Goal: Task Accomplishment & Management: Complete application form

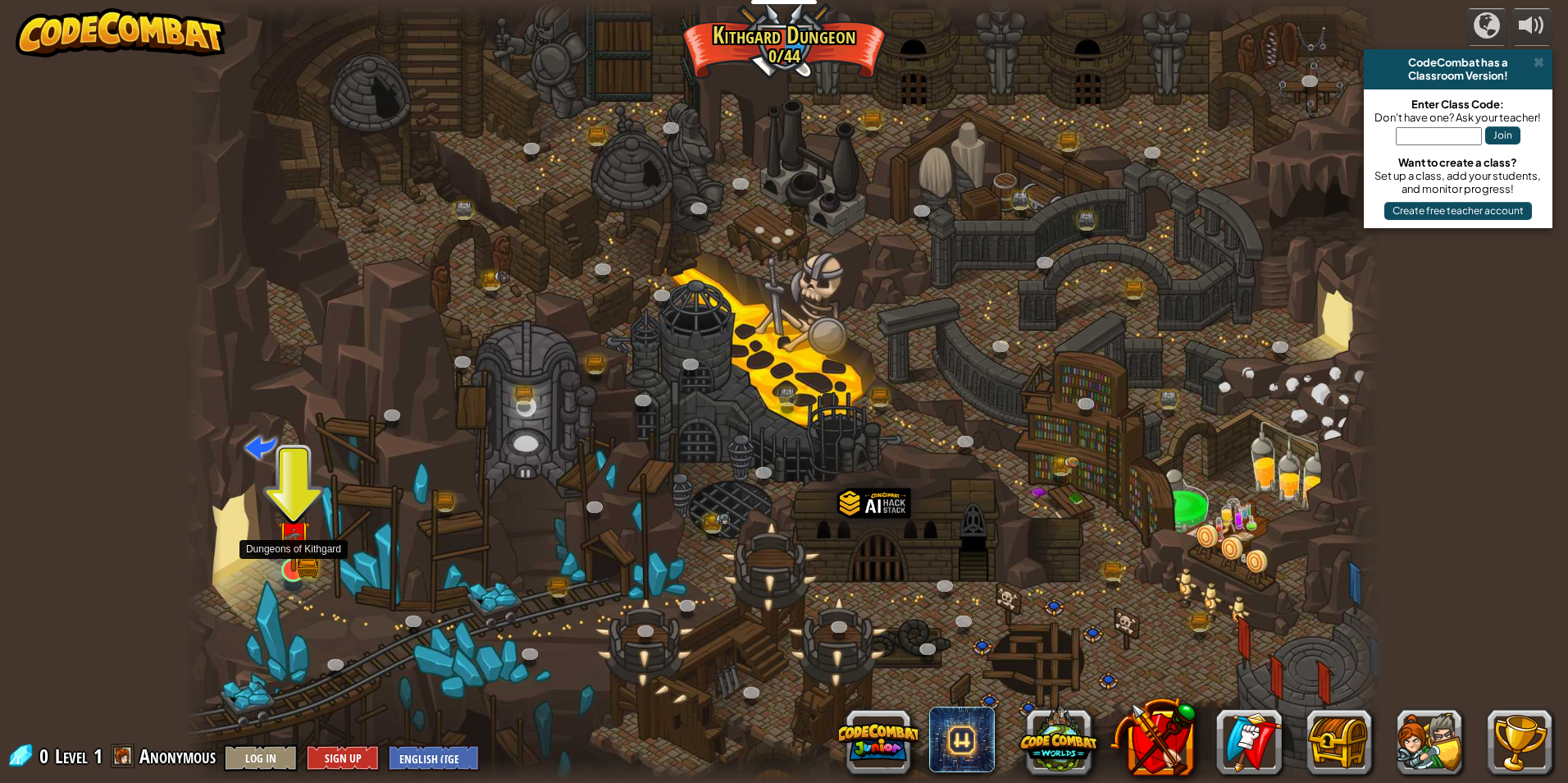
click at [296, 522] on img at bounding box center [293, 536] width 32 height 71
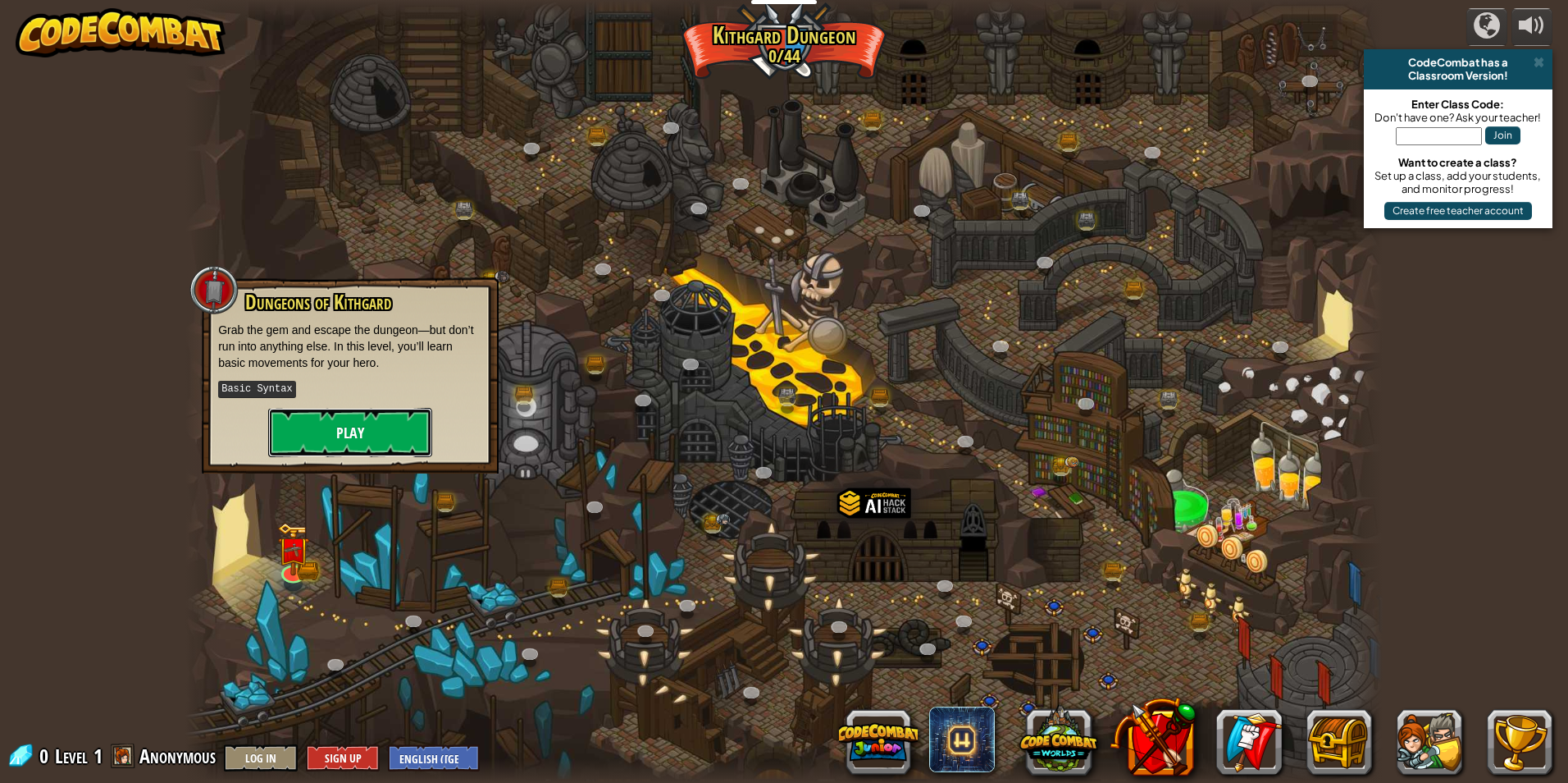
click at [336, 420] on button "Play" at bounding box center [350, 432] width 164 height 49
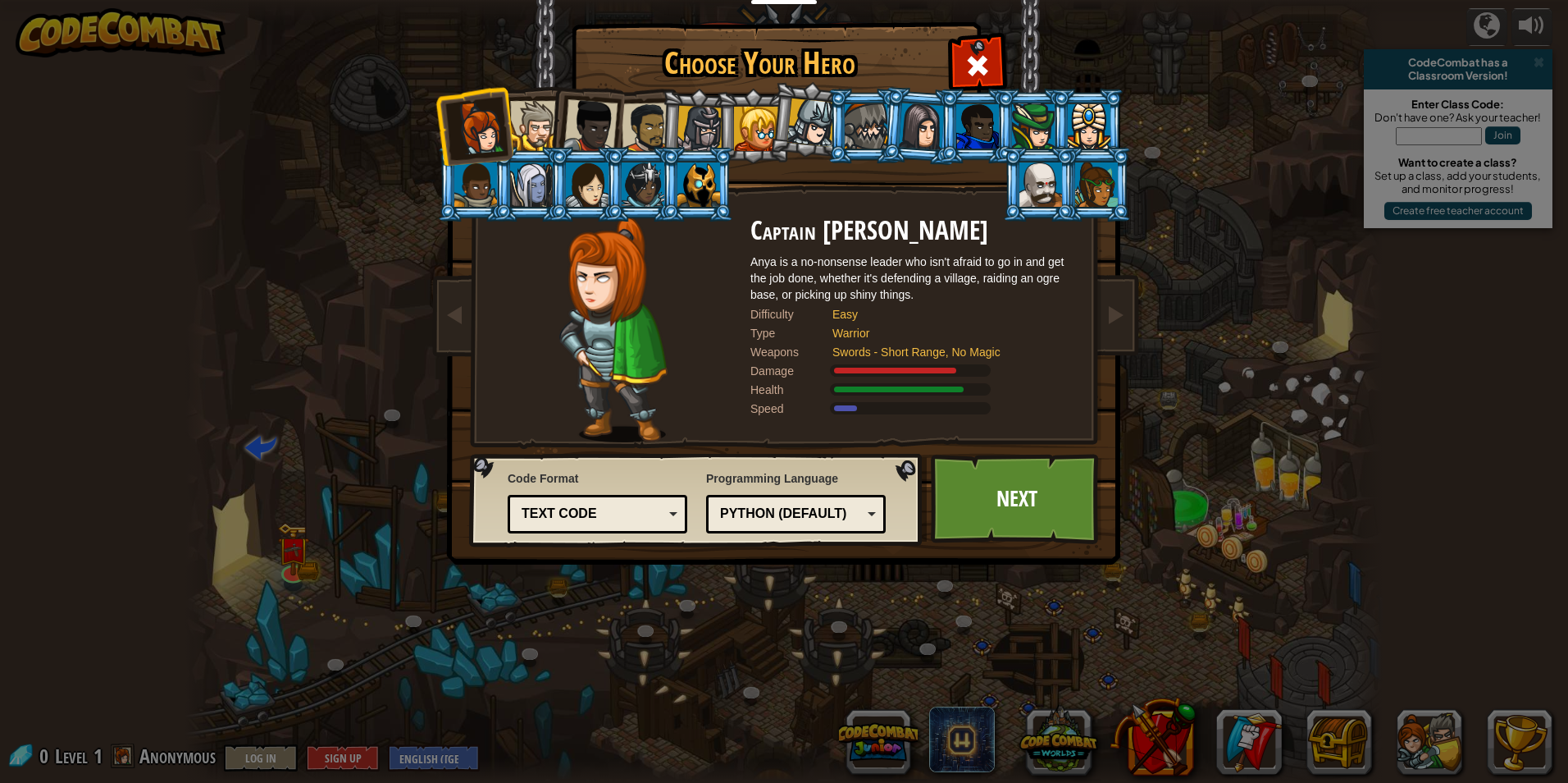
click at [529, 132] on div at bounding box center [534, 125] width 50 height 50
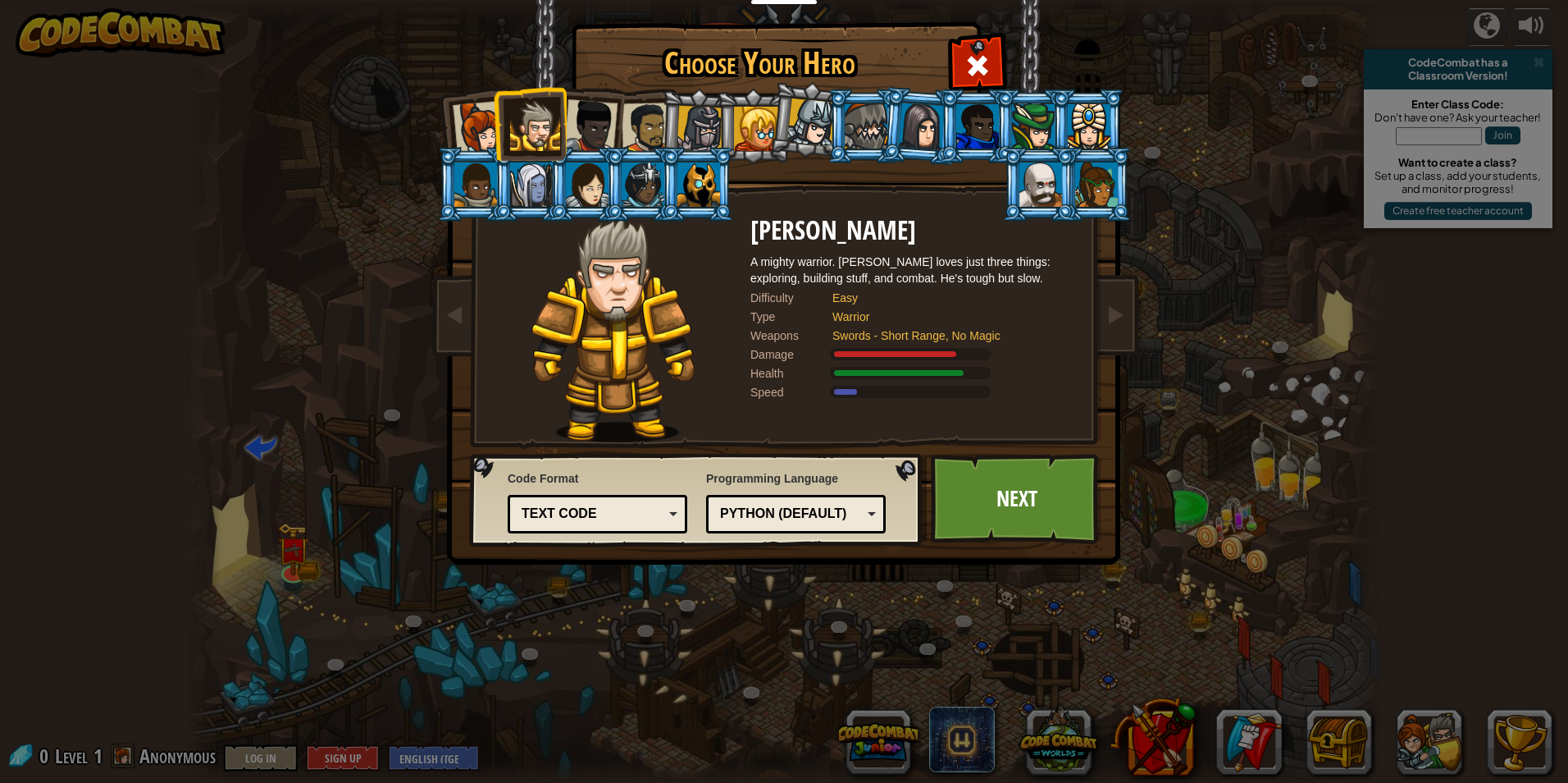
click at [562, 155] on li at bounding box center [529, 123] width 74 height 75
drag, startPoint x: 567, startPoint y: 164, endPoint x: 578, endPoint y: 176, distance: 16.3
click at [568, 164] on div at bounding box center [586, 184] width 42 height 44
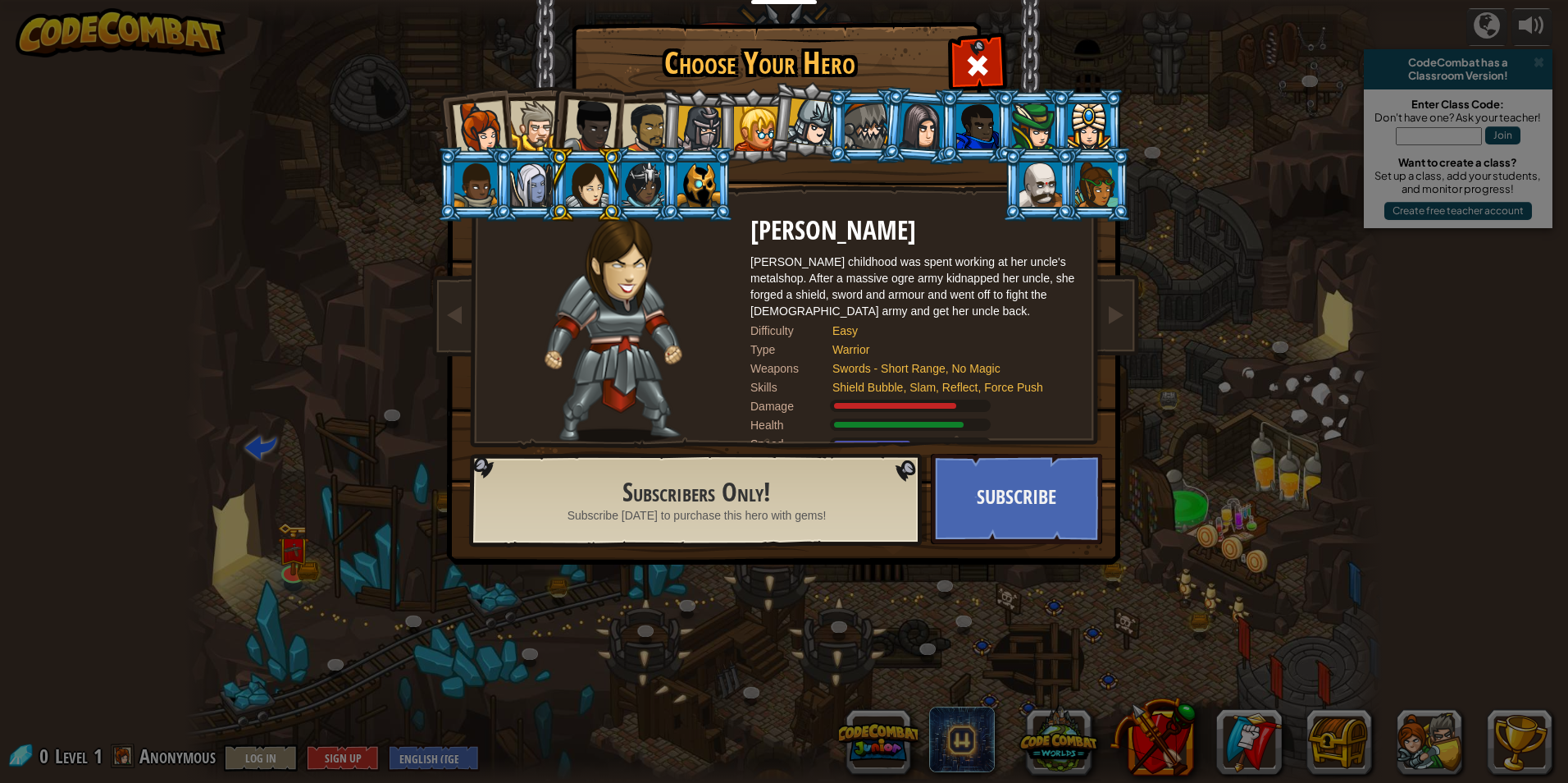
click at [462, 122] on div at bounding box center [479, 127] width 54 height 54
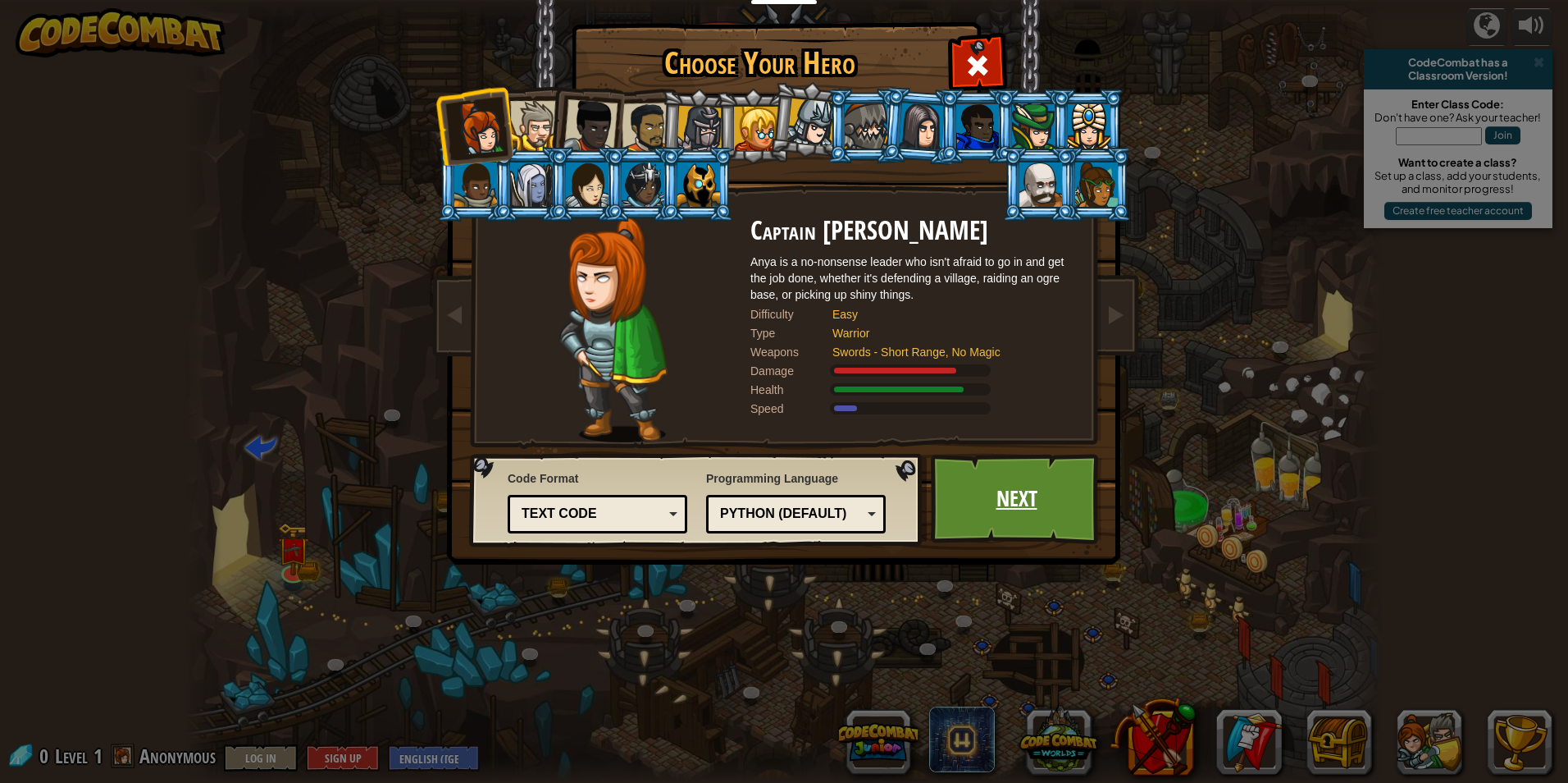
click at [1026, 509] on link "Next" at bounding box center [1016, 499] width 171 height 91
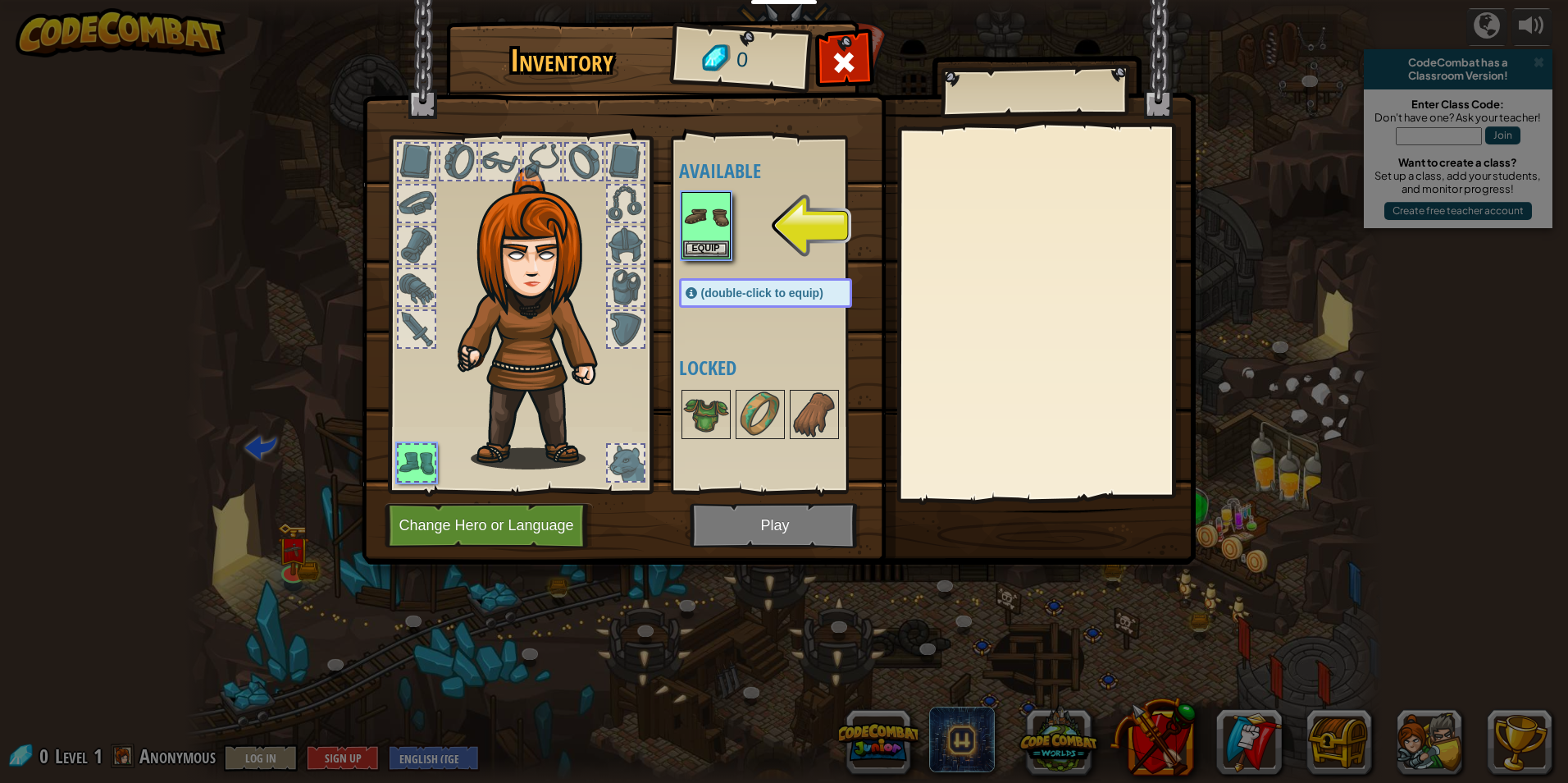
click at [760, 526] on img at bounding box center [779, 266] width 834 height 596
click at [700, 242] on button "Equip" at bounding box center [706, 248] width 46 height 17
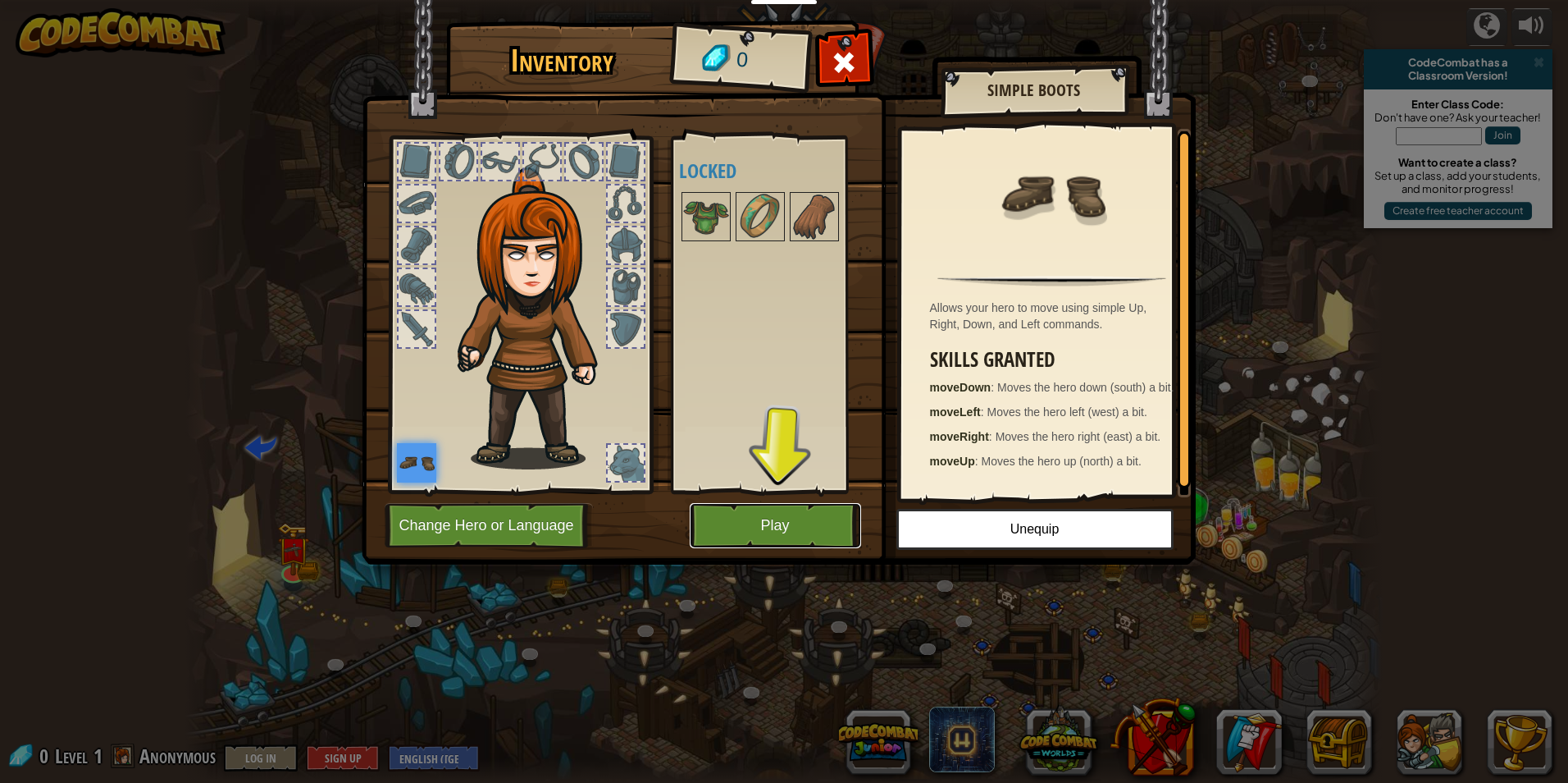
click at [809, 516] on button "Play" at bounding box center [776, 526] width 171 height 45
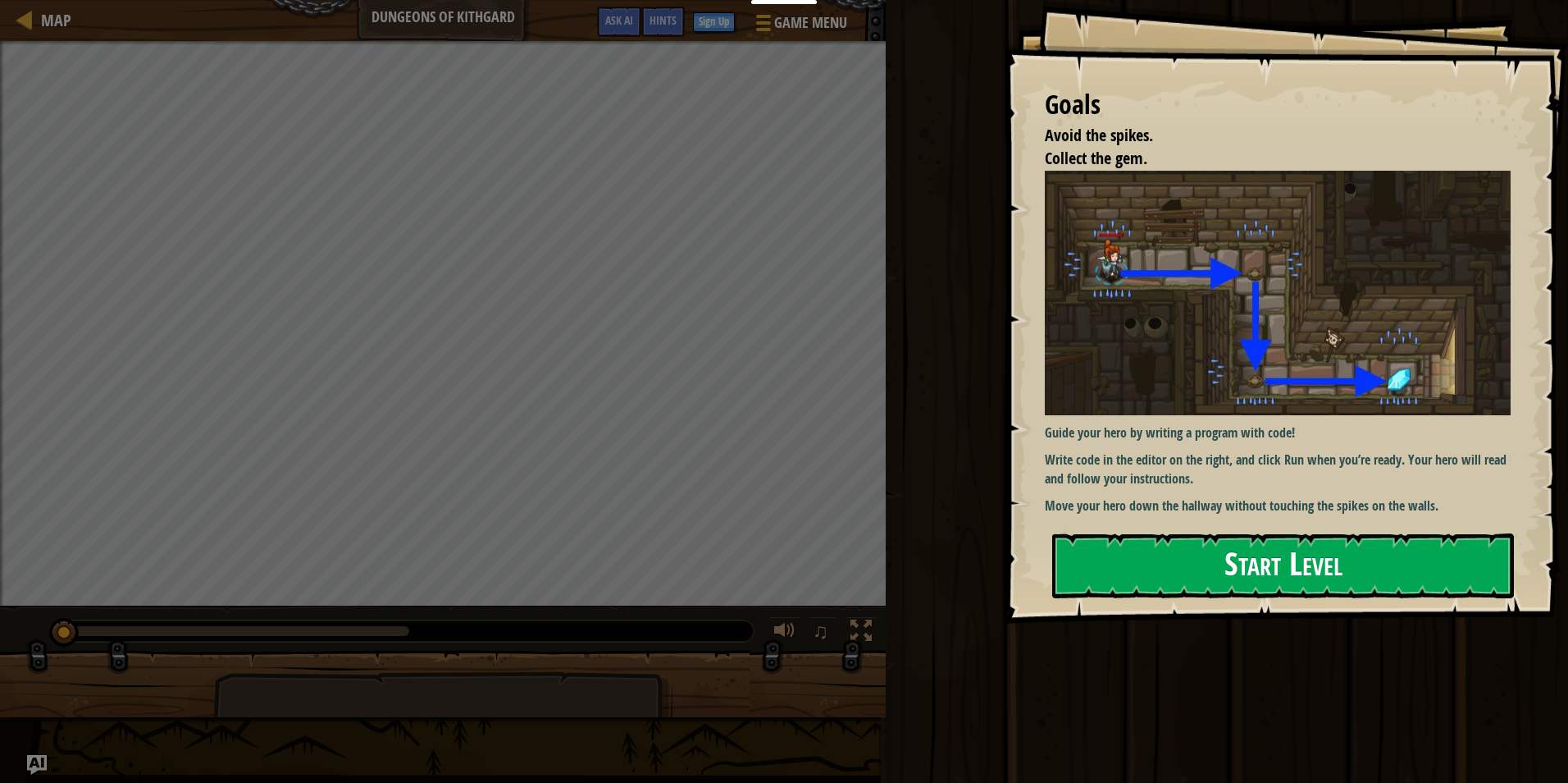
click at [1206, 534] on button "Start Level" at bounding box center [1282, 566] width 461 height 65
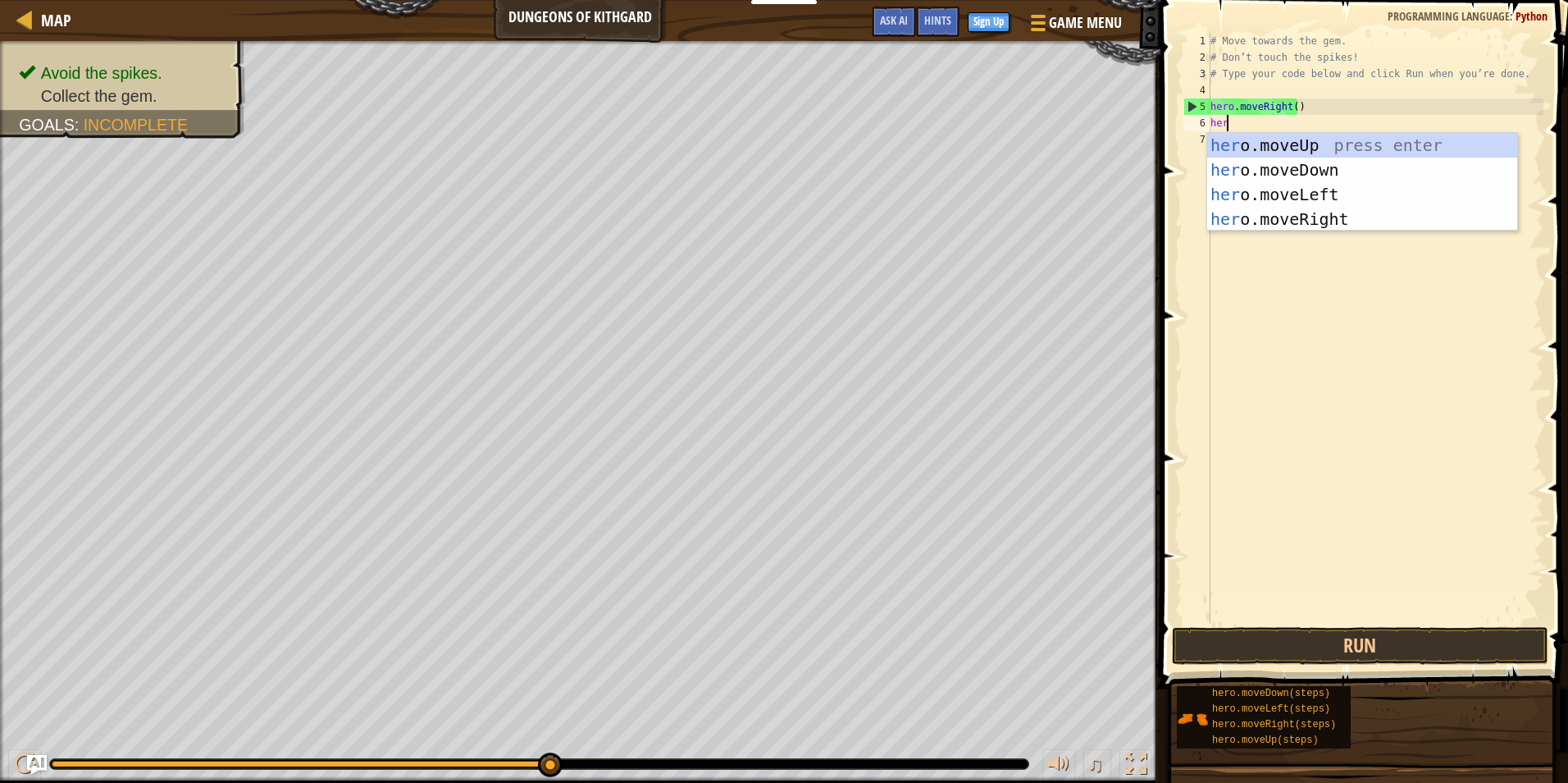
scroll to position [7, 1]
type textarea "hero."
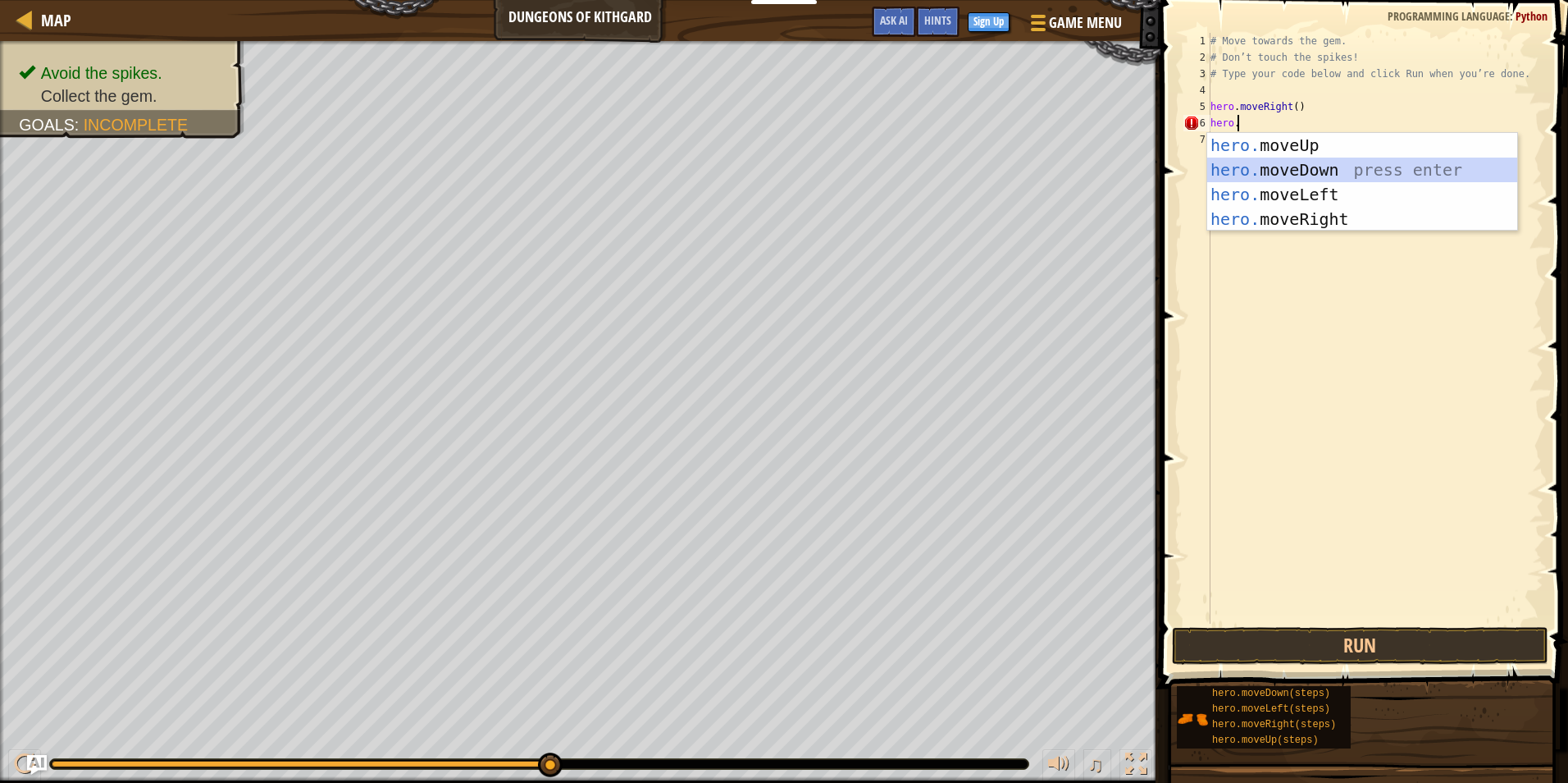
scroll to position [7, 0]
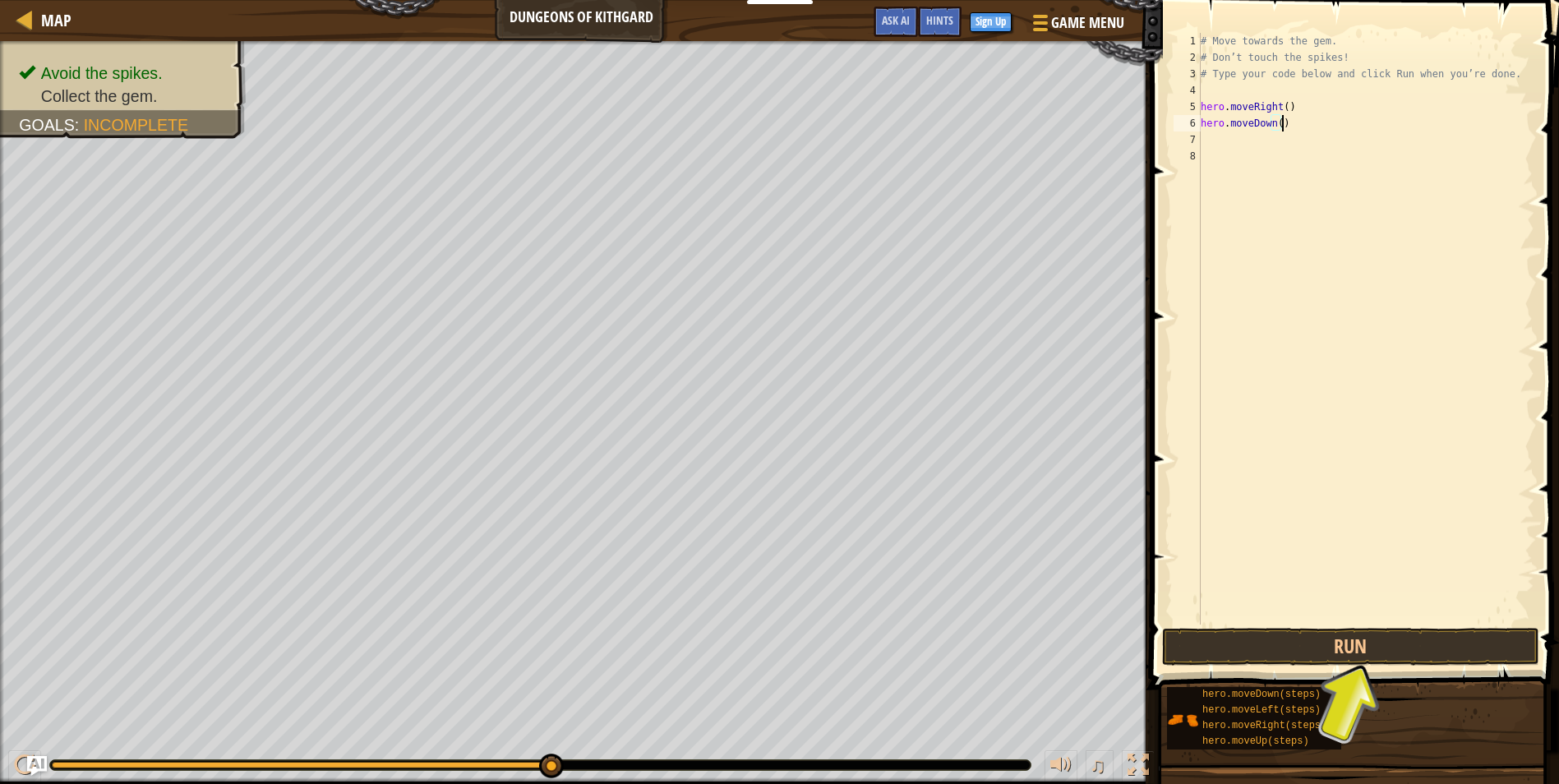
click at [1288, 124] on div "# Move towards the gem. # Don’t touch the spikes! # Type your code below and cl…" at bounding box center [1365, 345] width 337 height 624
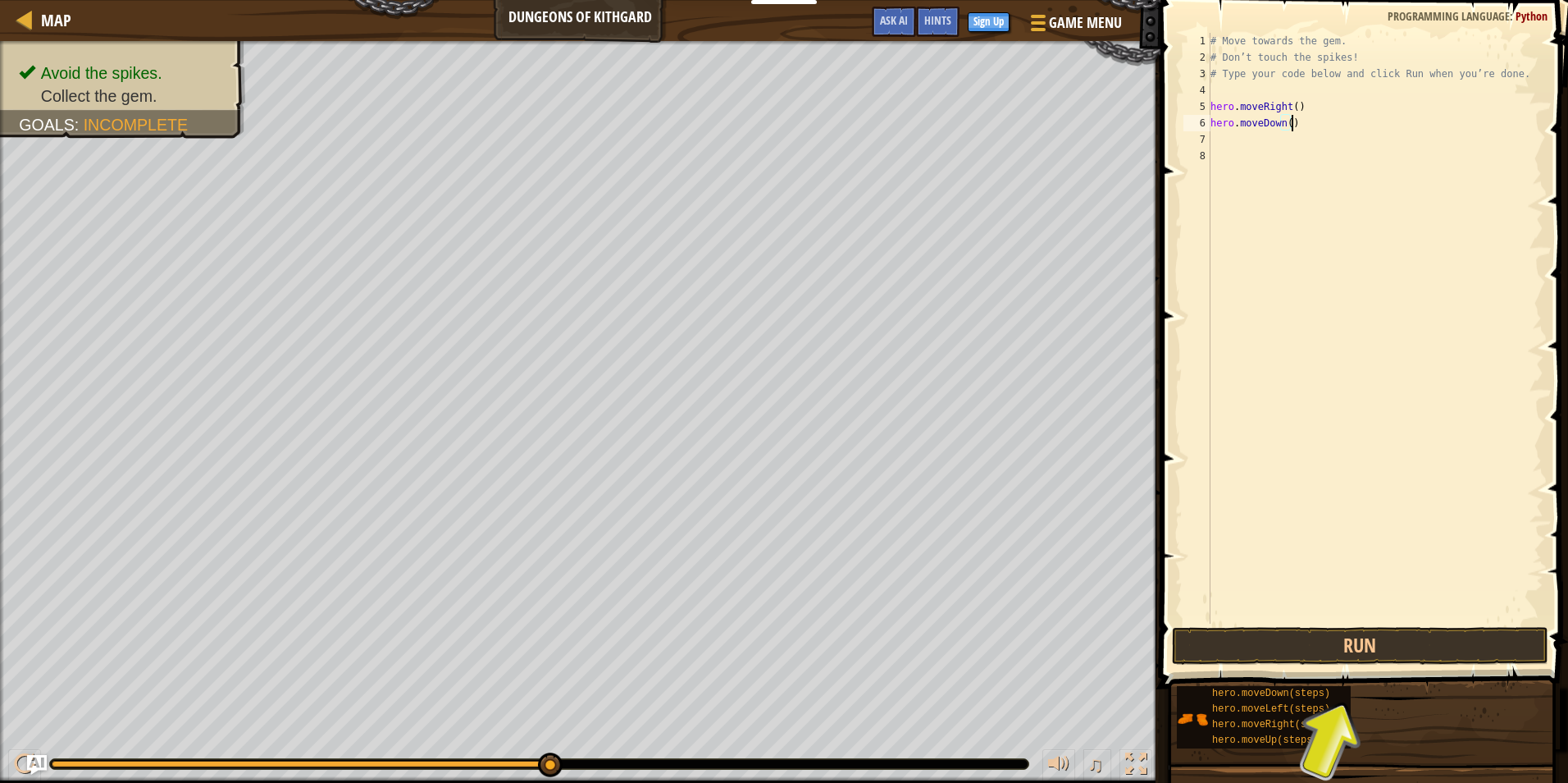
click at [1282, 124] on div "# Move towards the gem. # Don’t touch the spikes! # Type your code below and cl…" at bounding box center [1374, 344] width 336 height 623
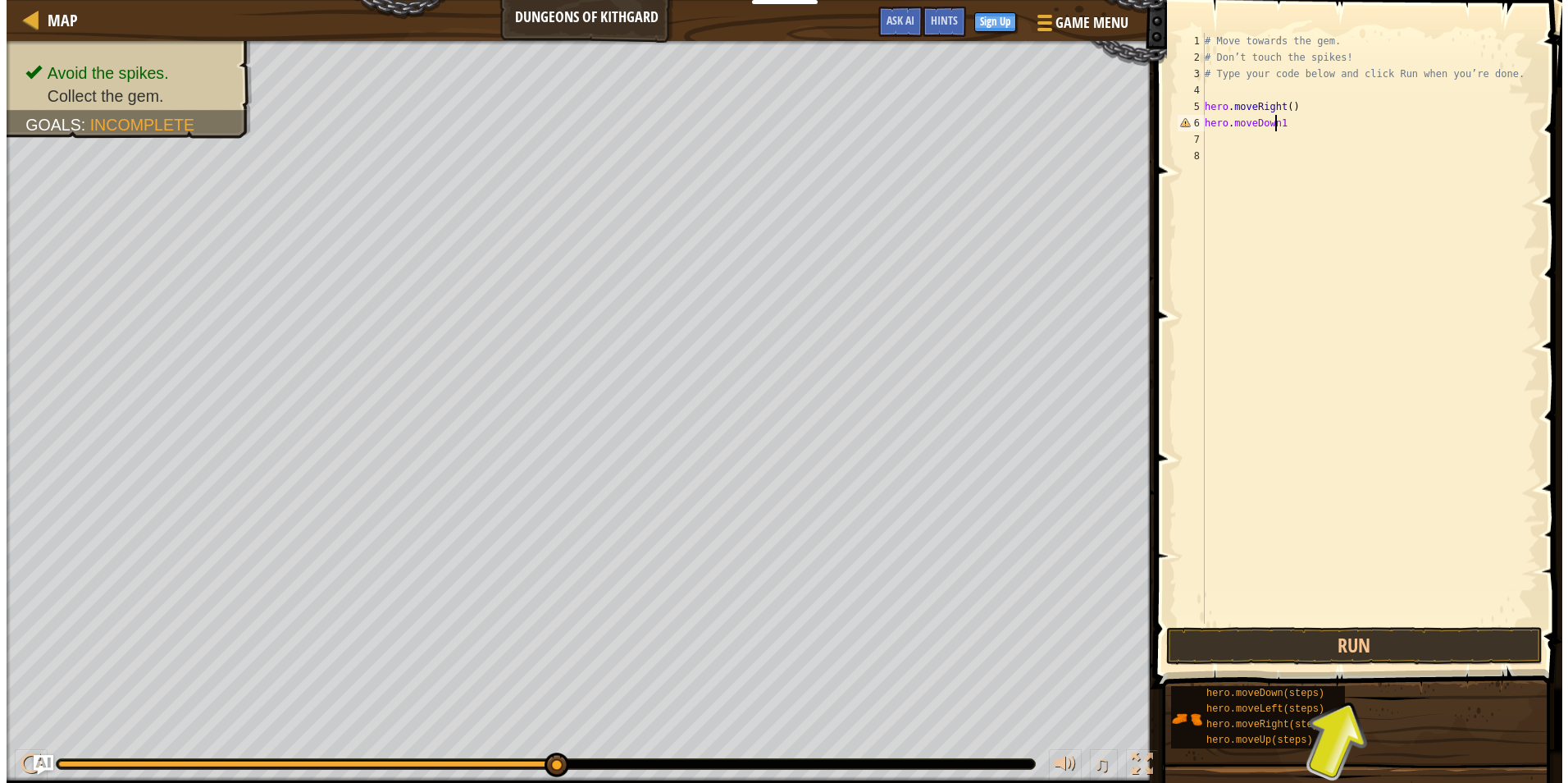
scroll to position [7, 6]
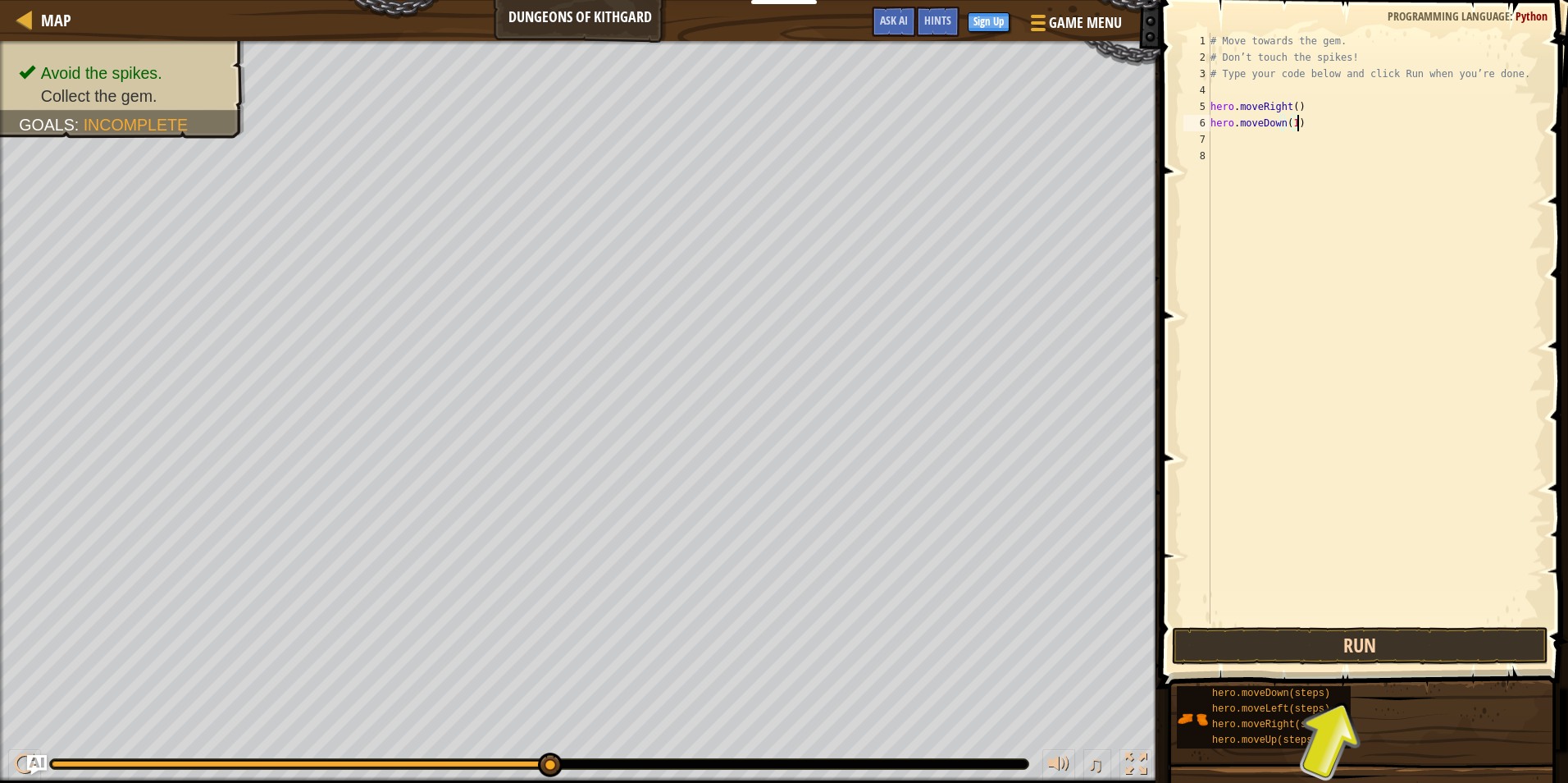
type textarea "hero.moveDown(1)"
click at [1328, 639] on button "Run" at bounding box center [1360, 646] width 376 height 37
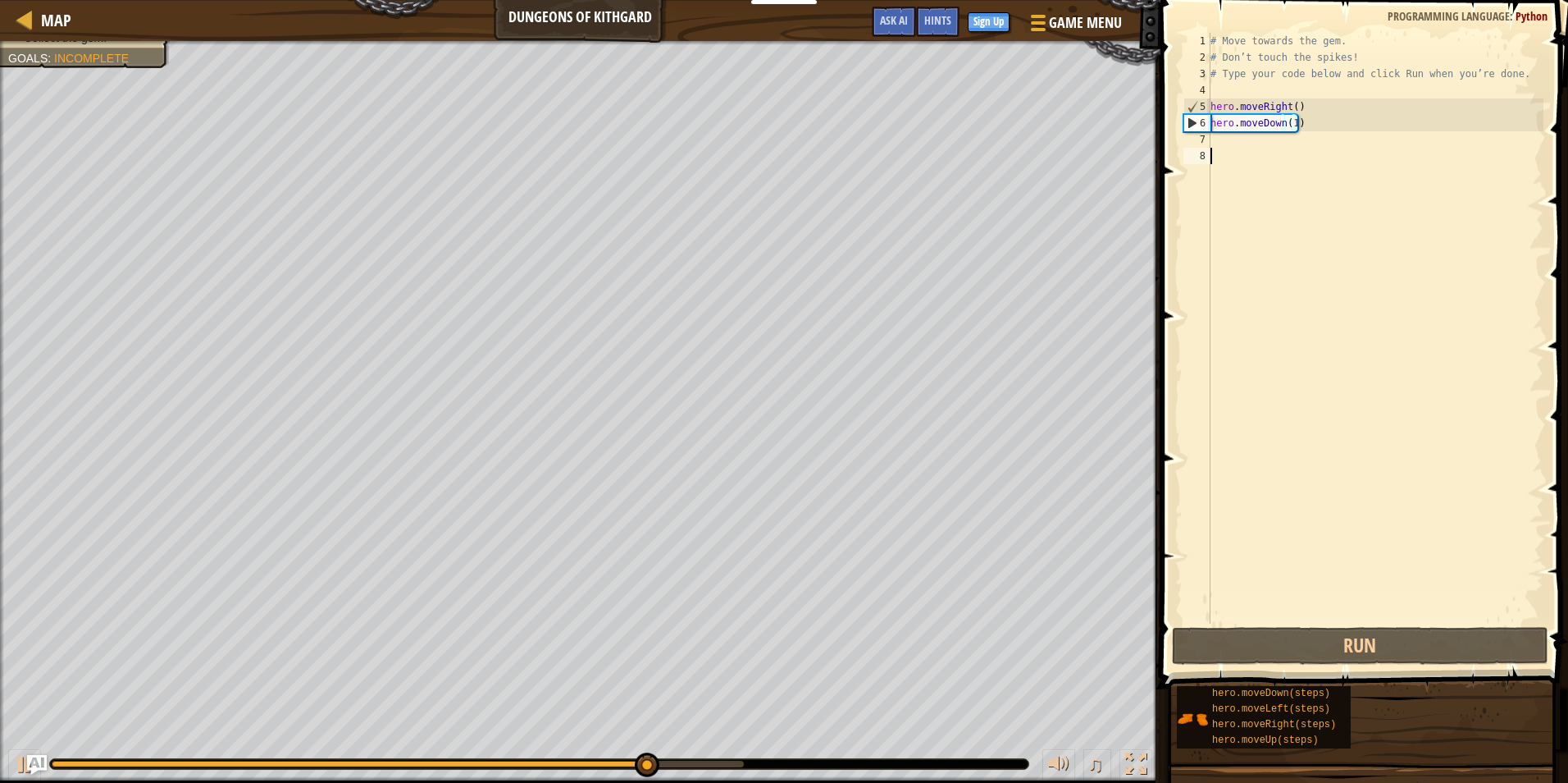
click at [1259, 149] on div "# Move towards the gem. # Don’t touch the spikes! # Type your code below and cl…" at bounding box center [1374, 344] width 336 height 623
click at [1261, 139] on div "# Move towards the gem. # Don’t touch the spikes! # Type your code below and cl…" at bounding box center [1374, 344] width 336 height 623
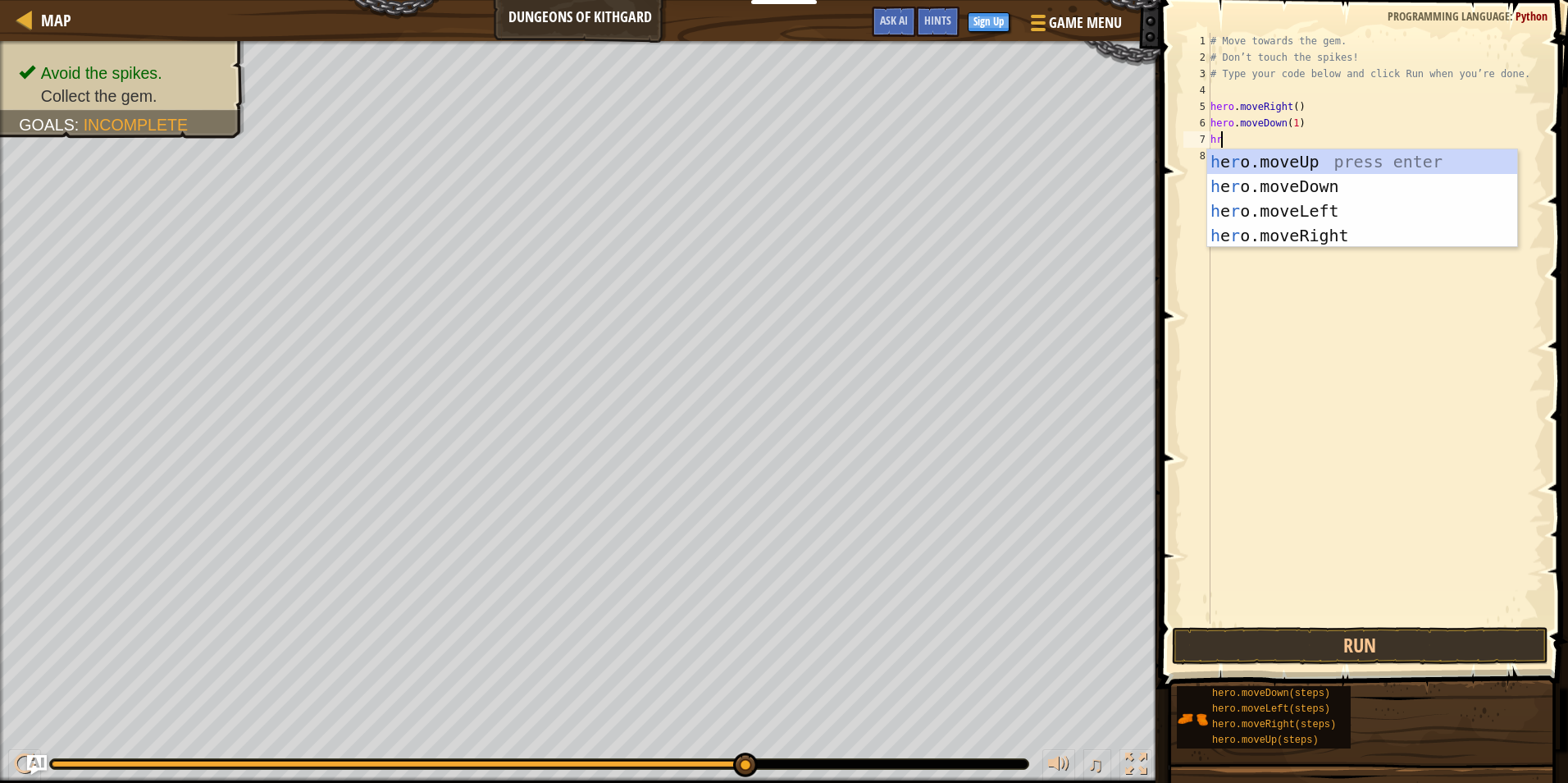
type textarea "hro"
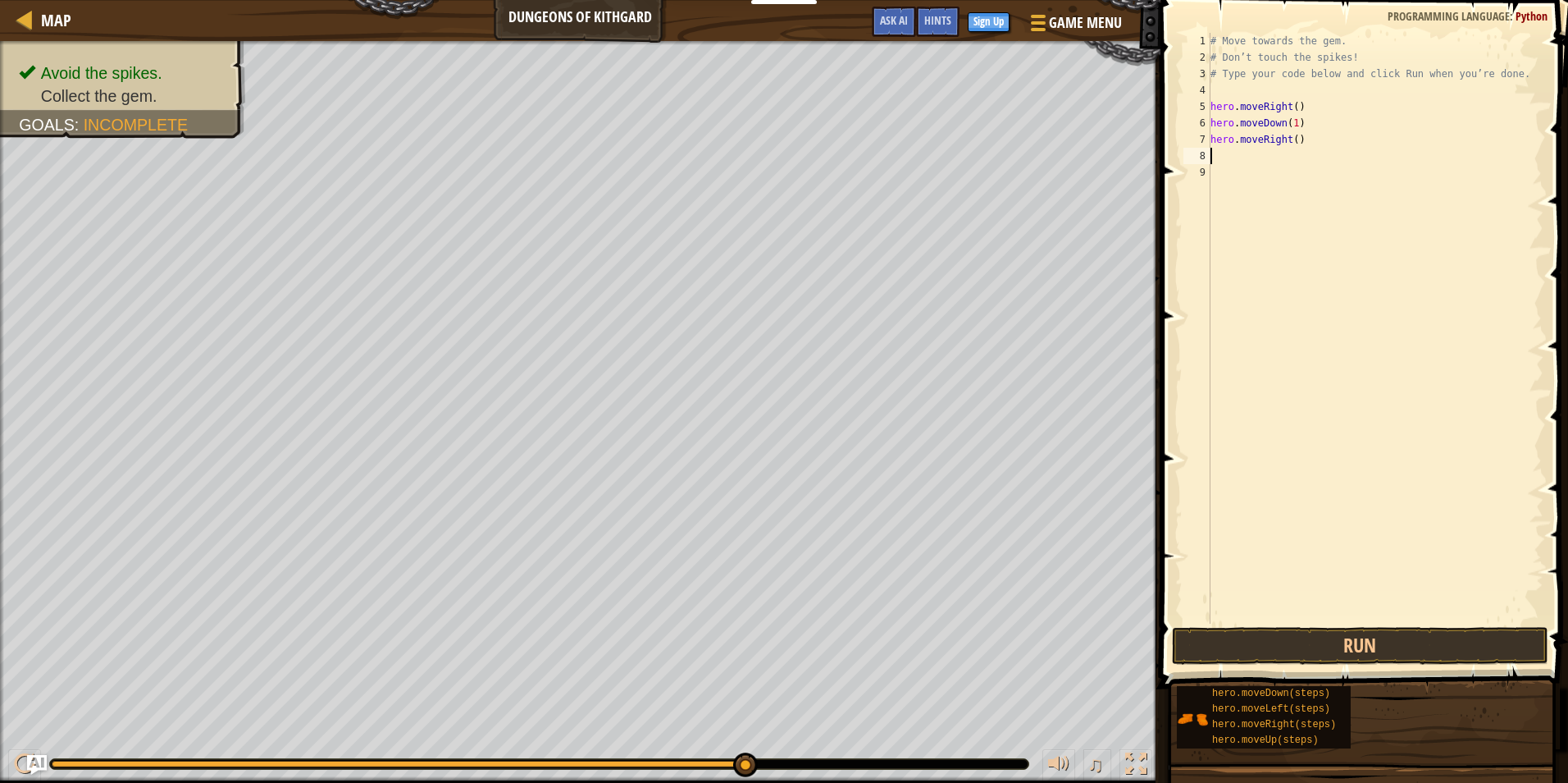
click at [1290, 133] on div "# Move towards the gem. # Don’t touch the spikes! # Type your code below and cl…" at bounding box center [1374, 344] width 336 height 623
type textarea "hero.moveRight(1)"
click at [1278, 151] on div "# Move towards the gem. # Don’t touch the spikes! # Type your code below and cl…" at bounding box center [1374, 344] width 336 height 623
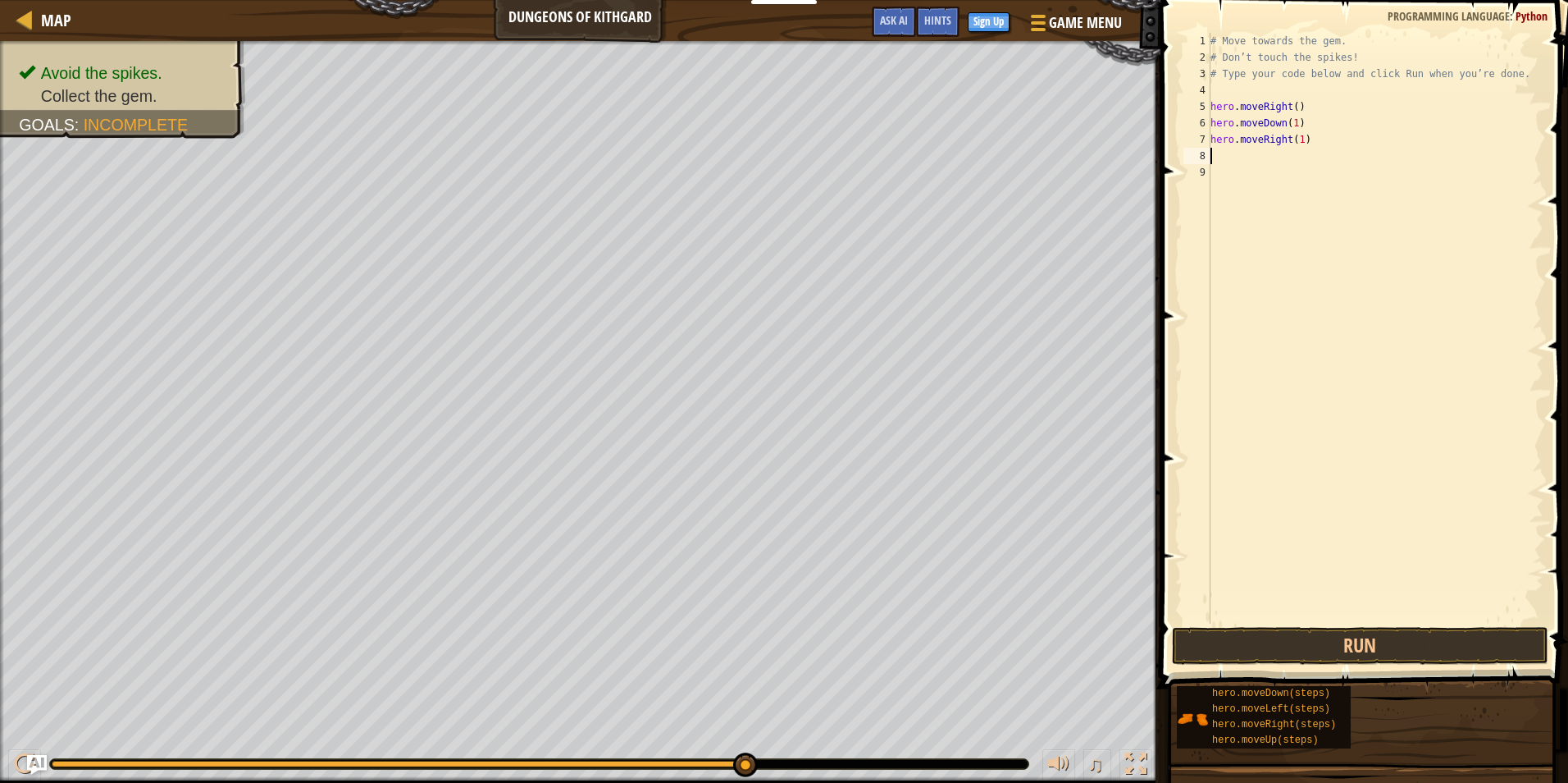
type textarea "h"
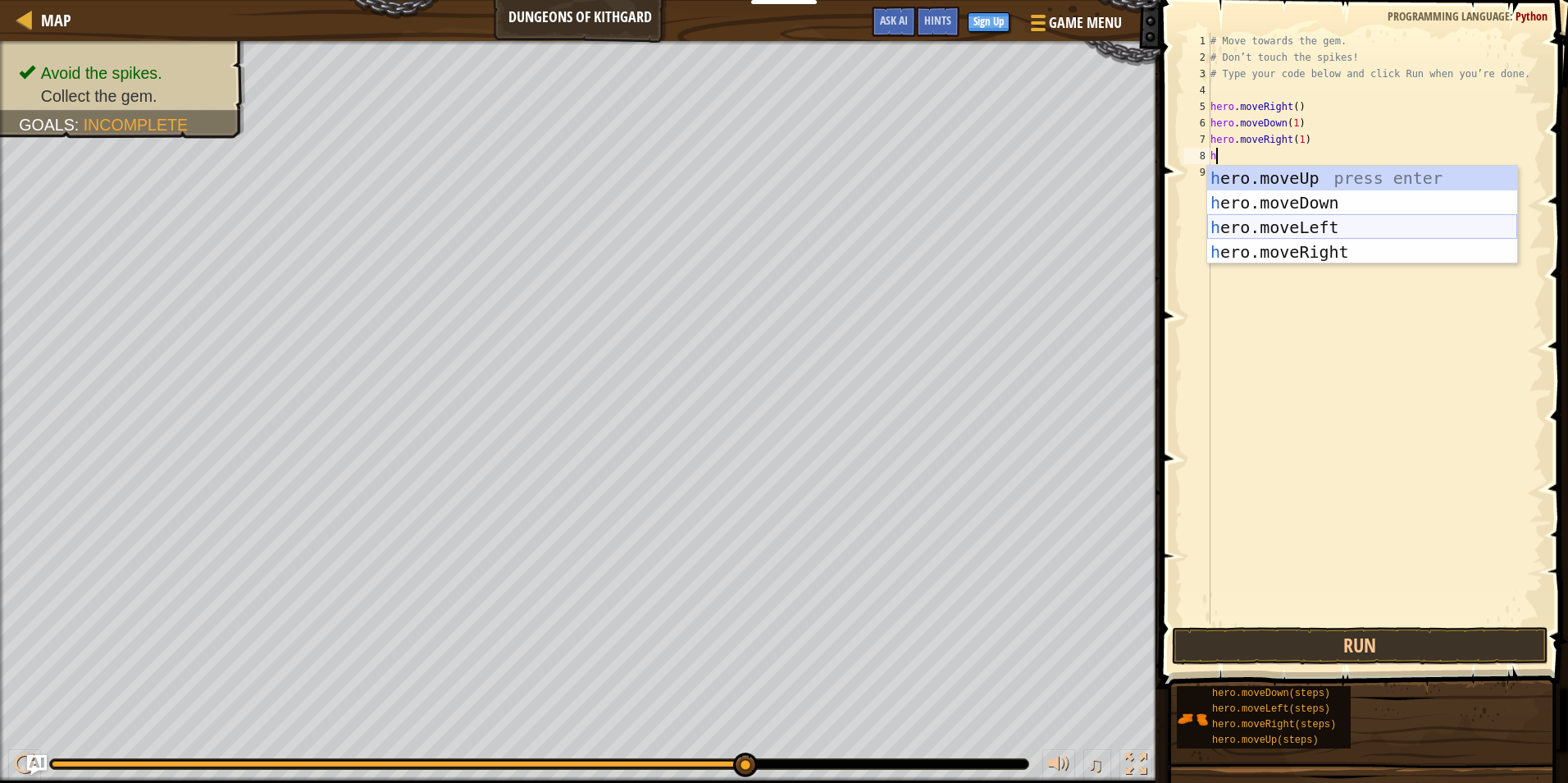
click at [1333, 222] on div "h ero.moveUp press enter h ero.moveDown press enter h ero.moveLeft press enter …" at bounding box center [1361, 240] width 309 height 148
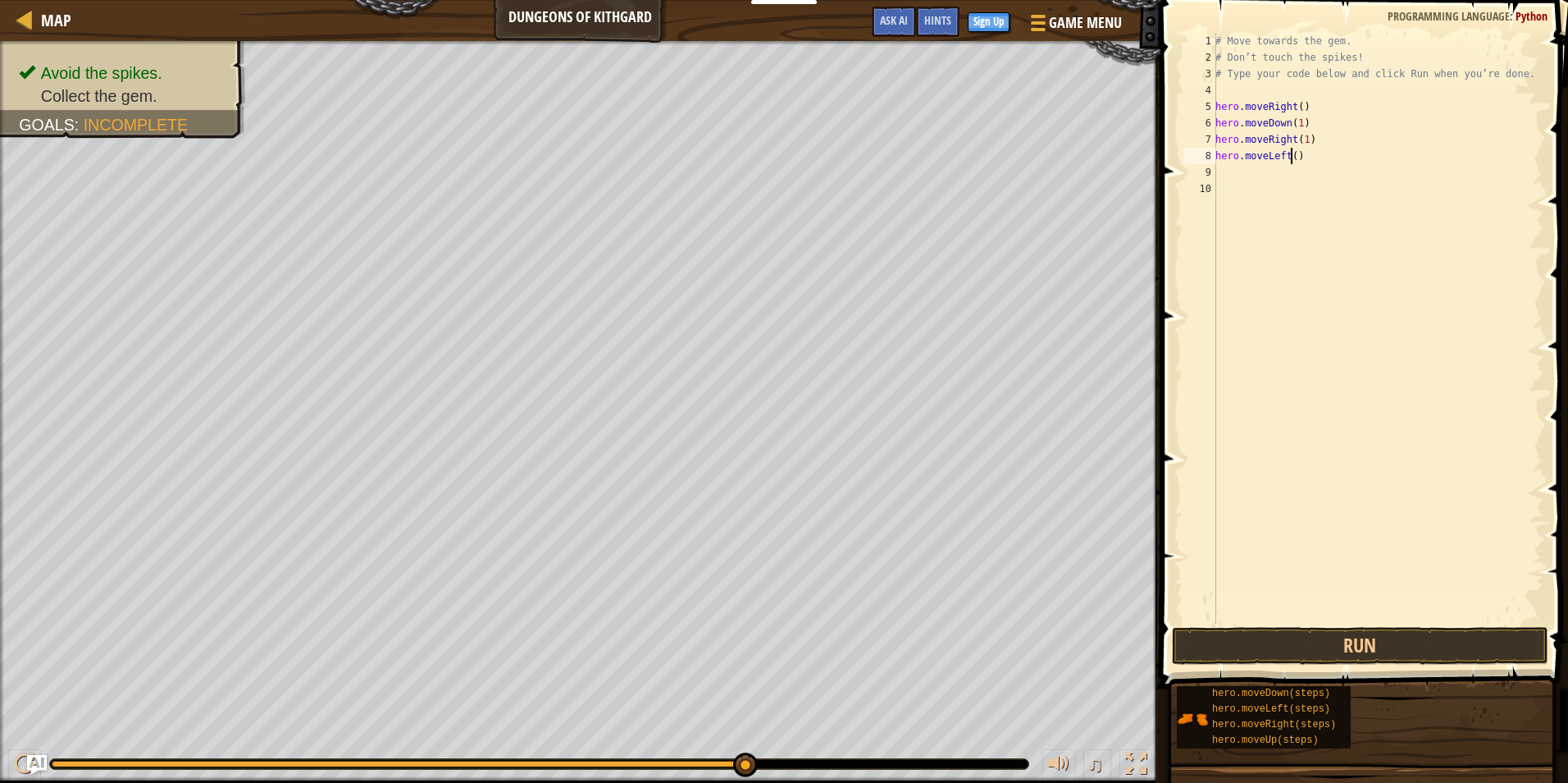
click at [1291, 154] on div "# Move towards the gem. # Don’t touch the spikes! # Type your code below and cl…" at bounding box center [1377, 344] width 331 height 623
type textarea "hero.moveLeft(1)"
click at [1237, 175] on div "# Move towards the gem. # Don’t touch the spikes! # Type your code below and cl…" at bounding box center [1377, 344] width 331 height 623
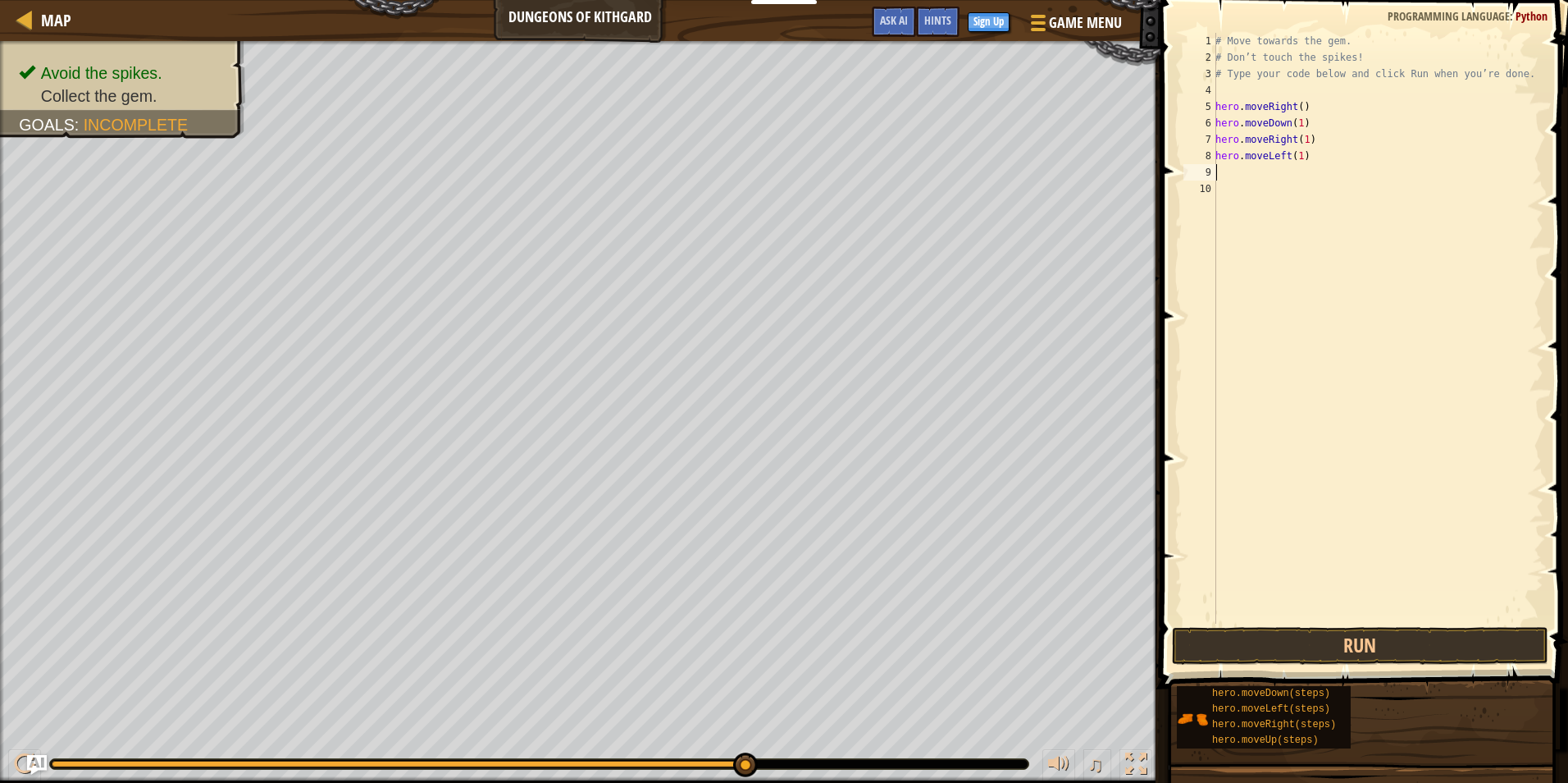
type textarea "h"
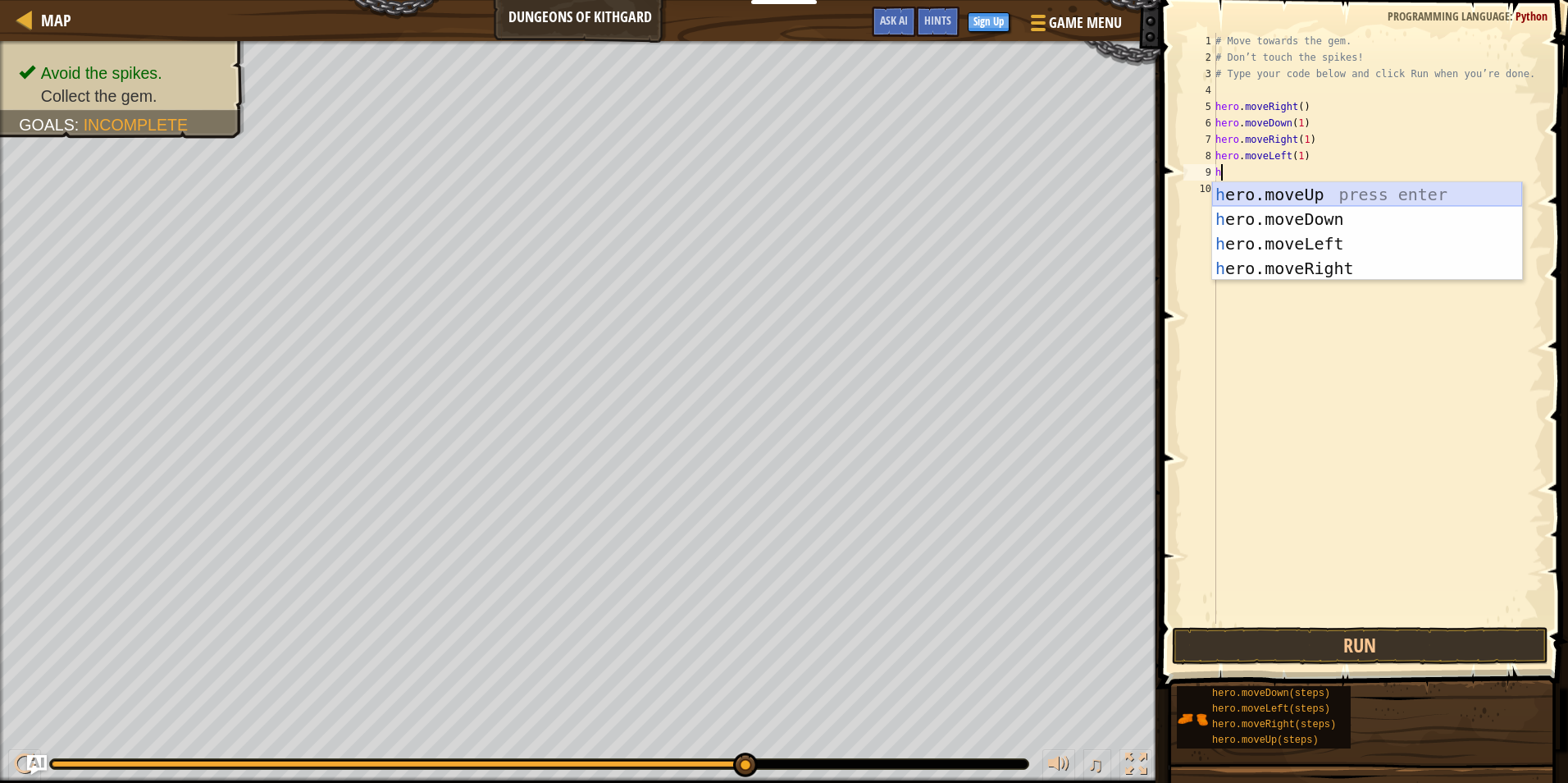
click at [1265, 191] on div "h ero.moveUp press enter h ero.moveDown press enter h ero.moveLeft press enter …" at bounding box center [1366, 256] width 309 height 148
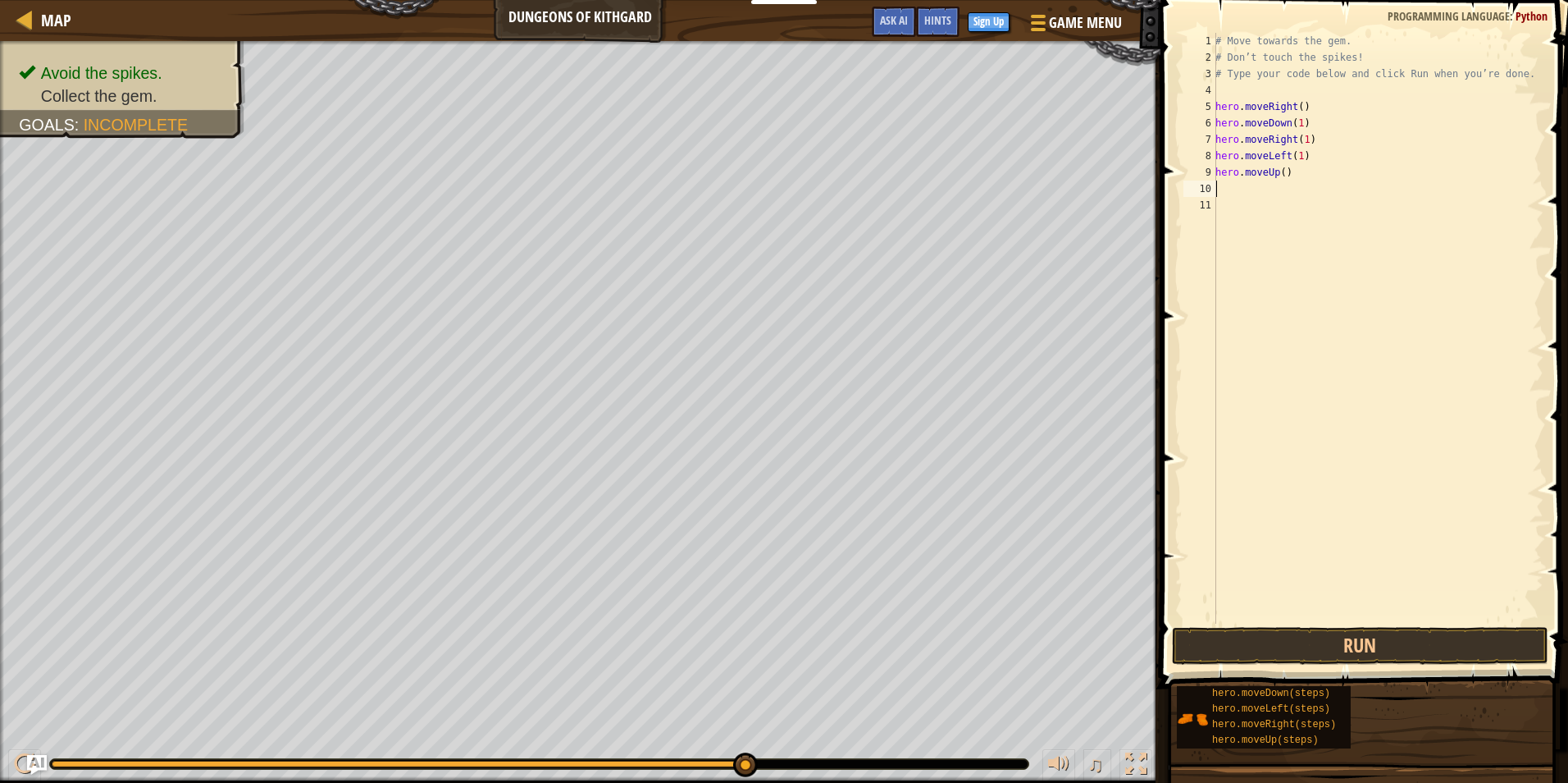
click at [1277, 173] on div "# Move towards the gem. # Don’t touch the spikes! # Type your code below and cl…" at bounding box center [1377, 344] width 331 height 623
type textarea "hero.moveUp(1)"
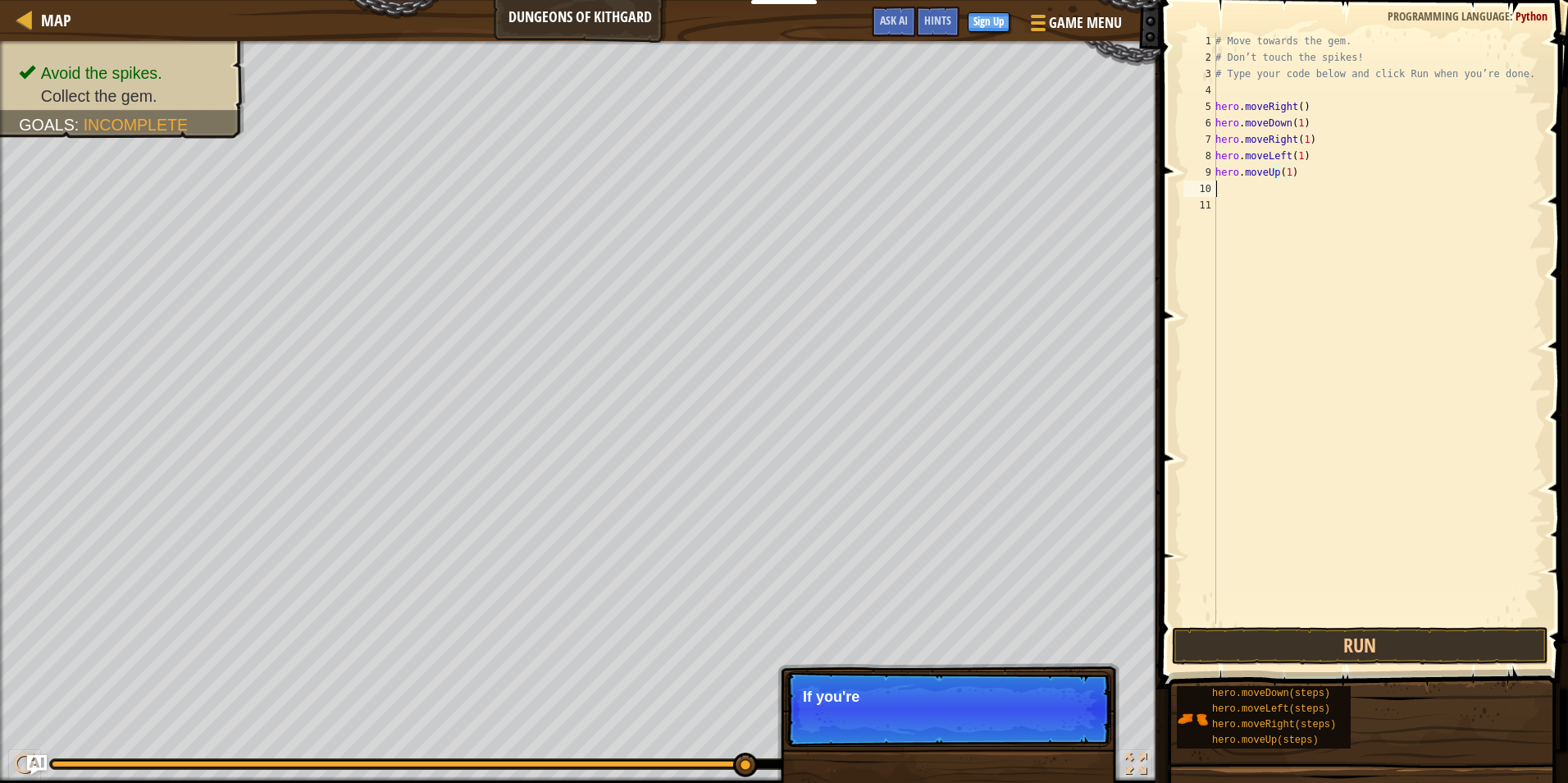
click at [1272, 182] on div "# Move towards the gem. # Don’t touch the spikes! # Type your code below and cl…" at bounding box center [1377, 344] width 331 height 623
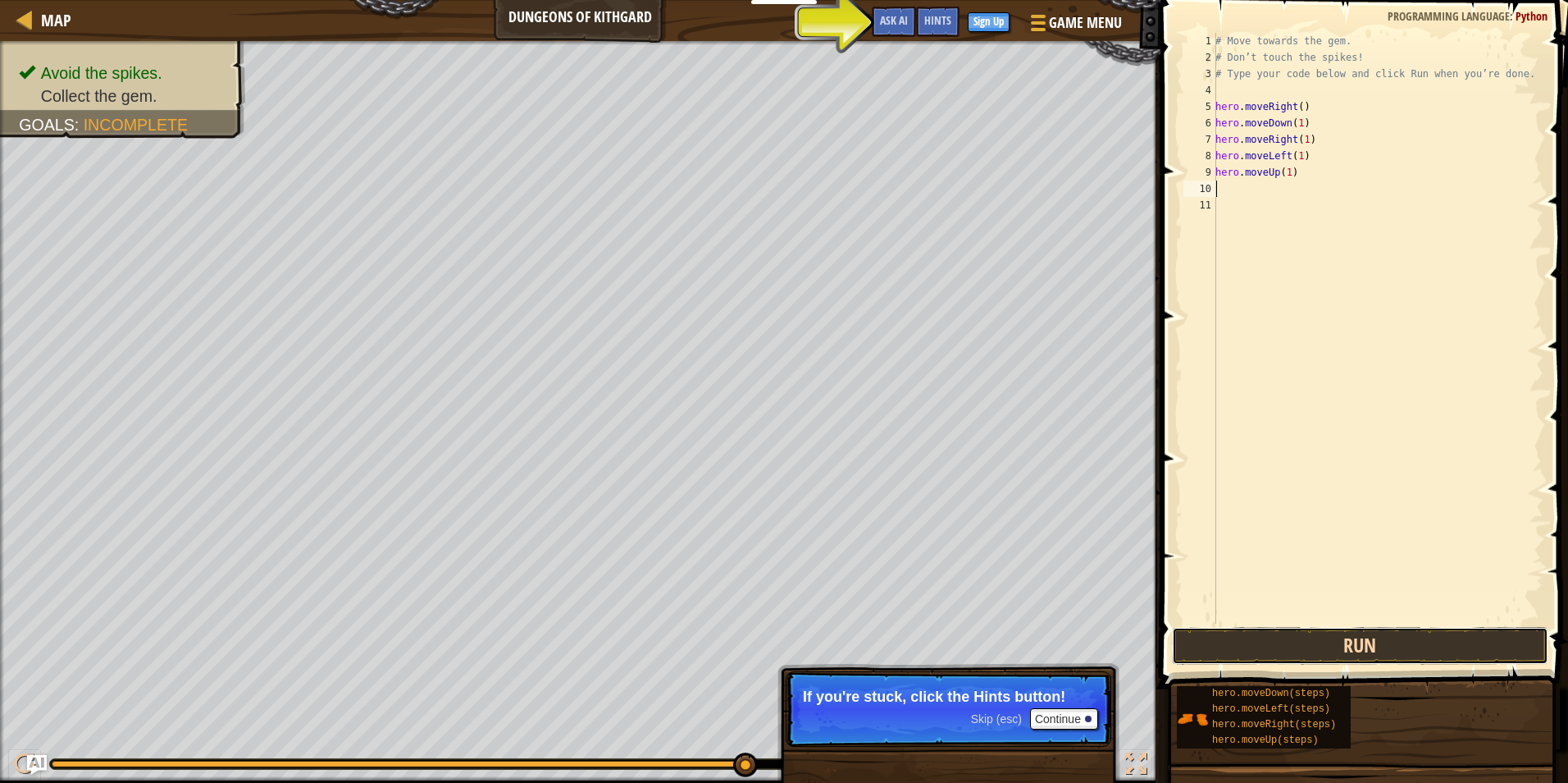
click at [1302, 663] on button "Run" at bounding box center [1360, 646] width 376 height 37
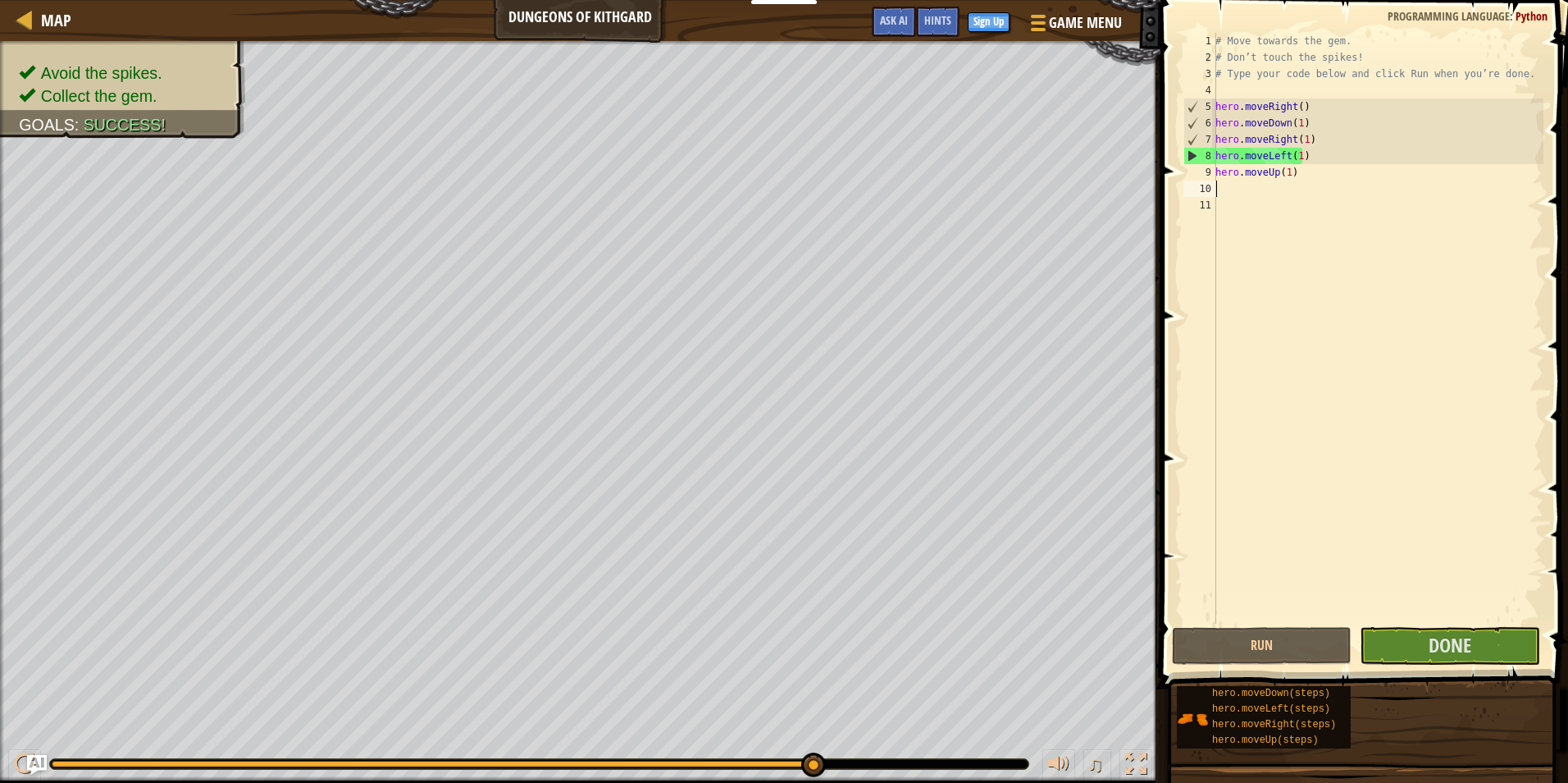
click at [1261, 187] on div "# Move towards the gem. # Don’t touch the spikes! # Type your code below and cl…" at bounding box center [1377, 344] width 331 height 623
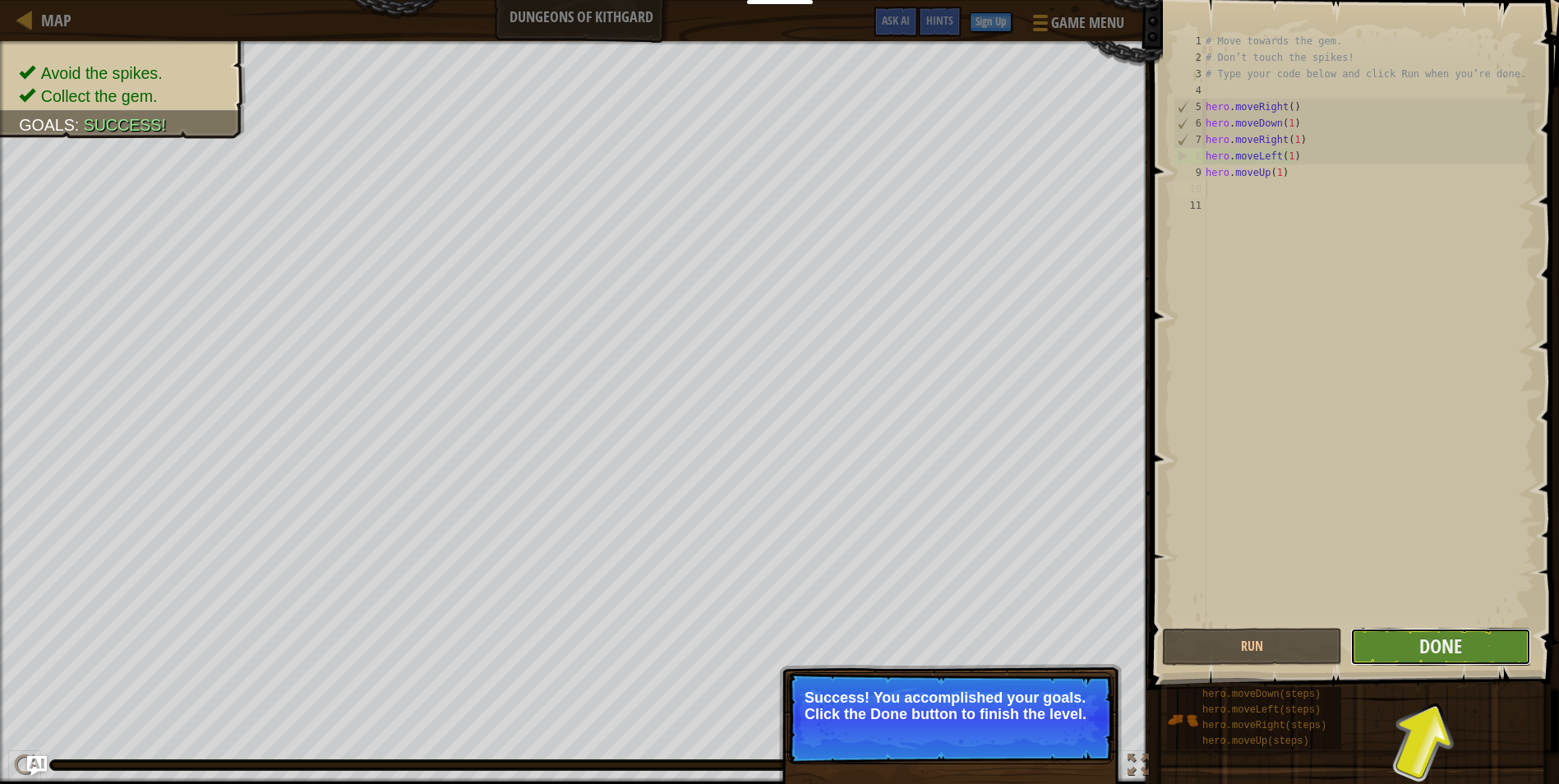
click at [1419, 647] on button "Done" at bounding box center [1440, 647] width 180 height 38
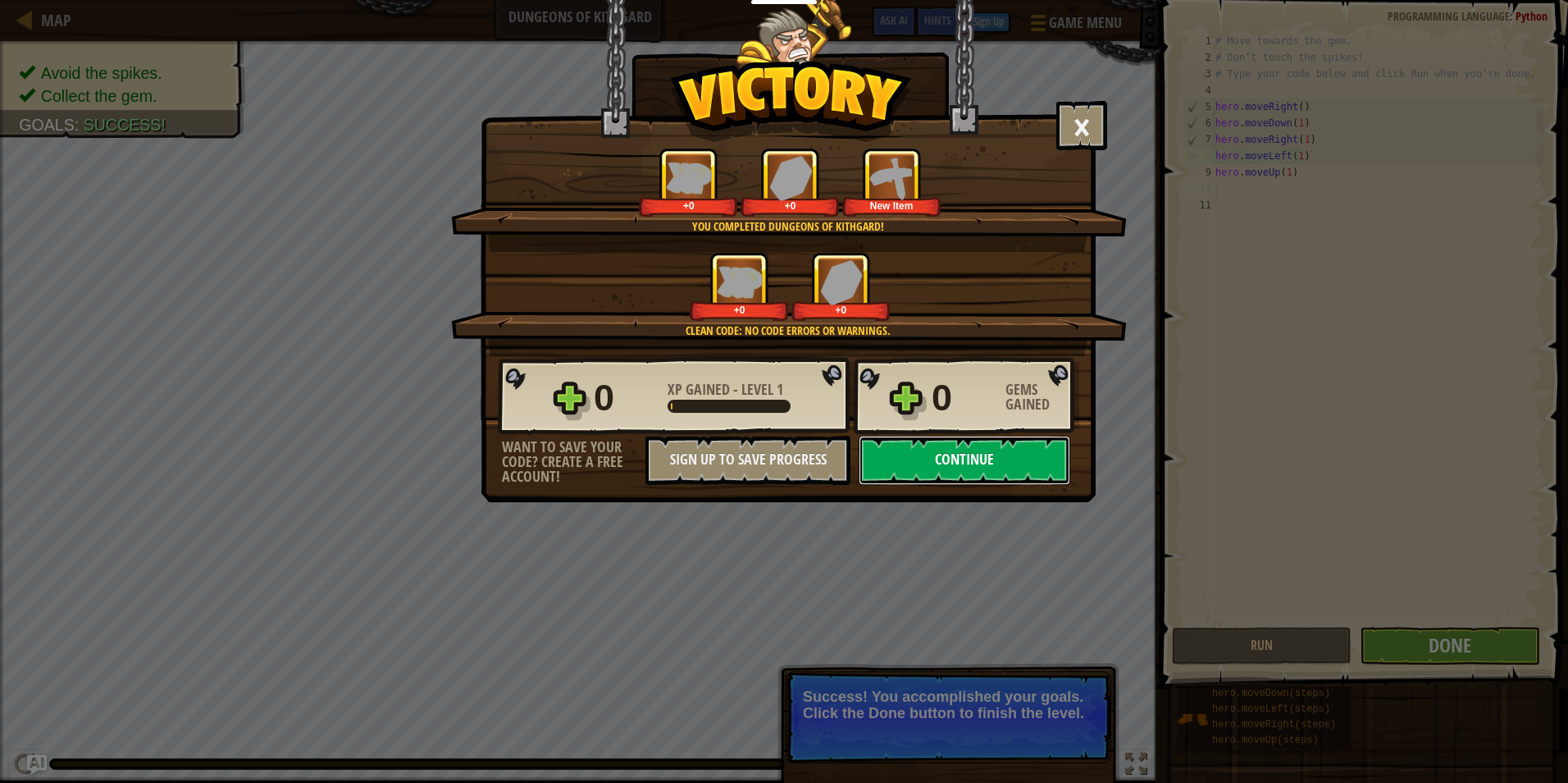
click at [982, 460] on button "Continue" at bounding box center [964, 461] width 212 height 49
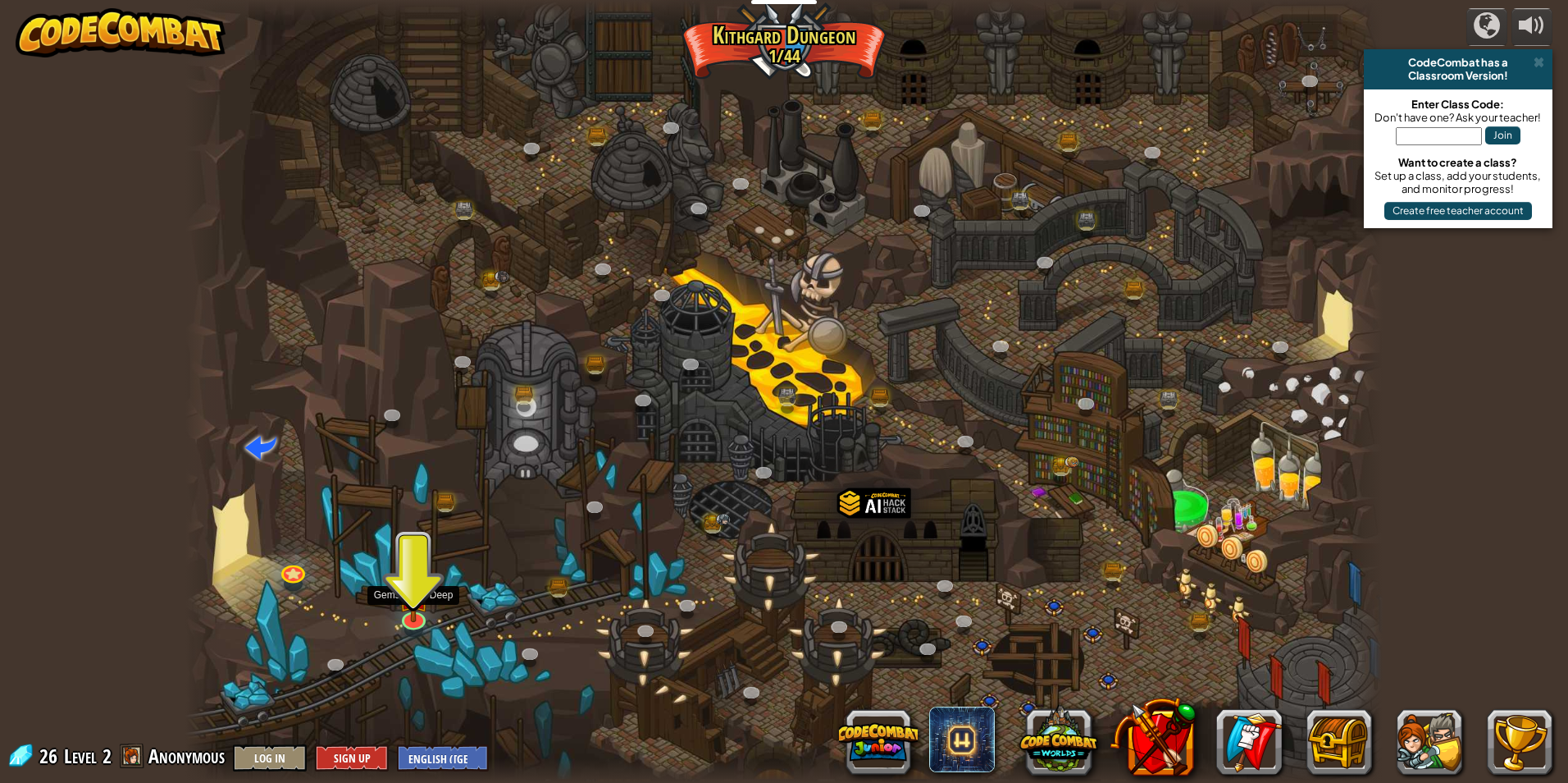
click at [410, 560] on div "Twisted Canyon (Locked) Challenge: collect the most gold using all the programm…" at bounding box center [784, 392] width 1197 height 783
click at [409, 589] on img at bounding box center [413, 581] width 32 height 74
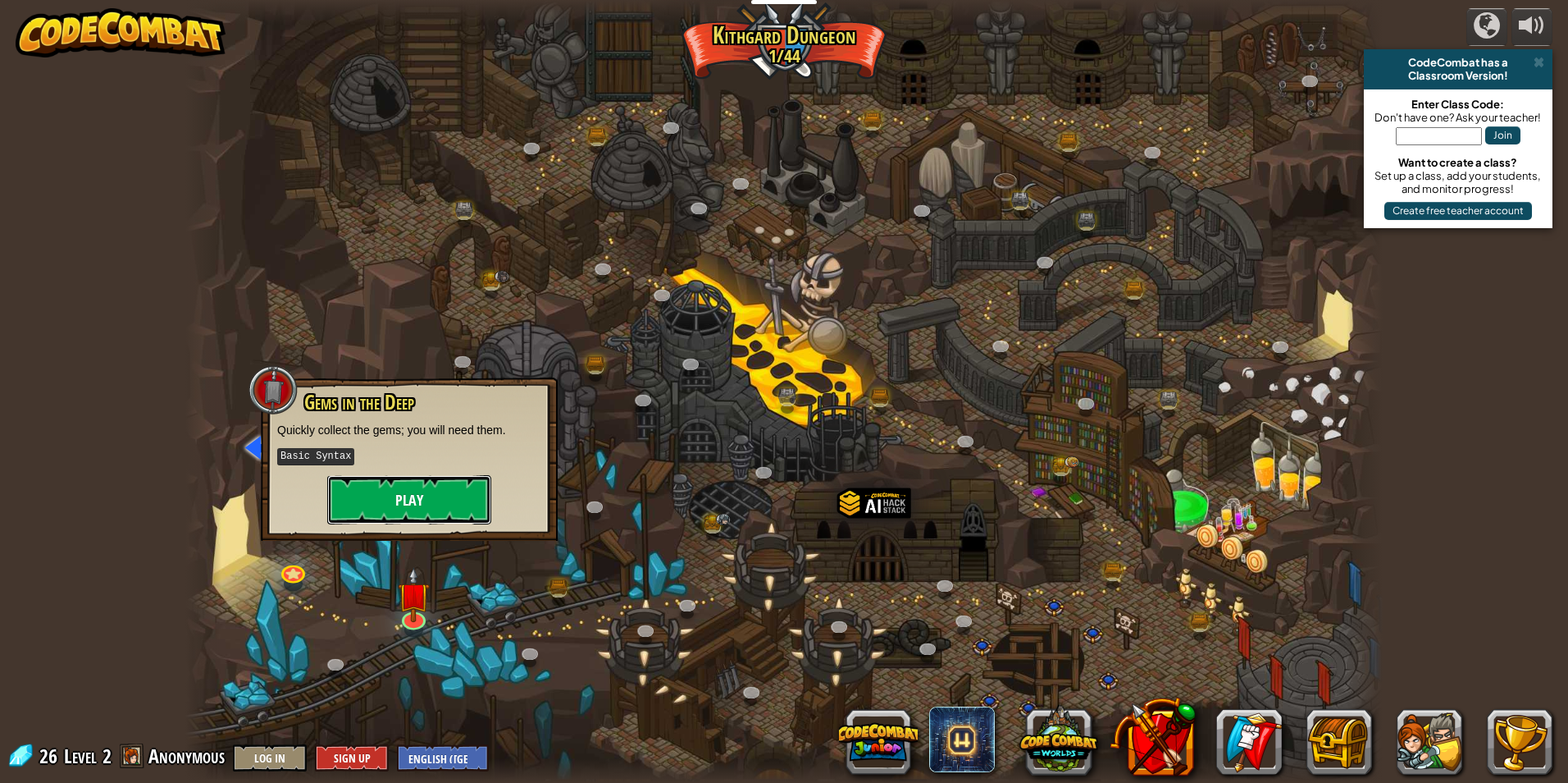
click at [410, 501] on button "Play" at bounding box center [409, 500] width 164 height 49
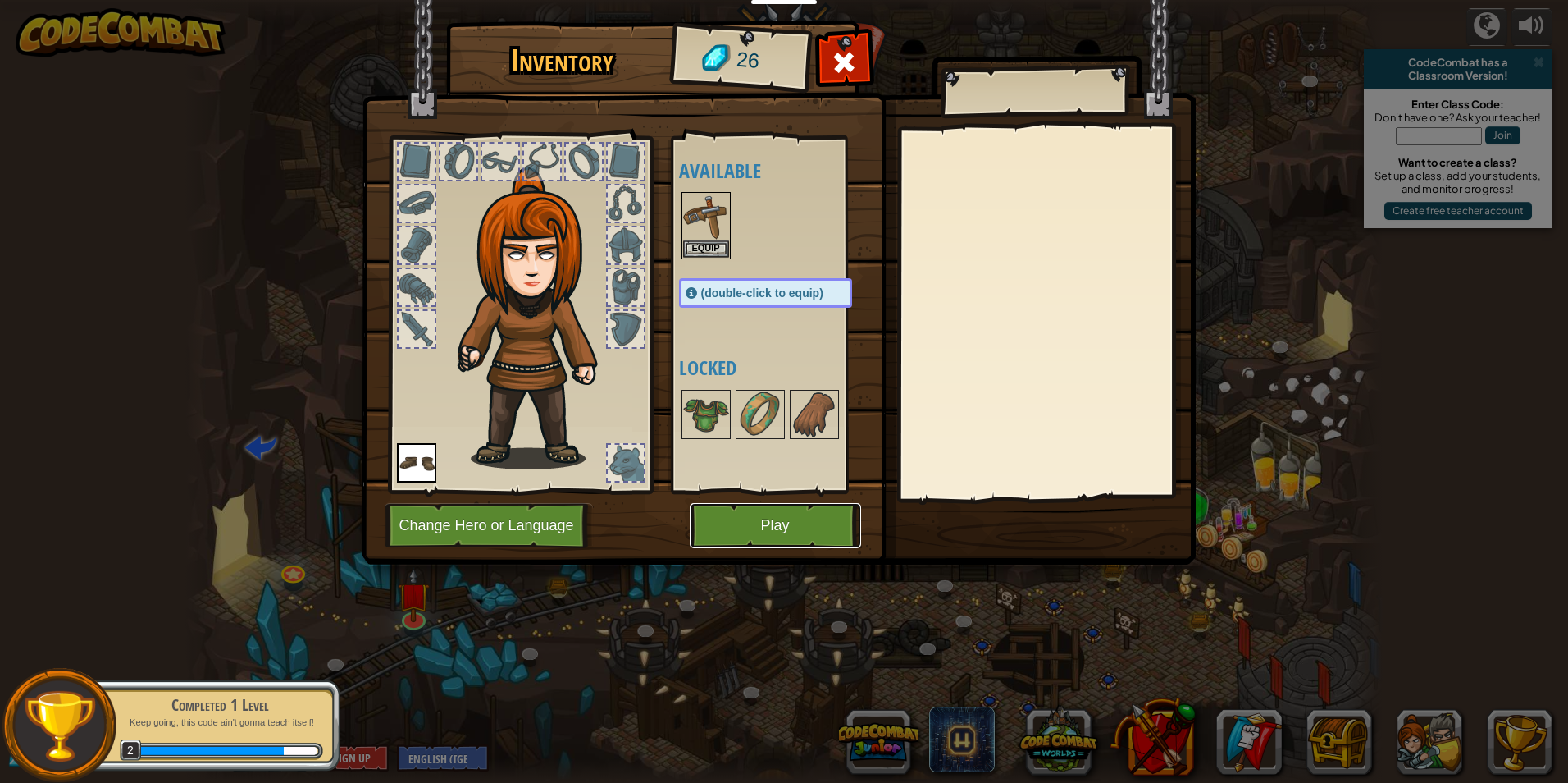
click at [754, 508] on button "Play" at bounding box center [776, 526] width 171 height 45
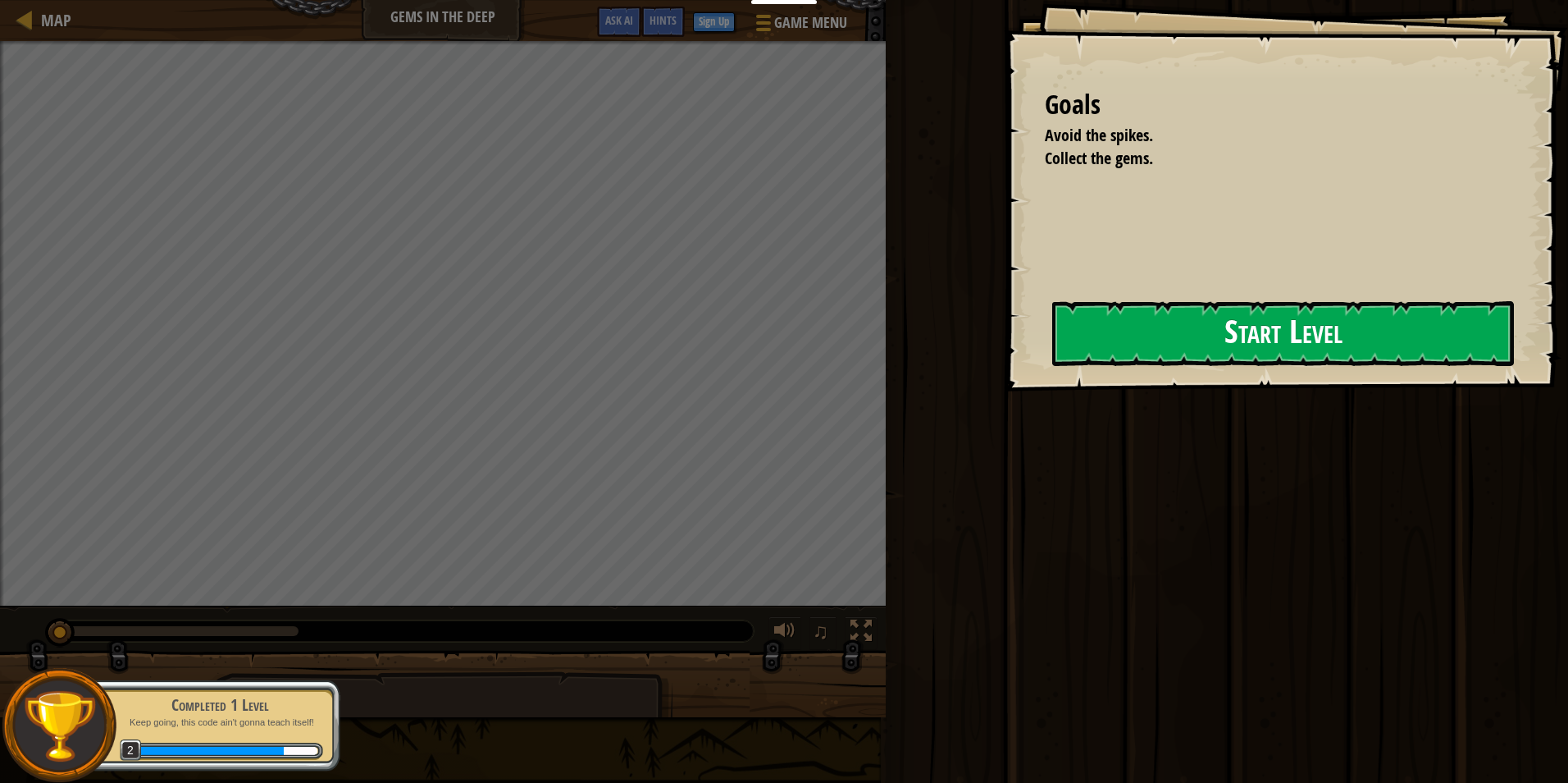
click at [1187, 329] on button "Start Level" at bounding box center [1282, 333] width 461 height 65
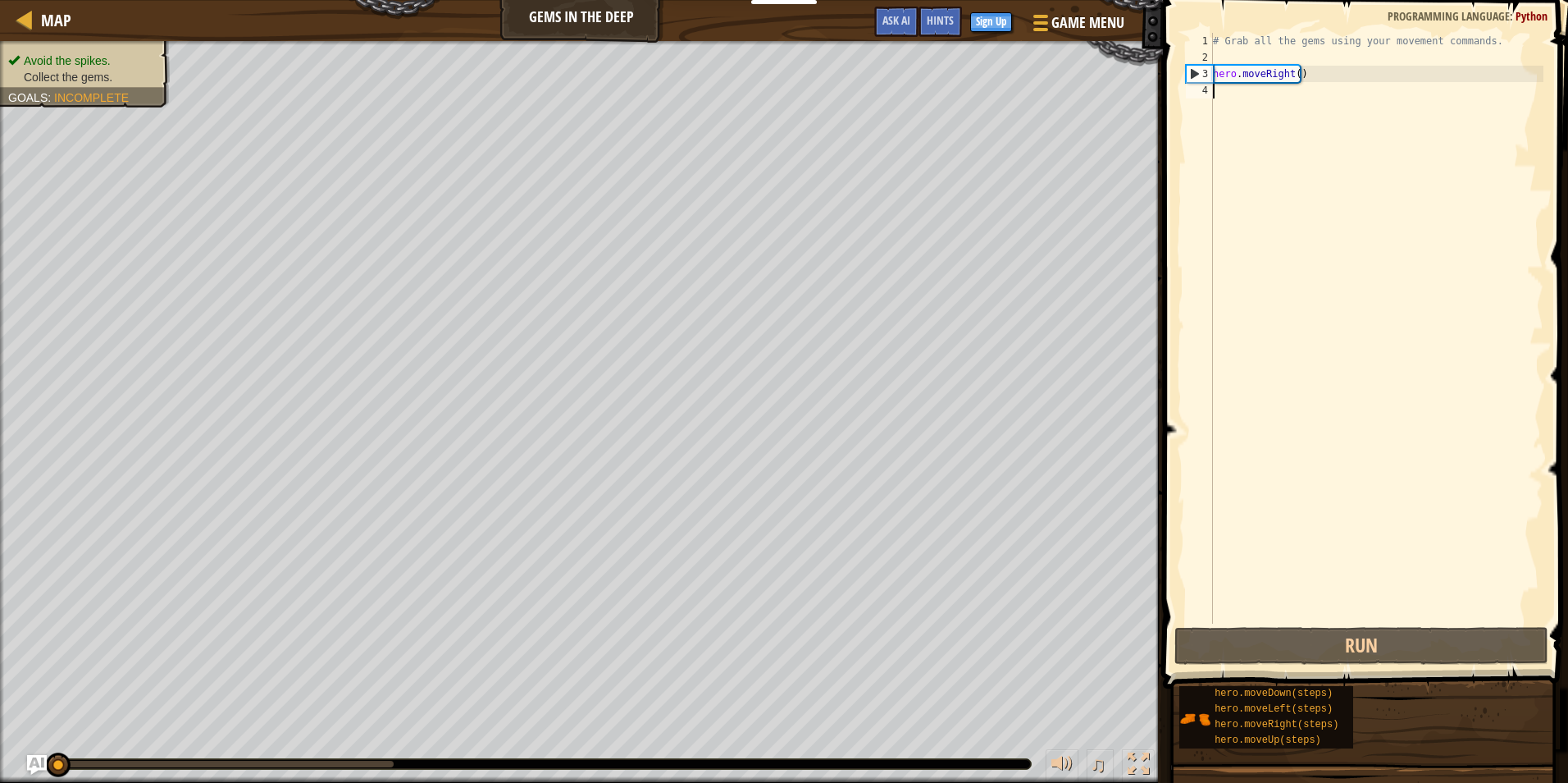
click at [1259, 92] on div "# Grab all the gems using your movement commands. hero . moveRight ( )" at bounding box center [1376, 344] width 334 height 623
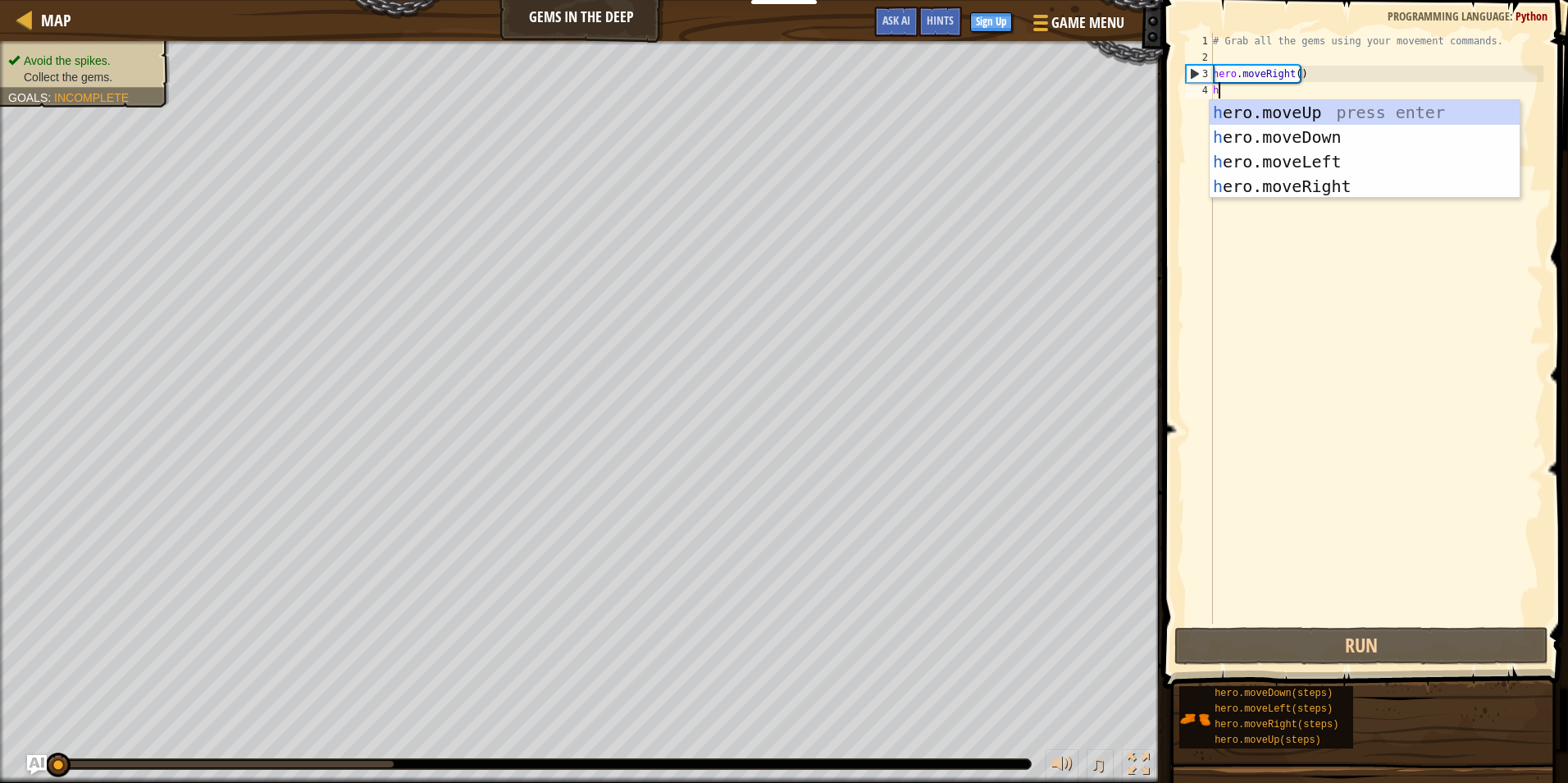
scroll to position [7, 0]
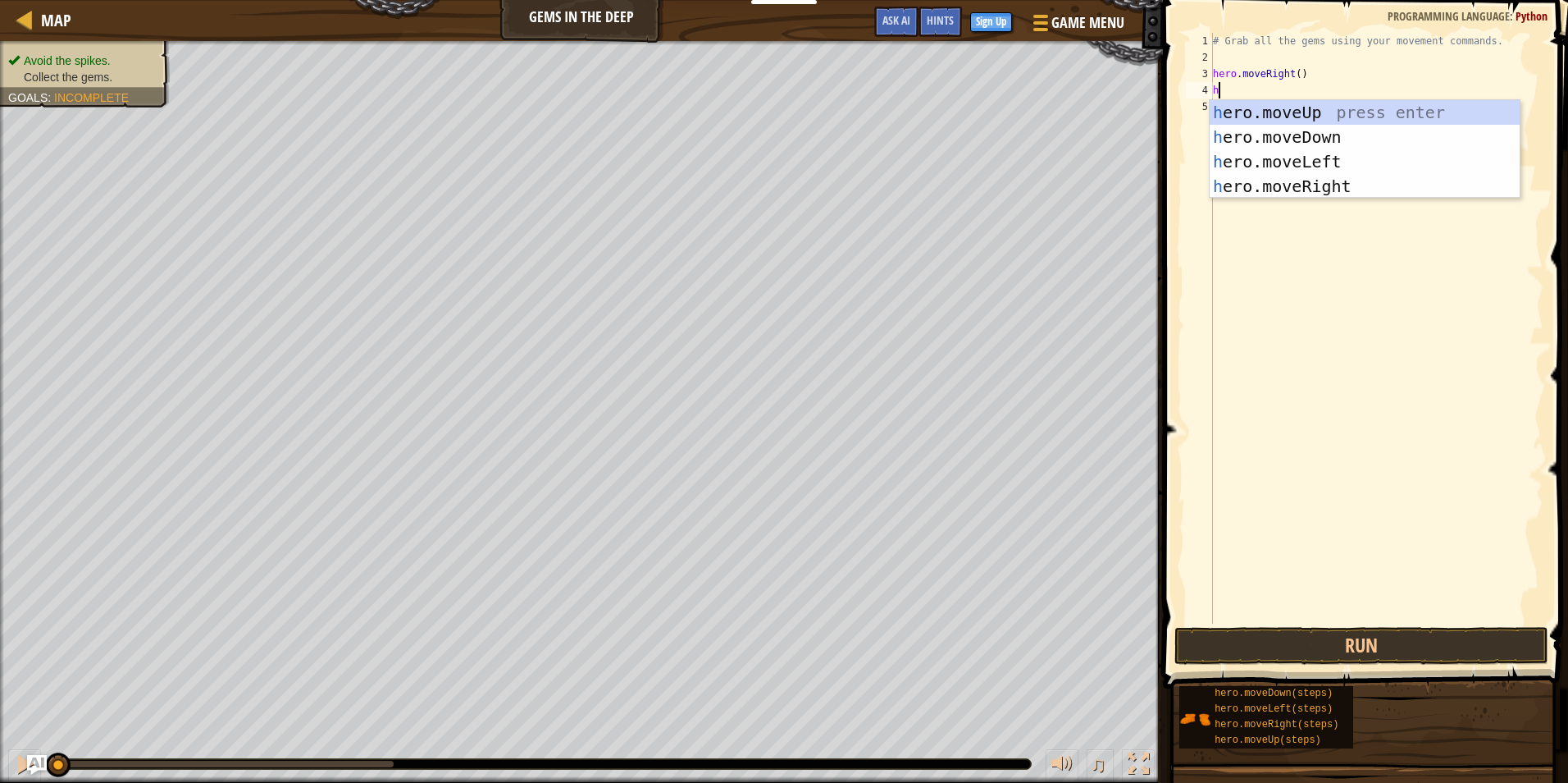
type textarea "he"
click at [1321, 139] on div "he ro.moveUp press enter he ro.moveDown press enter he ro.moveLeft press enter …" at bounding box center [1364, 174] width 309 height 148
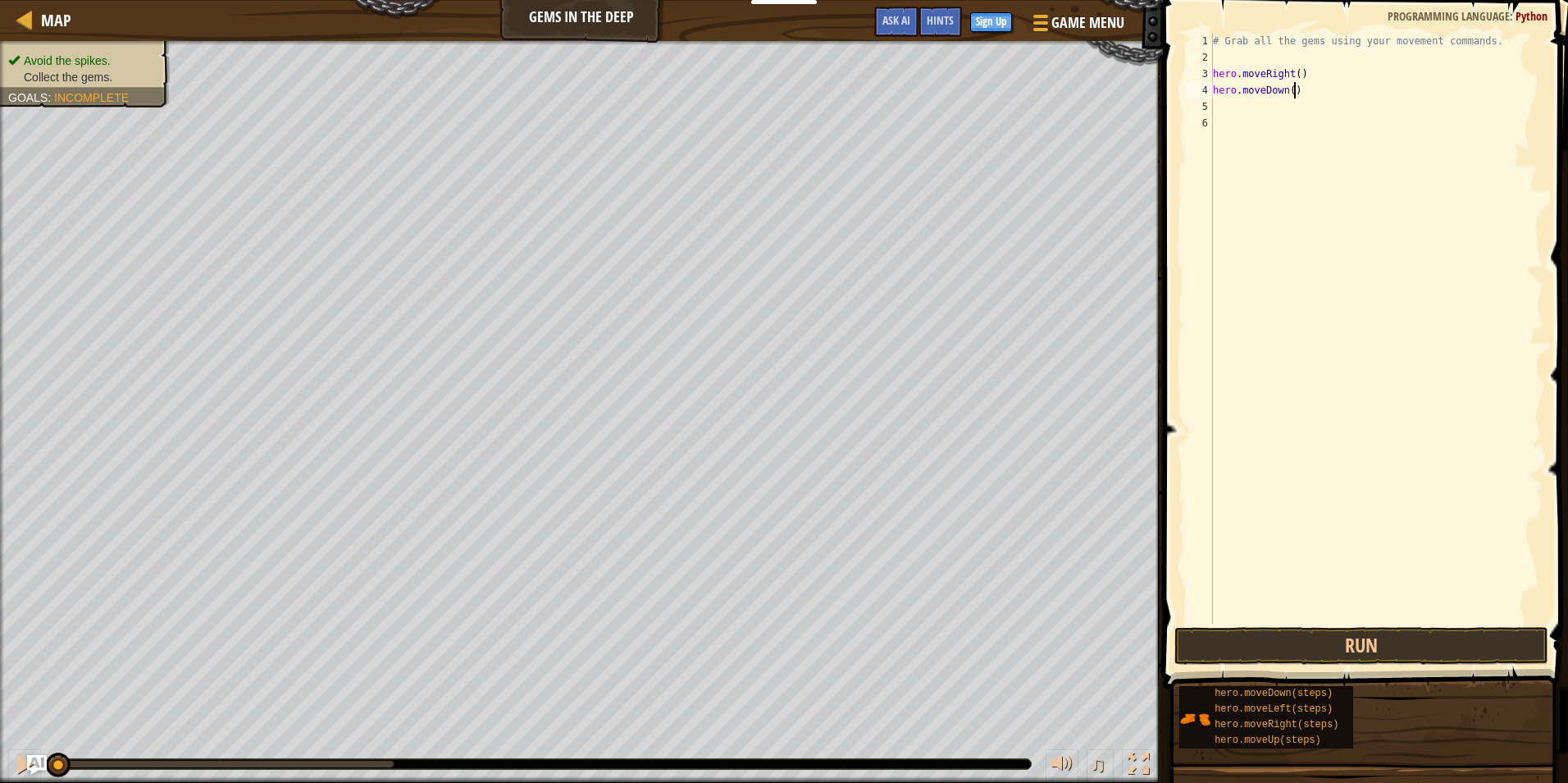
click at [1291, 92] on div "# Grab all the gems using your movement commands. hero . moveRight ( ) hero . m…" at bounding box center [1376, 344] width 334 height 623
click at [1288, 92] on div "# Grab all the gems using your movement commands. hero . moveRight ( ) hero . m…" at bounding box center [1376, 344] width 334 height 623
type textarea "hero.moveDown(1)"
click at [1233, 103] on div "# Grab all the gems using your movement commands. hero . moveRight ( ) hero . m…" at bounding box center [1376, 344] width 334 height 623
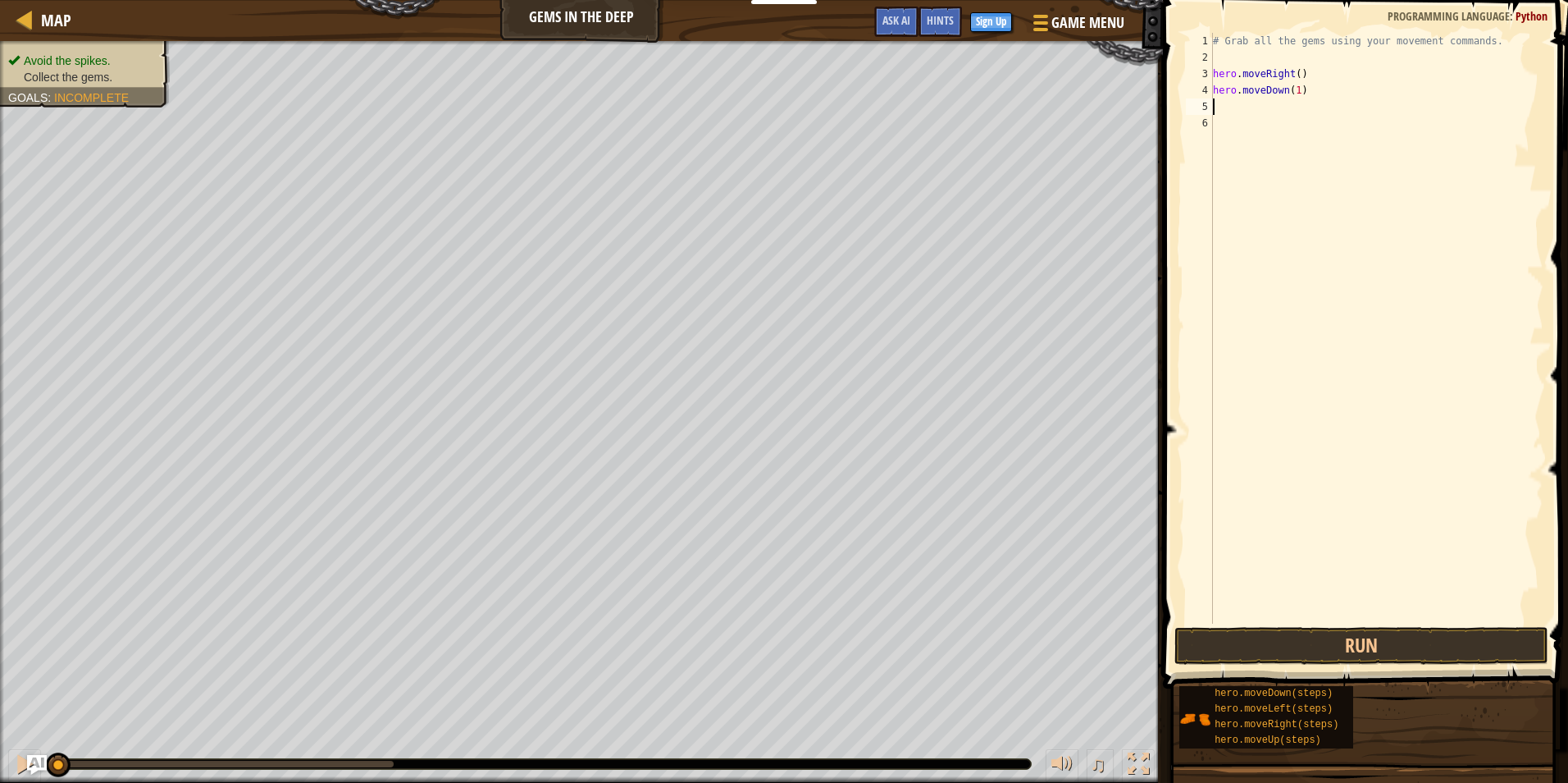
scroll to position [7, 0]
type textarea "h"
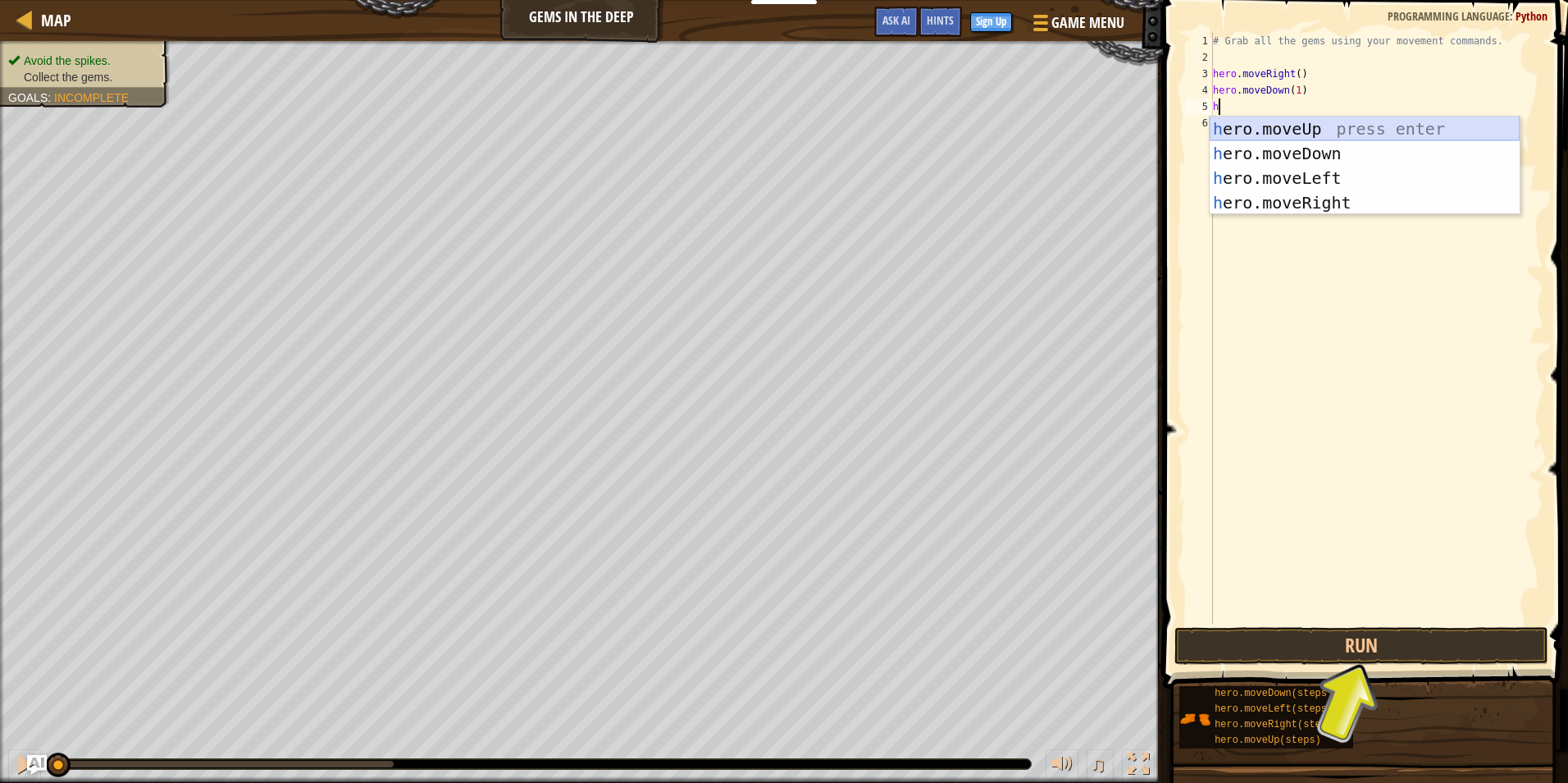
click at [1268, 128] on div "h ero.moveUp press enter h ero.moveDown press enter h ero.moveLeft press enter …" at bounding box center [1364, 190] width 309 height 148
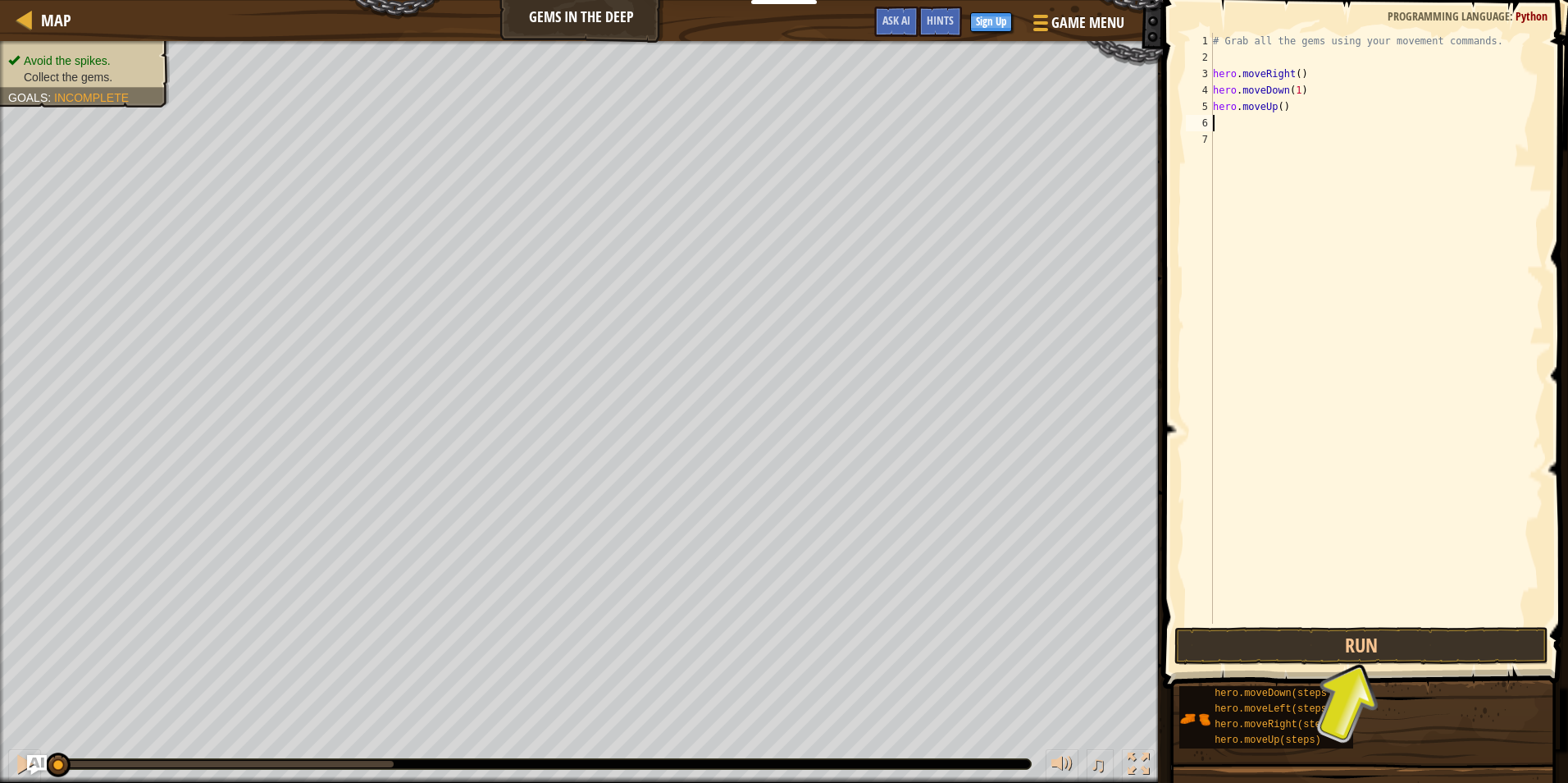
click at [1267, 106] on div "# Grab all the gems using your movement commands. hero . moveRight ( ) hero . m…" at bounding box center [1376, 344] width 334 height 623
type textarea "hero.moveUp(1)"
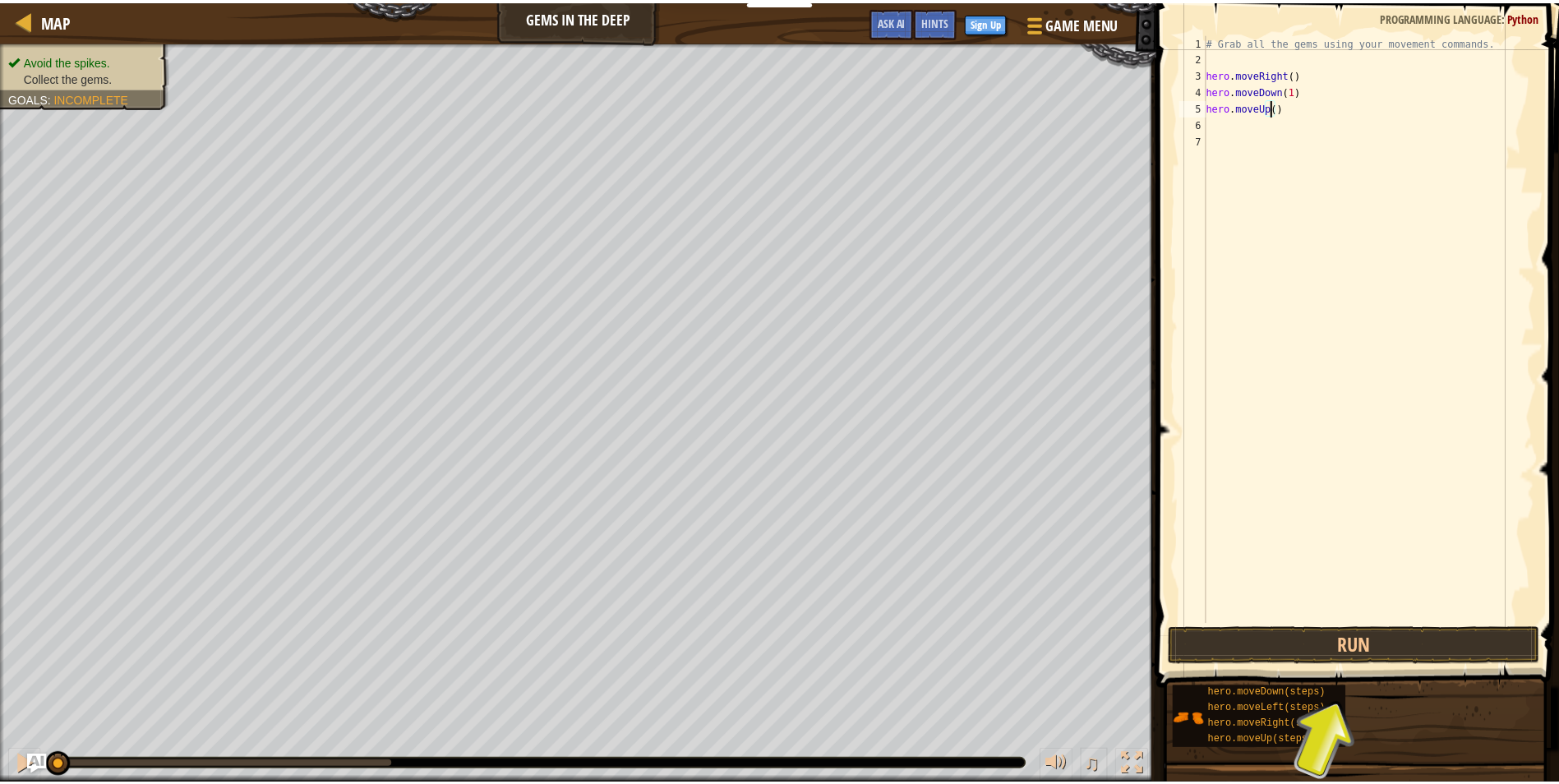
scroll to position [7, 6]
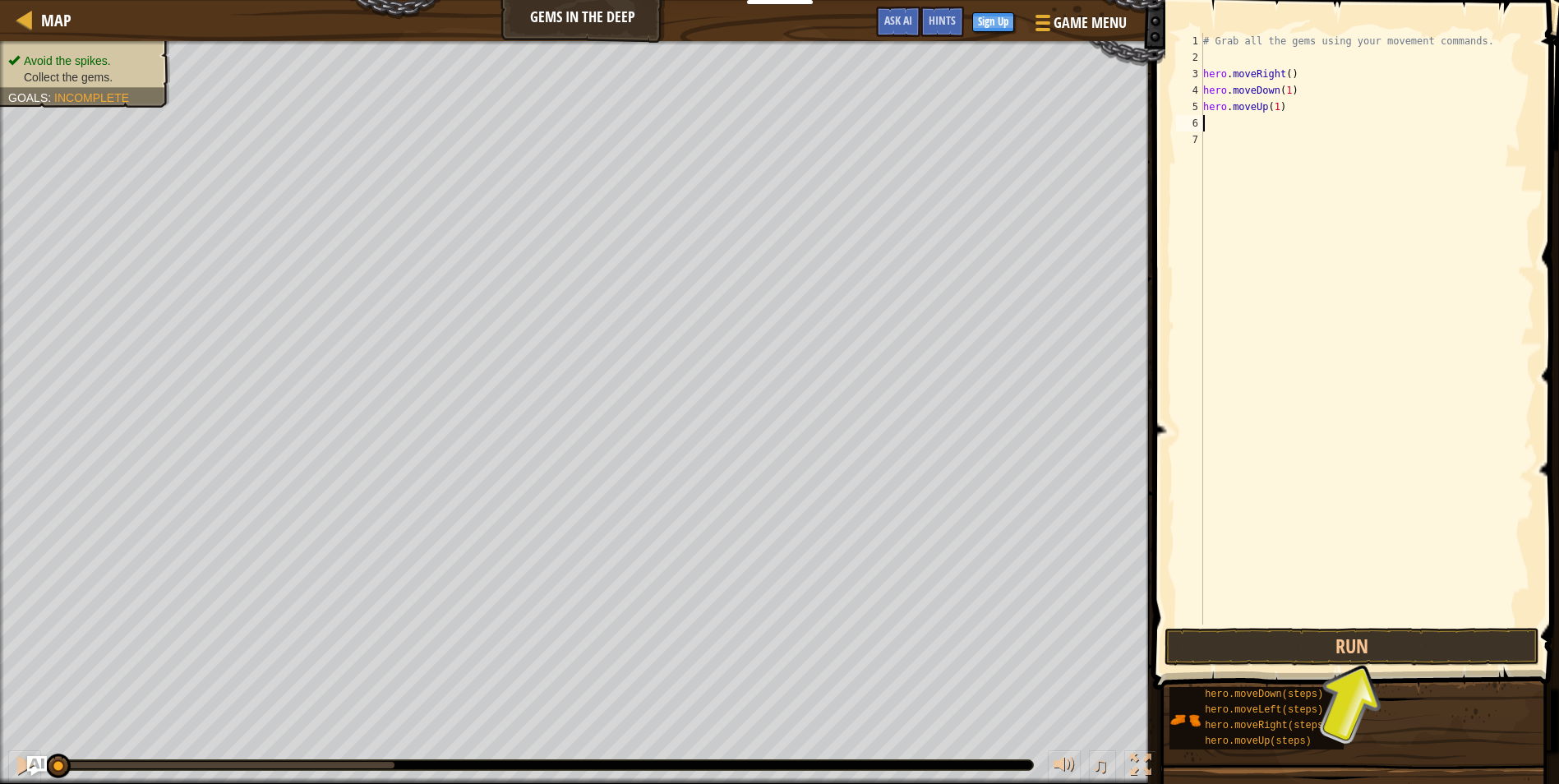
click at [1208, 124] on div "# Grab all the gems using your movement commands. hero . moveRight ( ) hero . m…" at bounding box center [1367, 345] width 335 height 624
click at [1282, 105] on div "# Grab all the gems using your movement commands. hero . moveRight ( ) hero . m…" at bounding box center [1367, 345] width 335 height 624
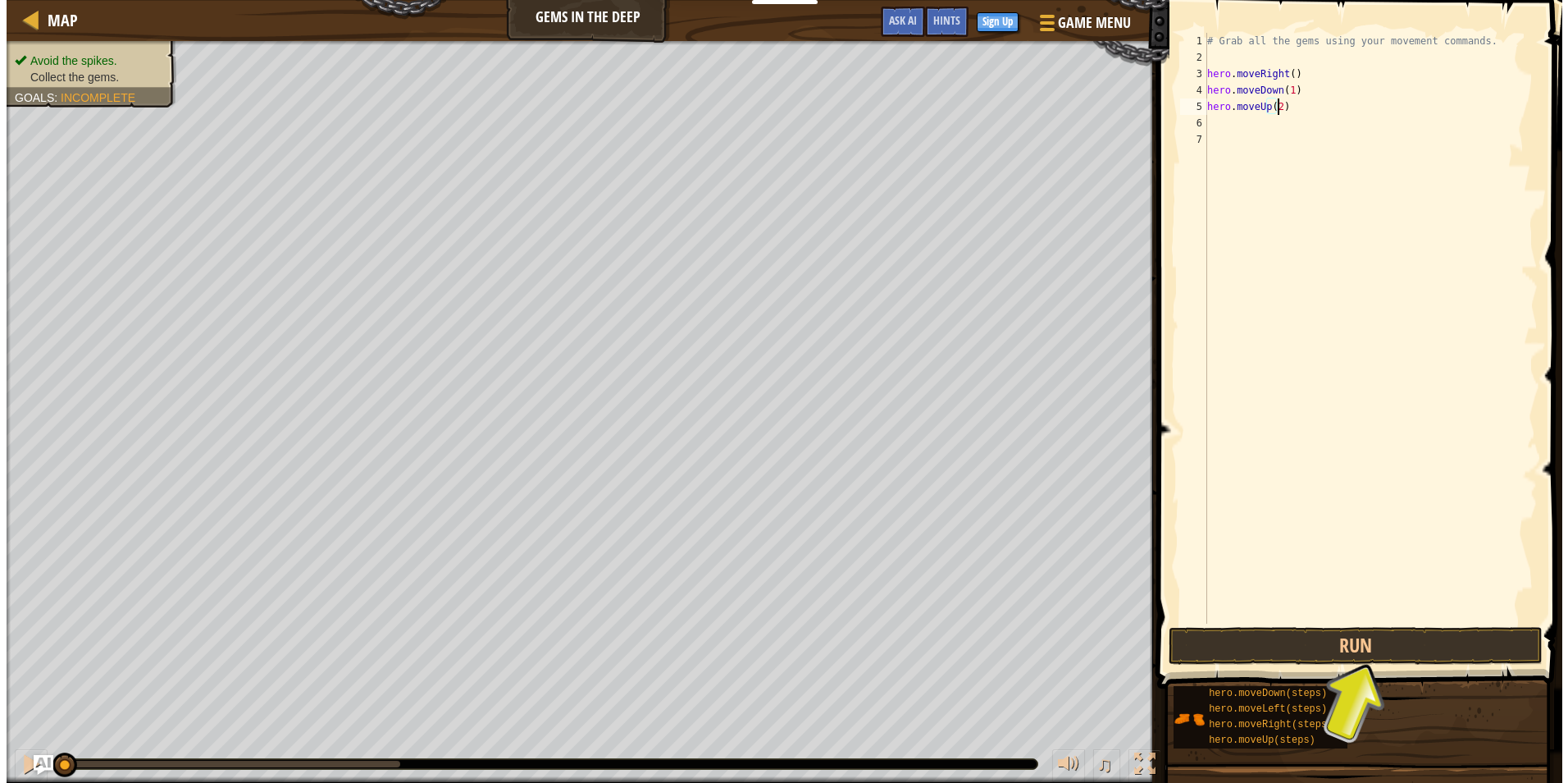
scroll to position [7, 6]
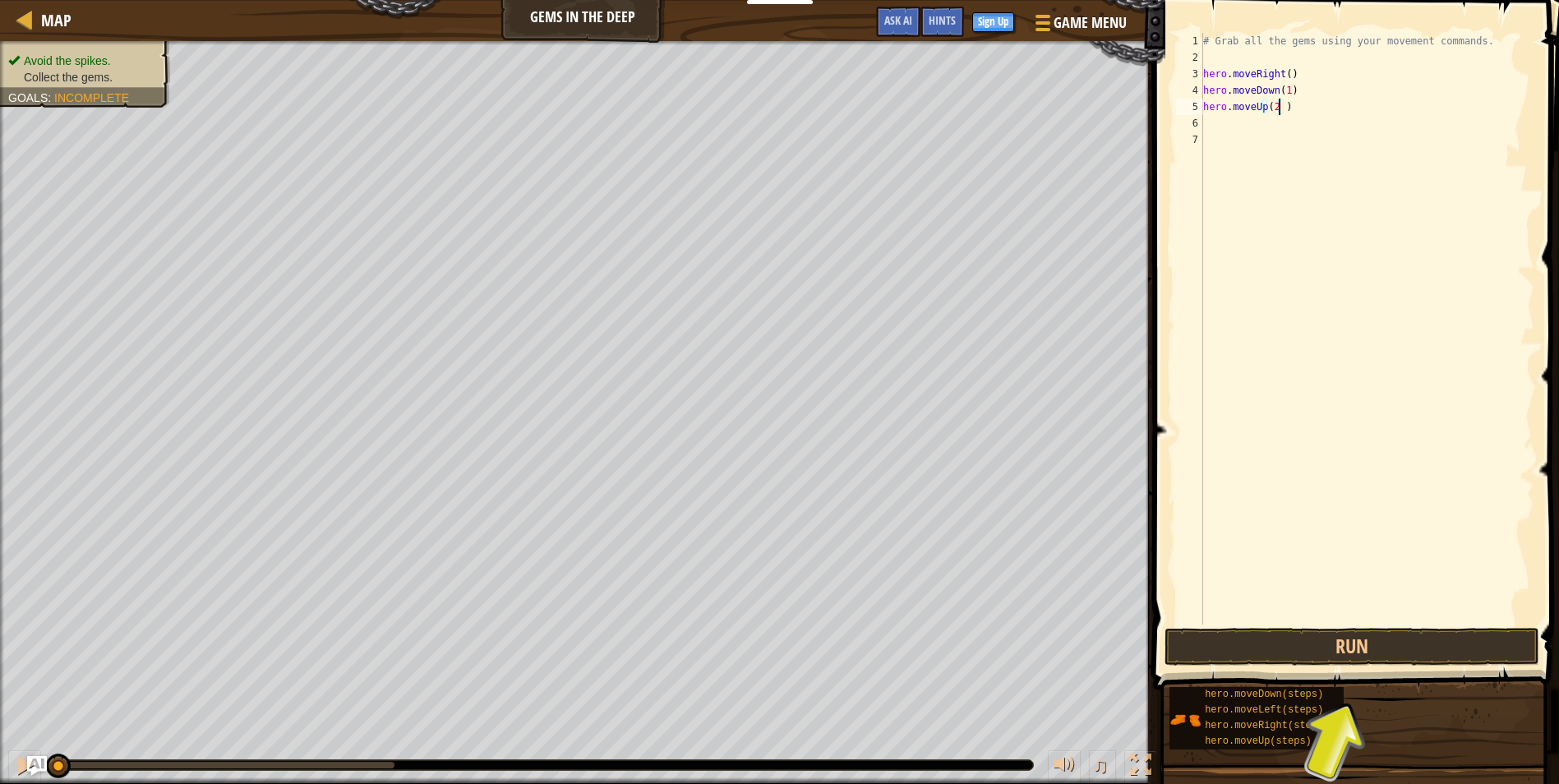
type textarea "hero.moveUp(2)"
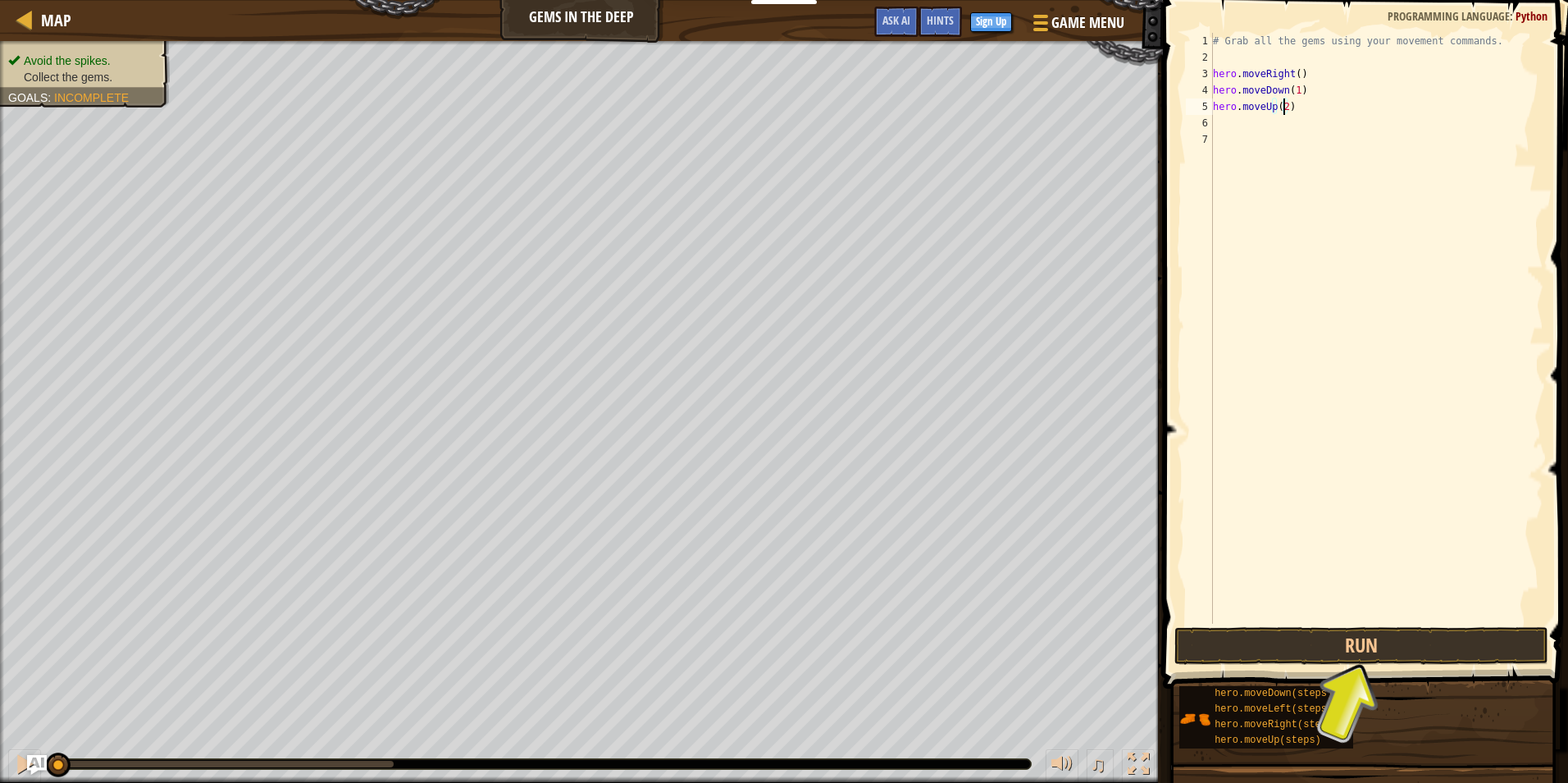
click at [1304, 109] on div "# Grab all the gems using your movement commands. hero . moveRight ( ) hero . m…" at bounding box center [1376, 344] width 334 height 623
click at [1209, 124] on div "6" at bounding box center [1198, 122] width 27 height 17
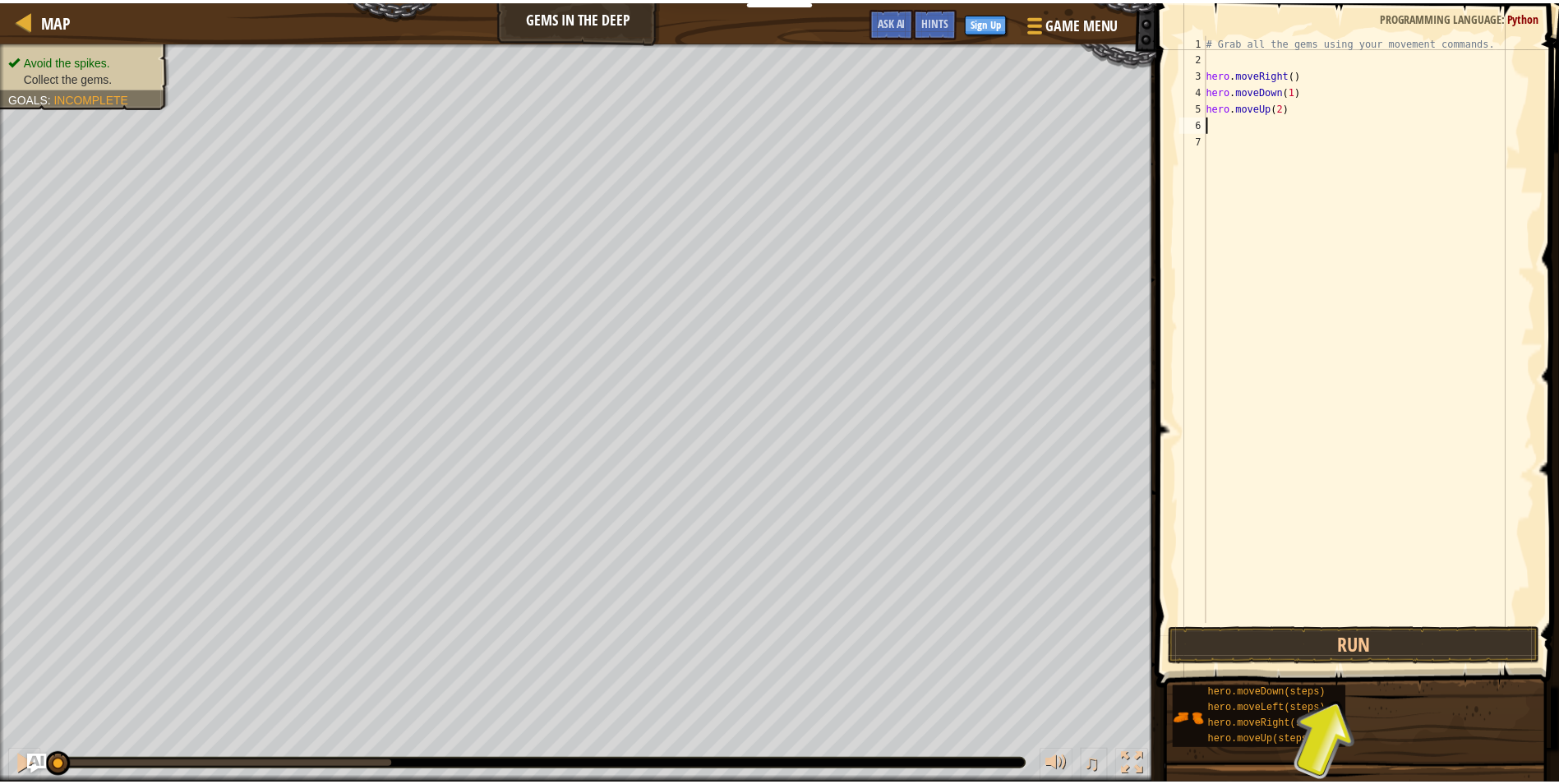
scroll to position [7, 0]
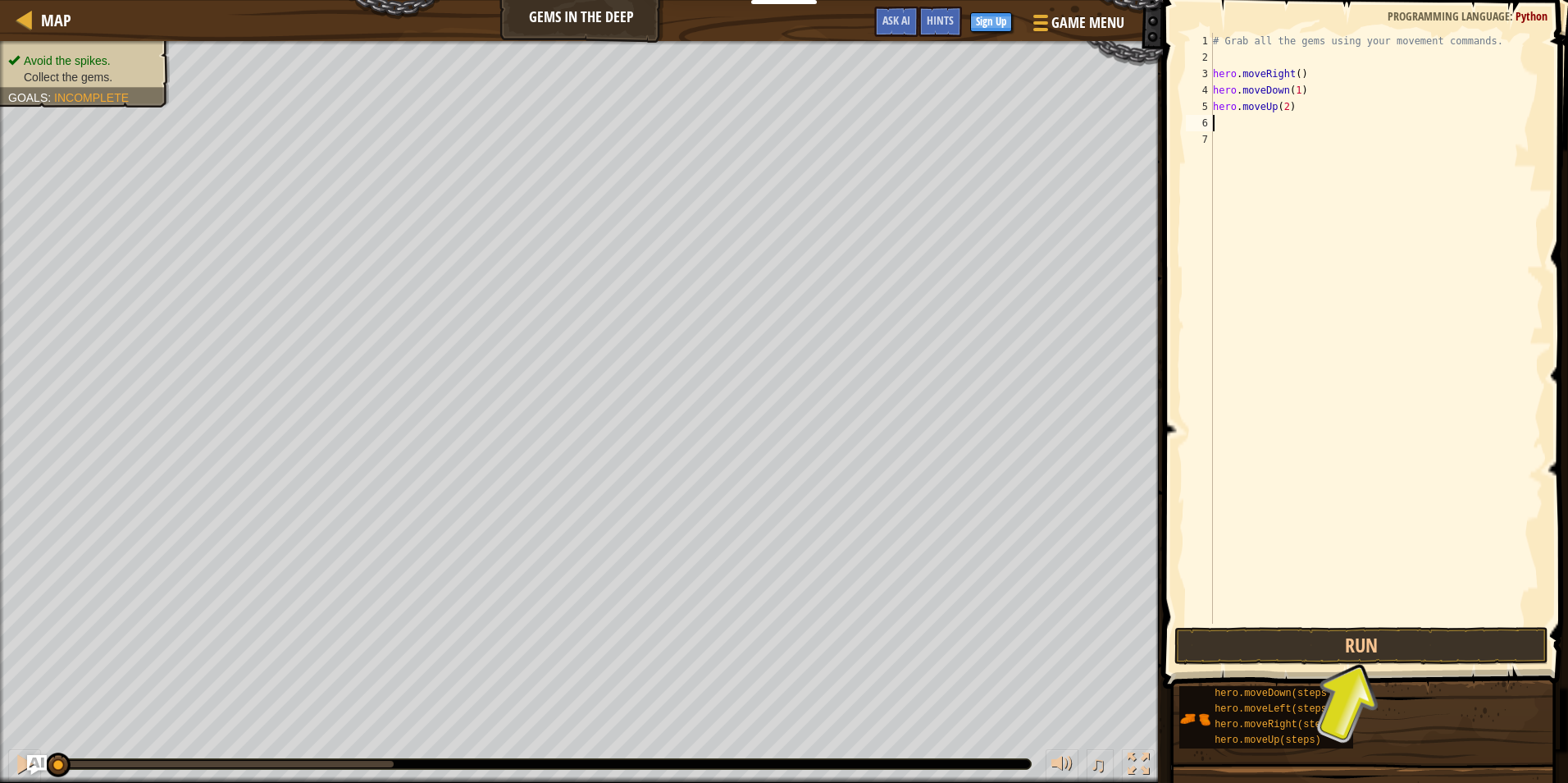
type textarea "h"
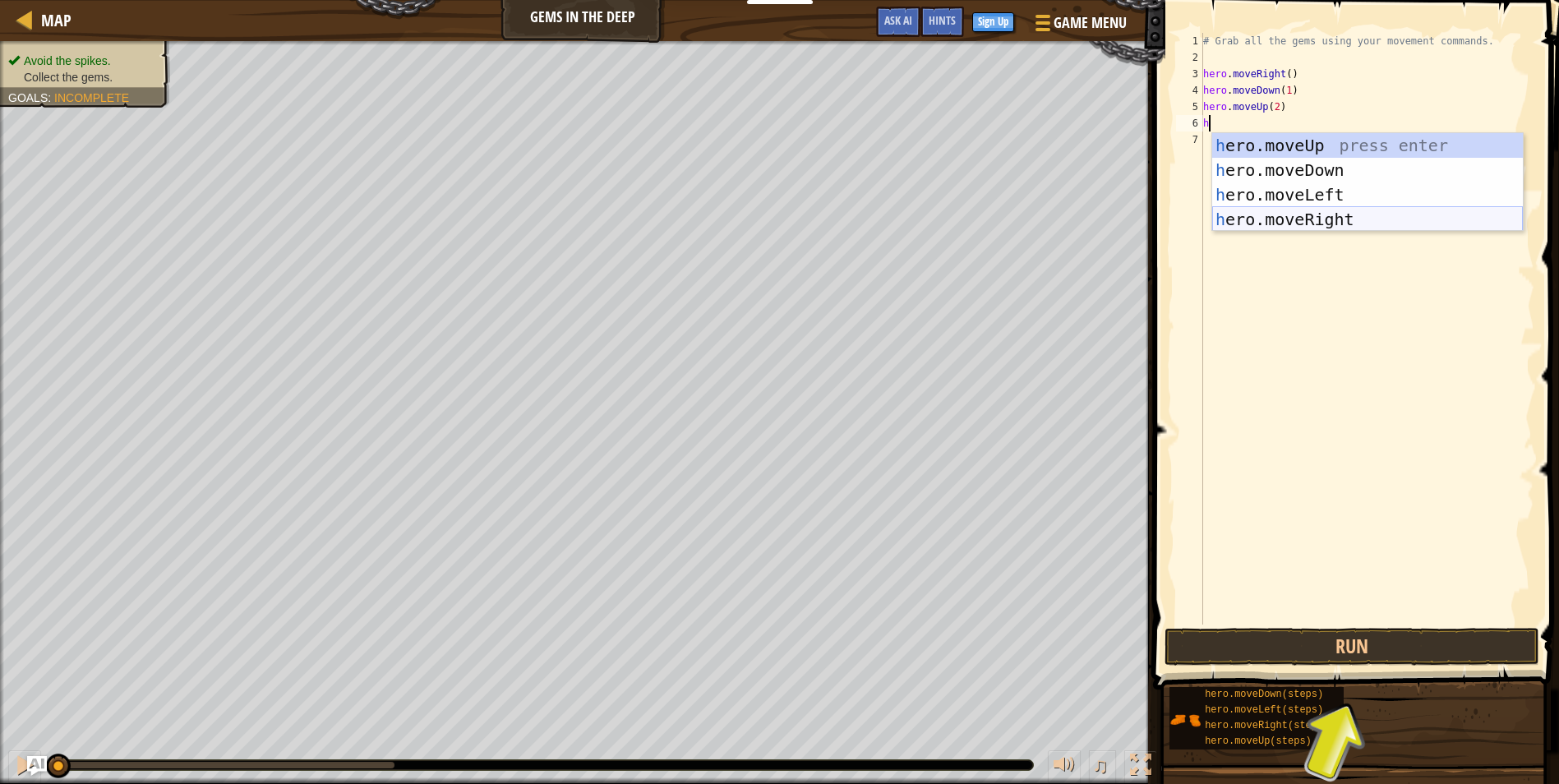
click at [1282, 211] on div "h ero.moveUp press enter h ero.moveDown press enter h ero.moveLeft press enter …" at bounding box center [1367, 207] width 310 height 148
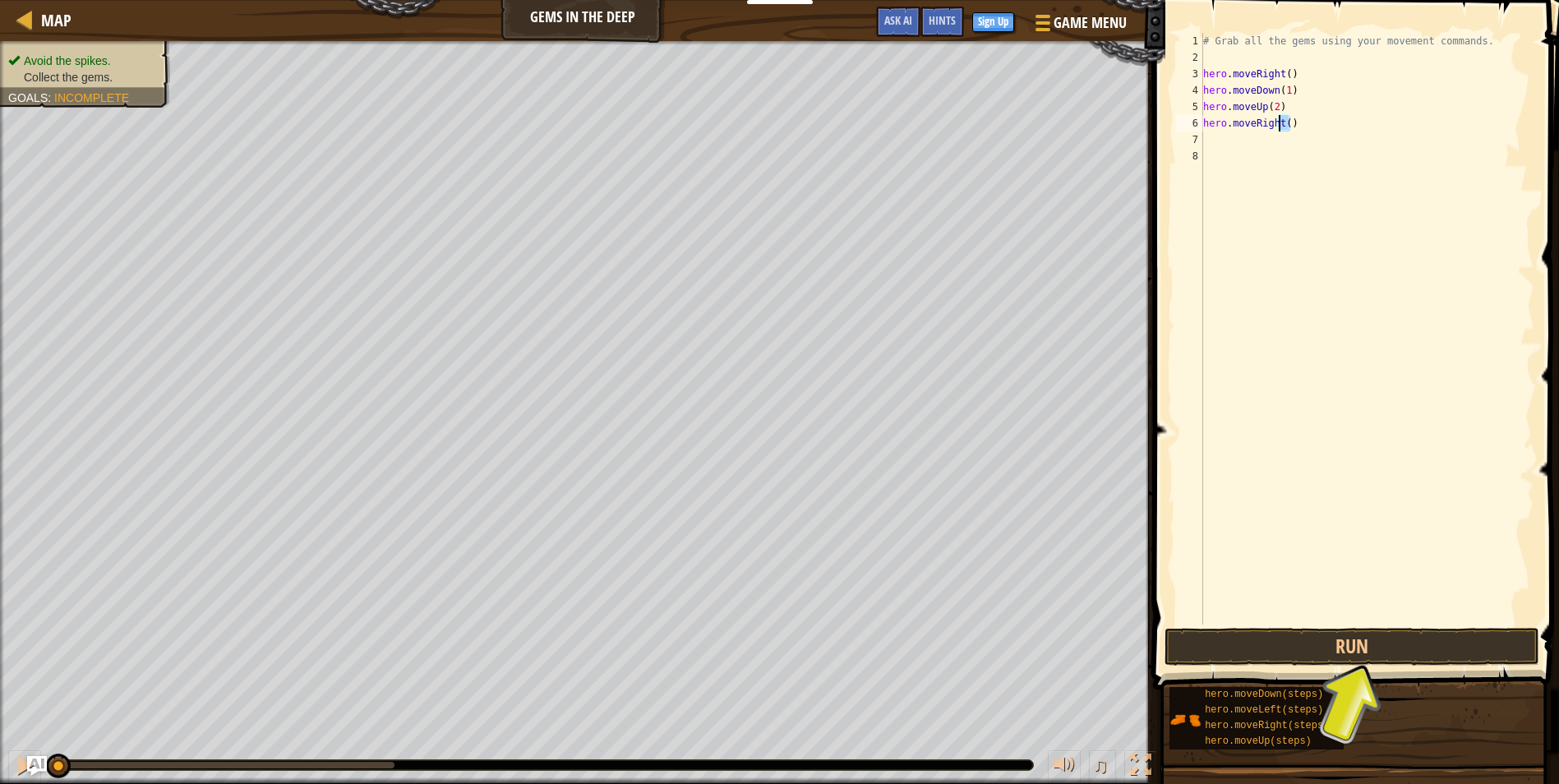
click at [1289, 124] on div "# Grab all the gems using your movement commands. hero . moveRight ( ) hero . m…" at bounding box center [1367, 345] width 335 height 624
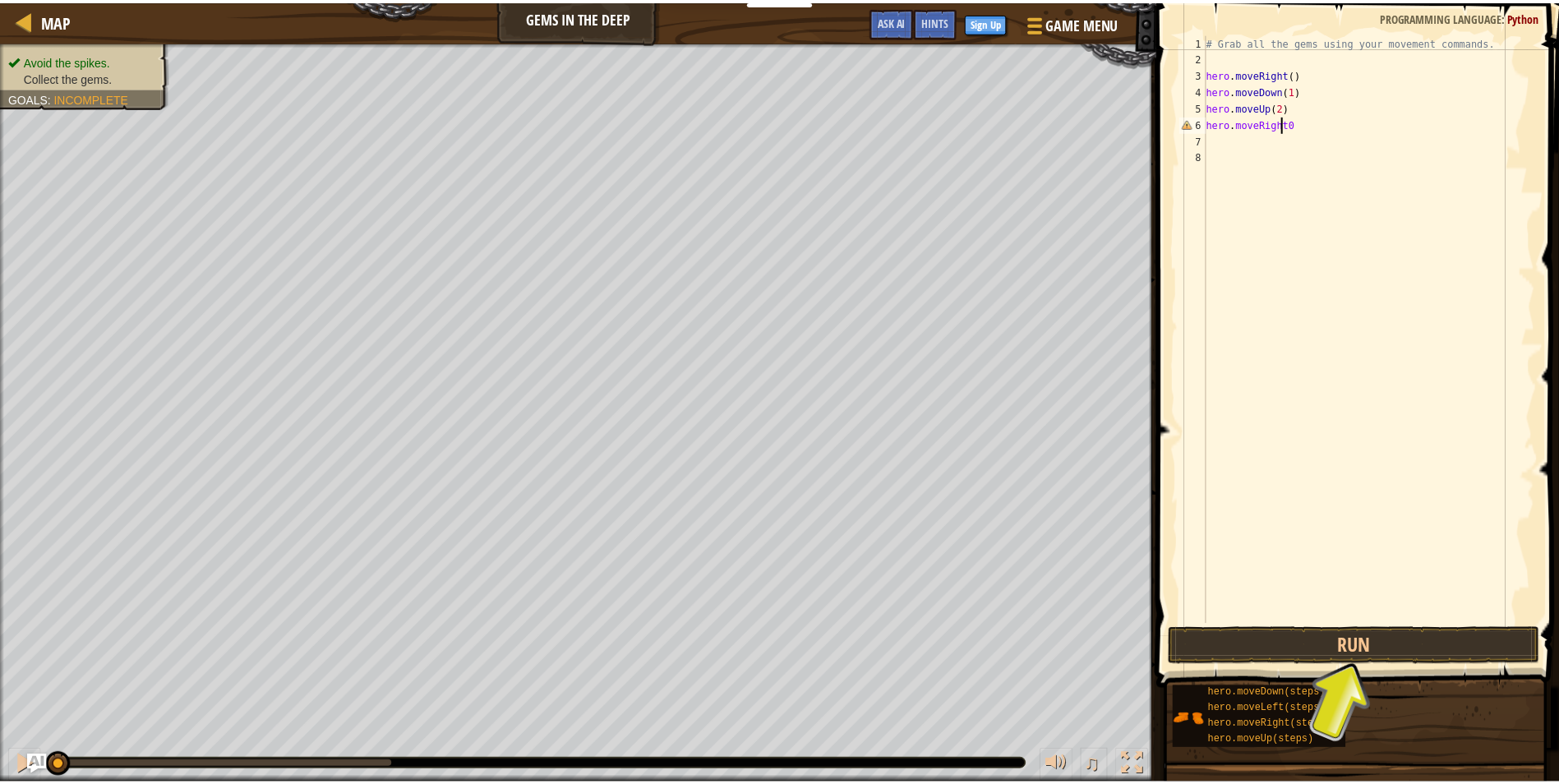
scroll to position [7, 7]
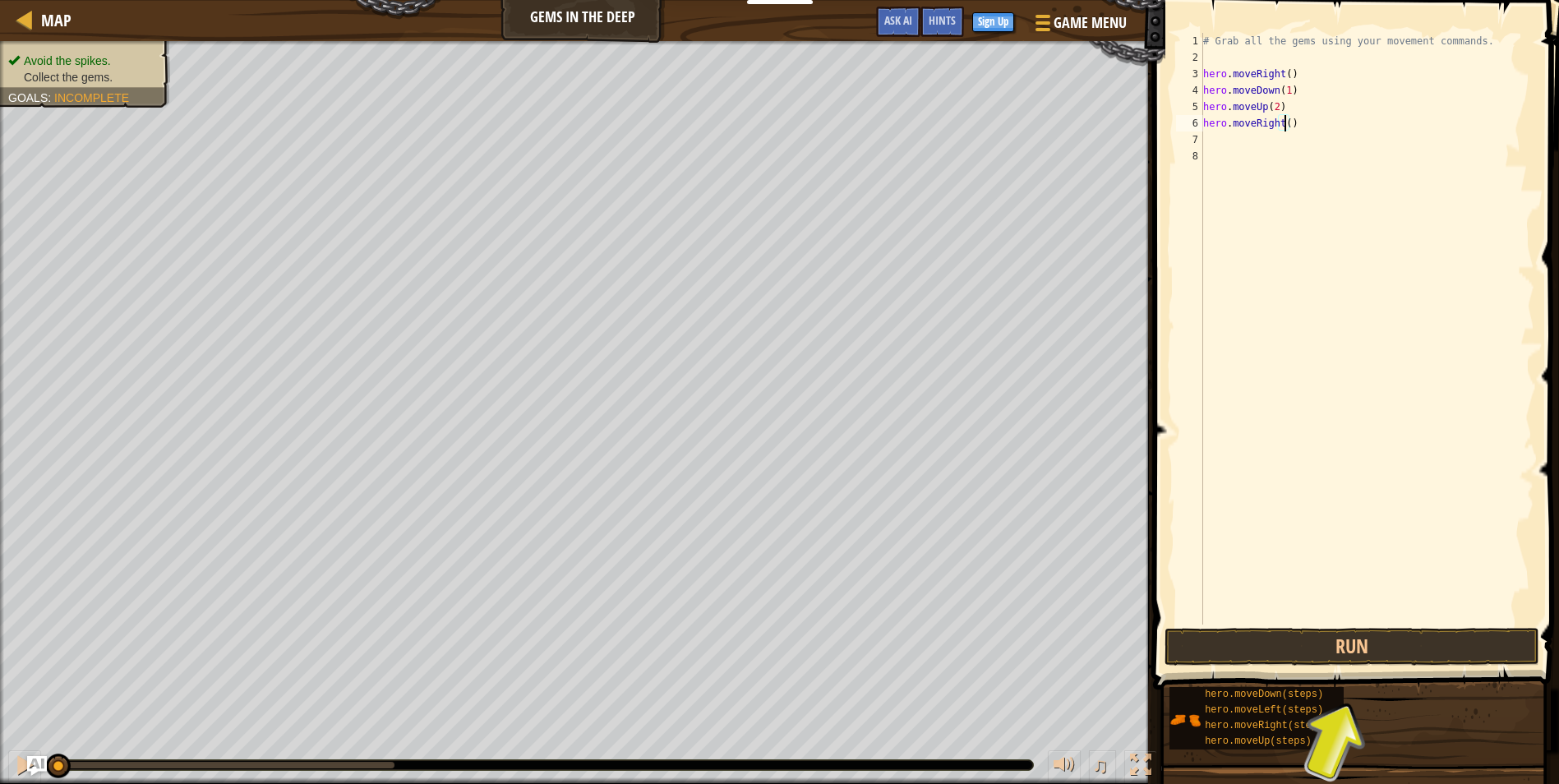
type textarea "hero.moveRight(1)"
click at [1259, 148] on div "# Grab all the gems using your movement commands. hero . moveRight ( ) hero . m…" at bounding box center [1367, 345] width 335 height 624
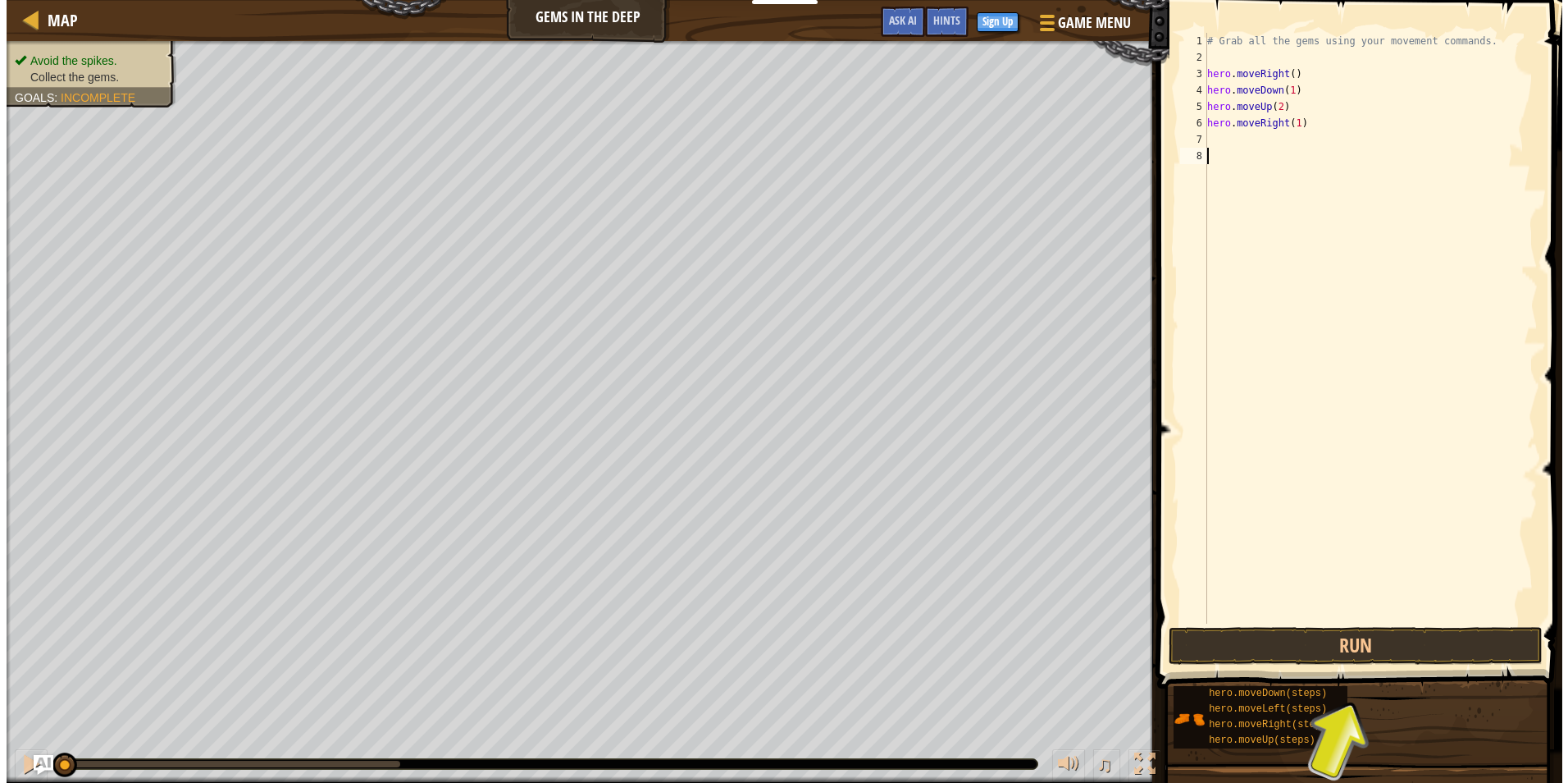
scroll to position [7, 0]
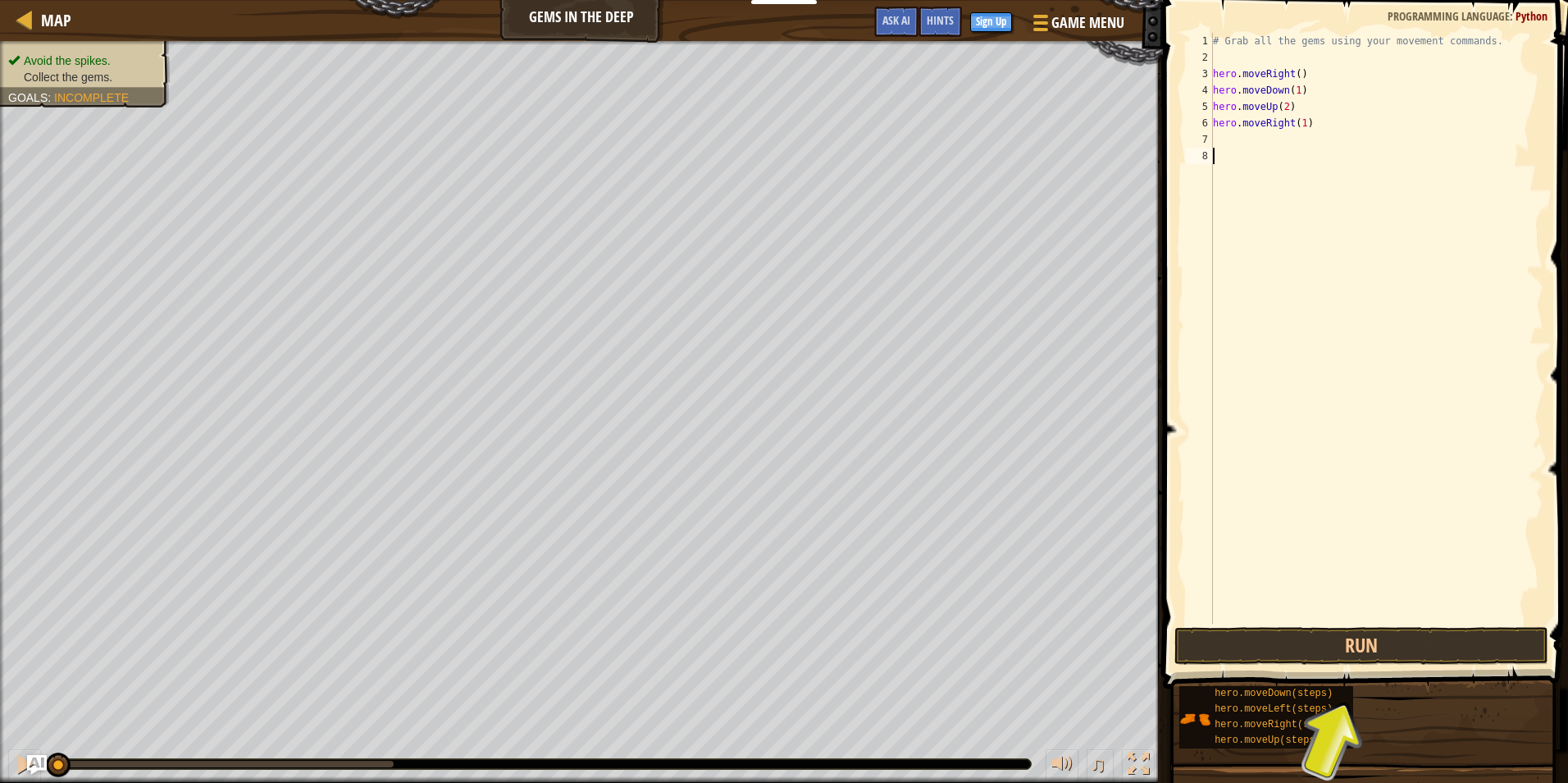
click at [1256, 141] on div "# Grab all the gems using your movement commands. hero . moveRight ( ) hero . m…" at bounding box center [1376, 344] width 334 height 623
type textarea "h"
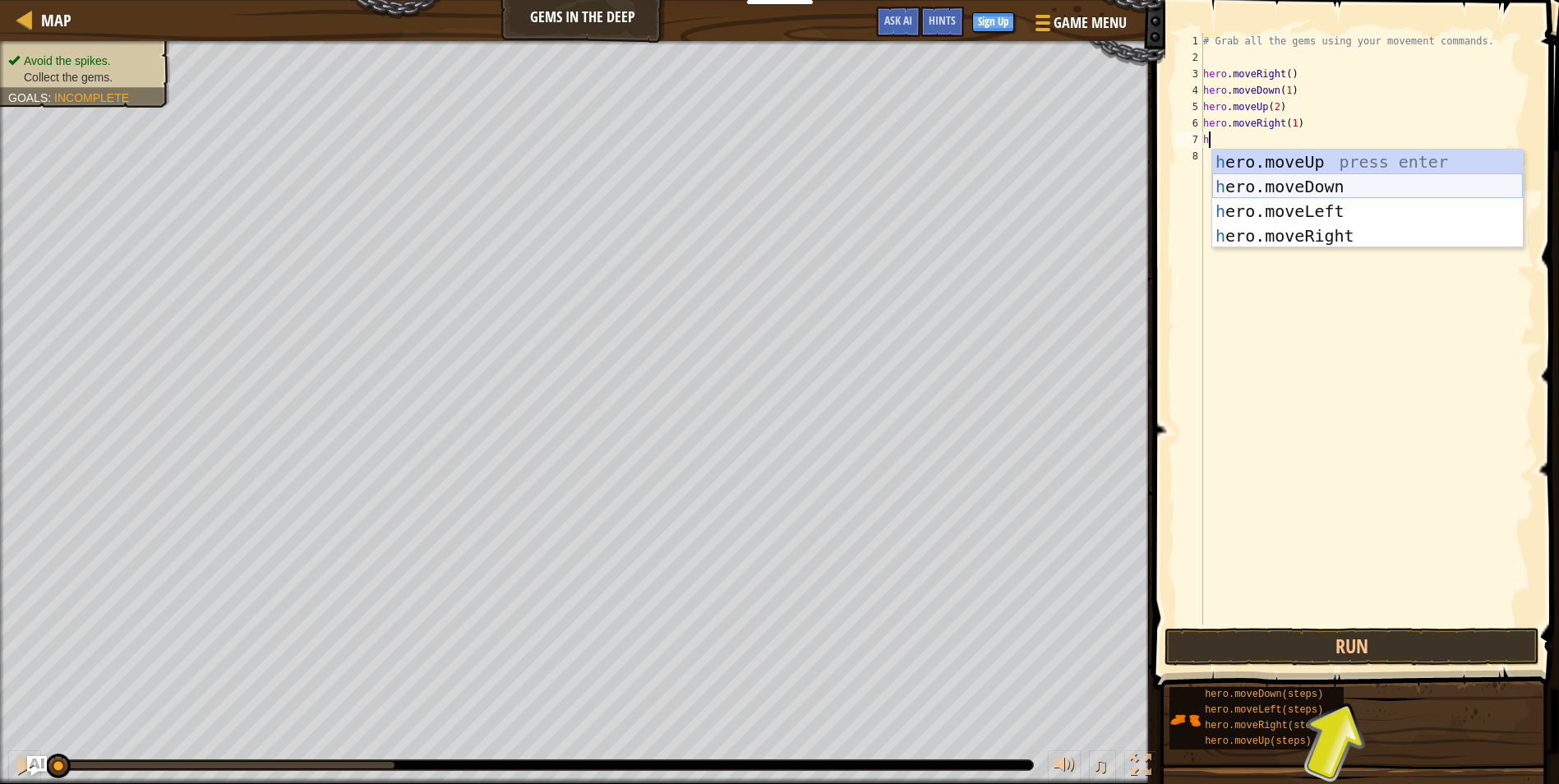
click at [1286, 190] on div "h ero.moveUp press enter h ero.moveDown press enter h ero.moveLeft press enter …" at bounding box center [1367, 223] width 310 height 148
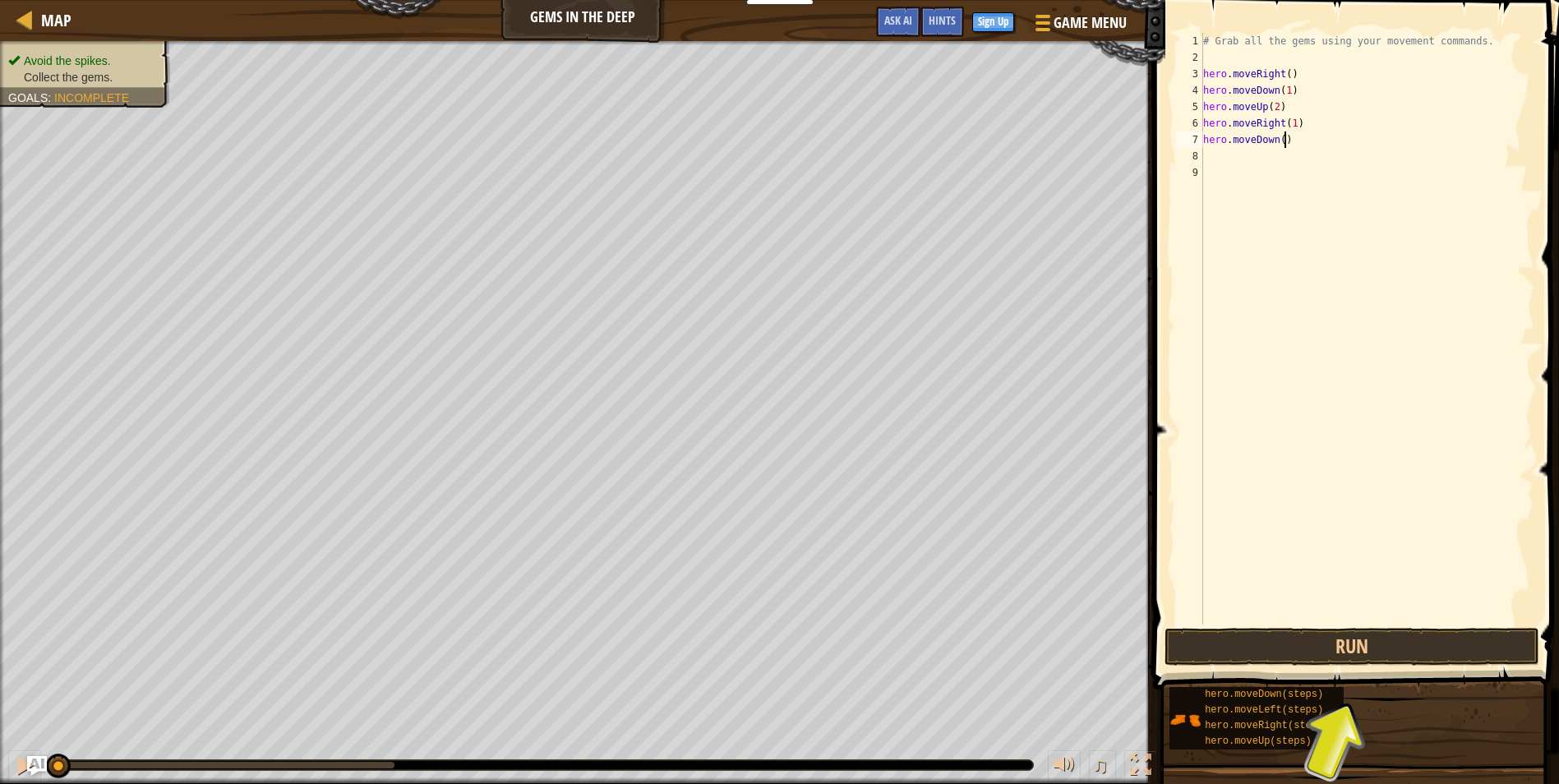
click at [1287, 143] on div "# Grab all the gems using your movement commands. hero . moveRight ( ) hero . m…" at bounding box center [1367, 345] width 335 height 624
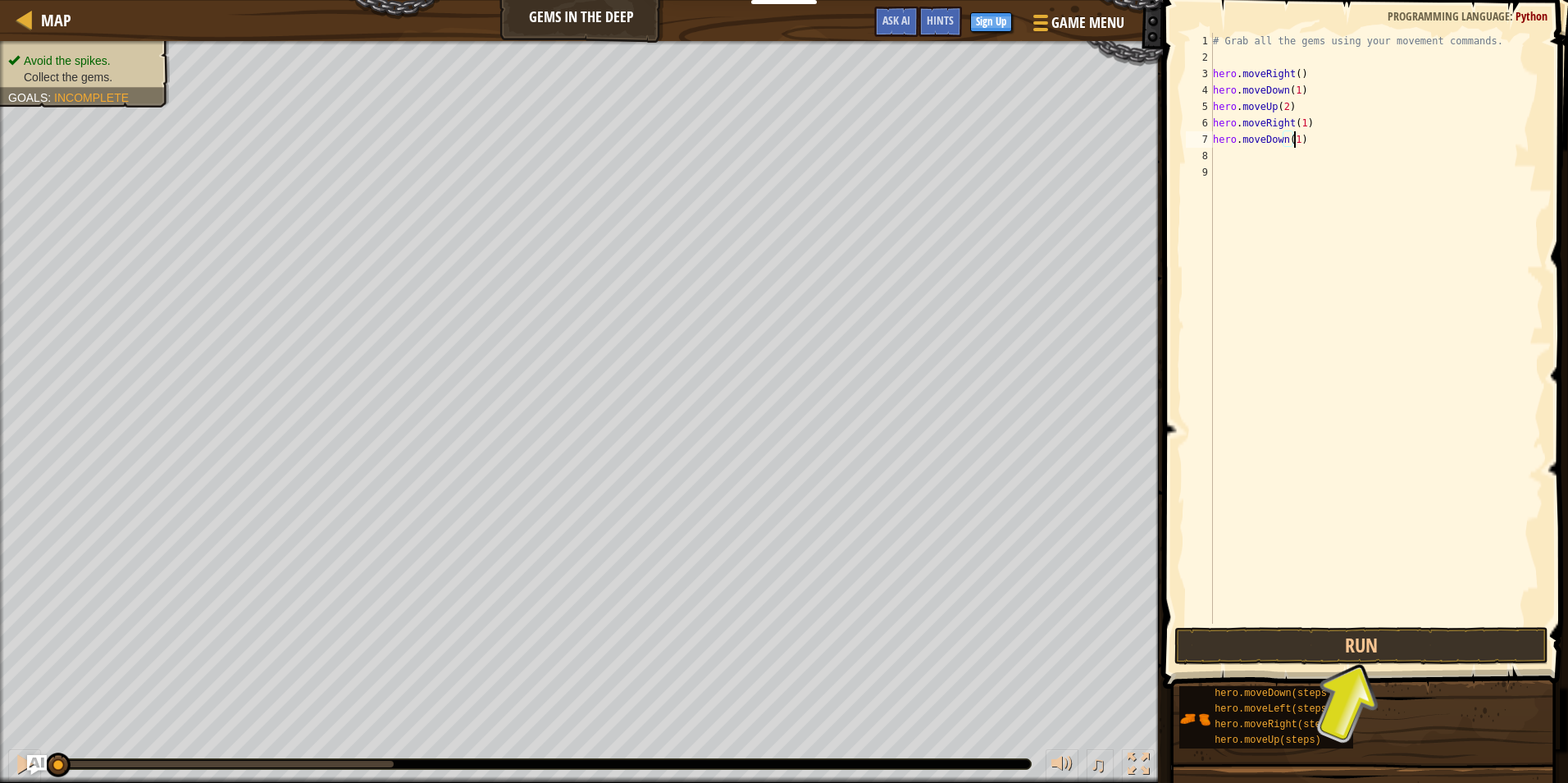
scroll to position [7, 7]
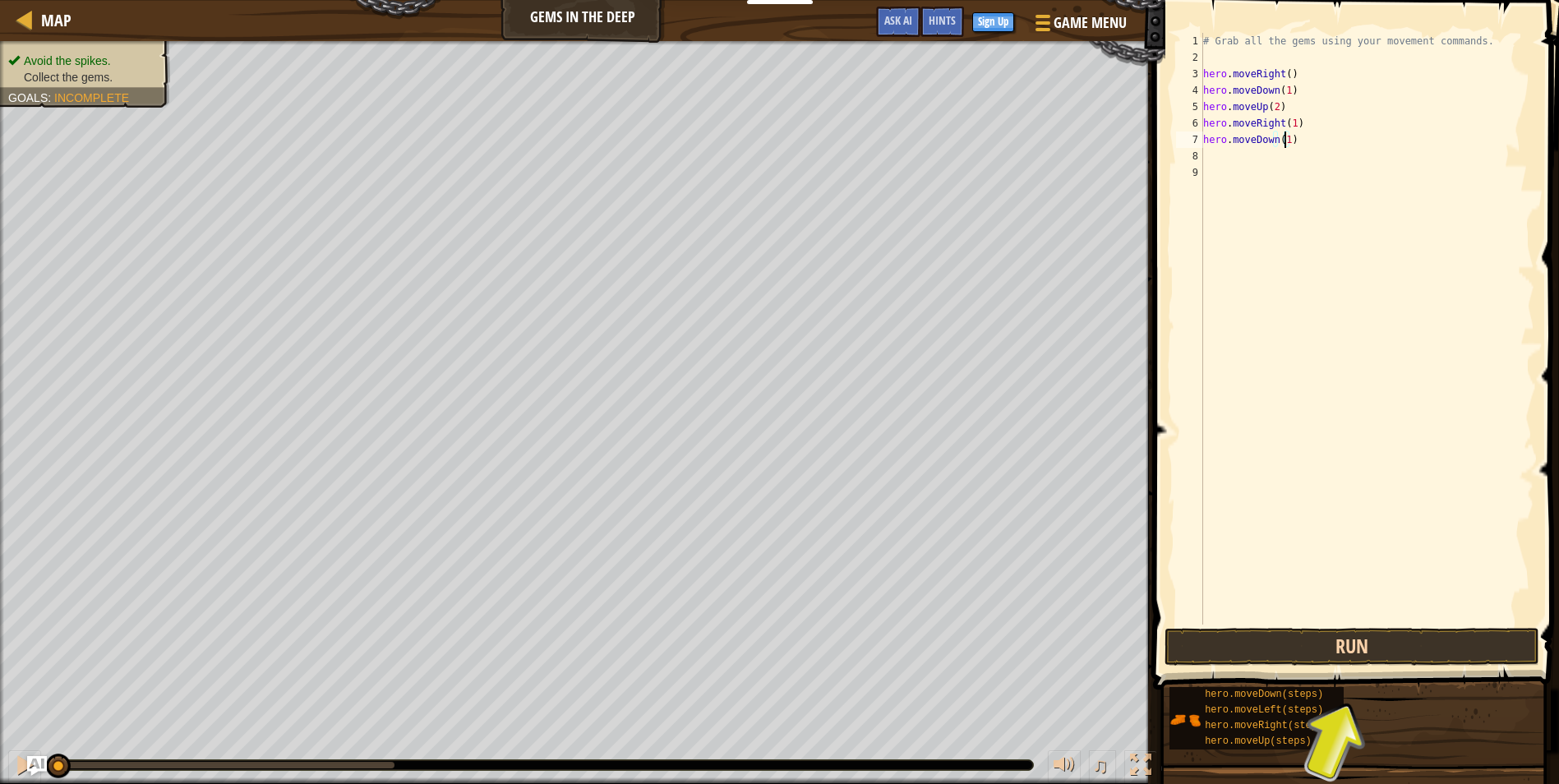
type textarea "hero.moveDown(1)"
click at [1409, 632] on button "Run" at bounding box center [1352, 647] width 374 height 38
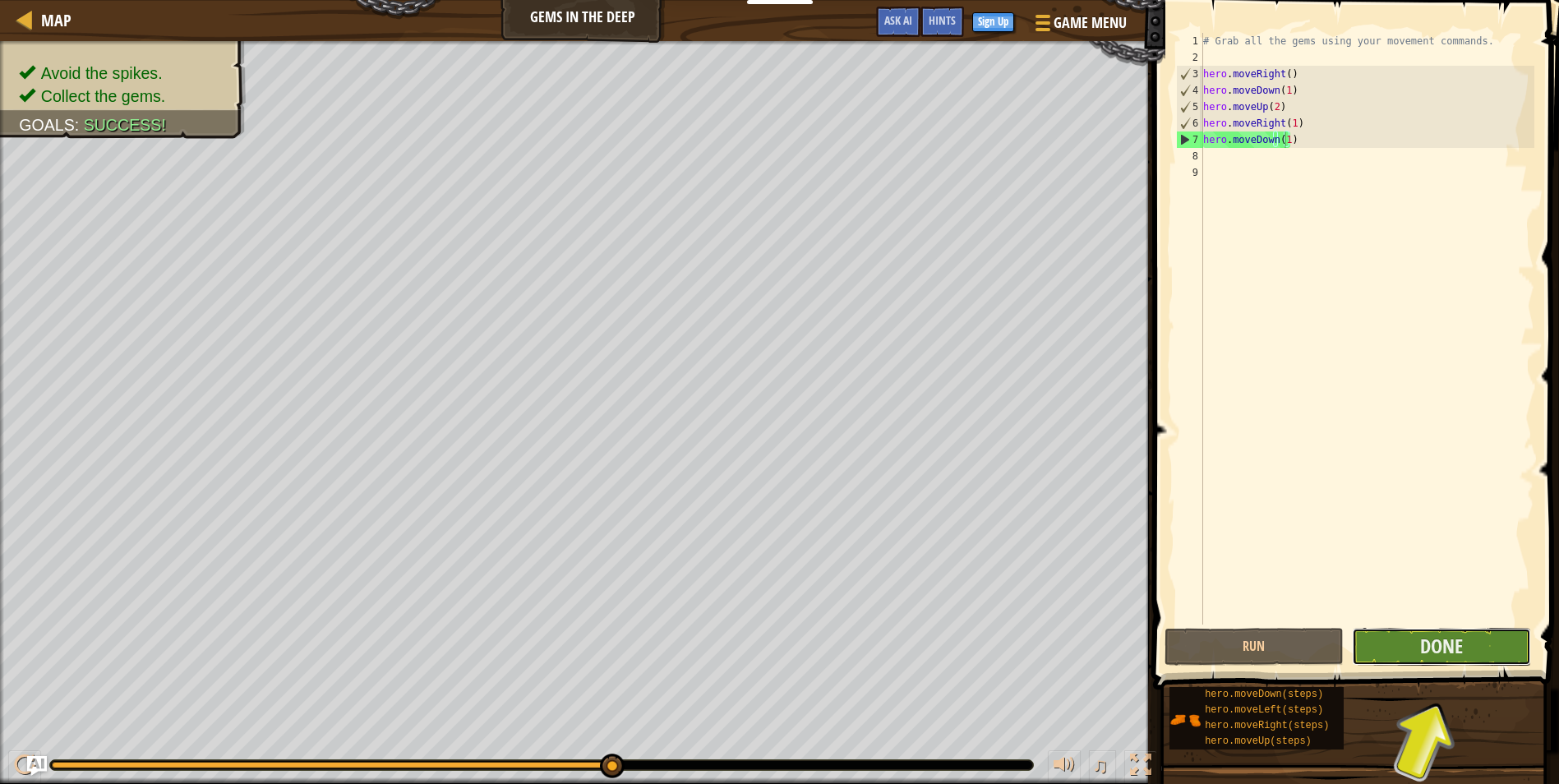
click at [1474, 649] on button "Done" at bounding box center [1440, 647] width 179 height 38
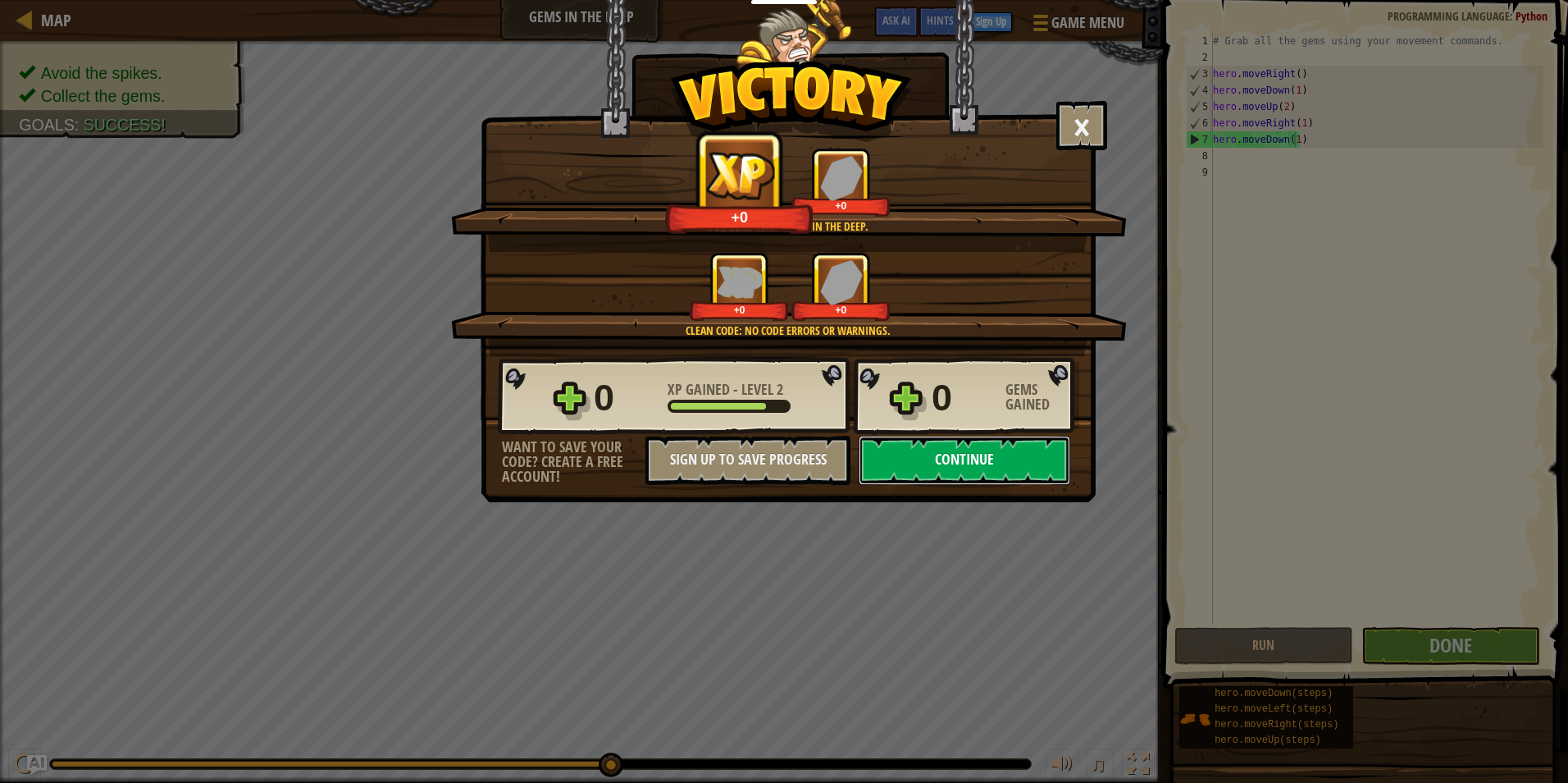
click at [1007, 457] on button "Continue" at bounding box center [964, 461] width 212 height 49
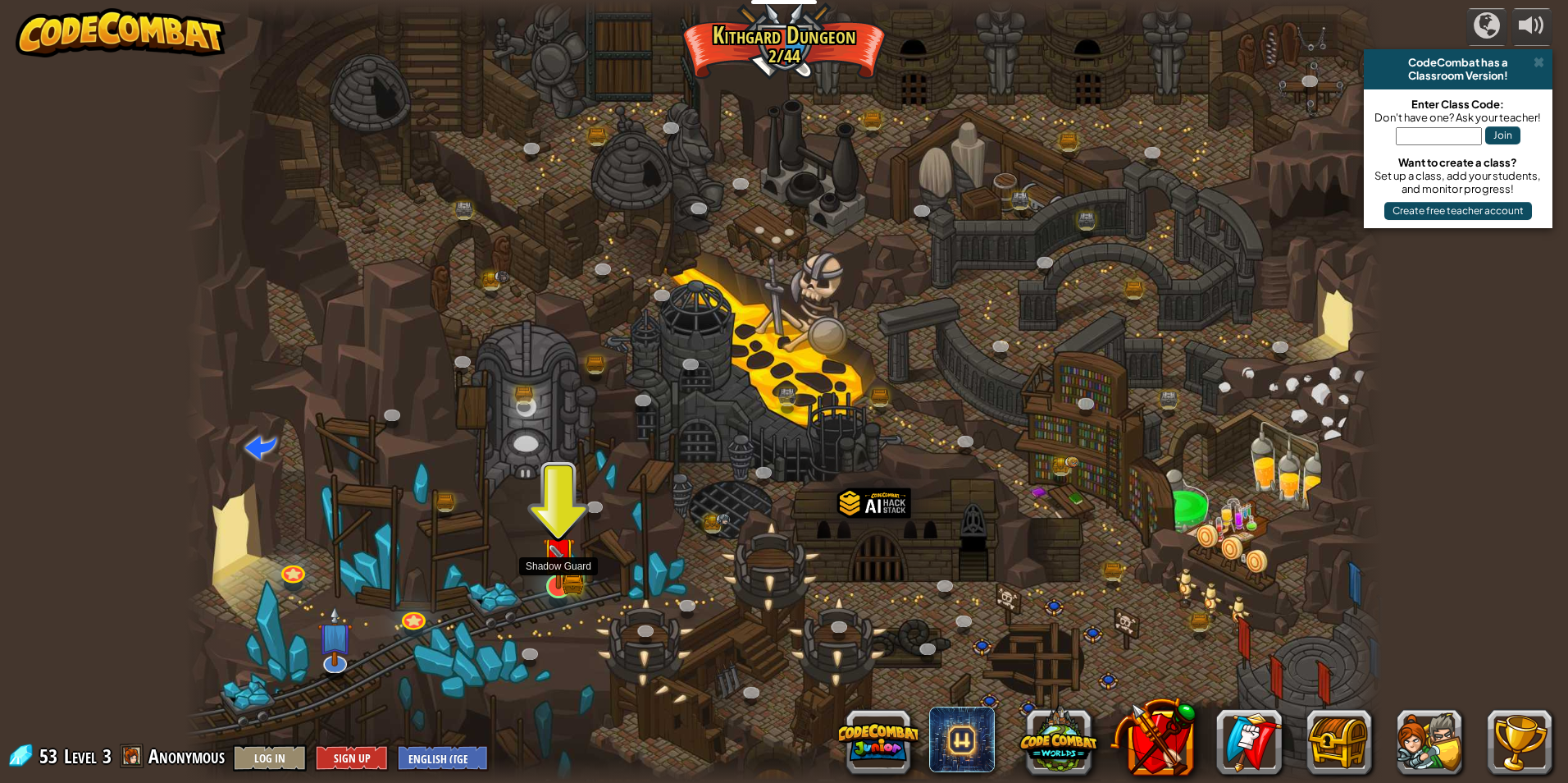
click at [557, 563] on img at bounding box center [558, 553] width 19 height 19
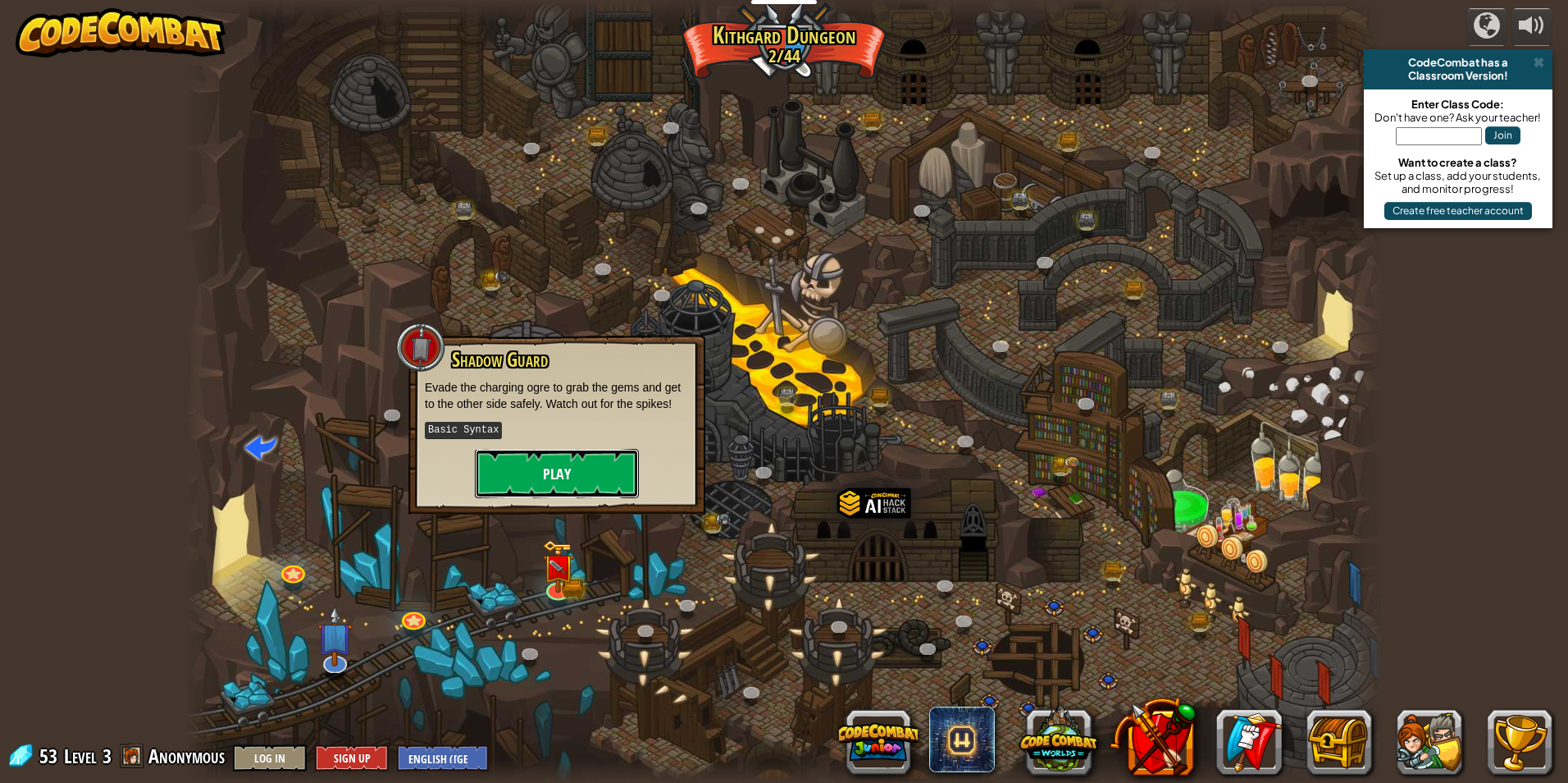
click at [573, 461] on button "Play" at bounding box center [557, 473] width 164 height 49
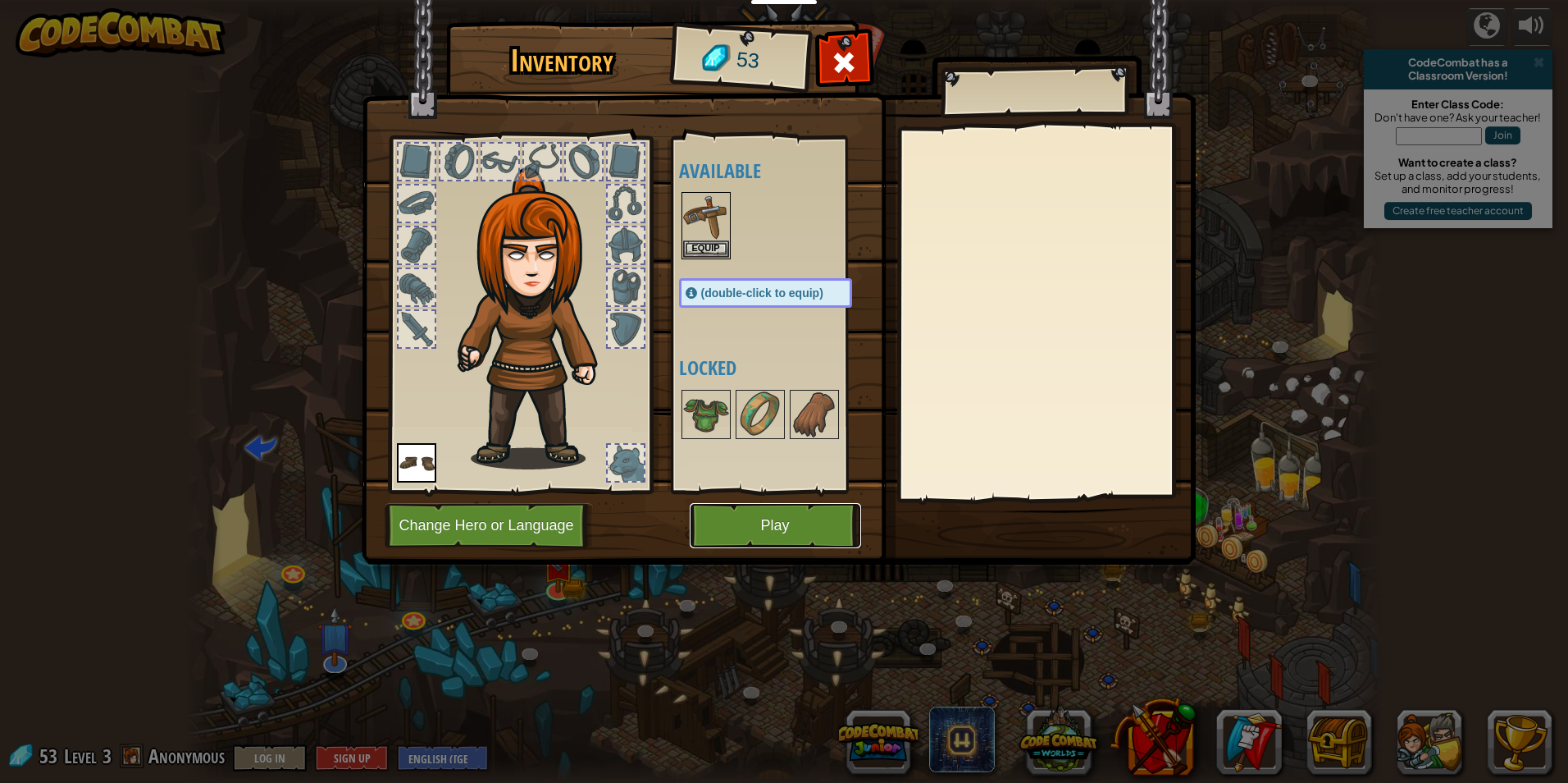
click at [743, 520] on button "Play" at bounding box center [776, 526] width 171 height 45
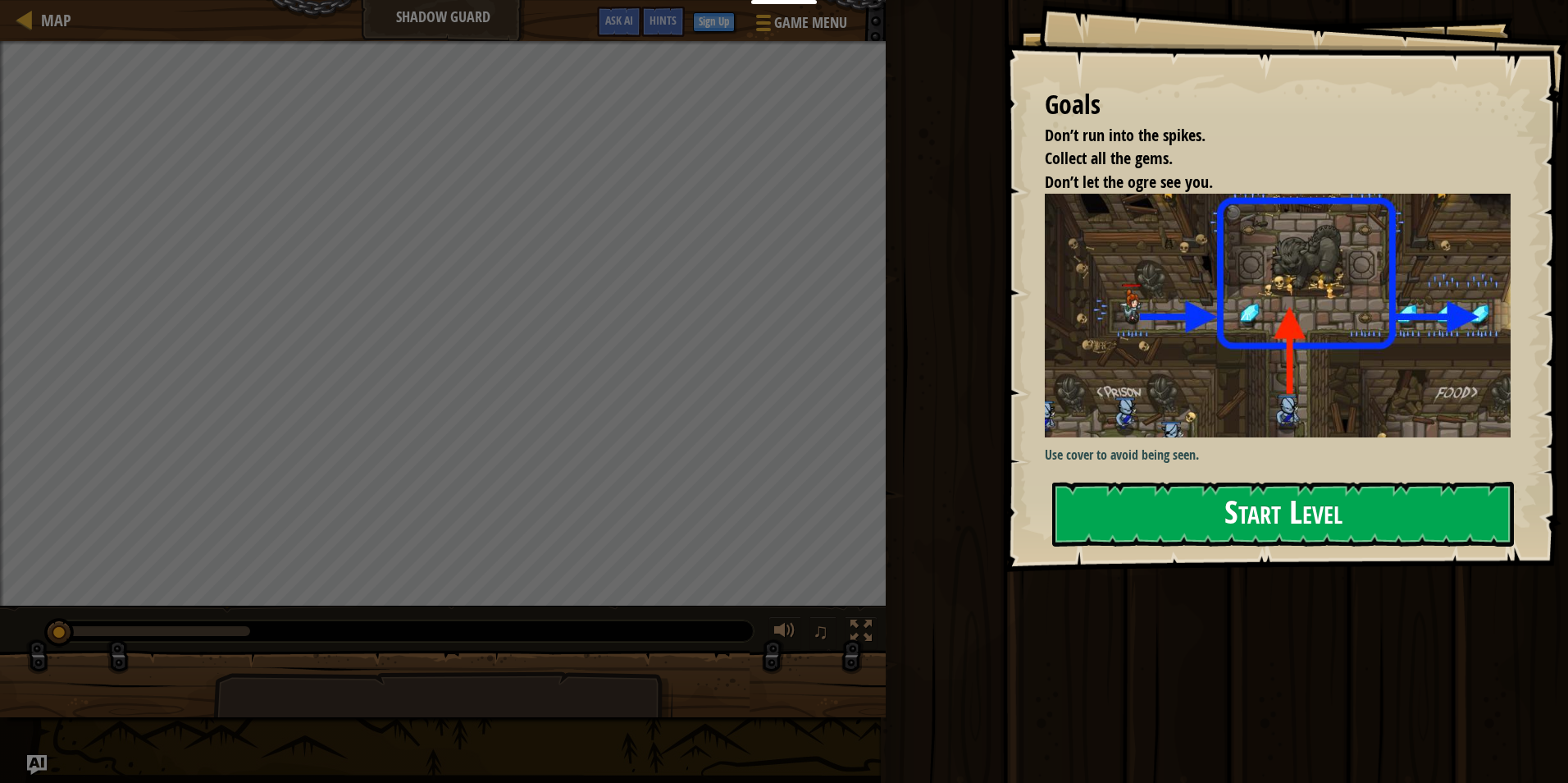
click at [1188, 337] on img at bounding box center [1283, 315] width 478 height 243
click at [1385, 519] on button "Start Level" at bounding box center [1282, 514] width 461 height 65
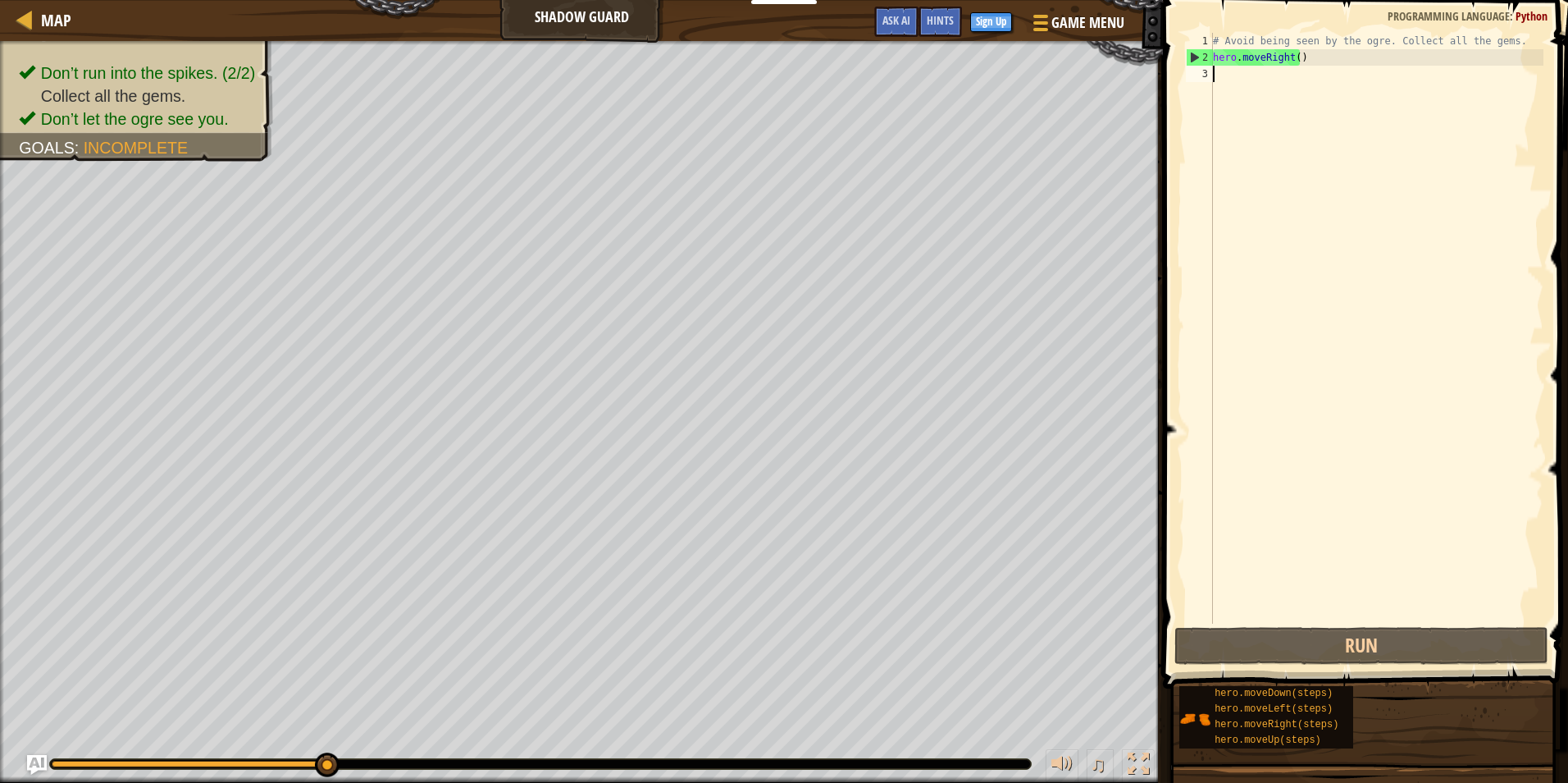
click at [1271, 69] on div "# Avoid being seen by the ogre. Collect all the gems. hero . moveRight ( )" at bounding box center [1376, 344] width 334 height 623
type textarea "h"
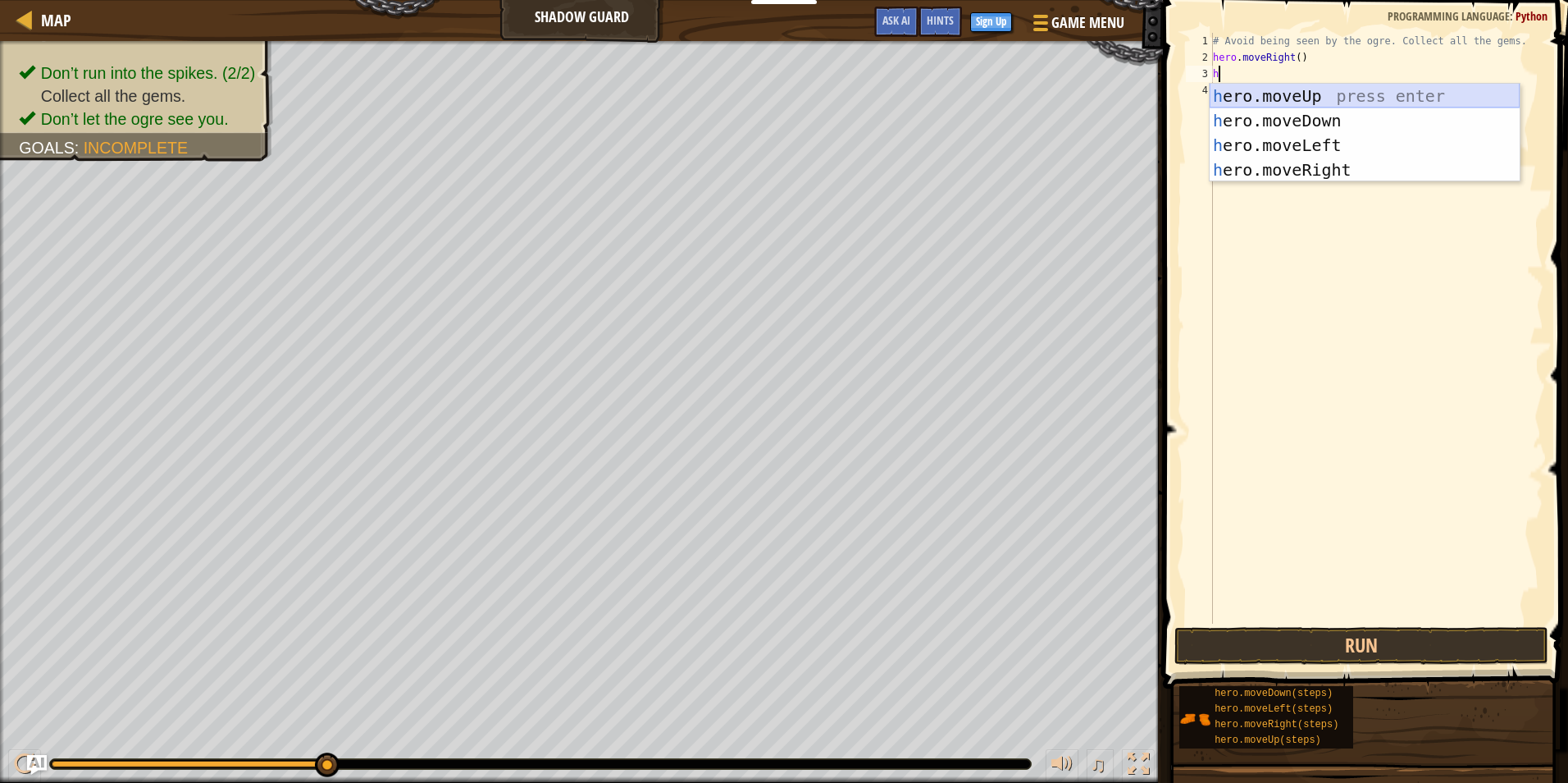
click at [1277, 95] on div "h ero.moveUp press enter h ero.moveDown press enter h ero.moveLeft press enter …" at bounding box center [1364, 158] width 309 height 148
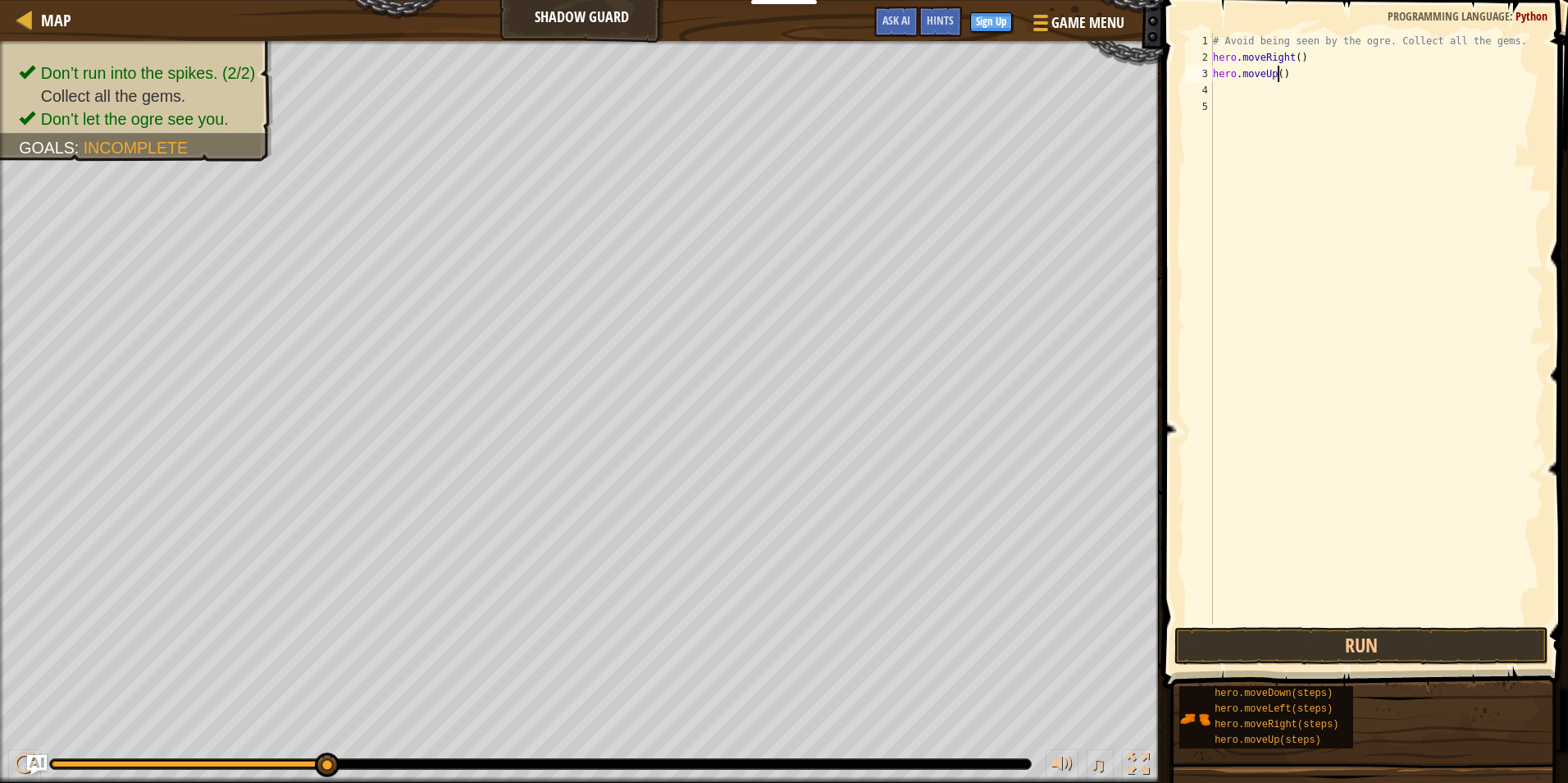
click at [1277, 76] on div "# Avoid being seen by the ogre. Collect all the gems. hero . moveRight ( ) hero…" at bounding box center [1376, 344] width 334 height 623
type textarea "hero.moveUp(1)"
click at [1278, 91] on div "# Avoid being seen by the ogre. Collect all the gems. hero . moveRight ( ) hero…" at bounding box center [1376, 344] width 334 height 623
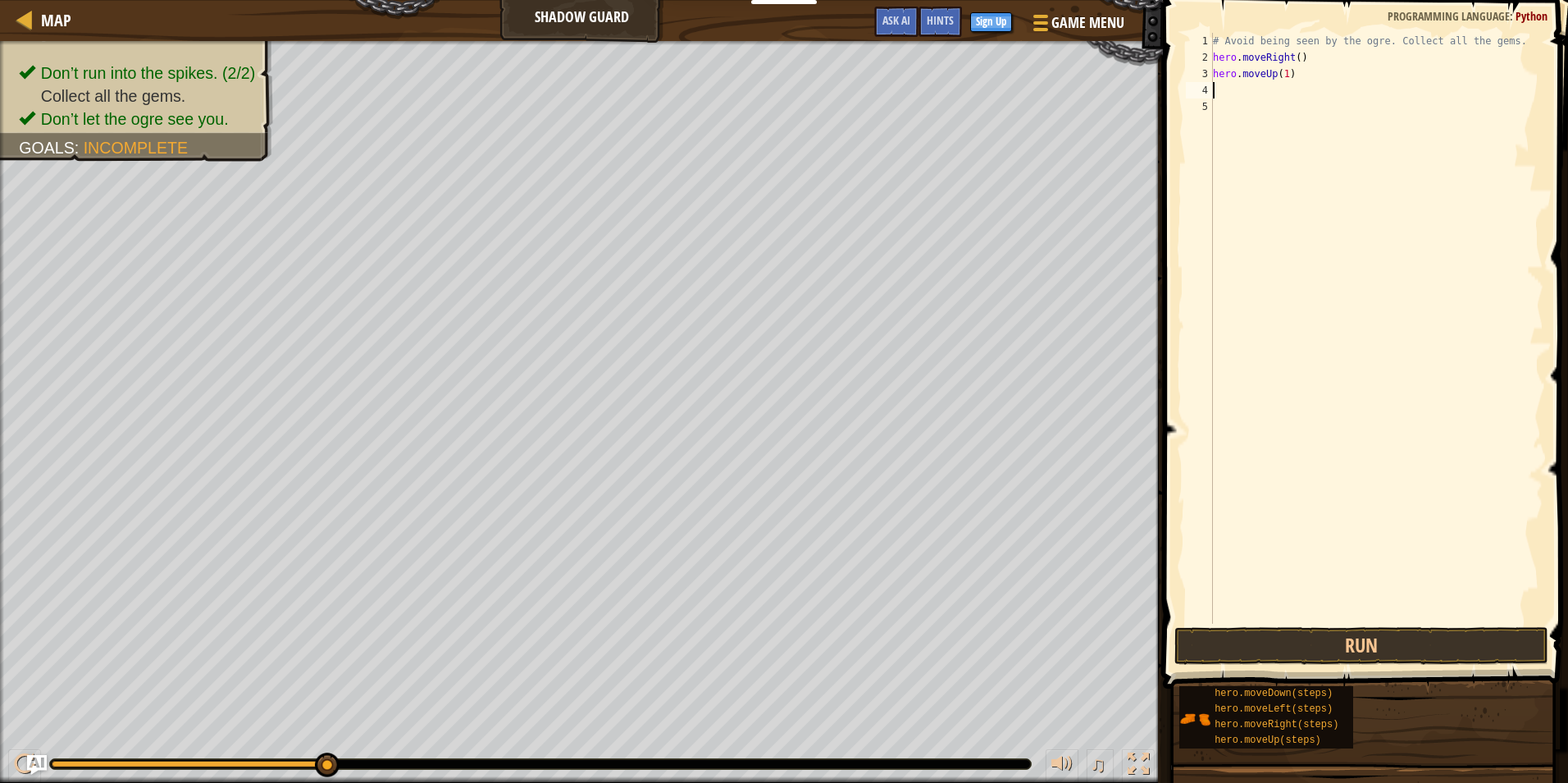
type textarea "h"
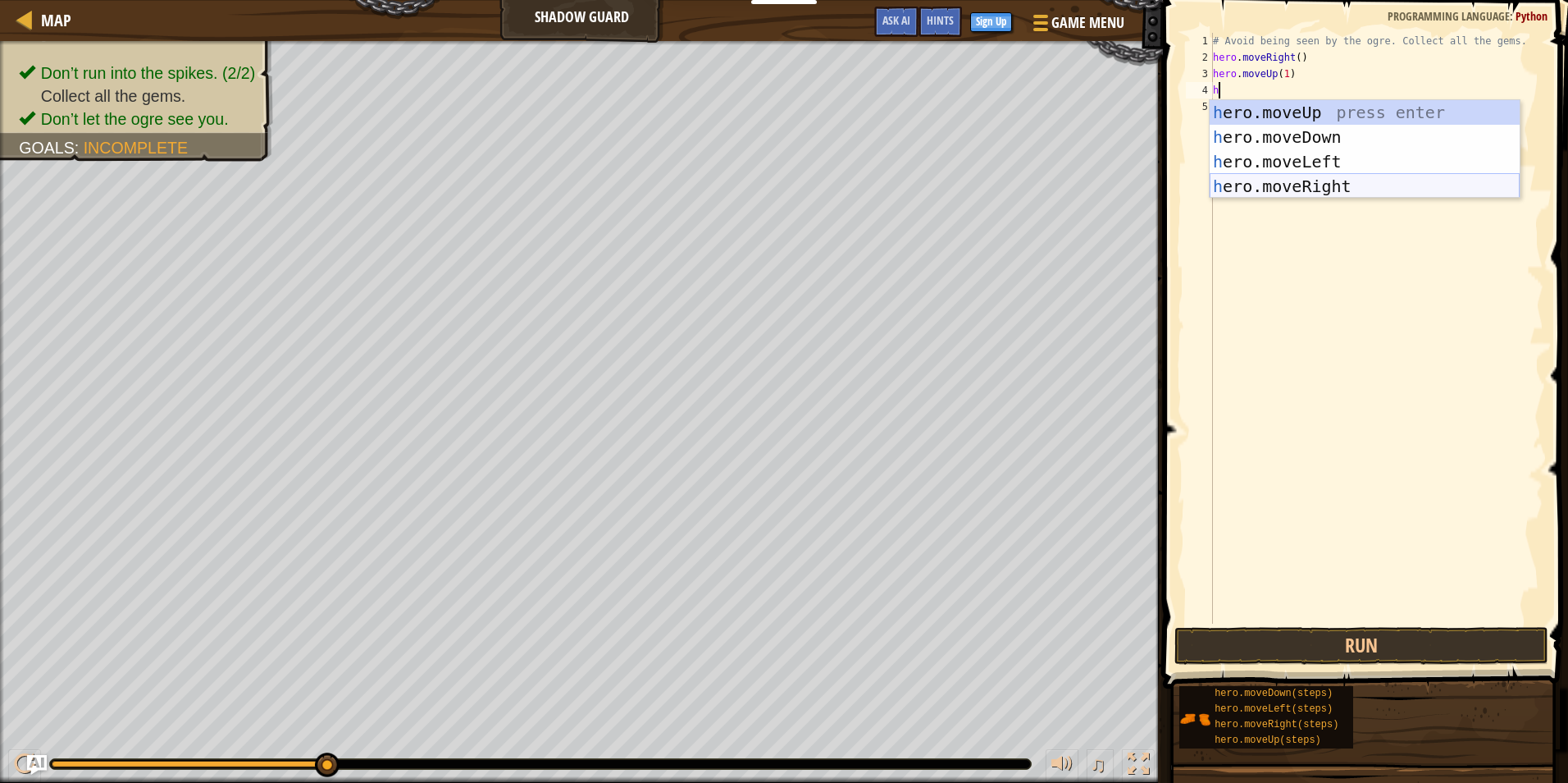
click at [1290, 183] on div "h ero.moveUp press enter h ero.moveDown press enter h ero.moveLeft press enter …" at bounding box center [1364, 174] width 309 height 148
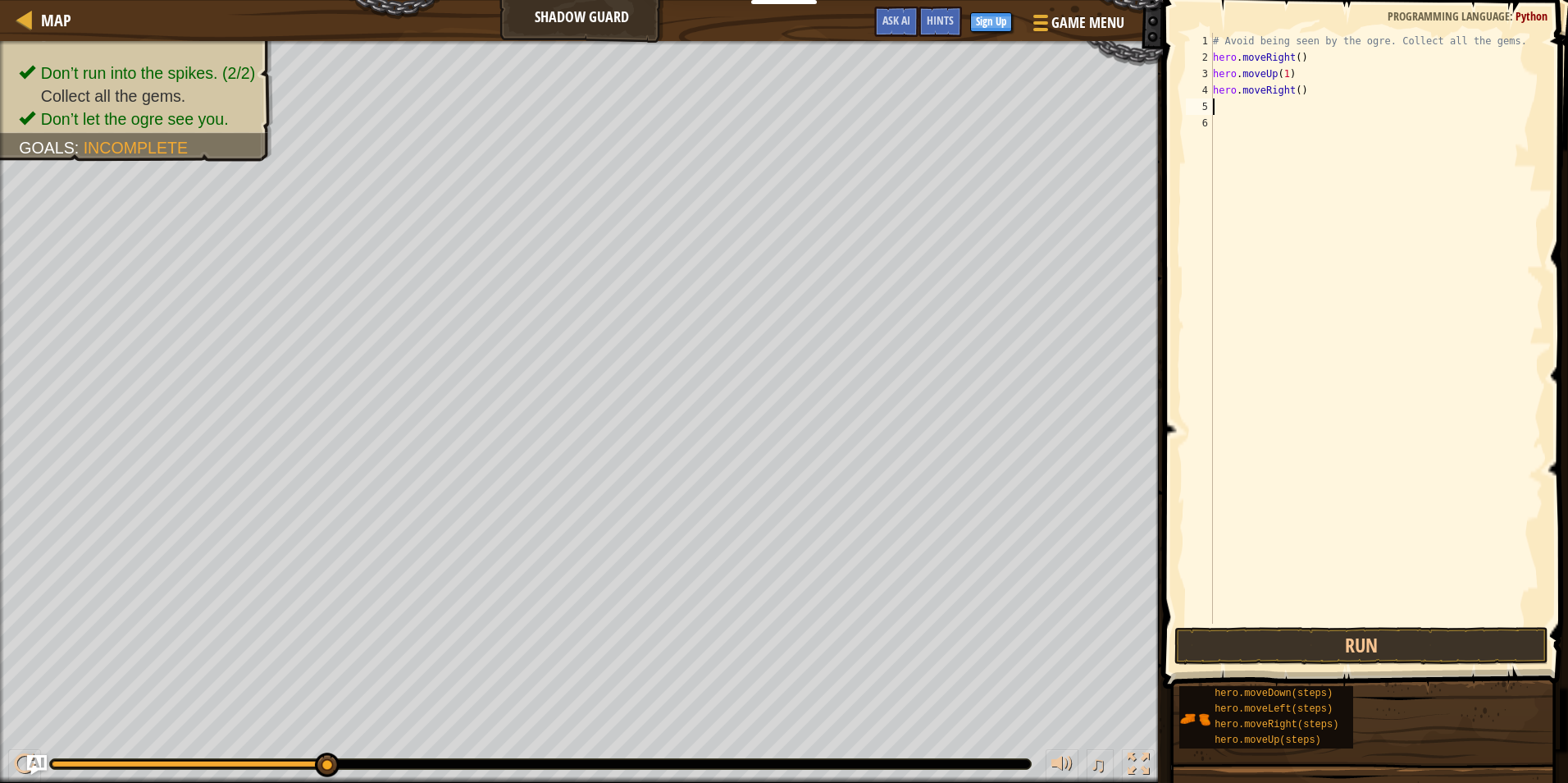
click at [1292, 88] on div "# Avoid being seen by the ogre. Collect all the gems. hero . moveRight ( ) hero…" at bounding box center [1376, 344] width 334 height 623
type textarea "hero.moveRight(1)"
click at [1283, 107] on div "# Avoid being seen by the ogre. Collect all the gems. hero . moveRight ( ) hero…" at bounding box center [1376, 344] width 334 height 623
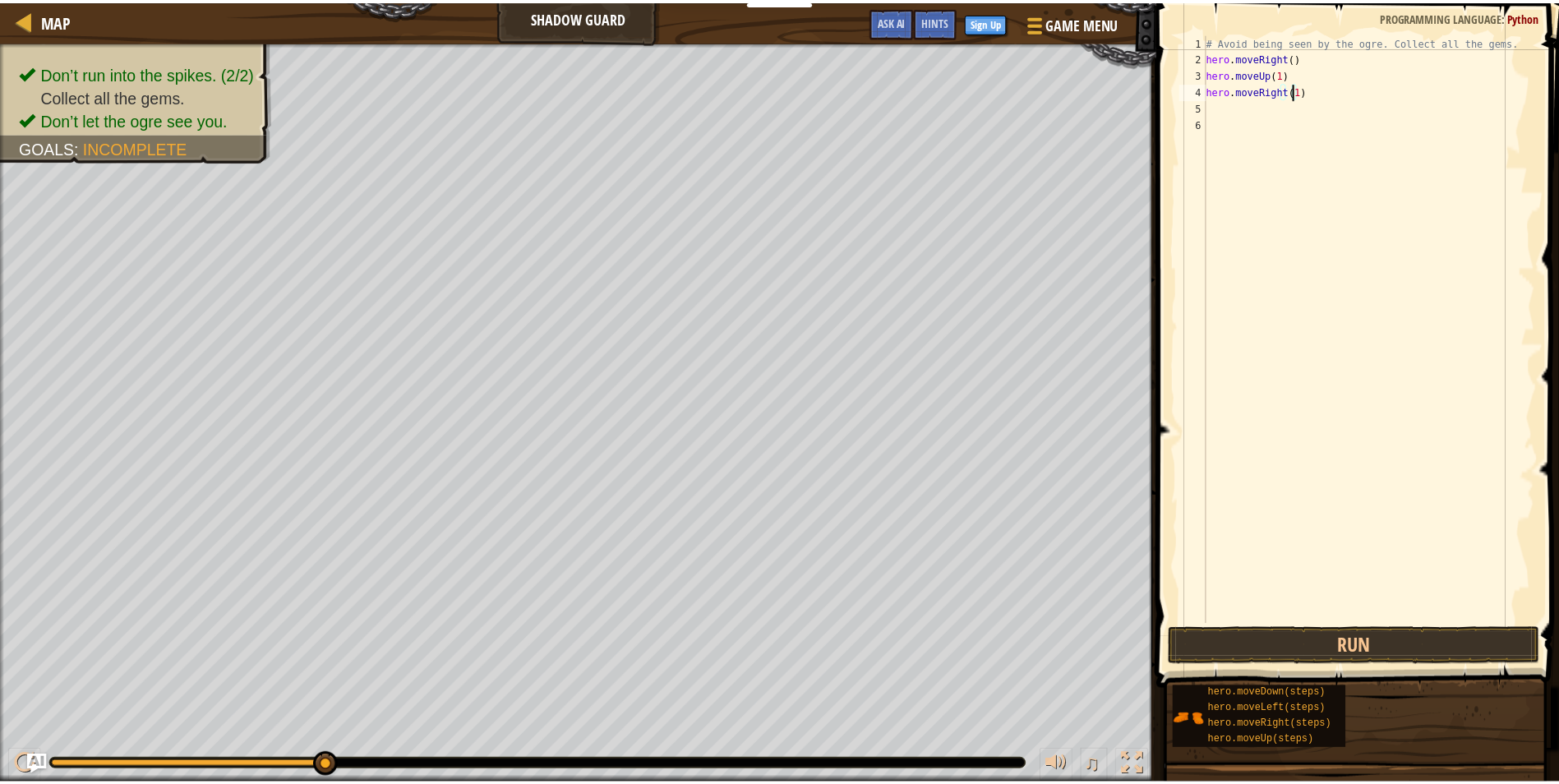
scroll to position [7, 0]
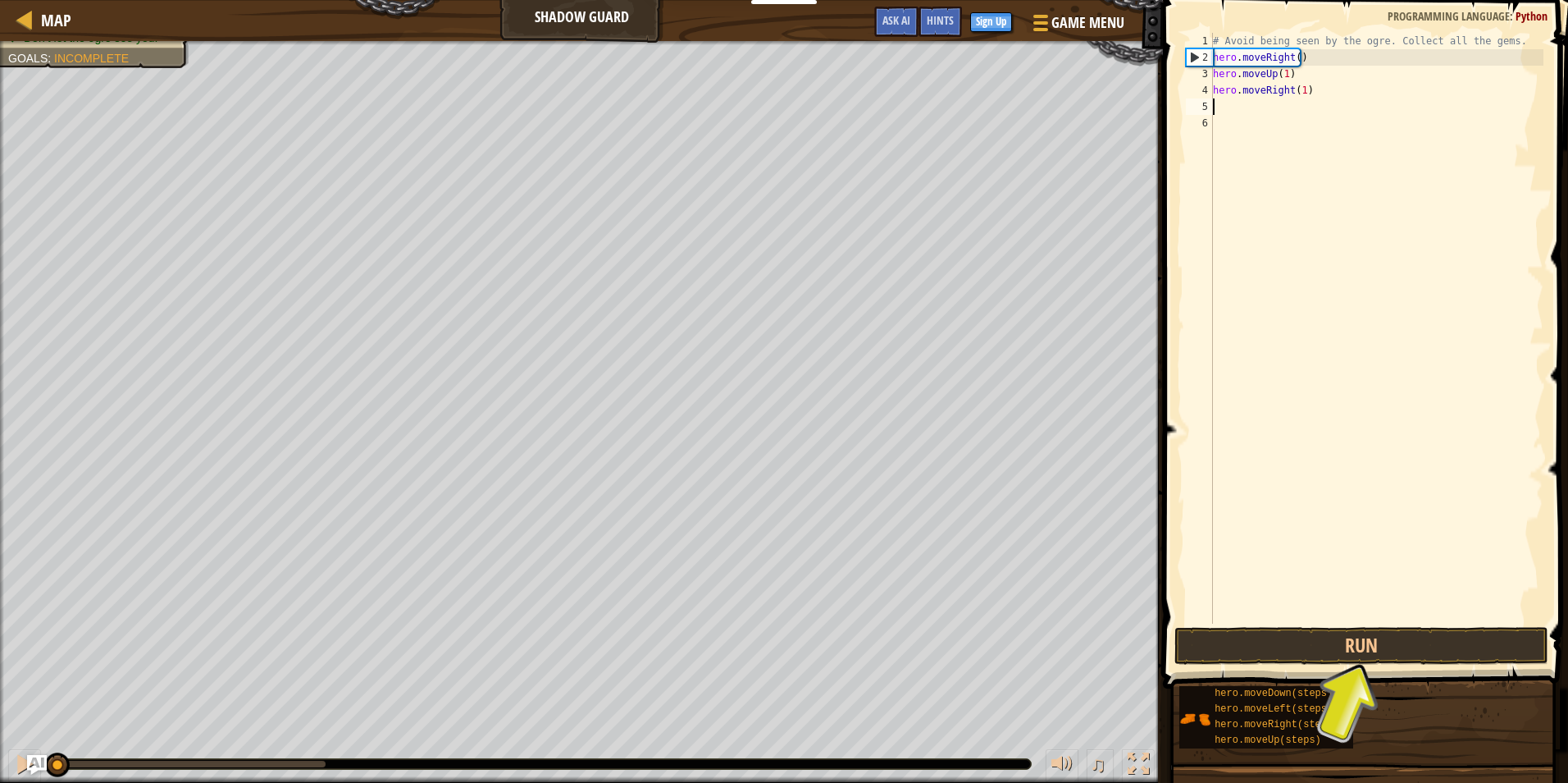
drag, startPoint x: 322, startPoint y: 768, endPoint x: 2, endPoint y: 748, distance: 320.6
click at [2, 748] on div "♫" at bounding box center [581, 759] width 1163 height 49
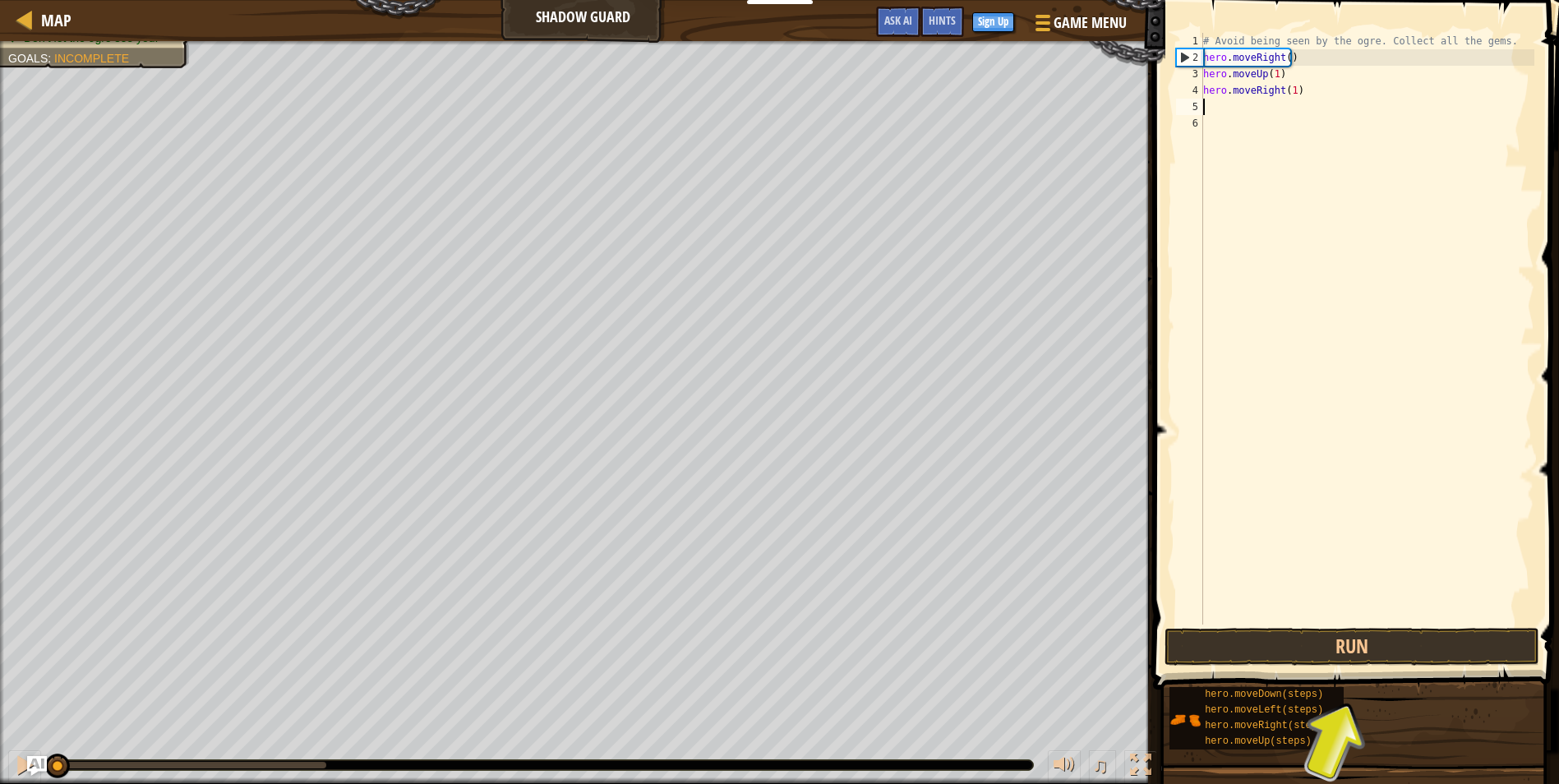
type textarea "h"
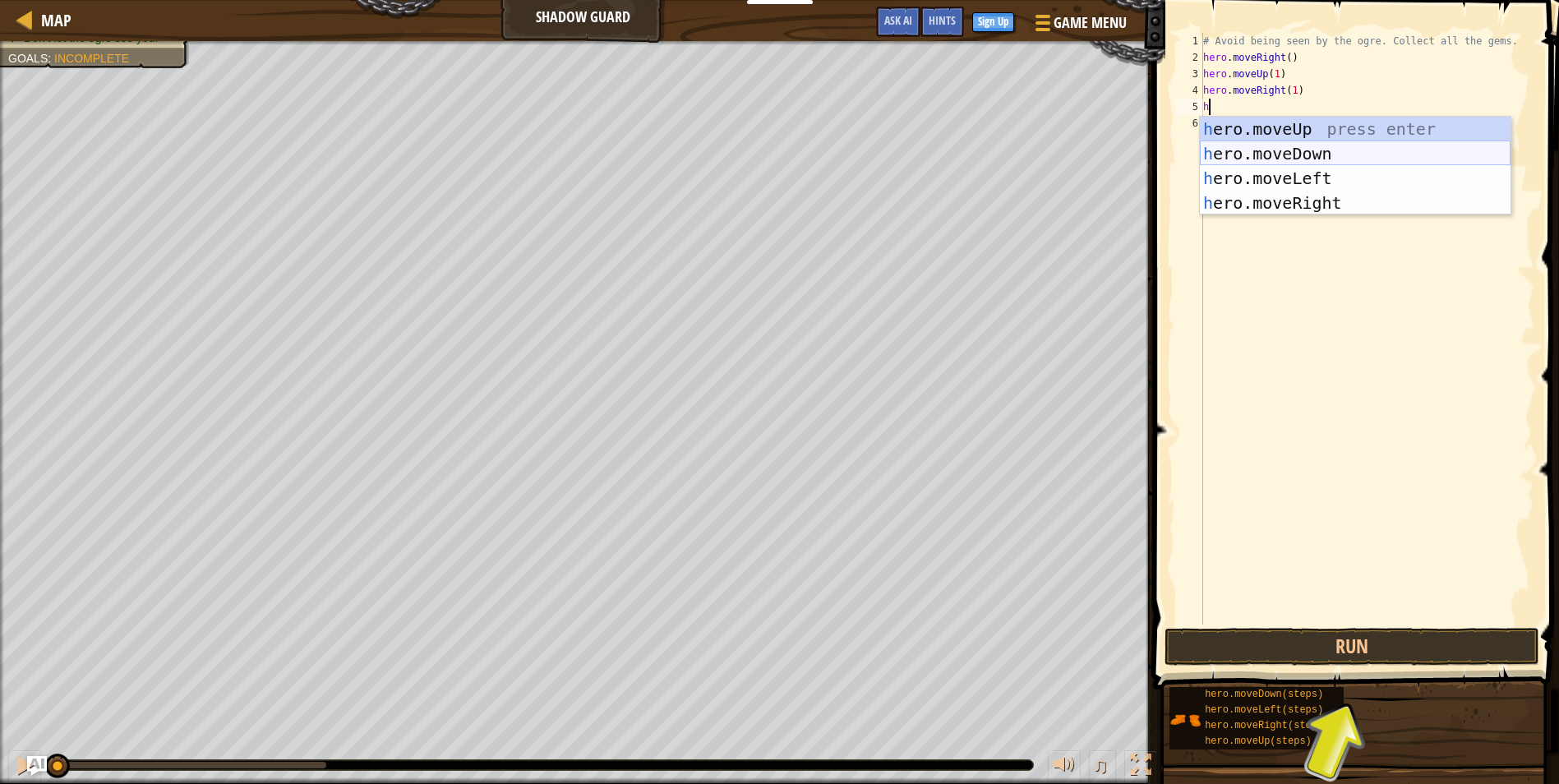
click at [1270, 156] on div "h ero.moveUp press enter h ero.moveDown press enter h ero.moveLeft press enter …" at bounding box center [1355, 191] width 310 height 148
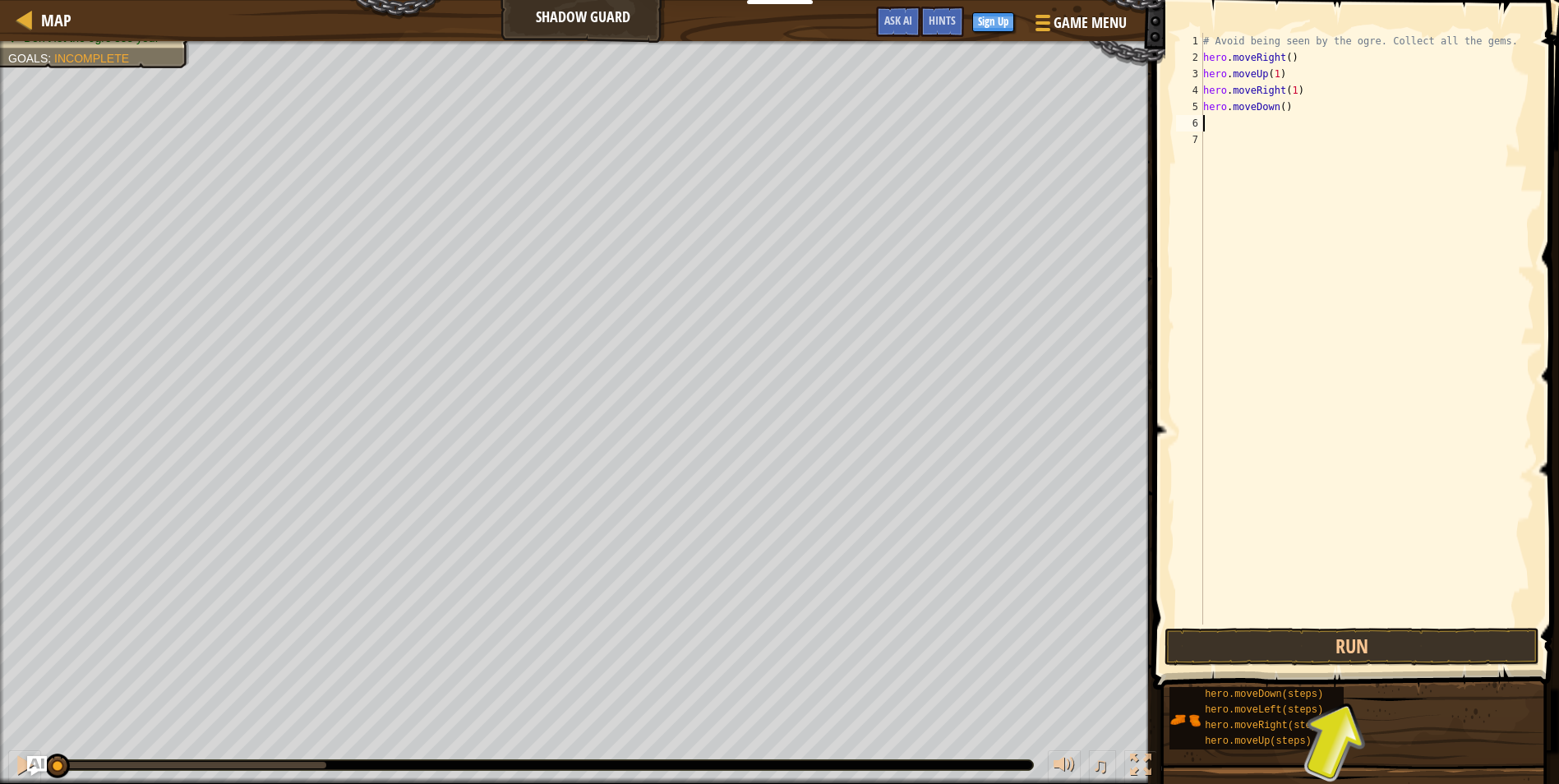
click at [1282, 102] on div "# Avoid being seen by the ogre. Collect all the gems. hero . moveRight ( ) hero…" at bounding box center [1367, 345] width 335 height 624
type textarea "hero.moveDown(1)"
click at [1241, 124] on div "# Avoid being seen by the ogre. Collect all the gems. hero . moveRight ( ) hero…" at bounding box center [1367, 345] width 335 height 624
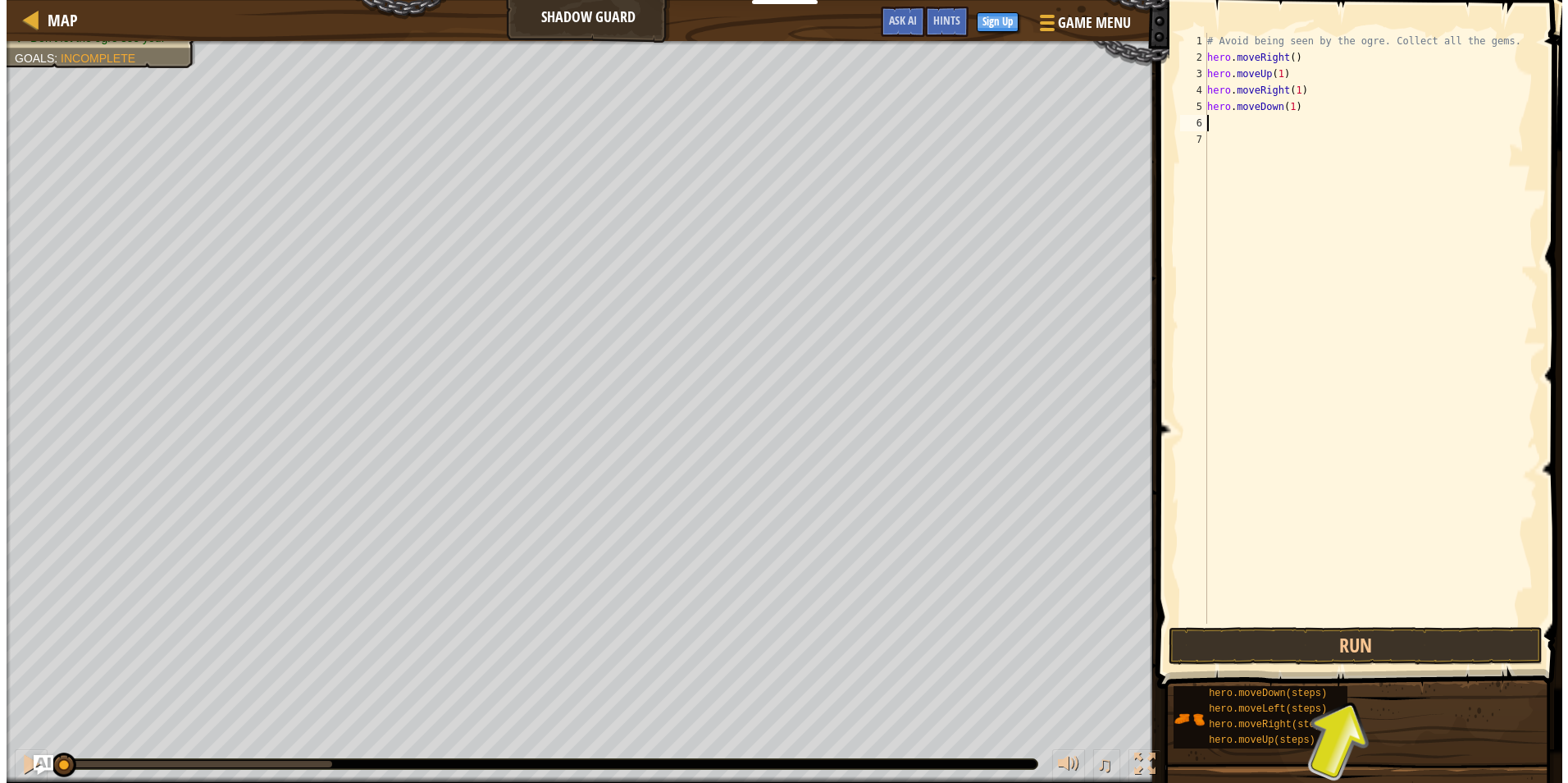
scroll to position [7, 0]
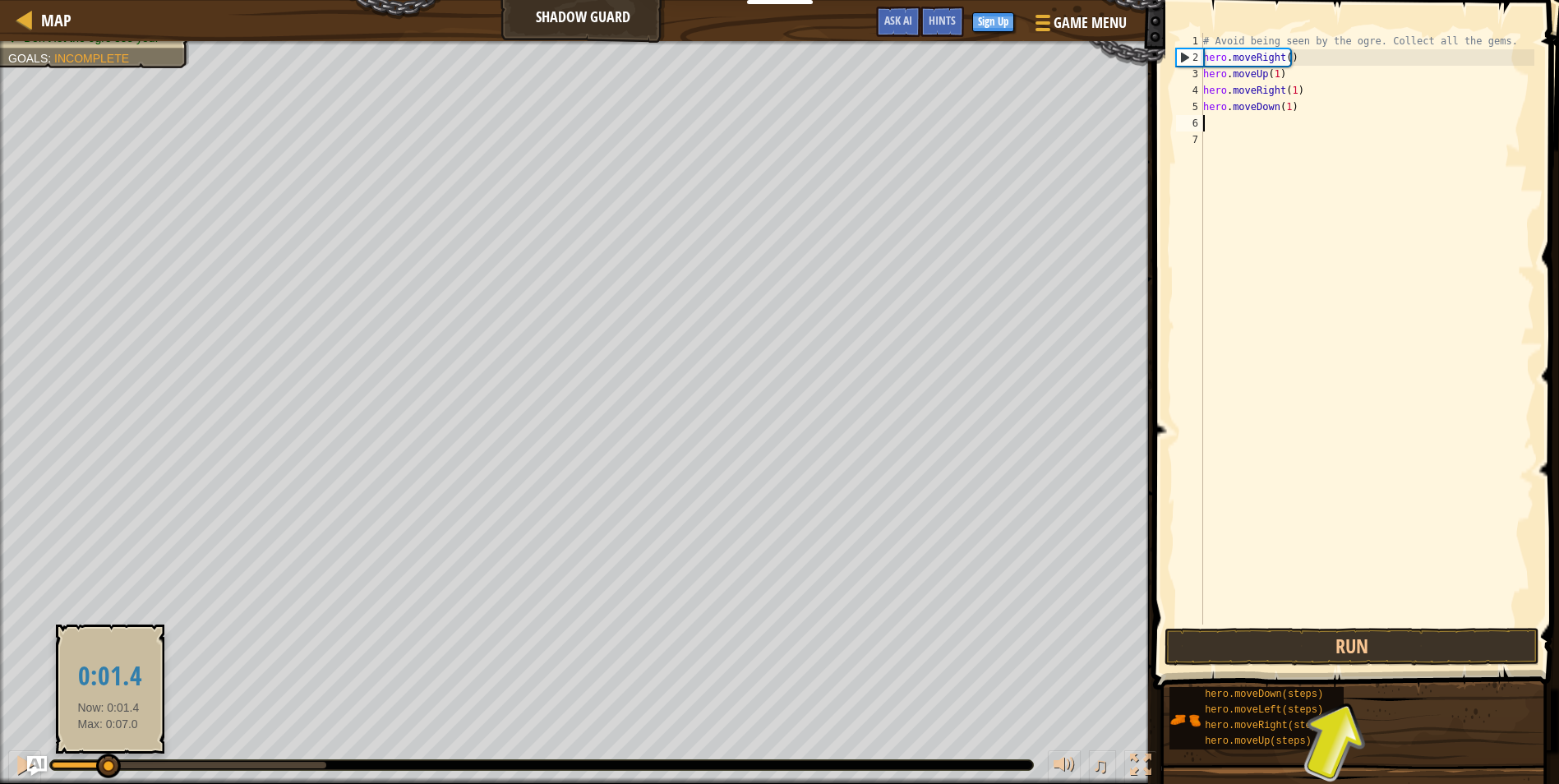
drag, startPoint x: 86, startPoint y: 762, endPoint x: 109, endPoint y: 774, distance: 25.9
click at [109, 768] on div at bounding box center [189, 764] width 275 height 7
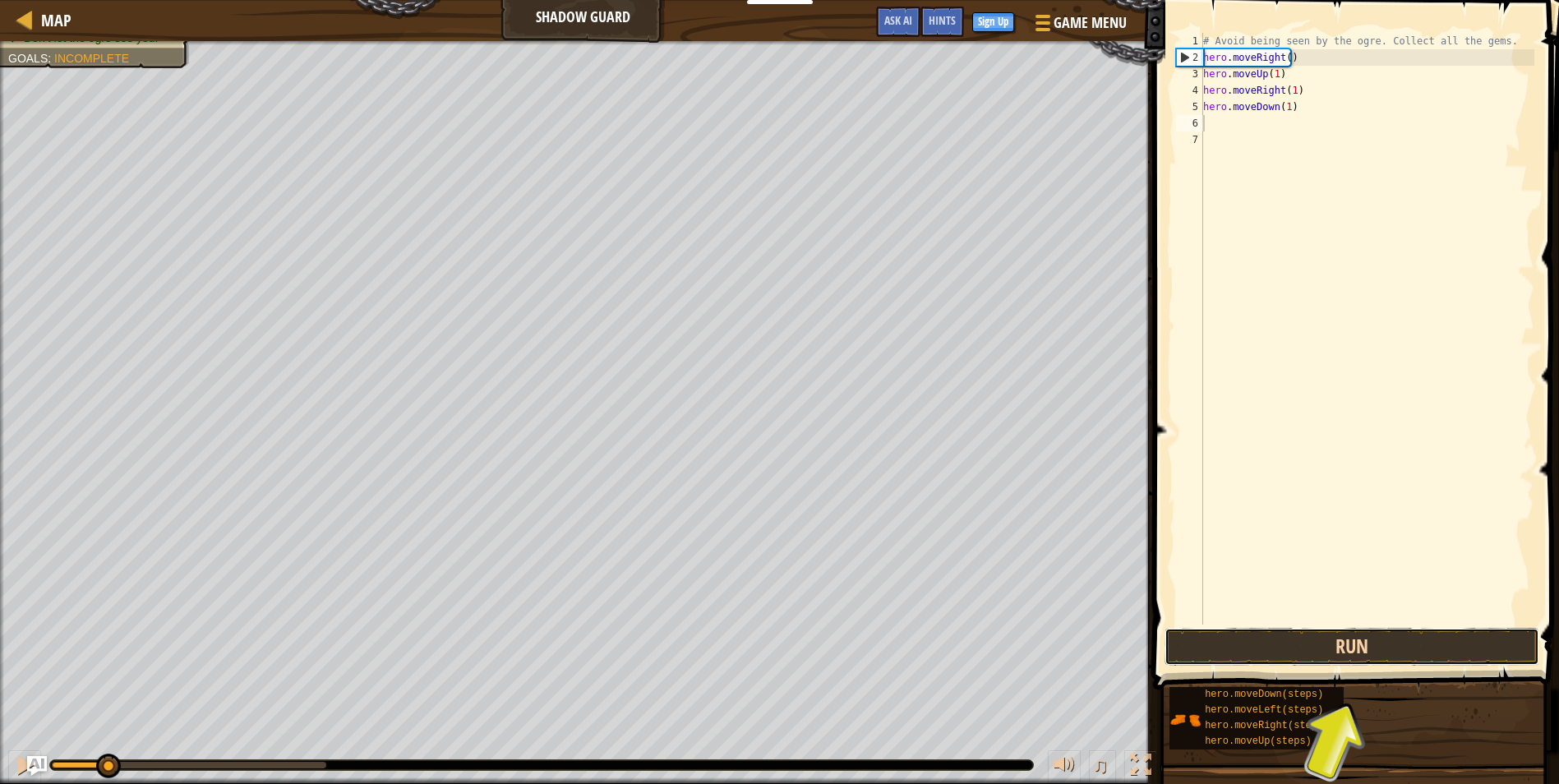
click at [1231, 648] on button "Run" at bounding box center [1352, 647] width 374 height 38
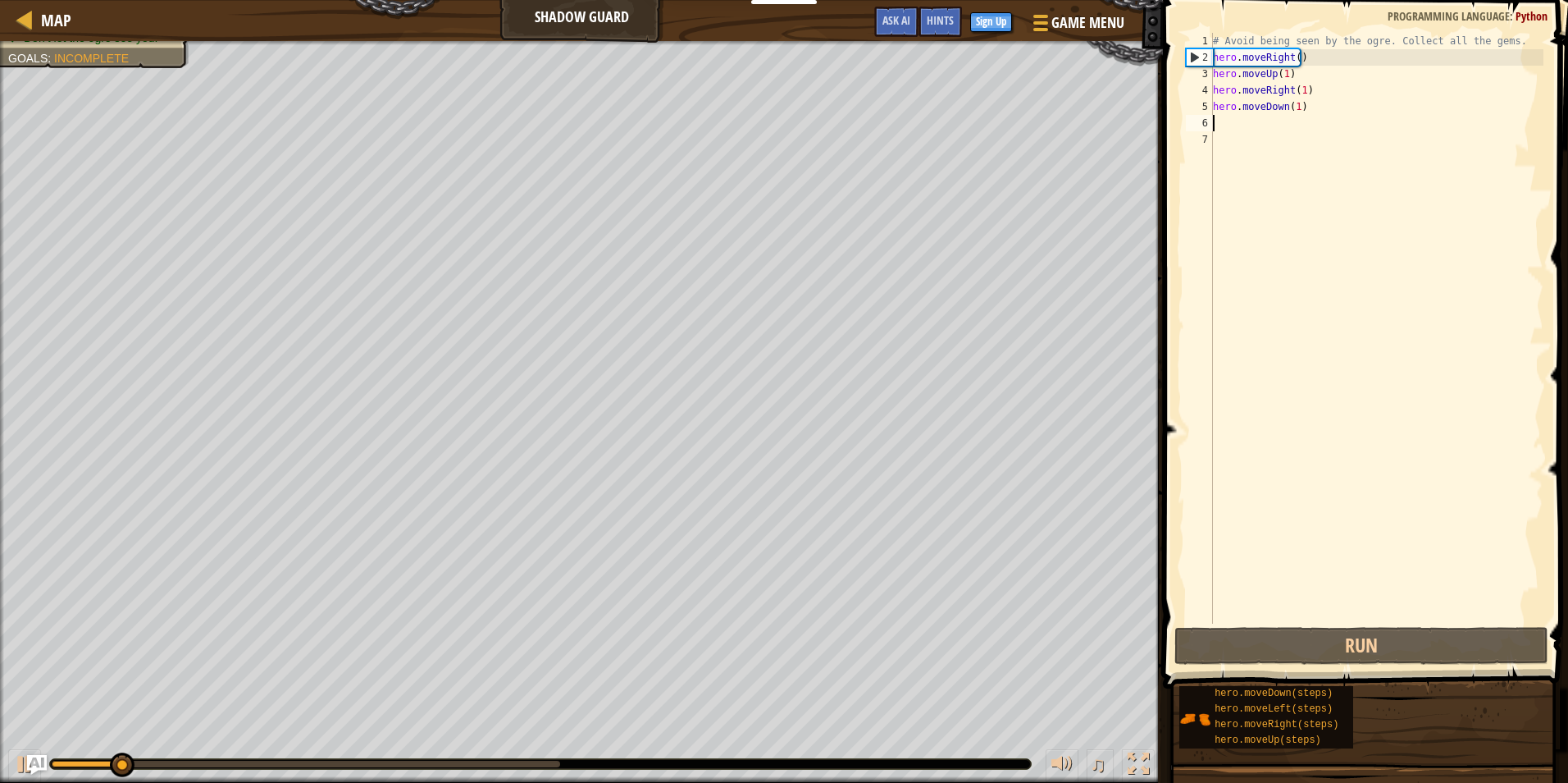
click at [1299, 127] on div "# Avoid being seen by the ogre. Collect all the gems. hero . moveRight ( ) hero…" at bounding box center [1376, 344] width 334 height 623
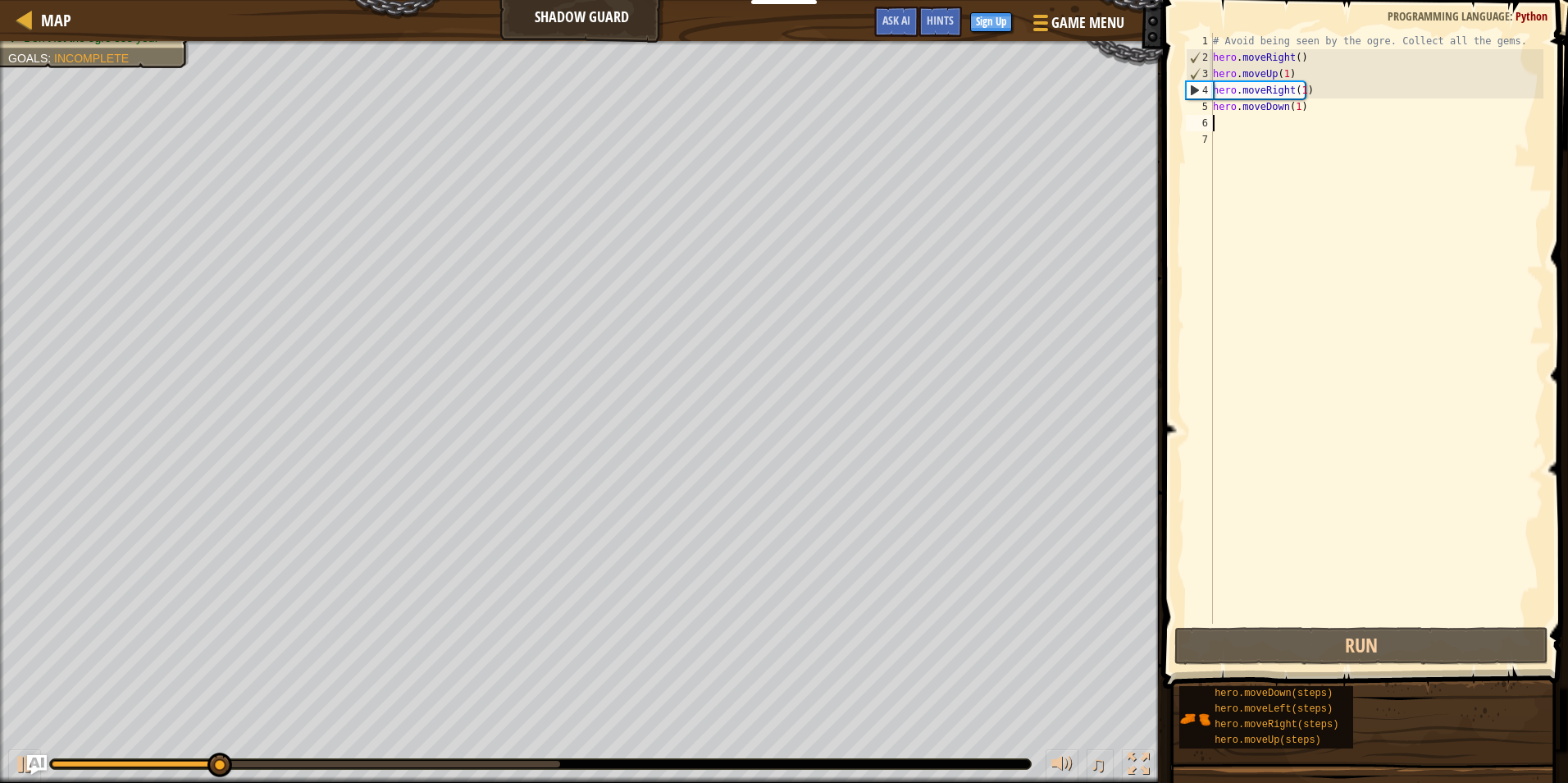
type textarea "h"
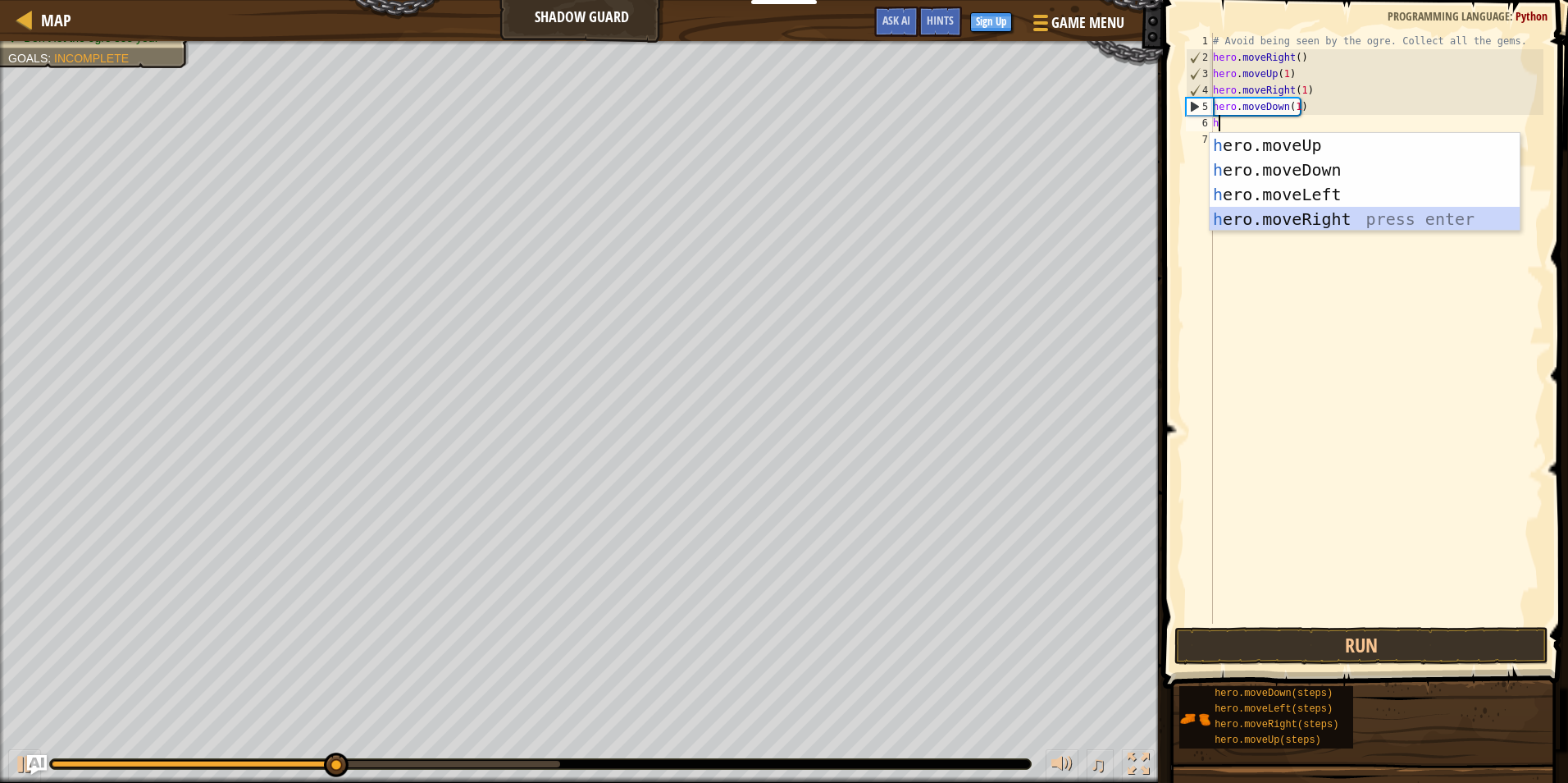
click at [1322, 218] on div "h ero.moveUp press enter h ero.moveDown press enter h ero.moveLeft press enter …" at bounding box center [1364, 207] width 309 height 148
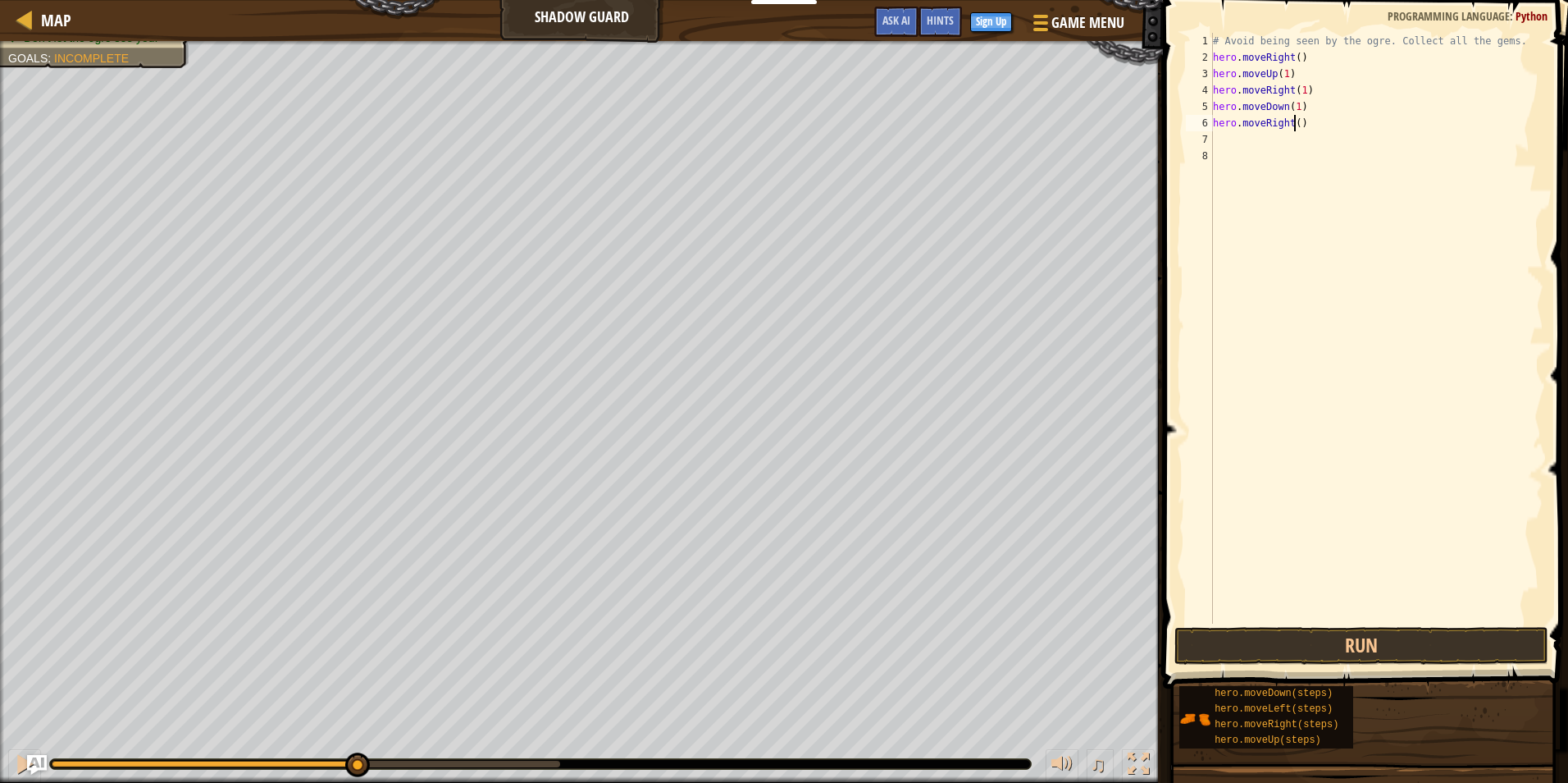
click at [1291, 123] on div "# Avoid being seen by the ogre. Collect all the gems. hero . moveRight ( ) hero…" at bounding box center [1376, 344] width 334 height 623
type textarea "hero.moveRight(3)"
click at [1309, 653] on button "Run" at bounding box center [1360, 646] width 374 height 37
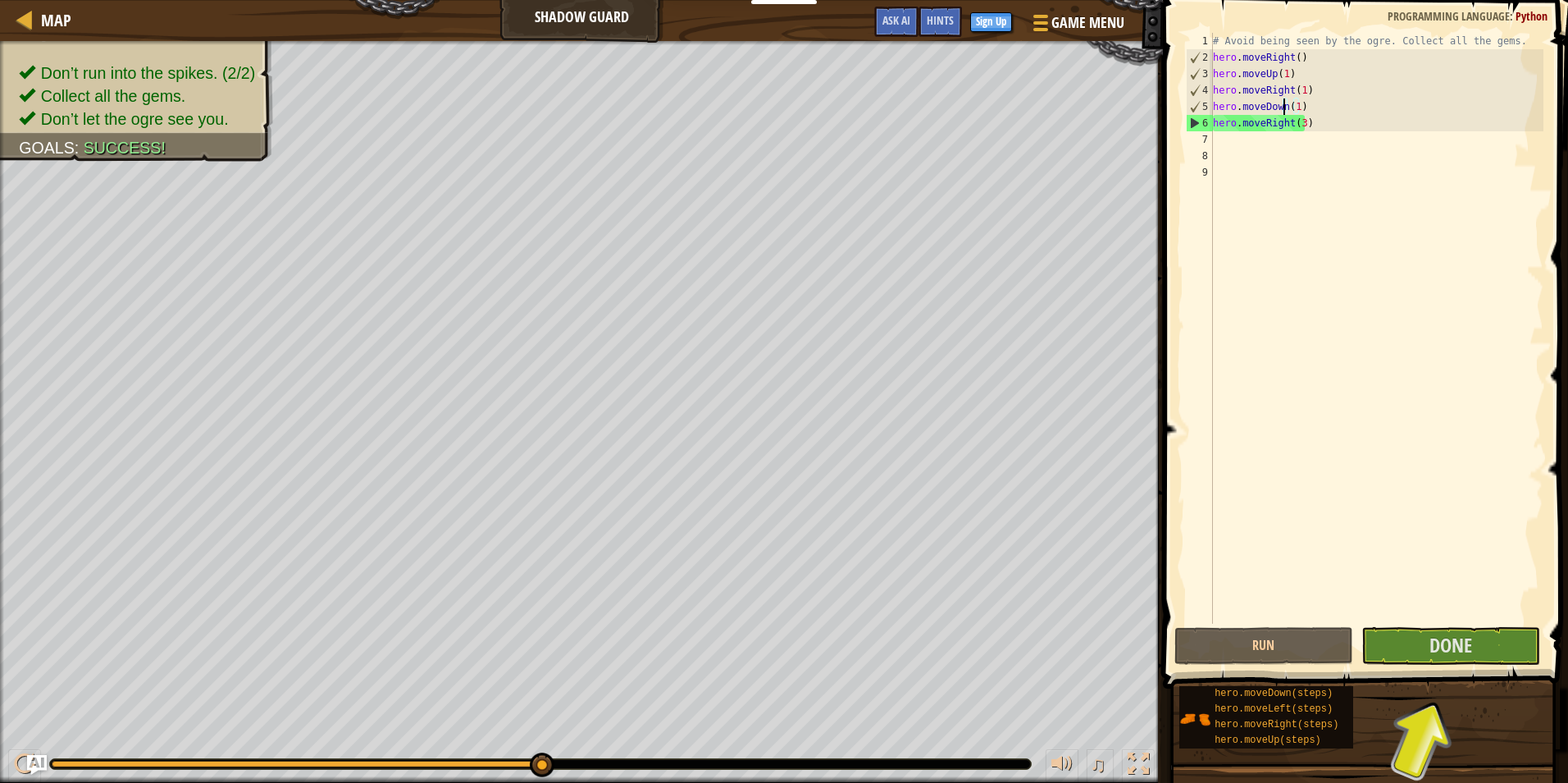
click at [1284, 114] on div "# Avoid being seen by the ogre. Collect all the gems. hero . moveRight ( ) hero…" at bounding box center [1376, 344] width 334 height 623
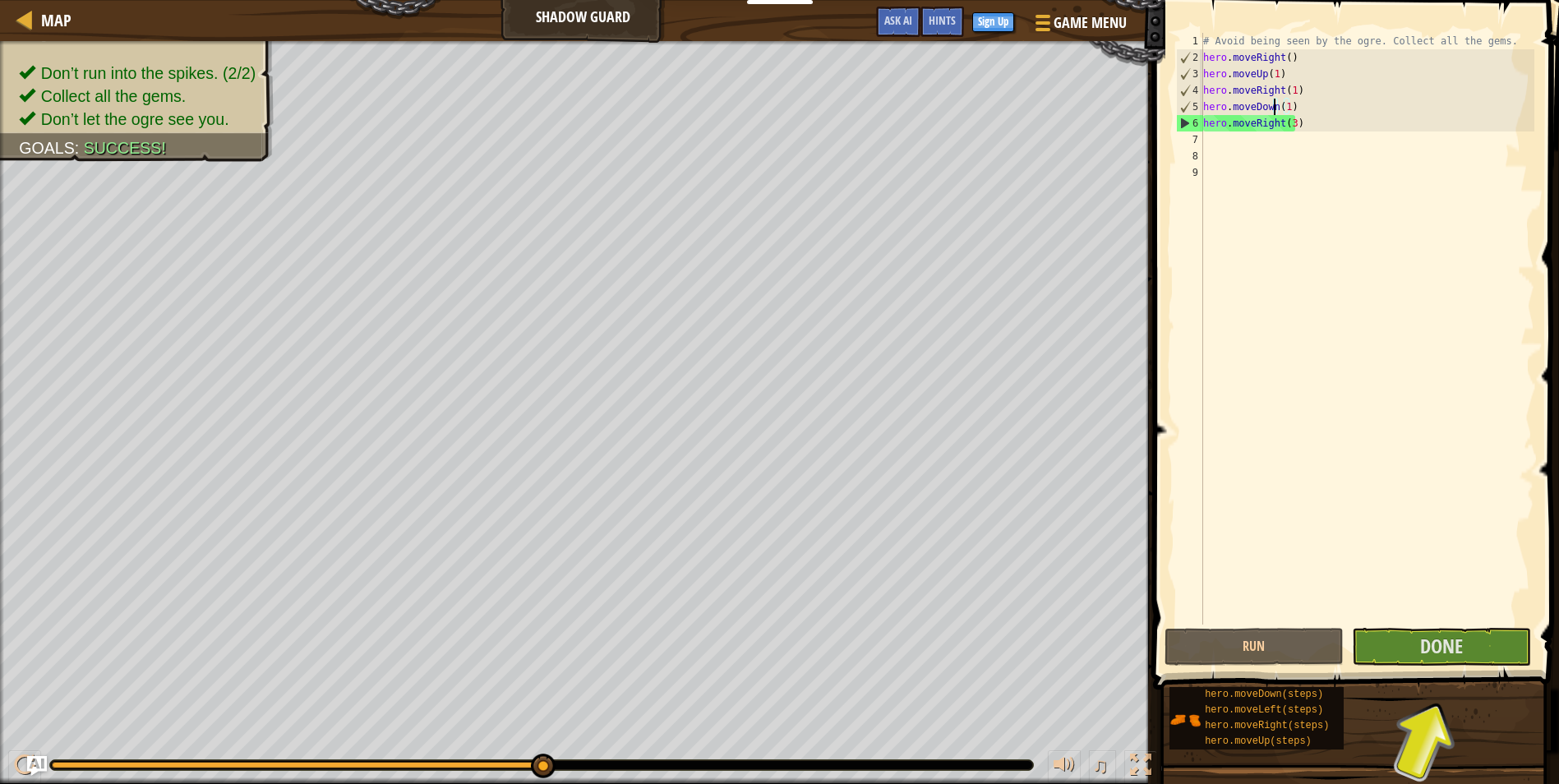
click at [1292, 121] on div "# Avoid being seen by the ogre. Collect all the gems. hero . moveRight ( ) hero…" at bounding box center [1367, 345] width 335 height 624
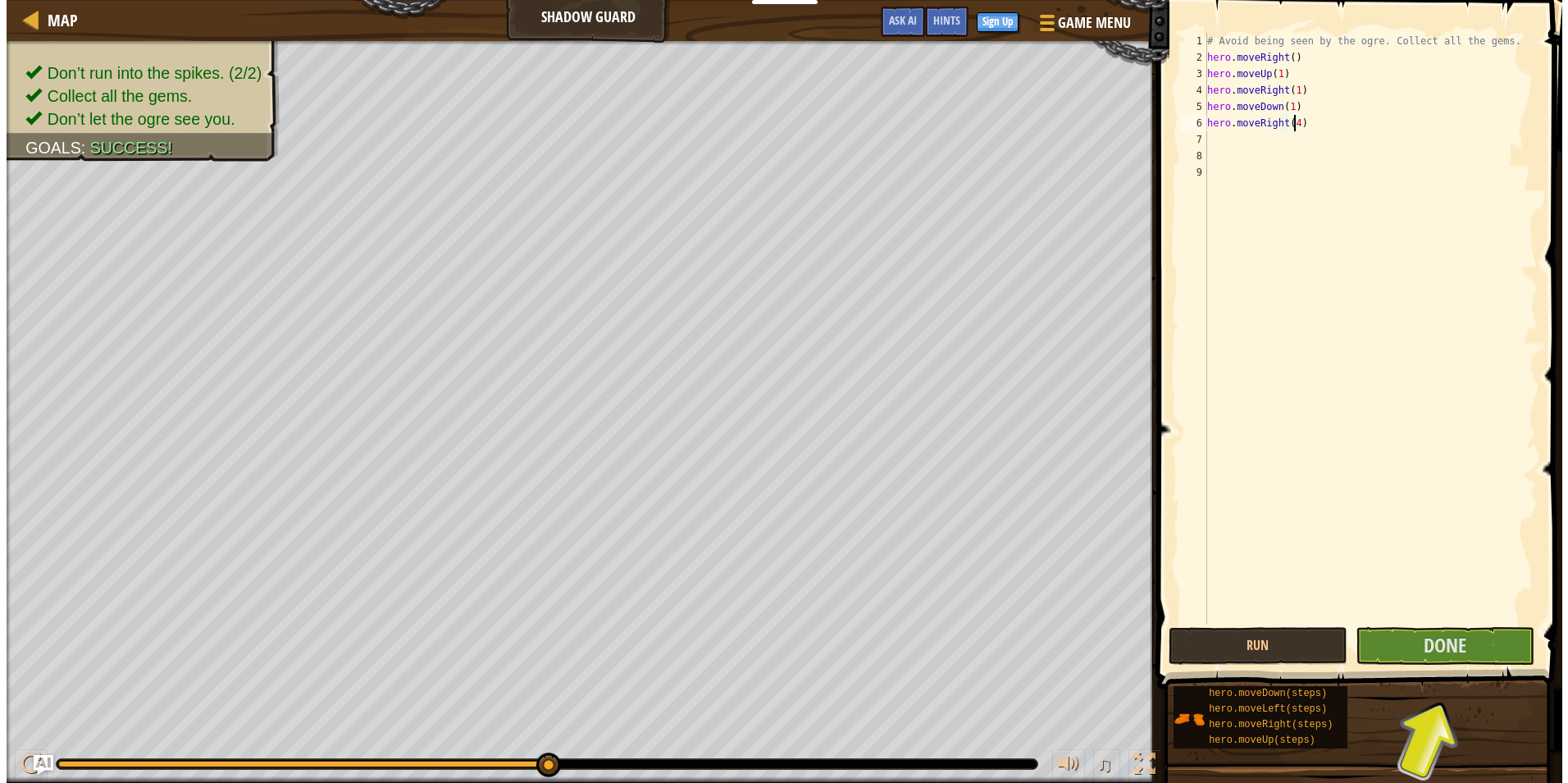
scroll to position [7, 7]
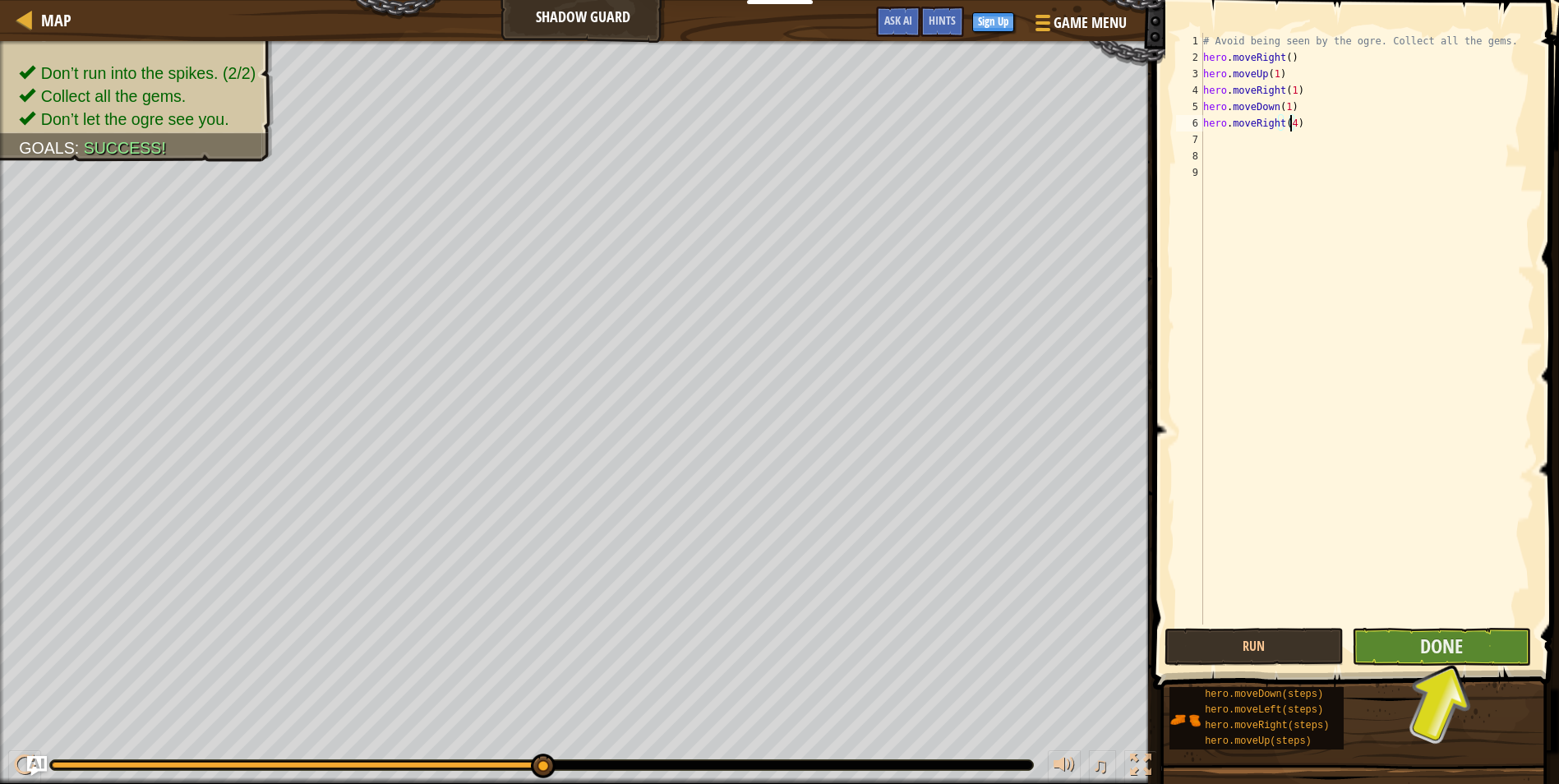
type textarea "hero.moveRight(4)"
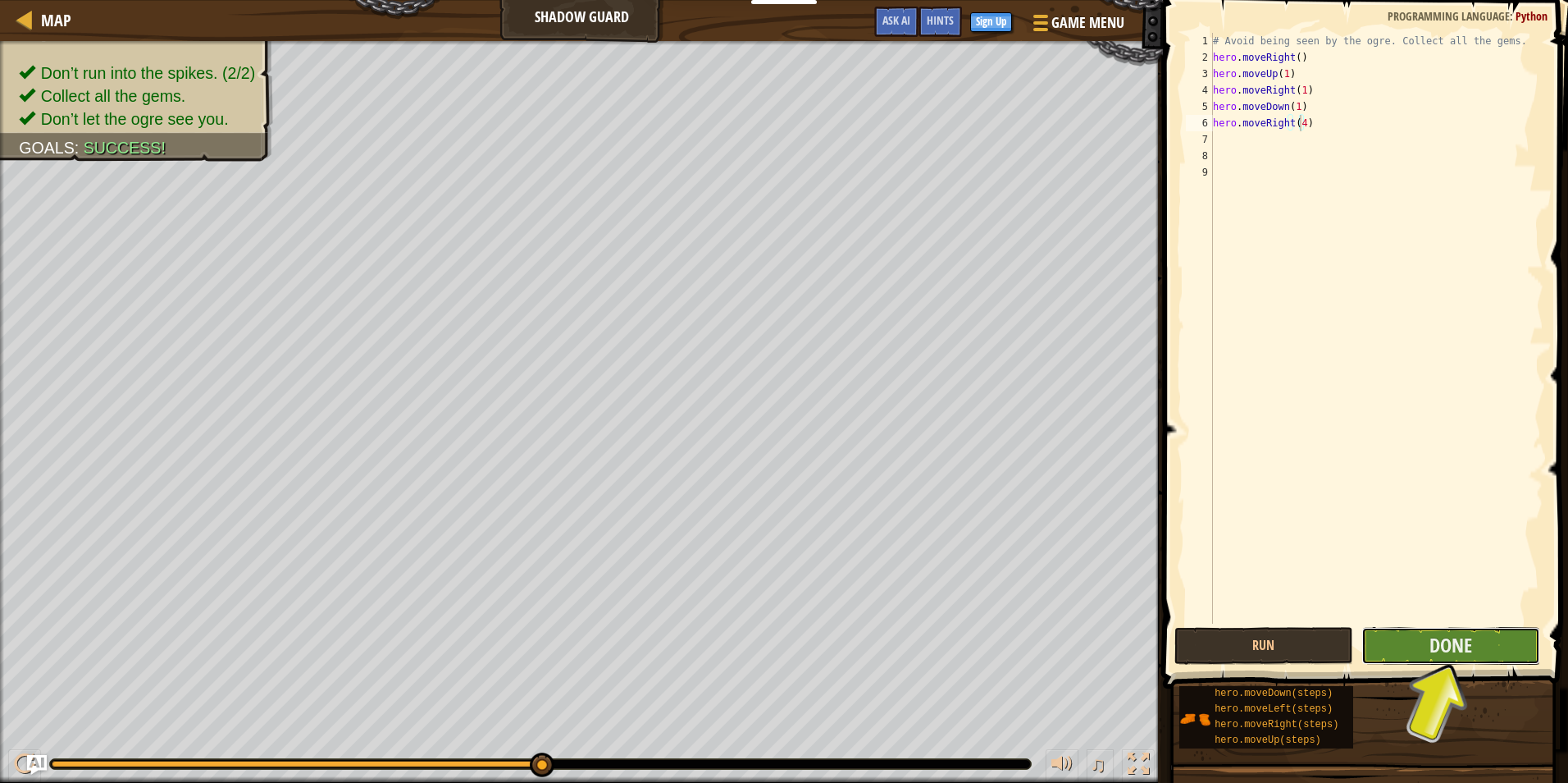
click at [1380, 635] on button "Done" at bounding box center [1450, 646] width 178 height 37
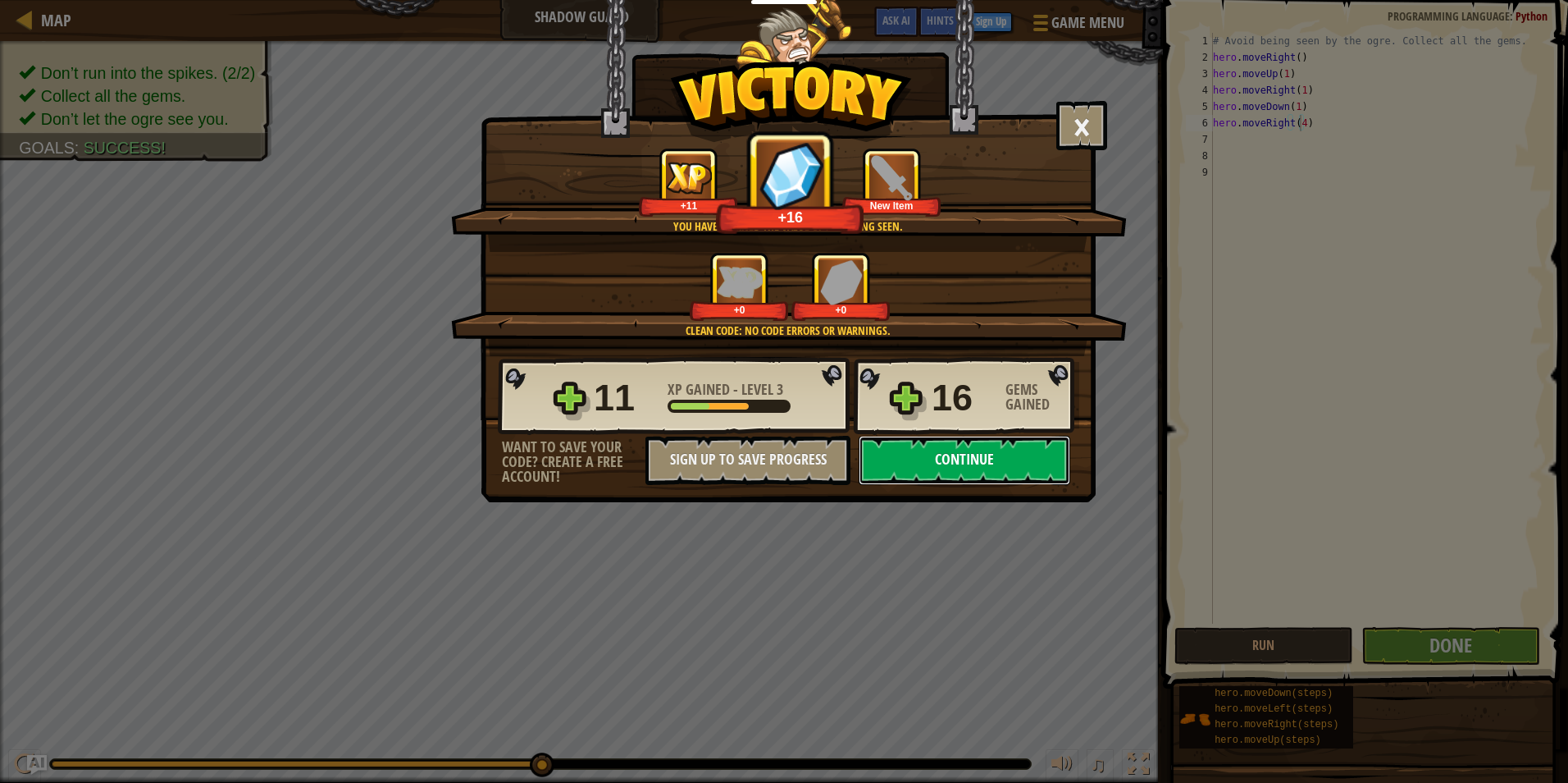
click at [1003, 464] on button "Continue" at bounding box center [964, 461] width 212 height 49
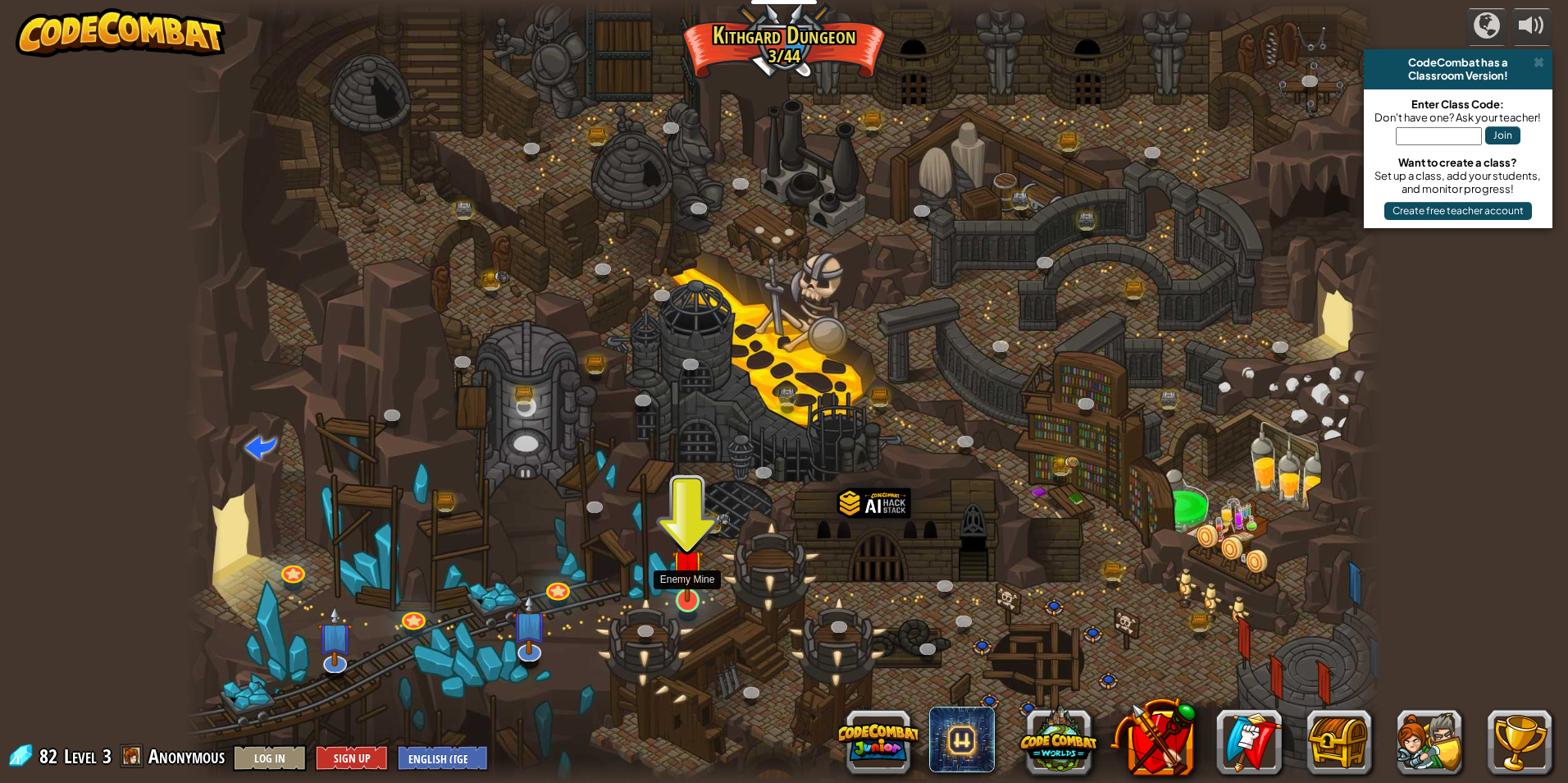
click at [685, 577] on img at bounding box center [687, 565] width 32 height 74
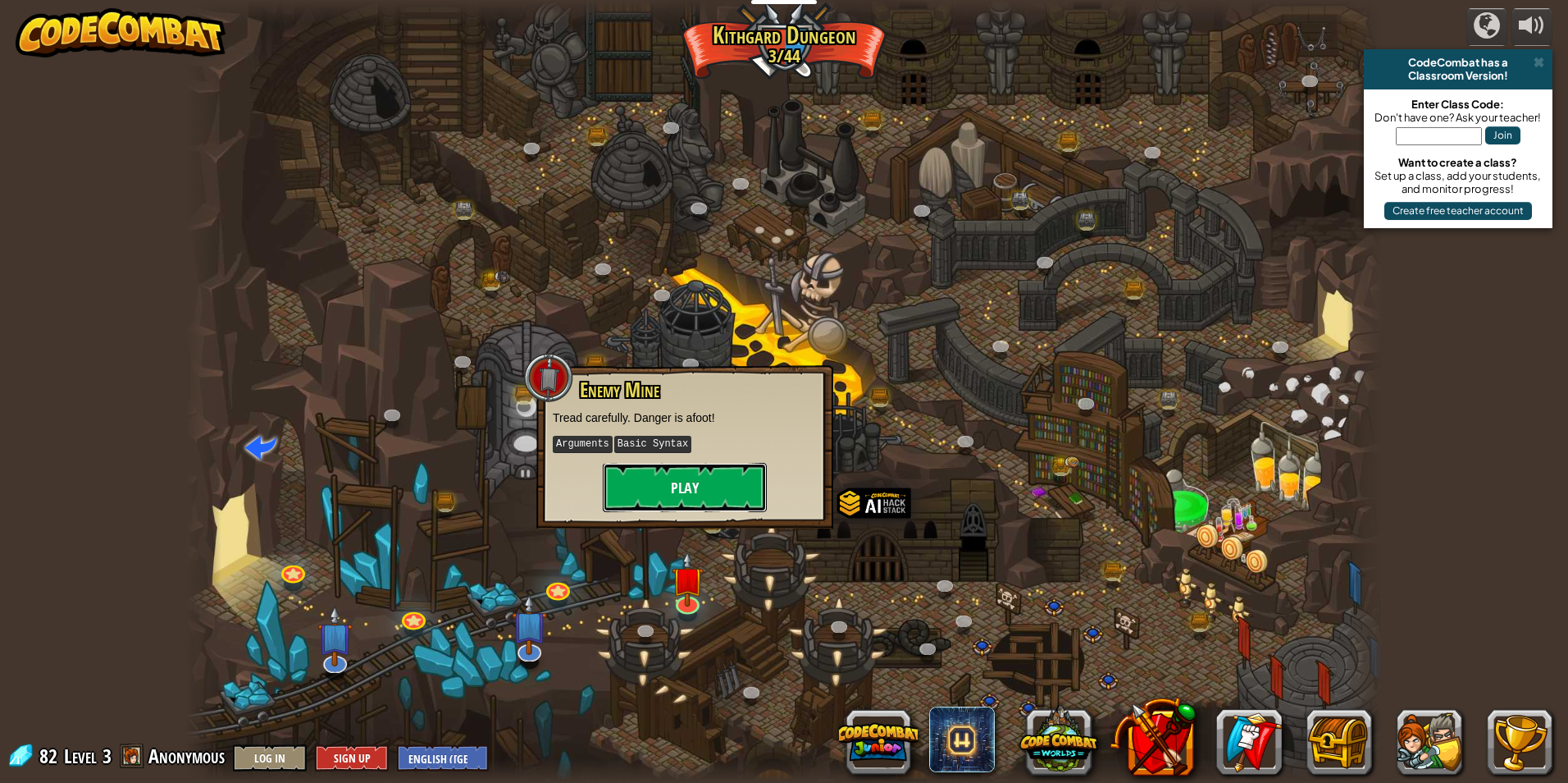
click at [727, 491] on button "Play" at bounding box center [684, 487] width 164 height 49
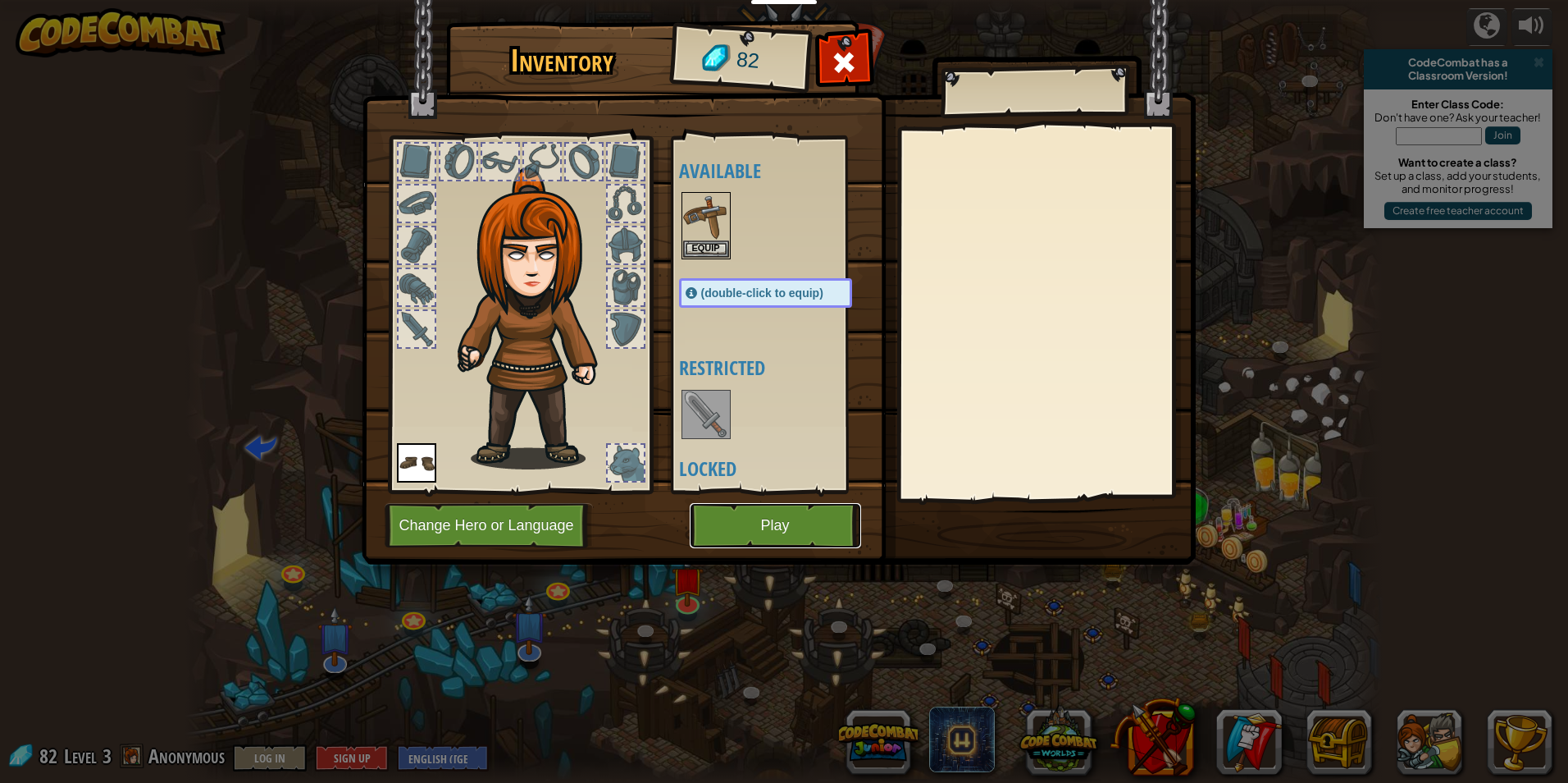
click at [787, 516] on button "Play" at bounding box center [776, 526] width 171 height 45
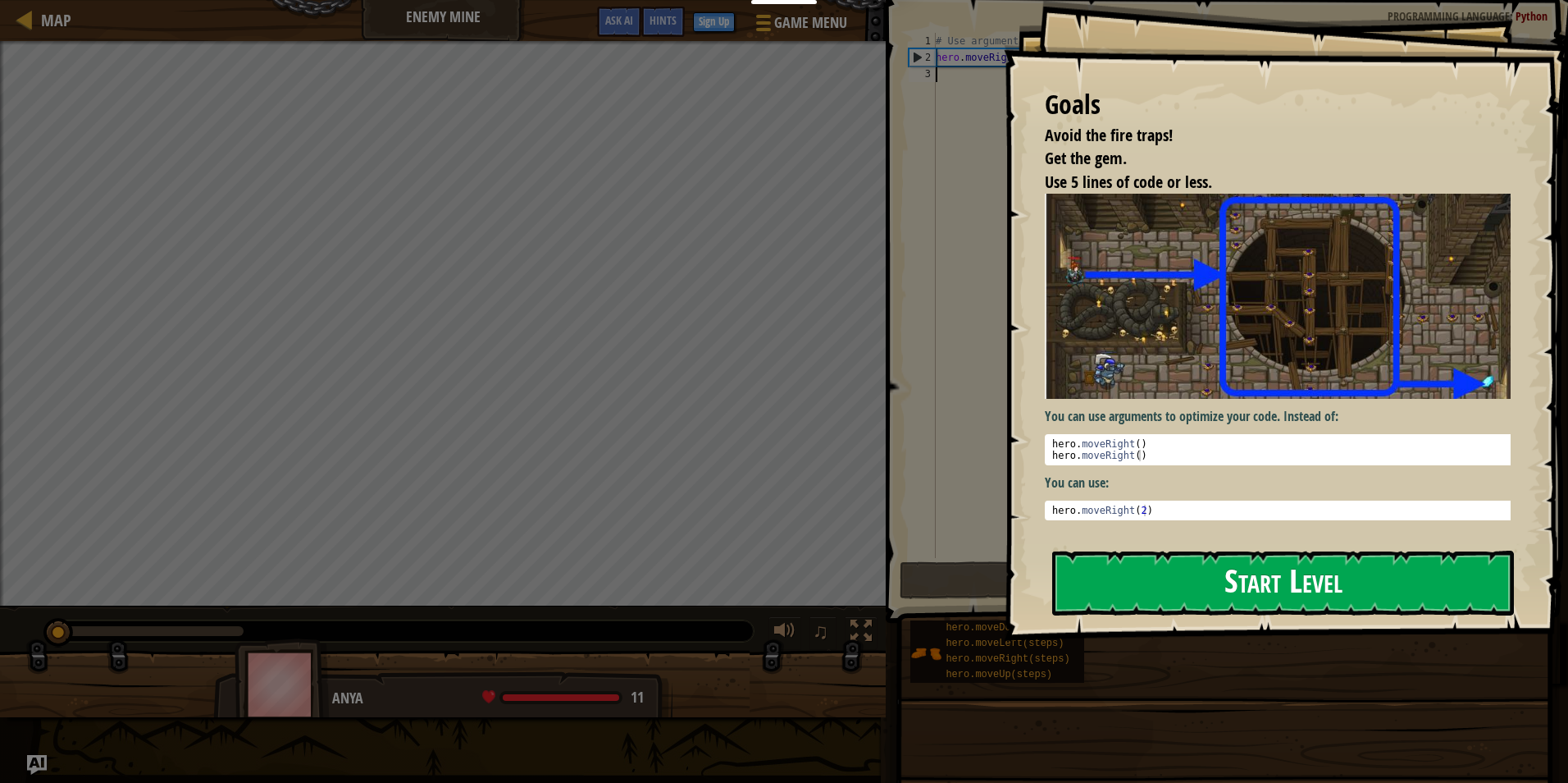
click at [1206, 585] on button "Start Level" at bounding box center [1282, 583] width 461 height 65
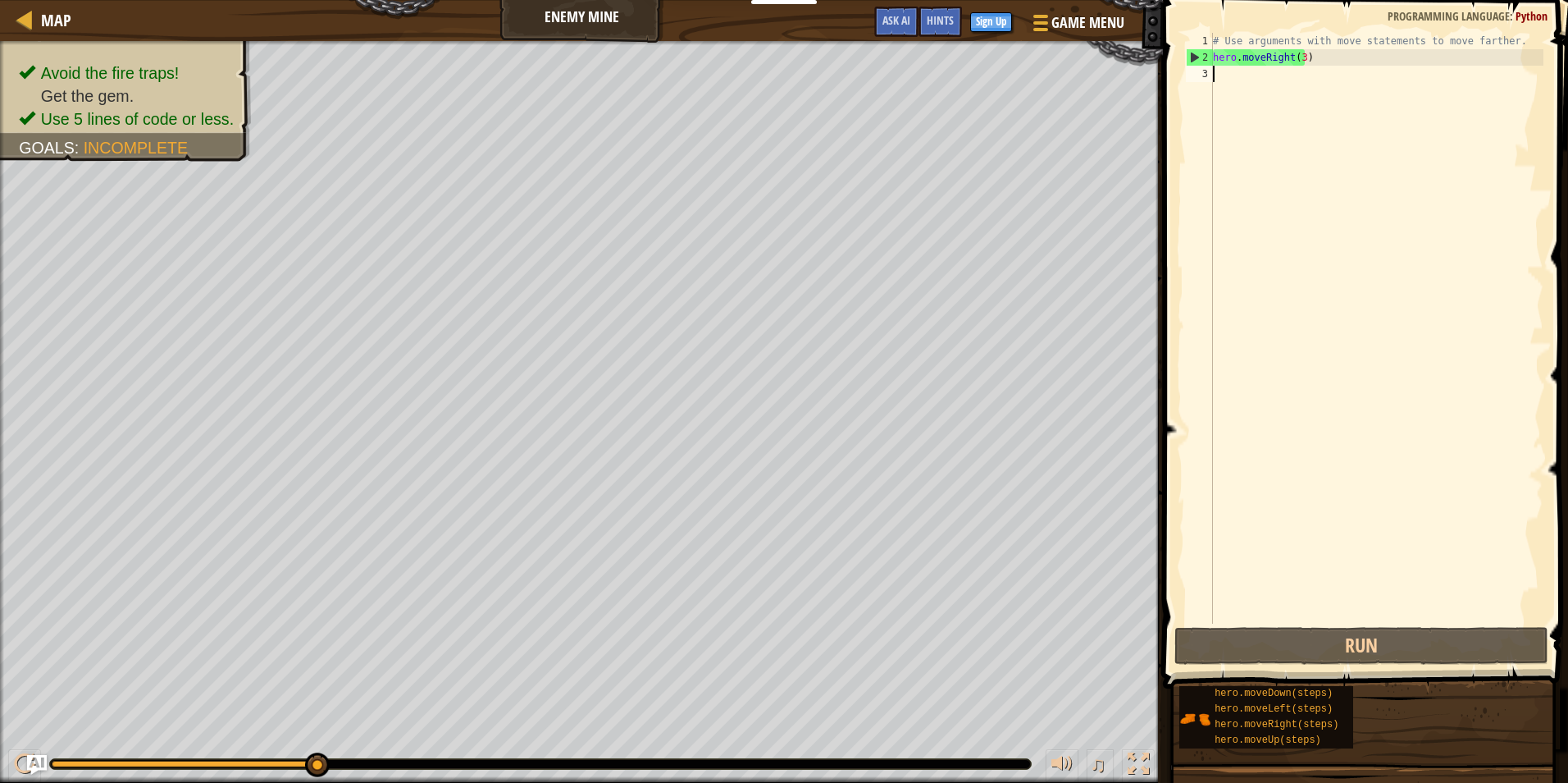
click at [1279, 84] on div "# Use arguments with move statements to move farther. hero . moveRight ( 3 )" at bounding box center [1376, 344] width 334 height 623
type textarea "h"
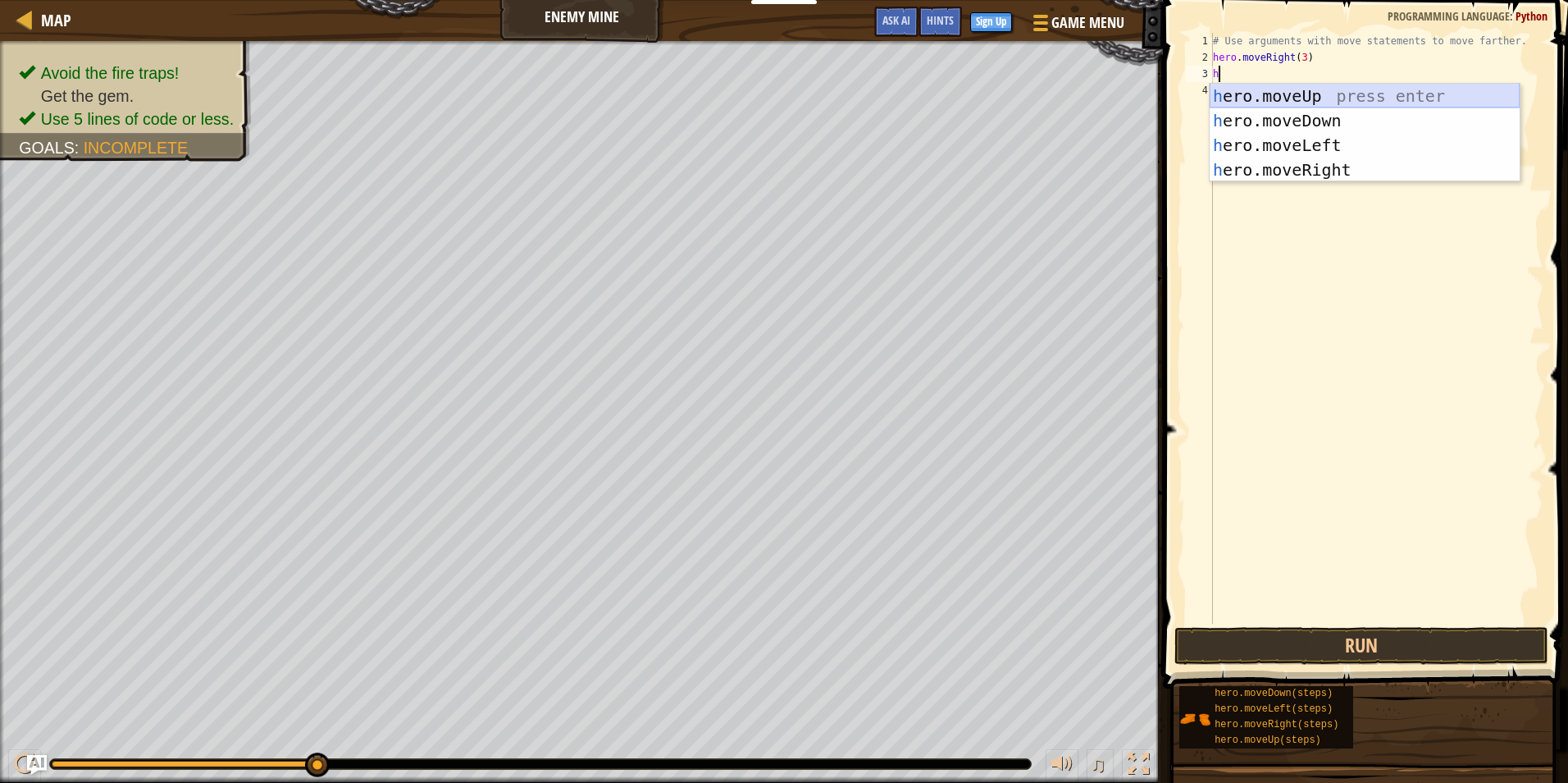
click at [1329, 93] on div "h ero.moveUp press enter h ero.moveDown press enter h ero.moveLeft press enter …" at bounding box center [1364, 158] width 309 height 148
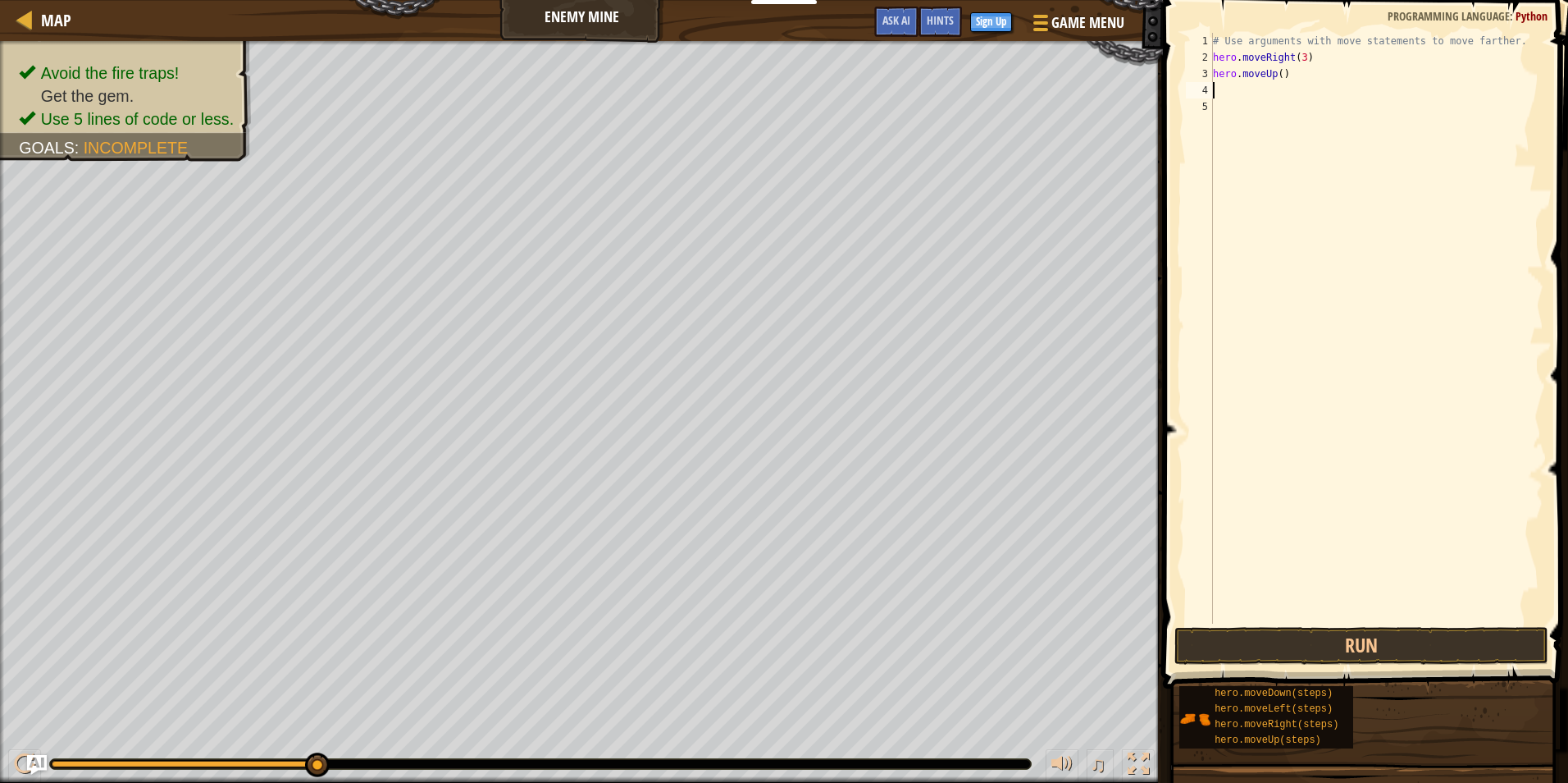
click at [1275, 76] on div "# Use arguments with move statements to move farther. hero . moveRight ( 3 ) he…" at bounding box center [1376, 344] width 334 height 623
type textarea "hero.moveUp(1)"
click at [1225, 83] on div "# Use arguments with move statements to move farther. hero . moveRight ( 3 ) he…" at bounding box center [1376, 344] width 334 height 623
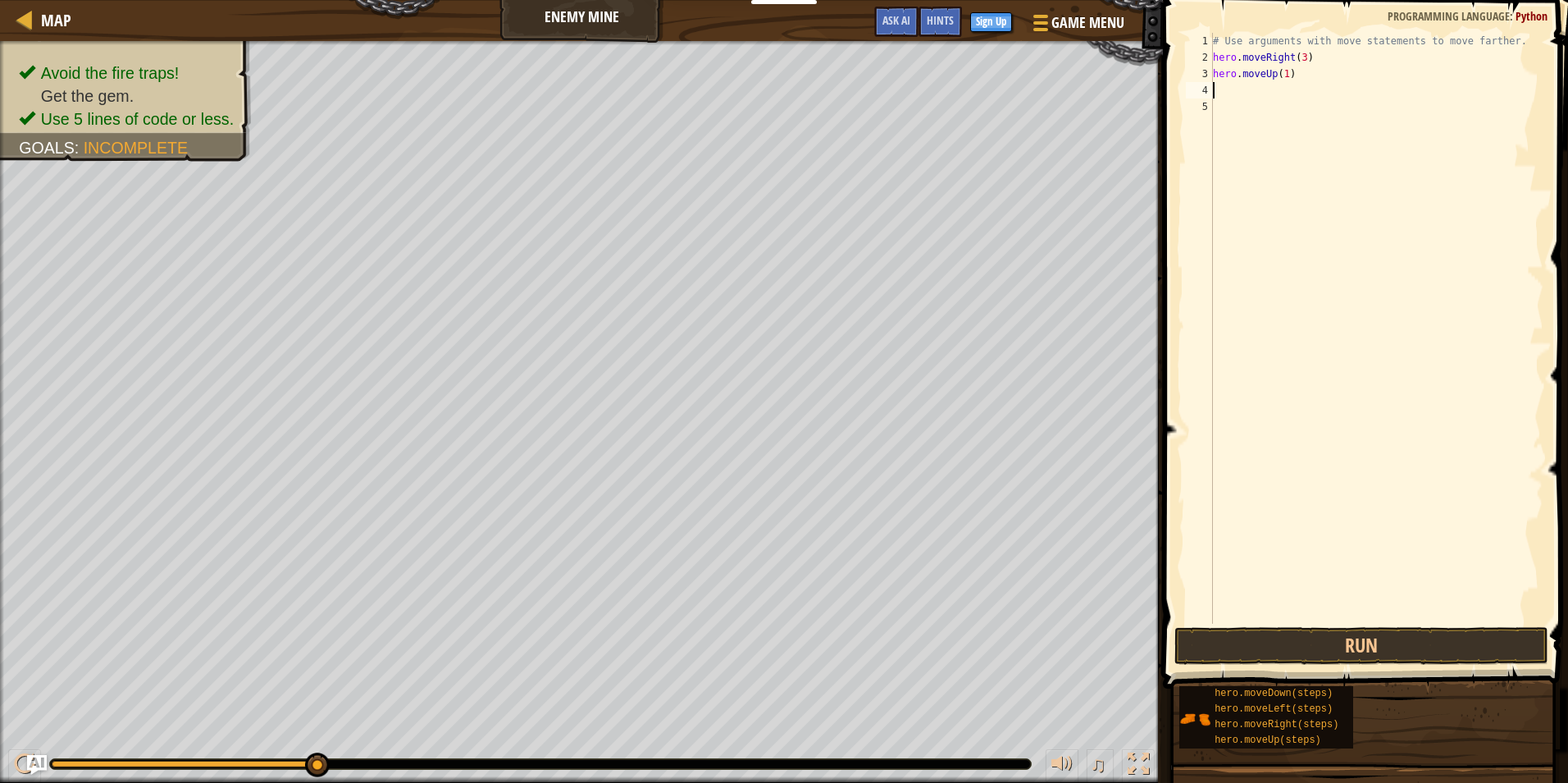
type textarea "h"
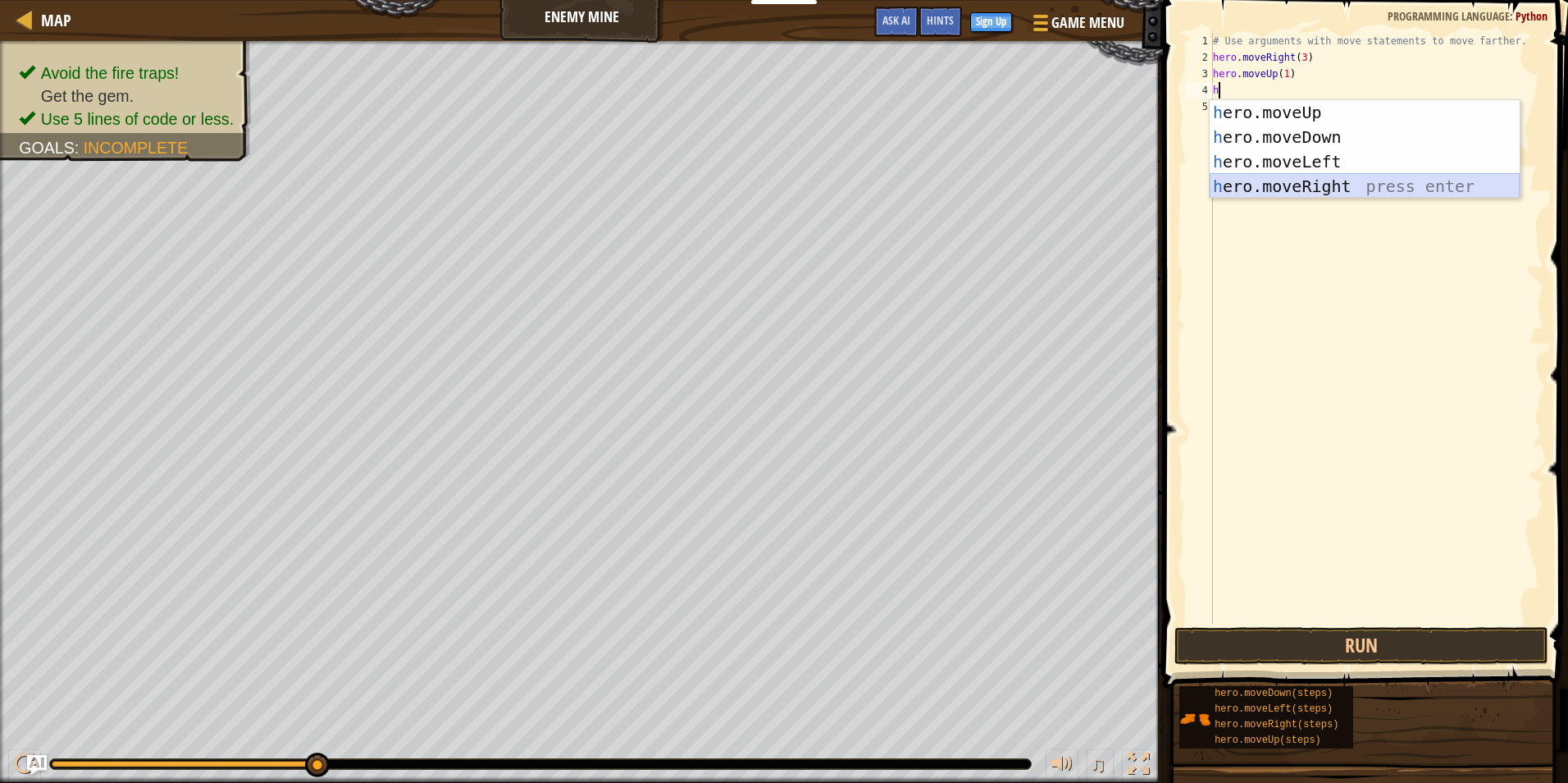
click at [1294, 181] on div "h ero.moveUp press enter h ero.moveDown press enter h ero.moveLeft press enter …" at bounding box center [1364, 174] width 309 height 148
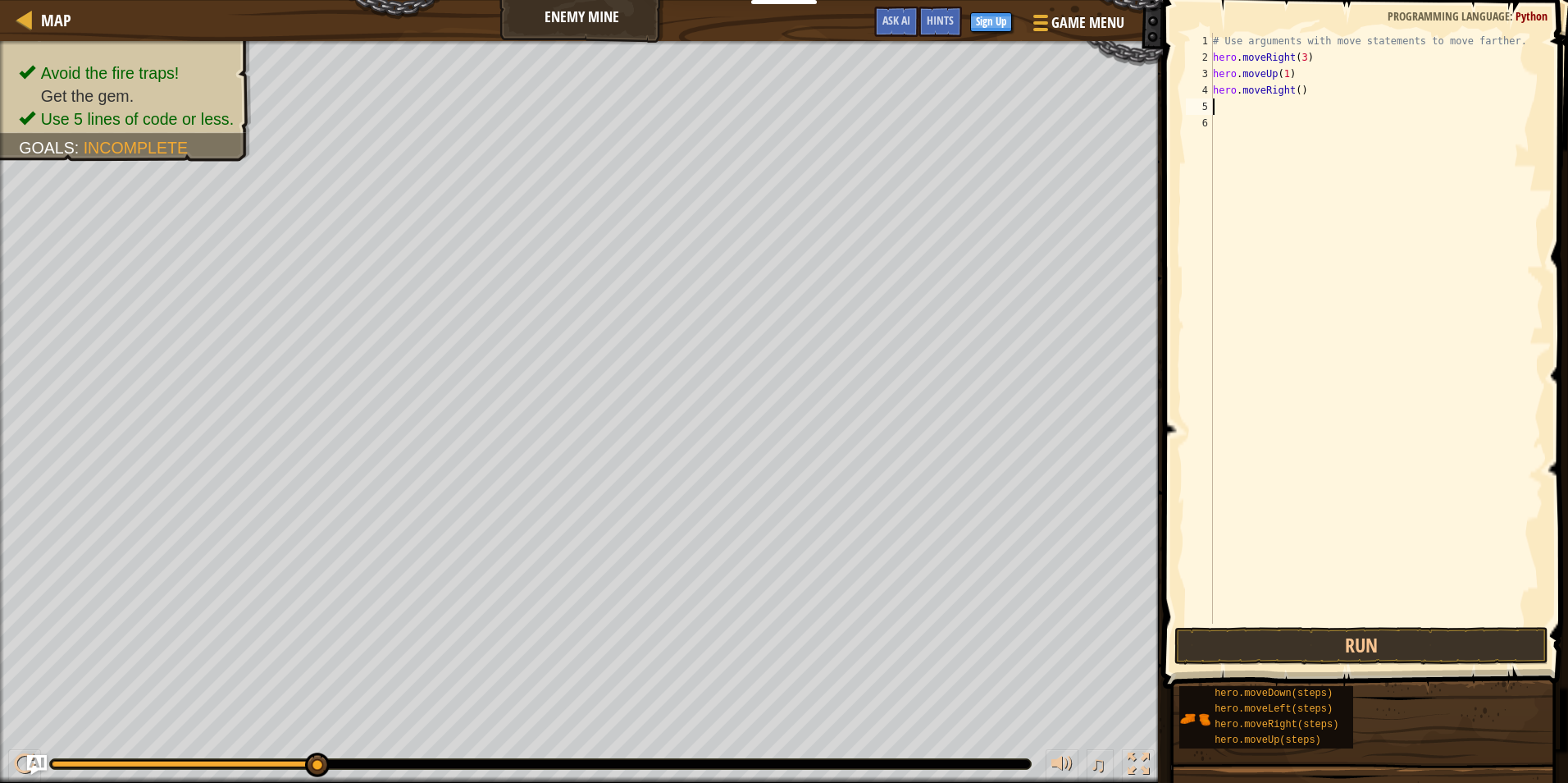
click at [1299, 88] on div "# Use arguments with move statements to move farther. hero . moveRight ( 3 ) he…" at bounding box center [1376, 344] width 334 height 623
click at [1296, 89] on div "# Use arguments with move statements to move farther. hero . moveRight ( 3 ) he…" at bounding box center [1376, 344] width 334 height 623
type textarea "hero.moveRight(1)"
click at [1281, 107] on div "# Use arguments with move statements to move farther. hero . moveRight ( 3 ) he…" at bounding box center [1376, 344] width 334 height 623
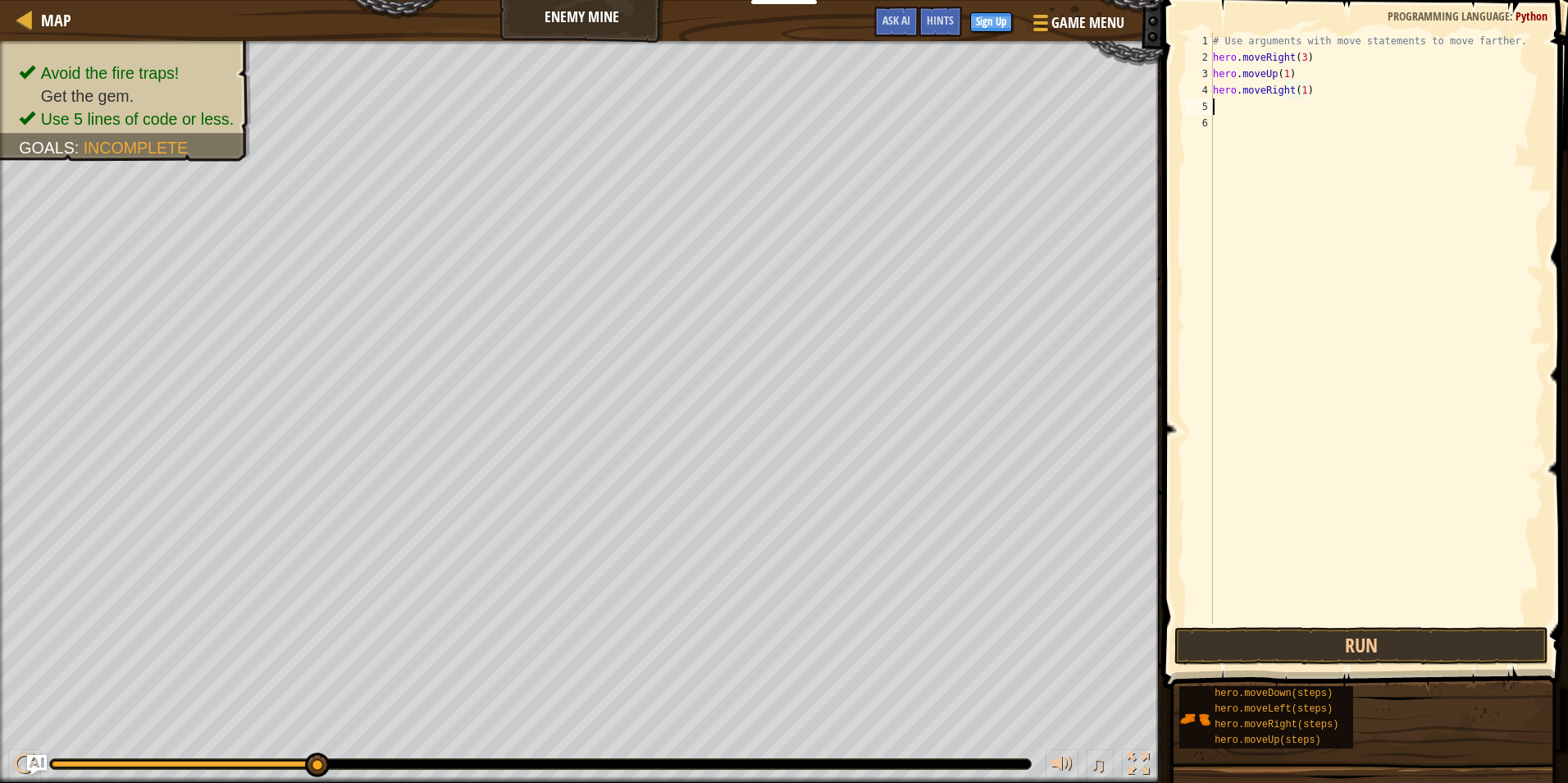
scroll to position [7, 0]
type textarea "h"
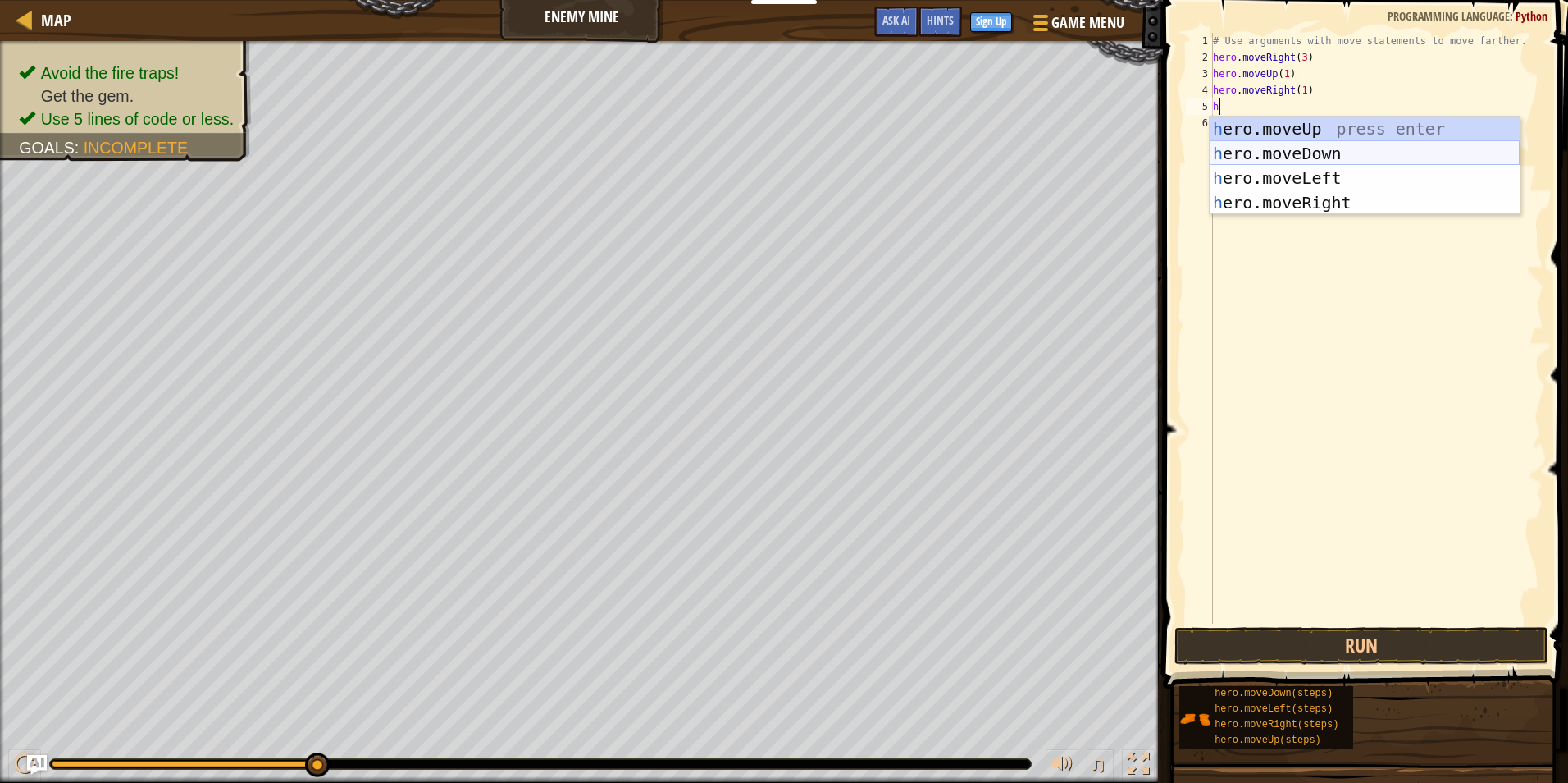
click at [1285, 154] on div "h ero.moveUp press enter h ero.moveDown press enter h ero.moveLeft press enter …" at bounding box center [1364, 190] width 309 height 148
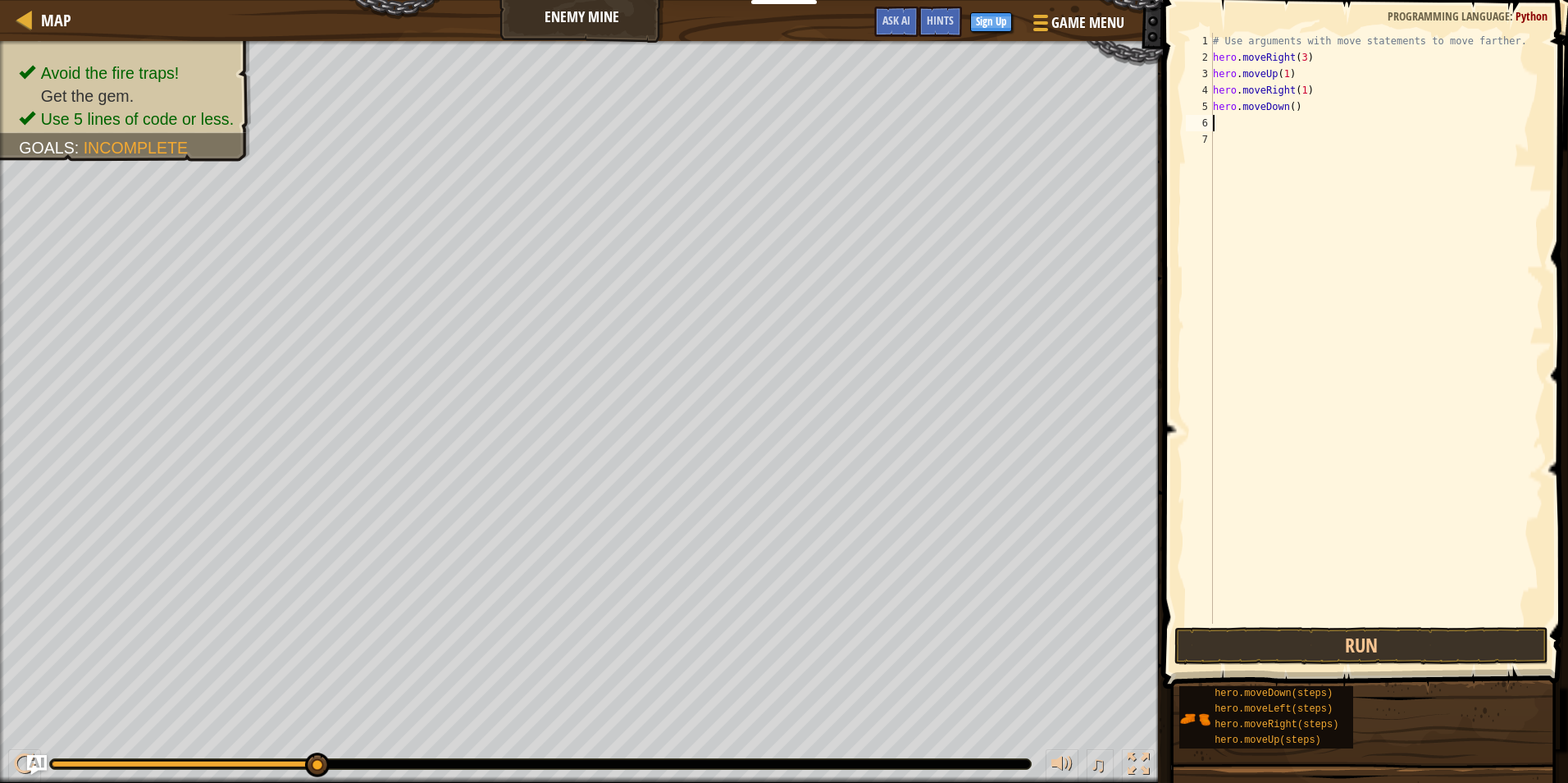
click at [1289, 110] on div "# Use arguments with move statements to move farther. hero . moveRight ( 3 ) he…" at bounding box center [1376, 344] width 334 height 623
type textarea "hero.moveDown(3)"
click at [1250, 125] on div "# Use arguments with move statements to move farther. hero . moveRight ( 3 ) he…" at bounding box center [1376, 344] width 334 height 623
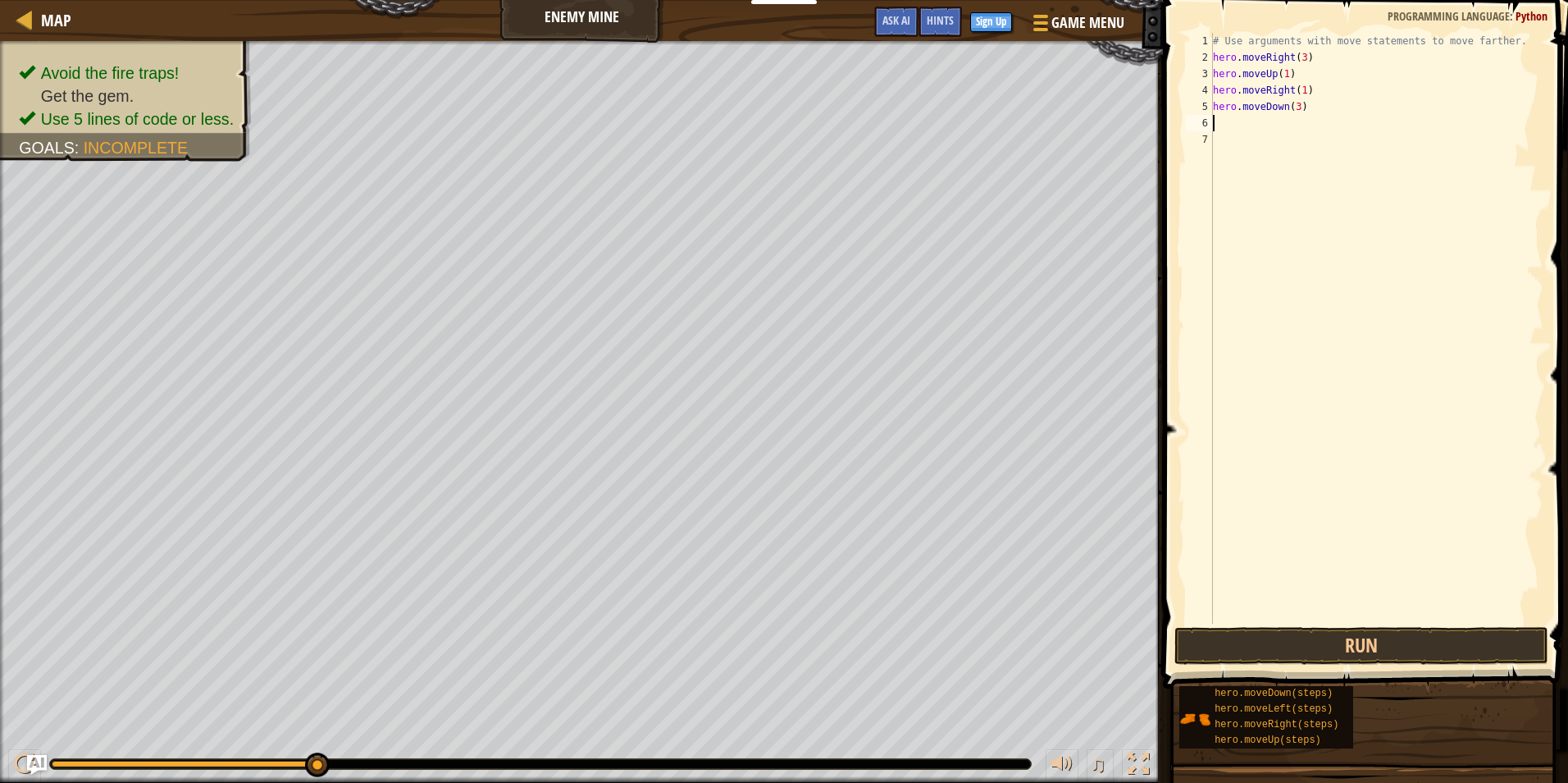
type textarea "h"
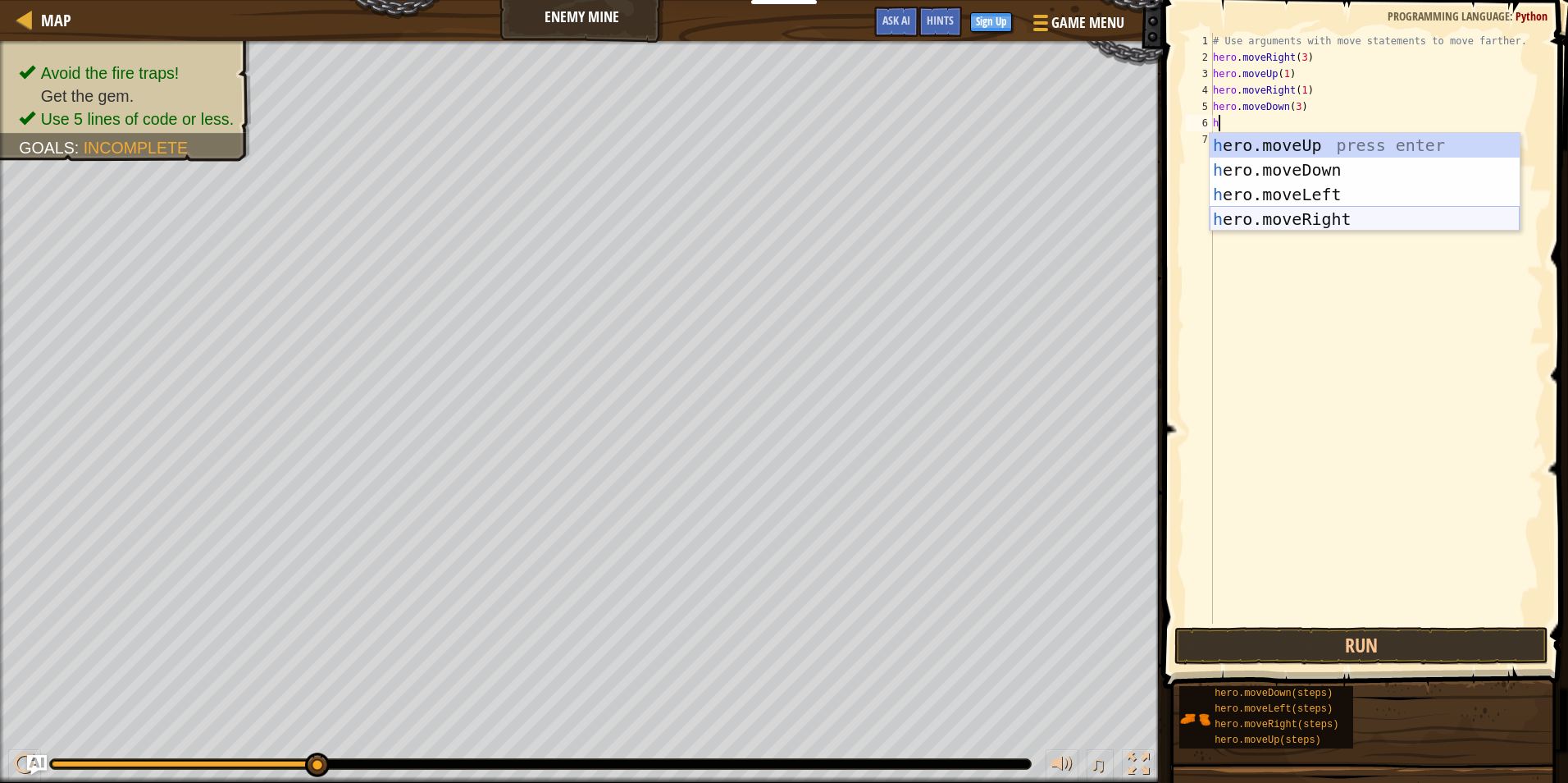
click at [1308, 212] on div "h ero.moveUp press enter h ero.moveDown press enter h ero.moveLeft press enter …" at bounding box center [1364, 207] width 309 height 148
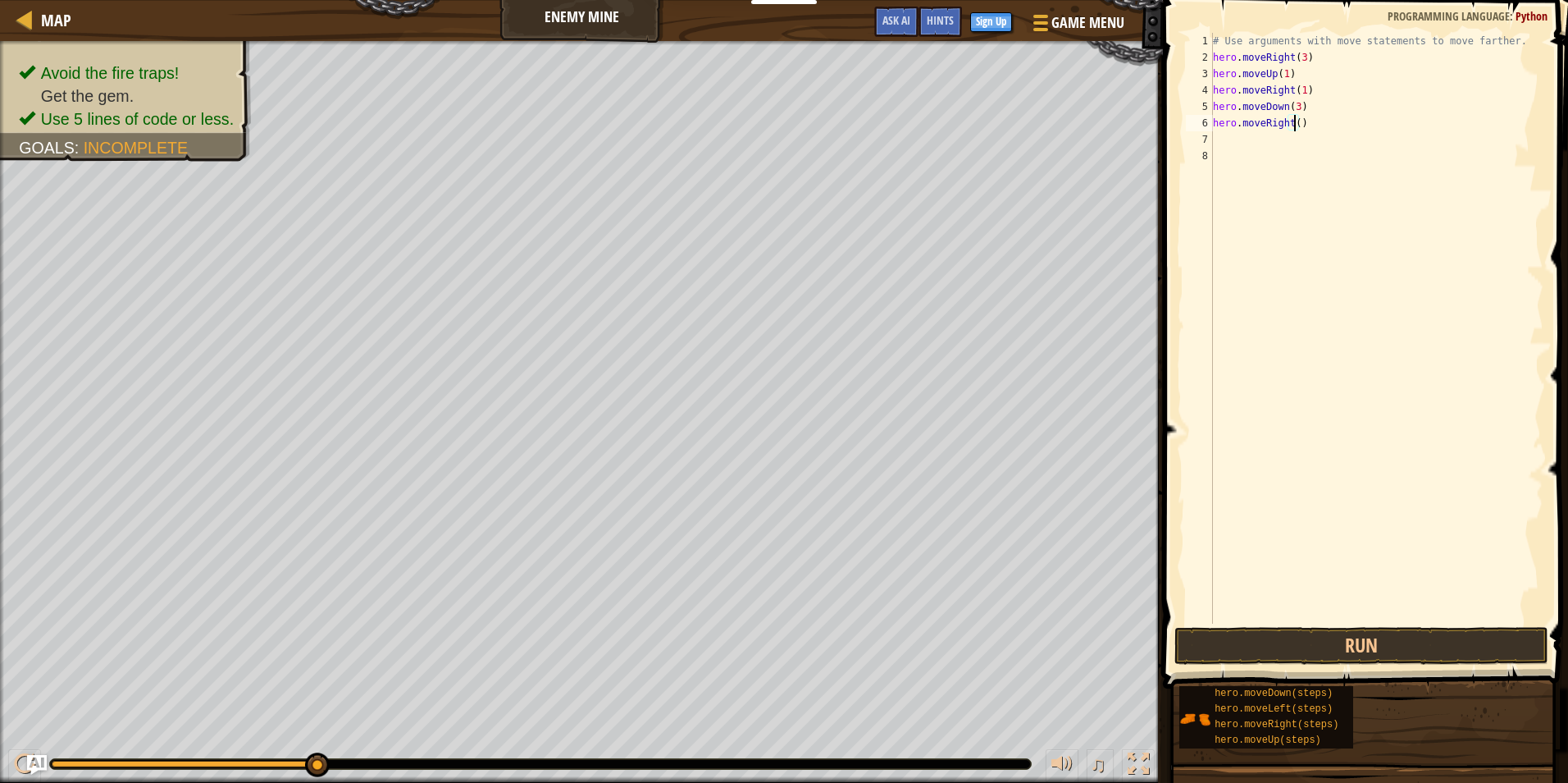
click at [1291, 125] on div "# Use arguments with move statements to move farther. hero . moveRight ( 3 ) he…" at bounding box center [1376, 344] width 334 height 623
type textarea "hero.moveRight(3)"
click at [1399, 645] on button "Run" at bounding box center [1360, 646] width 374 height 37
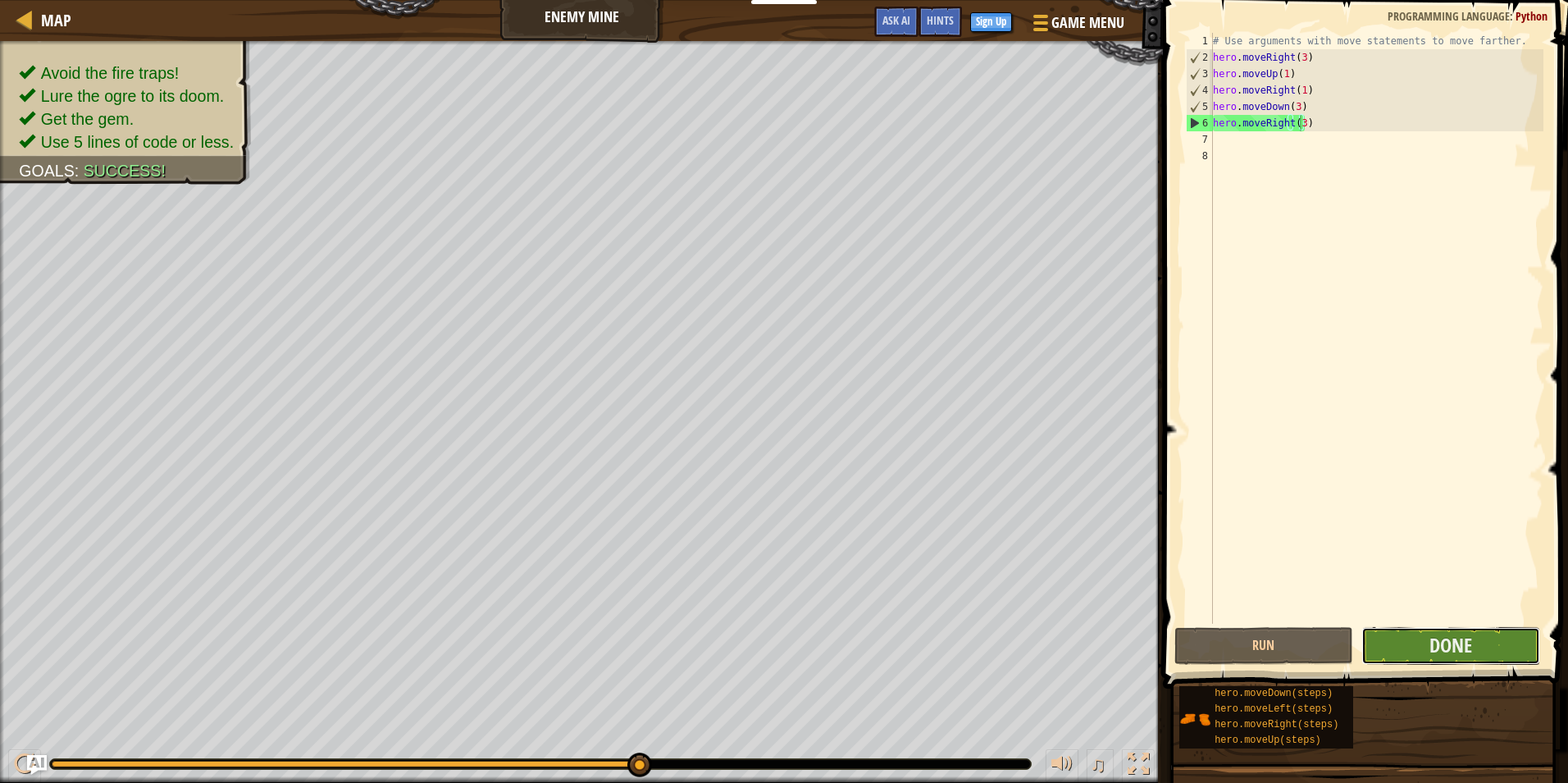
click at [1484, 647] on button "Done" at bounding box center [1450, 646] width 178 height 37
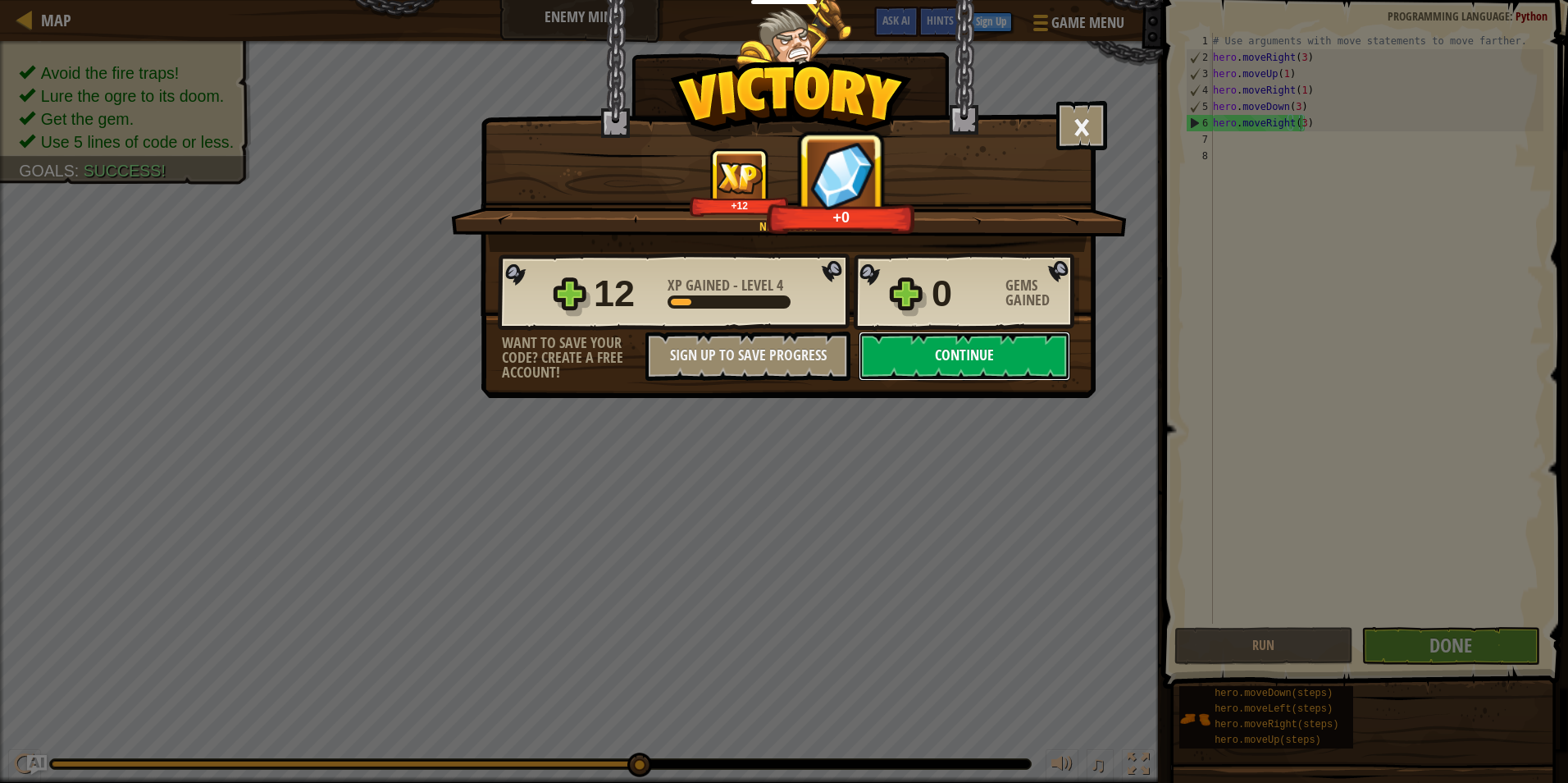
click at [961, 349] on button "Continue" at bounding box center [964, 356] width 212 height 49
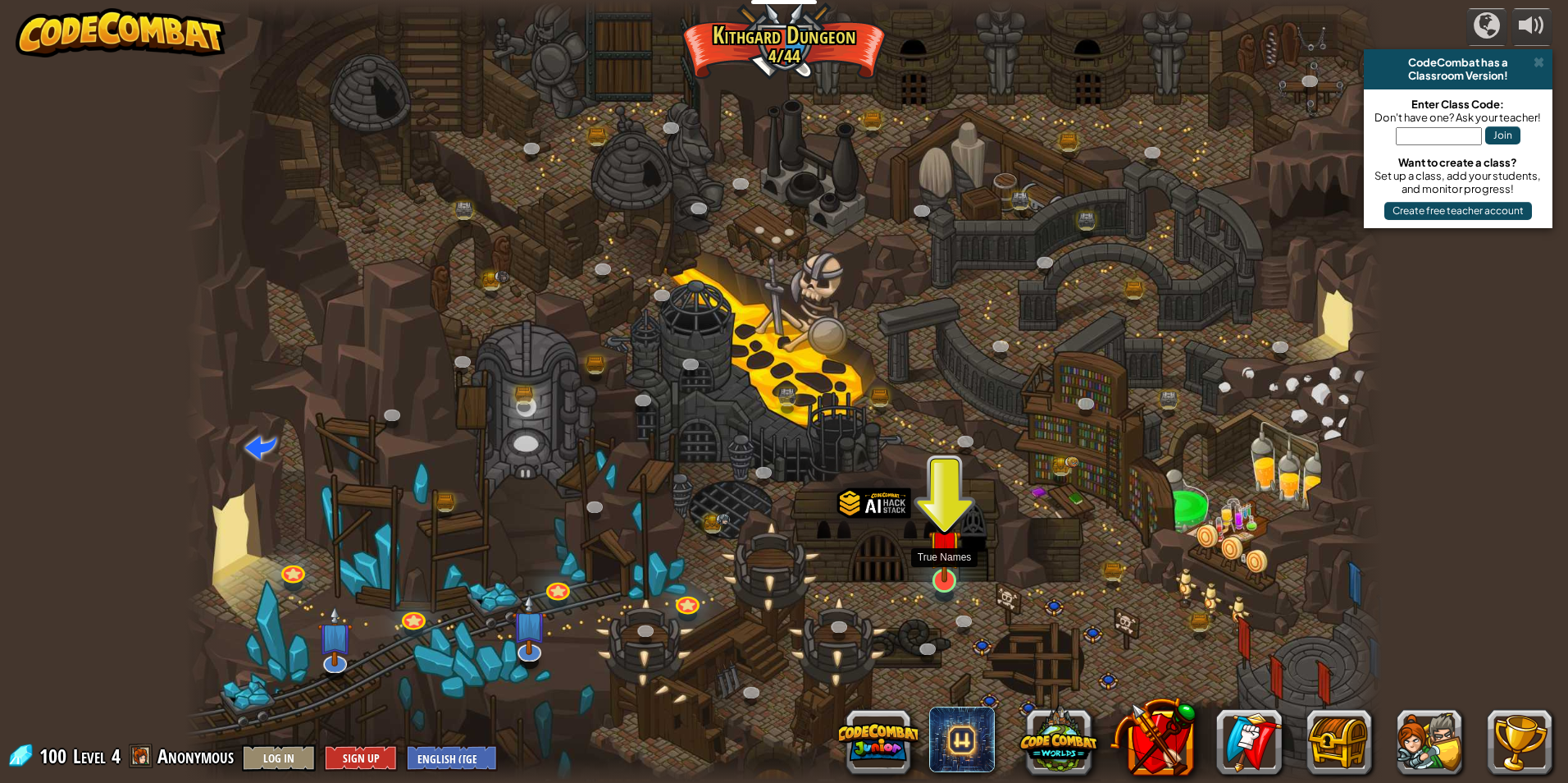
click at [948, 574] on img at bounding box center [944, 545] width 32 height 74
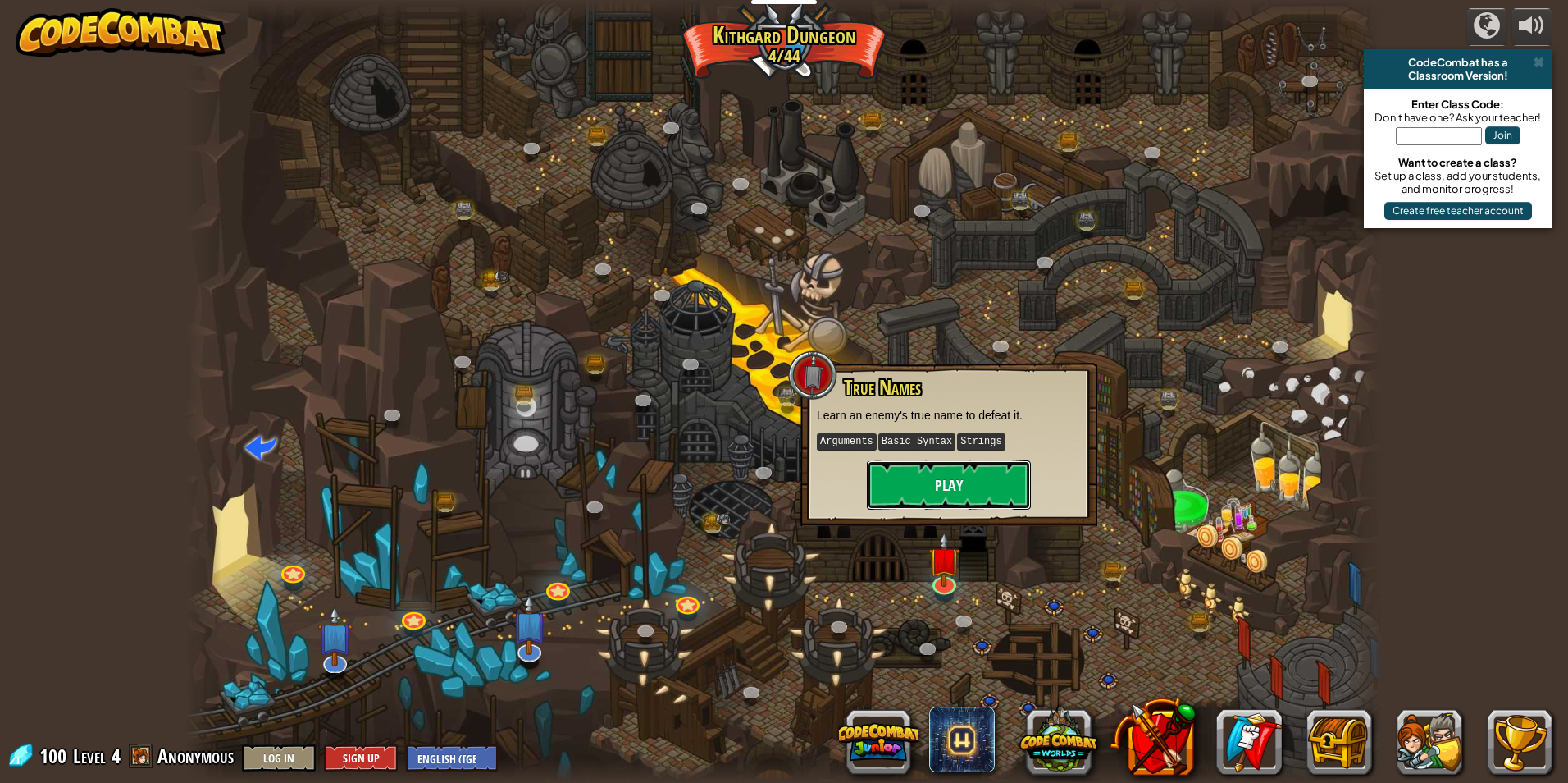
click at [941, 482] on button "Play" at bounding box center [948, 485] width 164 height 49
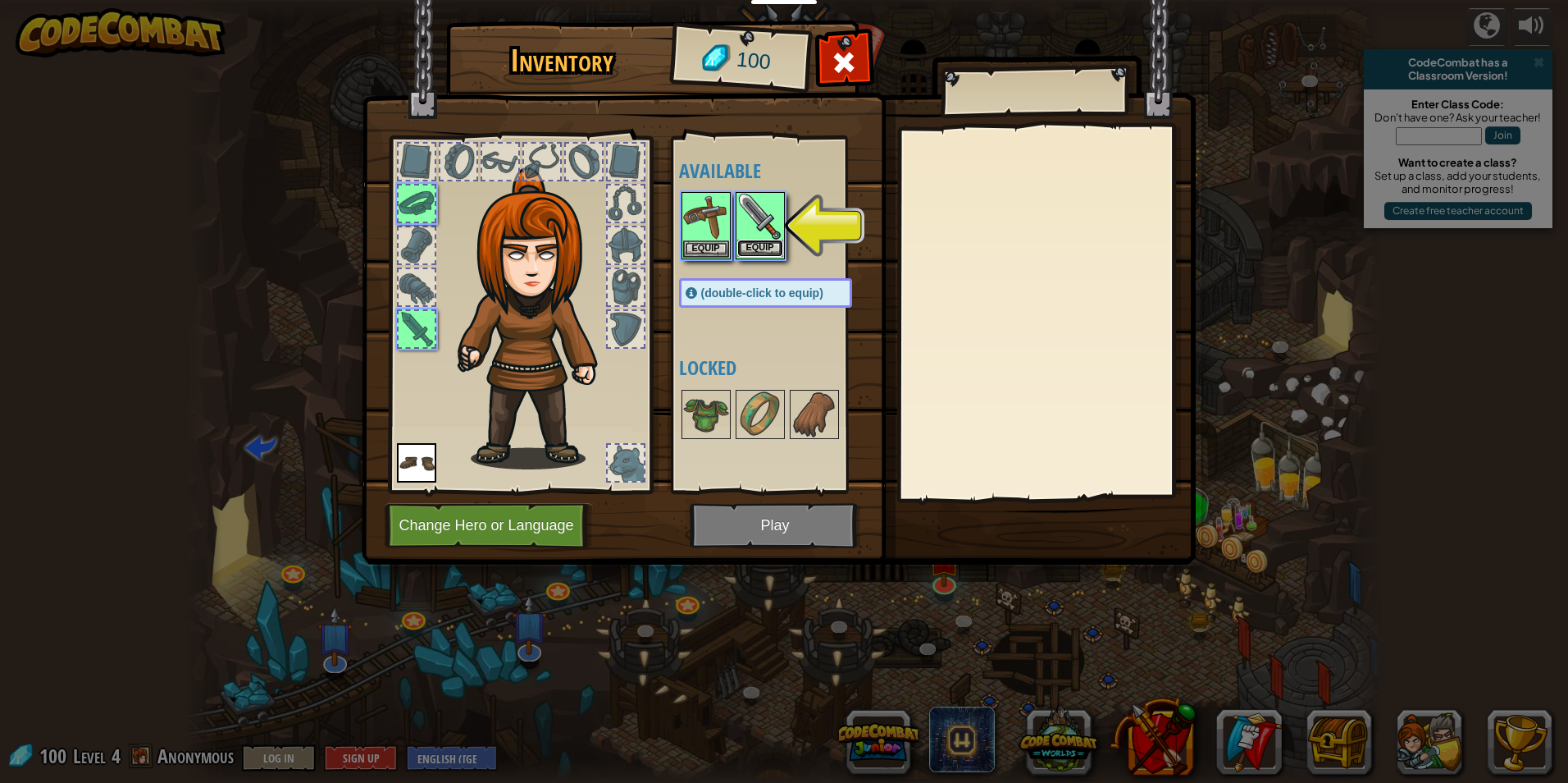
click at [771, 240] on button "Equip" at bounding box center [760, 248] width 46 height 17
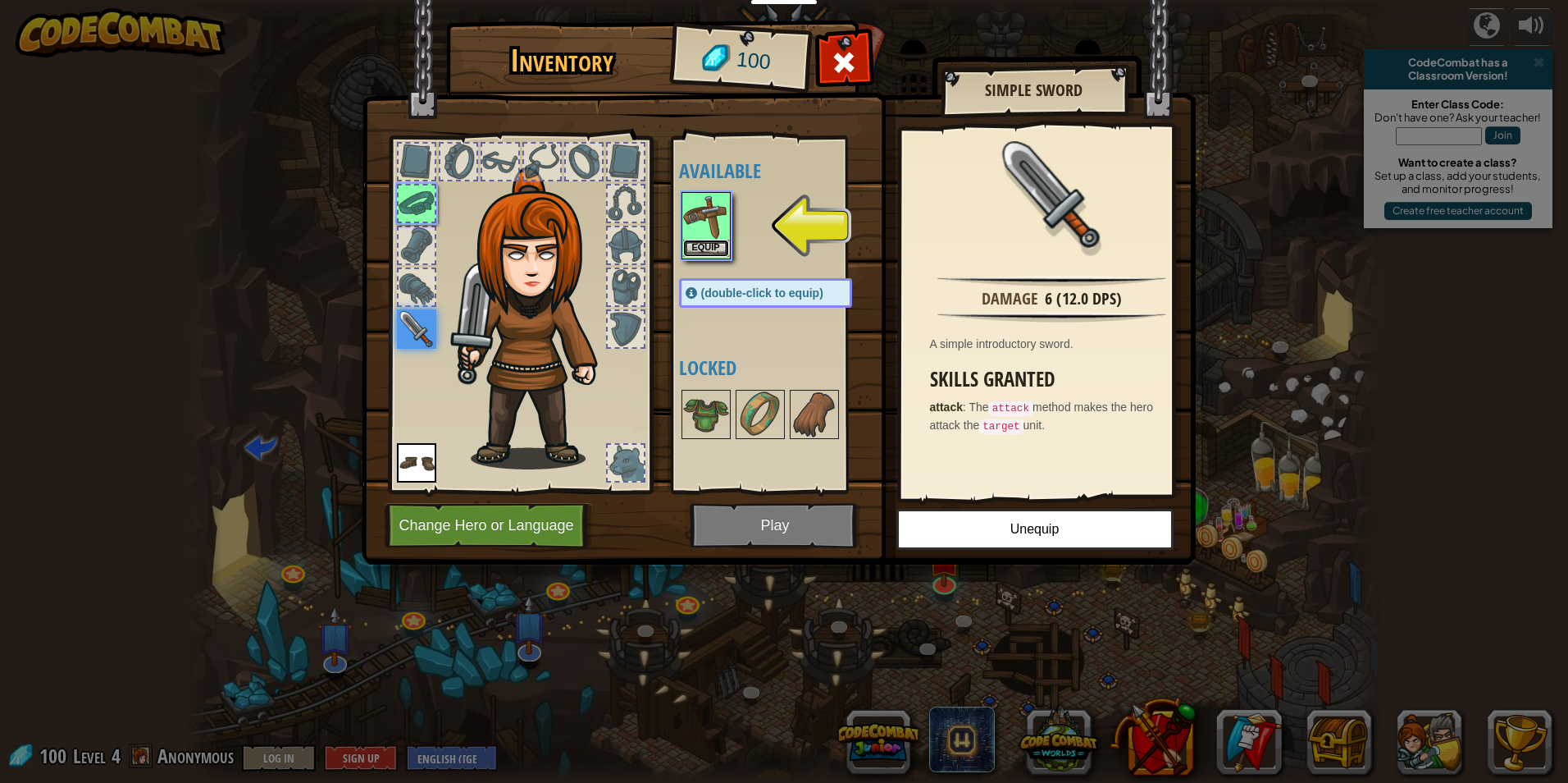
click at [700, 251] on button "Equip" at bounding box center [706, 248] width 46 height 17
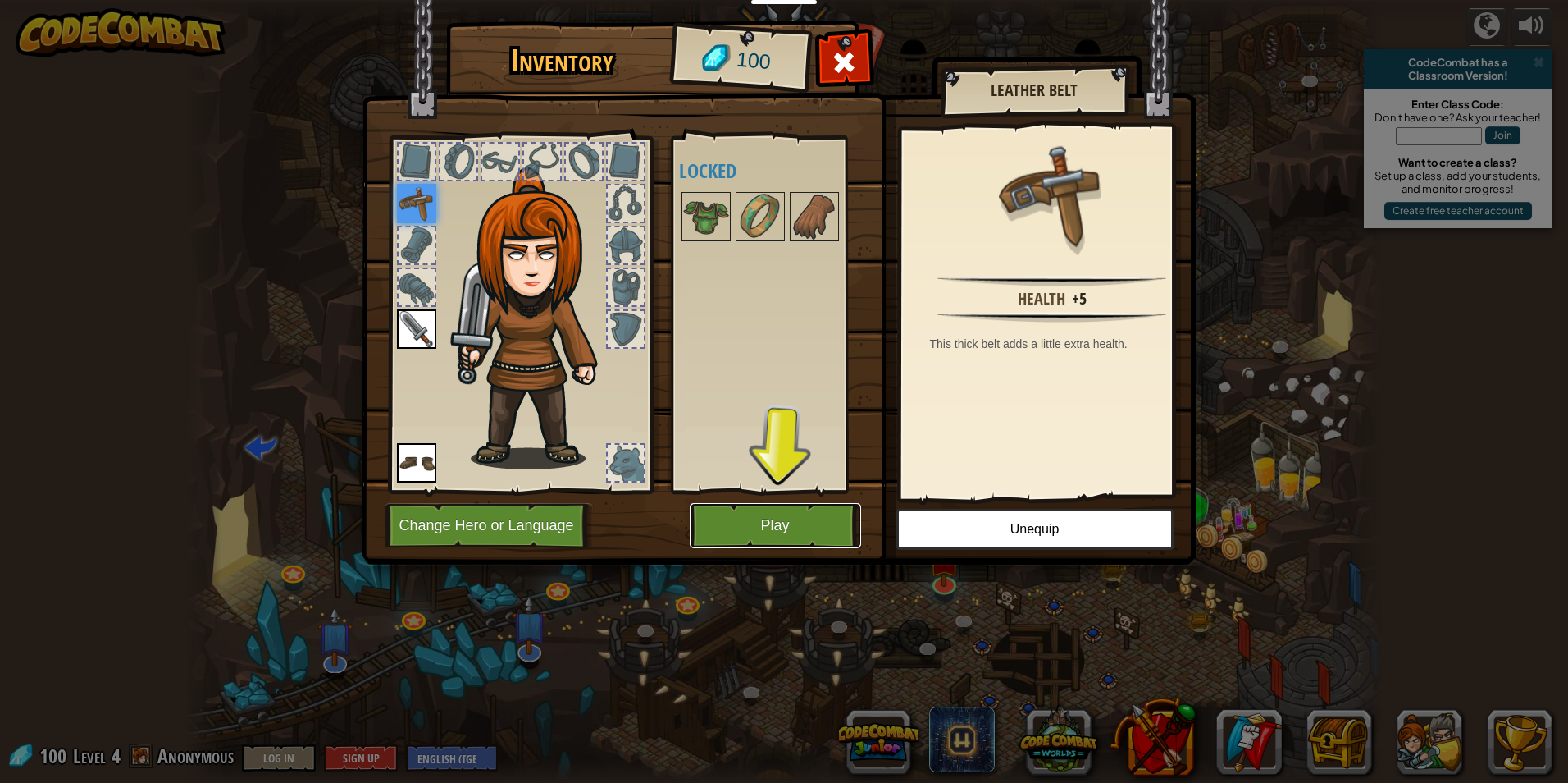
click at [768, 516] on button "Play" at bounding box center [776, 526] width 171 height 45
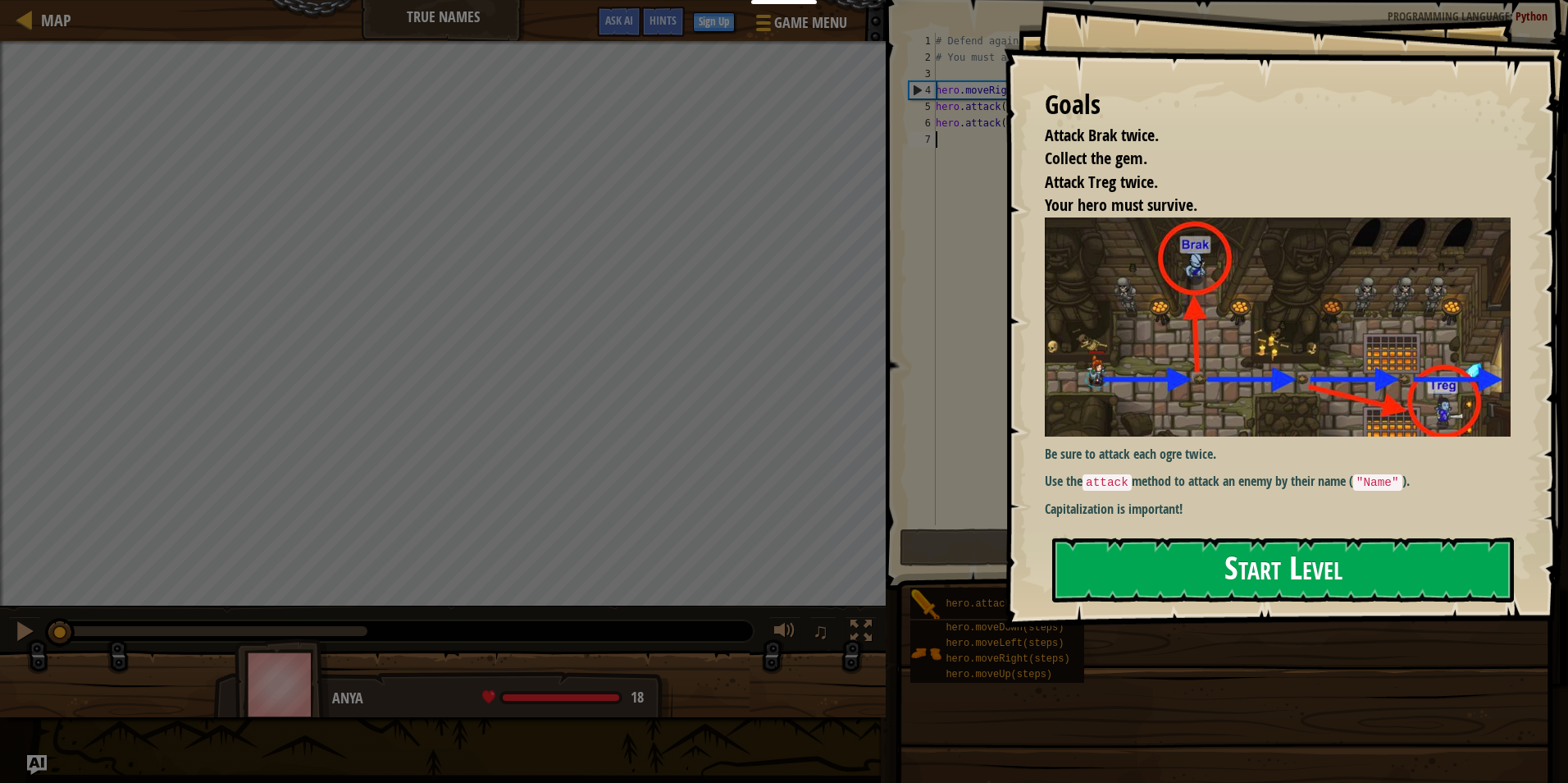
drag, startPoint x: 1251, startPoint y: 571, endPoint x: 1251, endPoint y: 582, distance: 11.0
click at [1251, 582] on button "Start Level" at bounding box center [1282, 570] width 461 height 65
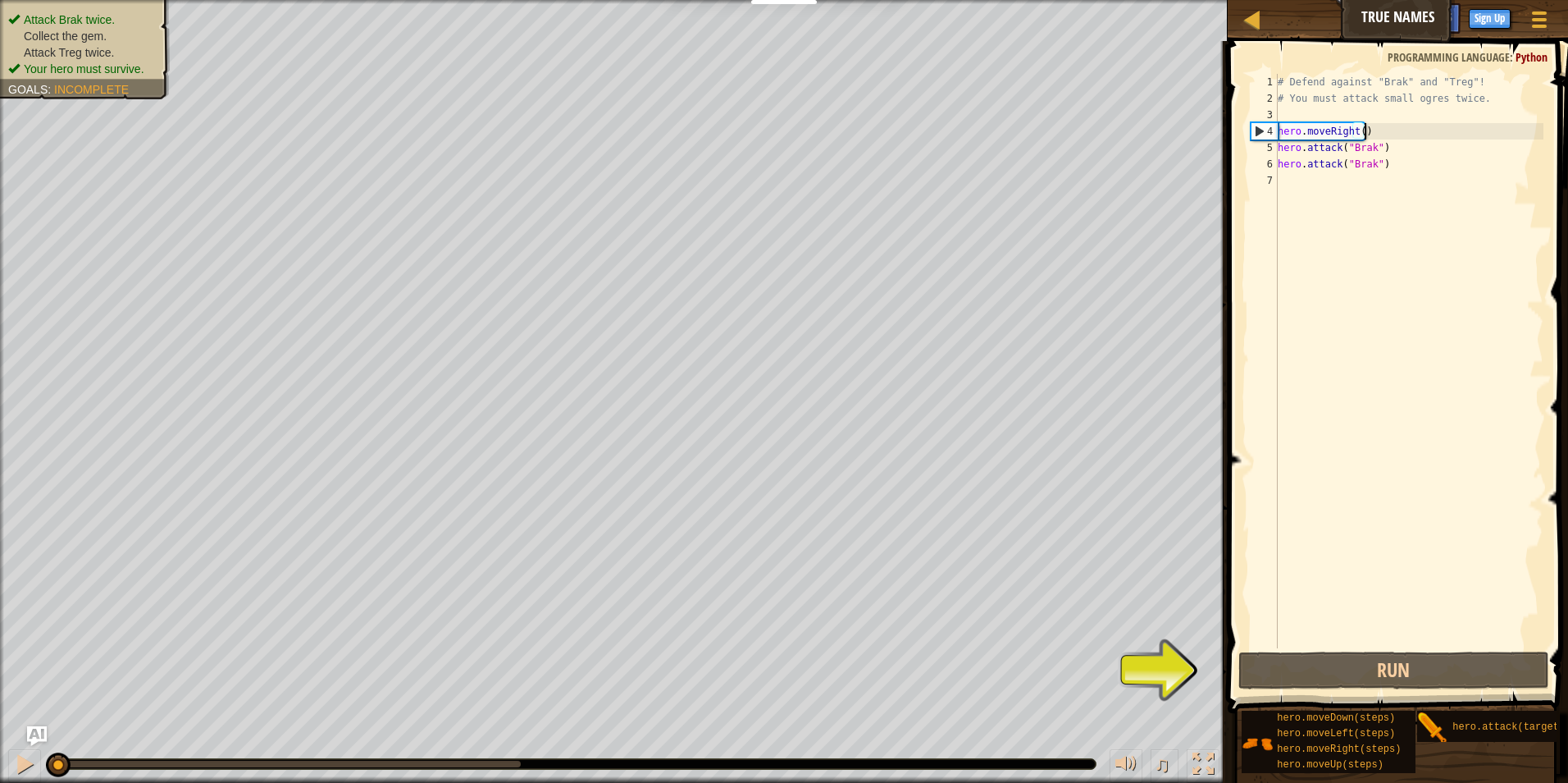
click at [1361, 137] on div "# Defend against "Brak" and "Treg"! # You must attack small ogres twice. hero .…" at bounding box center [1408, 378] width 269 height 607
click at [1365, 152] on div "# Defend against "Brak" and "Treg"! # You must attack small ogres twice. hero .…" at bounding box center [1408, 378] width 269 height 607
type textarea "hero.attack("Brak")"
click at [1386, 670] on button "Run" at bounding box center [1394, 670] width 311 height 37
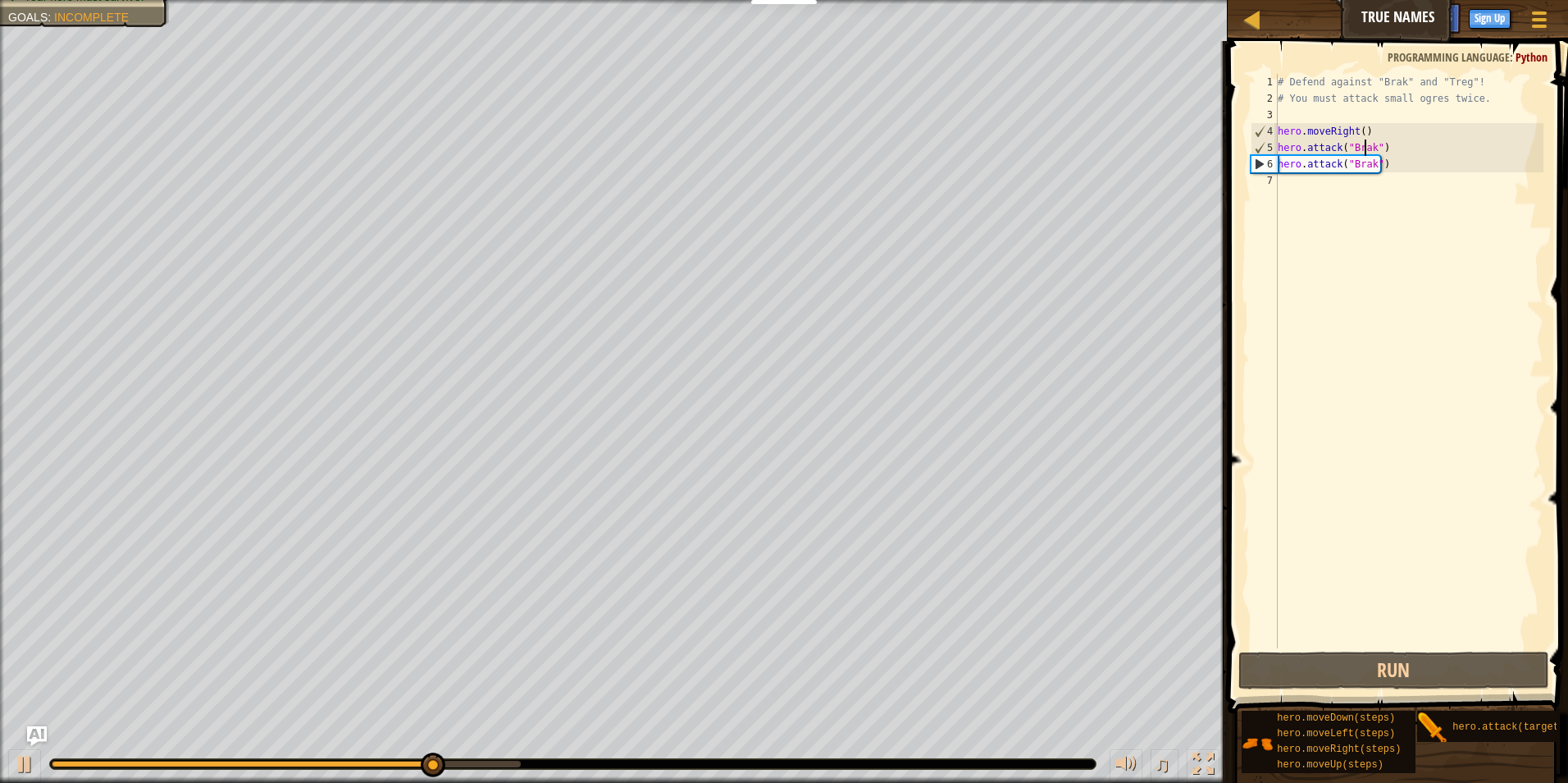
click at [1334, 180] on div "# Defend against "Brak" and "Treg"! # You must attack small ogres twice. hero .…" at bounding box center [1408, 378] width 269 height 607
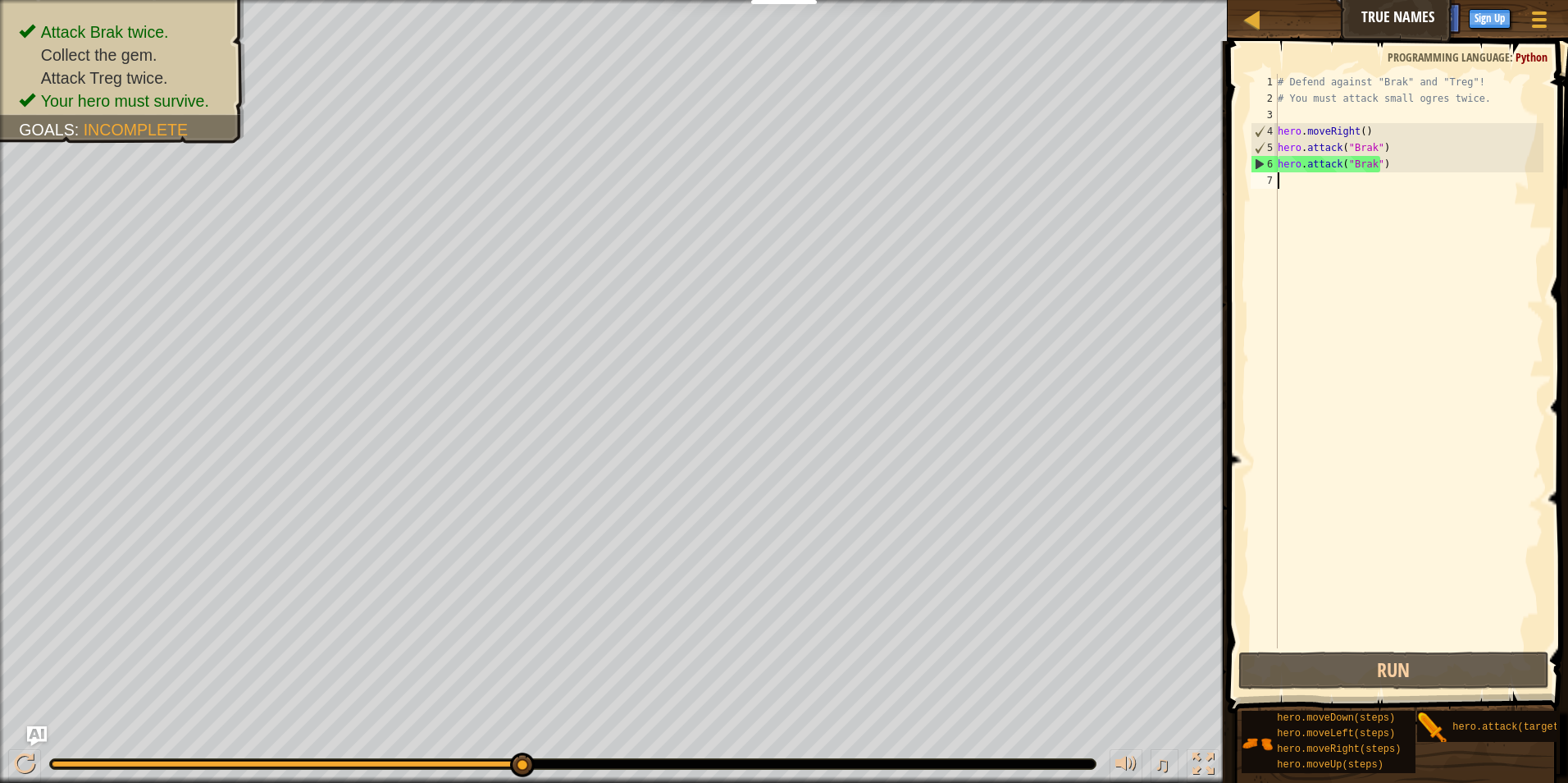
type textarea "h"
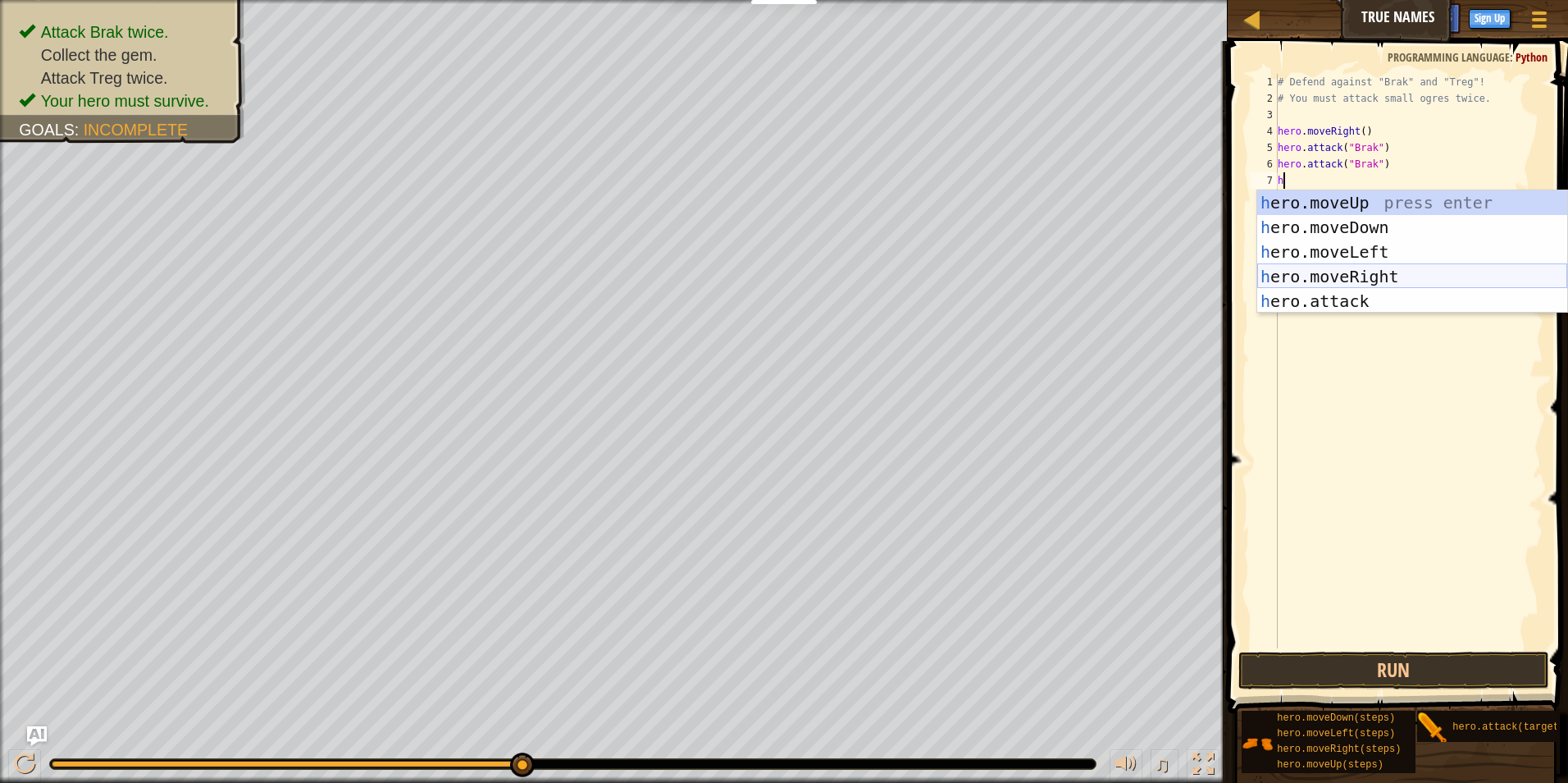
click at [1412, 274] on div "h ero.moveUp press enter h ero.moveDown press enter h ero.moveLeft press enter …" at bounding box center [1411, 276] width 309 height 173
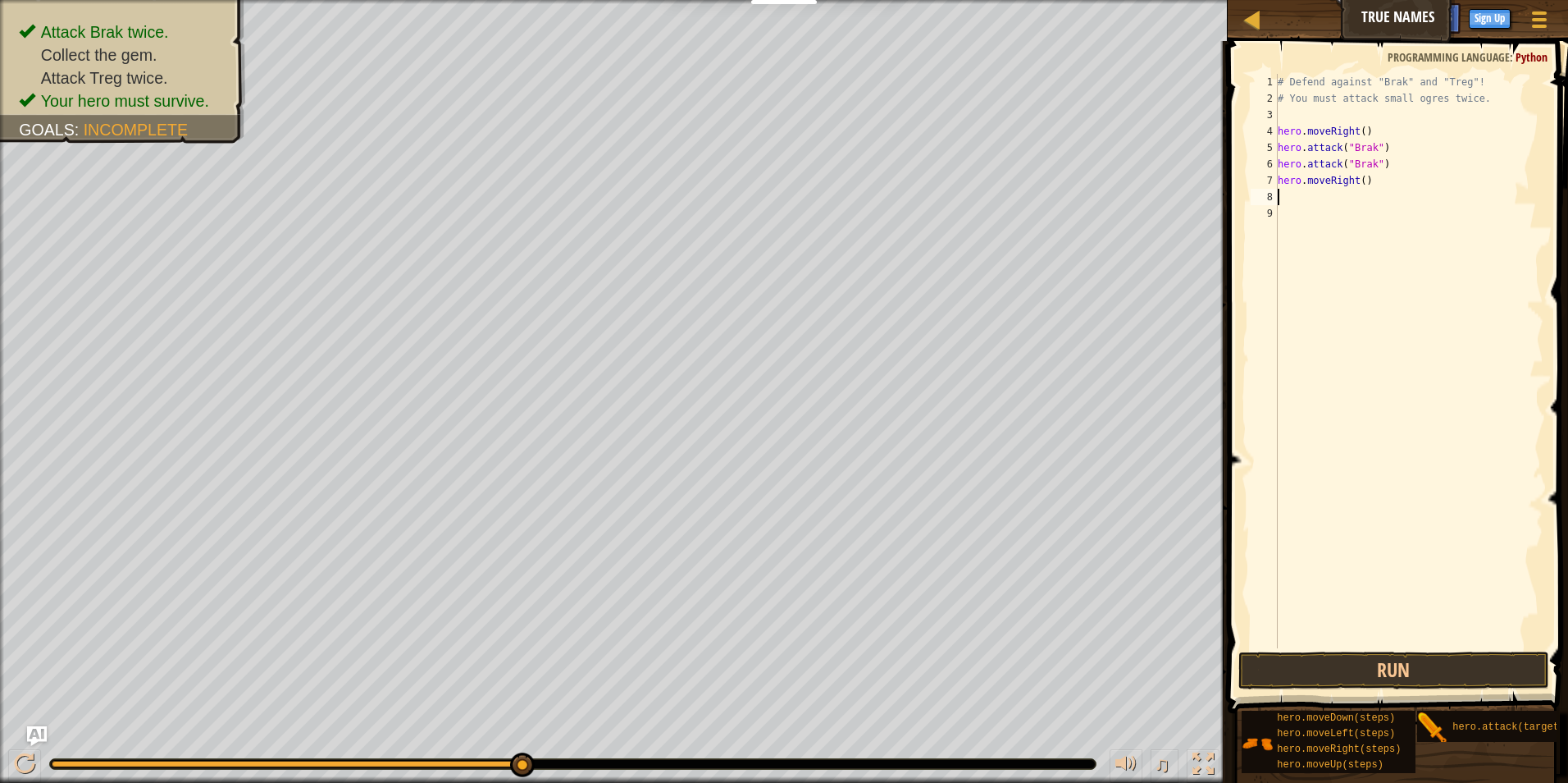
click at [1358, 183] on div "# Defend against "Brak" and "Treg"! # You must attack small ogres twice. hero .…" at bounding box center [1408, 378] width 269 height 607
type textarea "hero.moveRight(2)"
click at [1324, 199] on div "# Defend against "Brak" and "Treg"! # You must attack small ogres twice. hero .…" at bounding box center [1408, 378] width 269 height 607
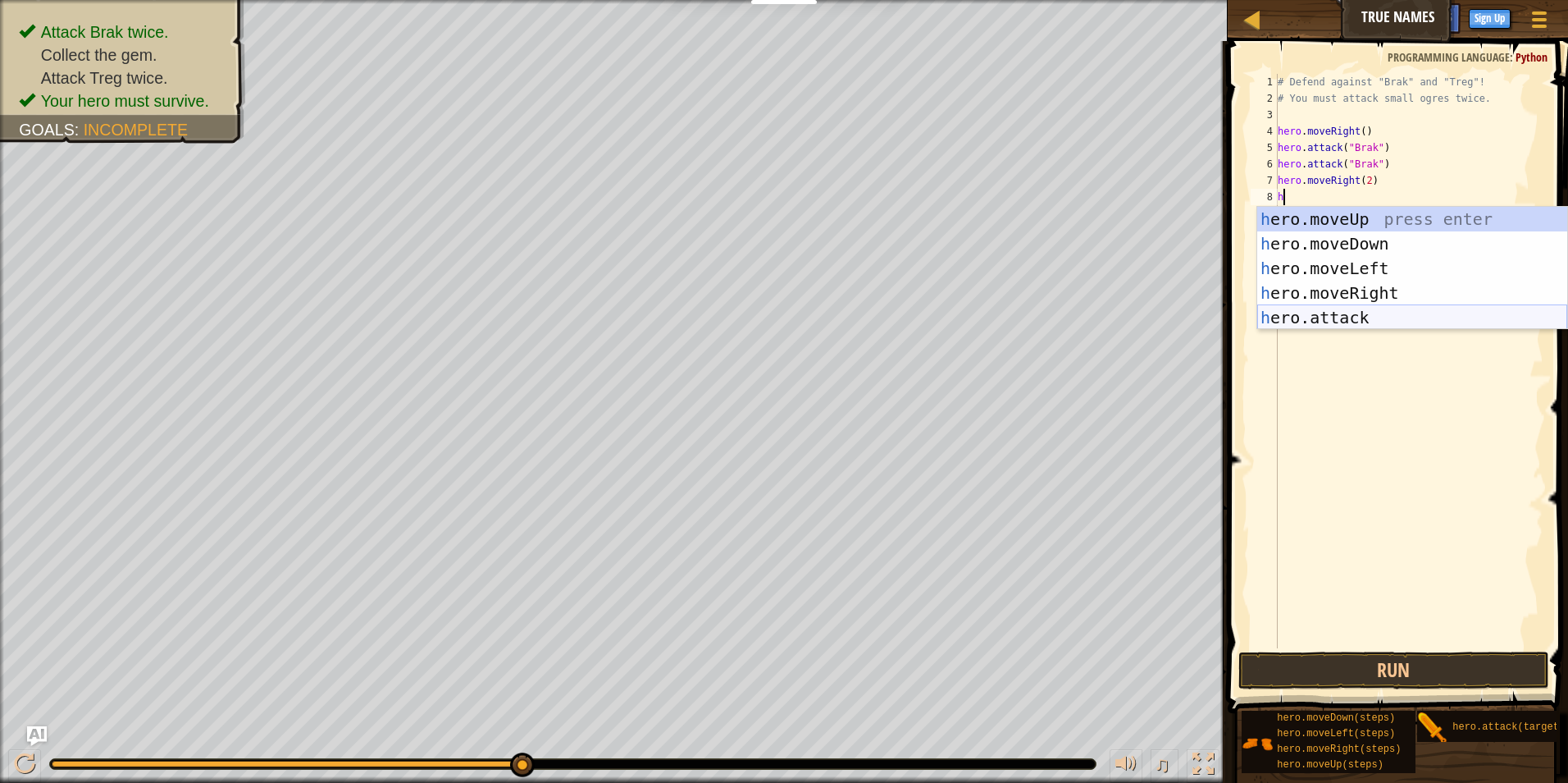
click at [1426, 319] on div "h ero.moveUp press enter h ero.moveDown press enter h ero.moveLeft press enter …" at bounding box center [1411, 293] width 309 height 173
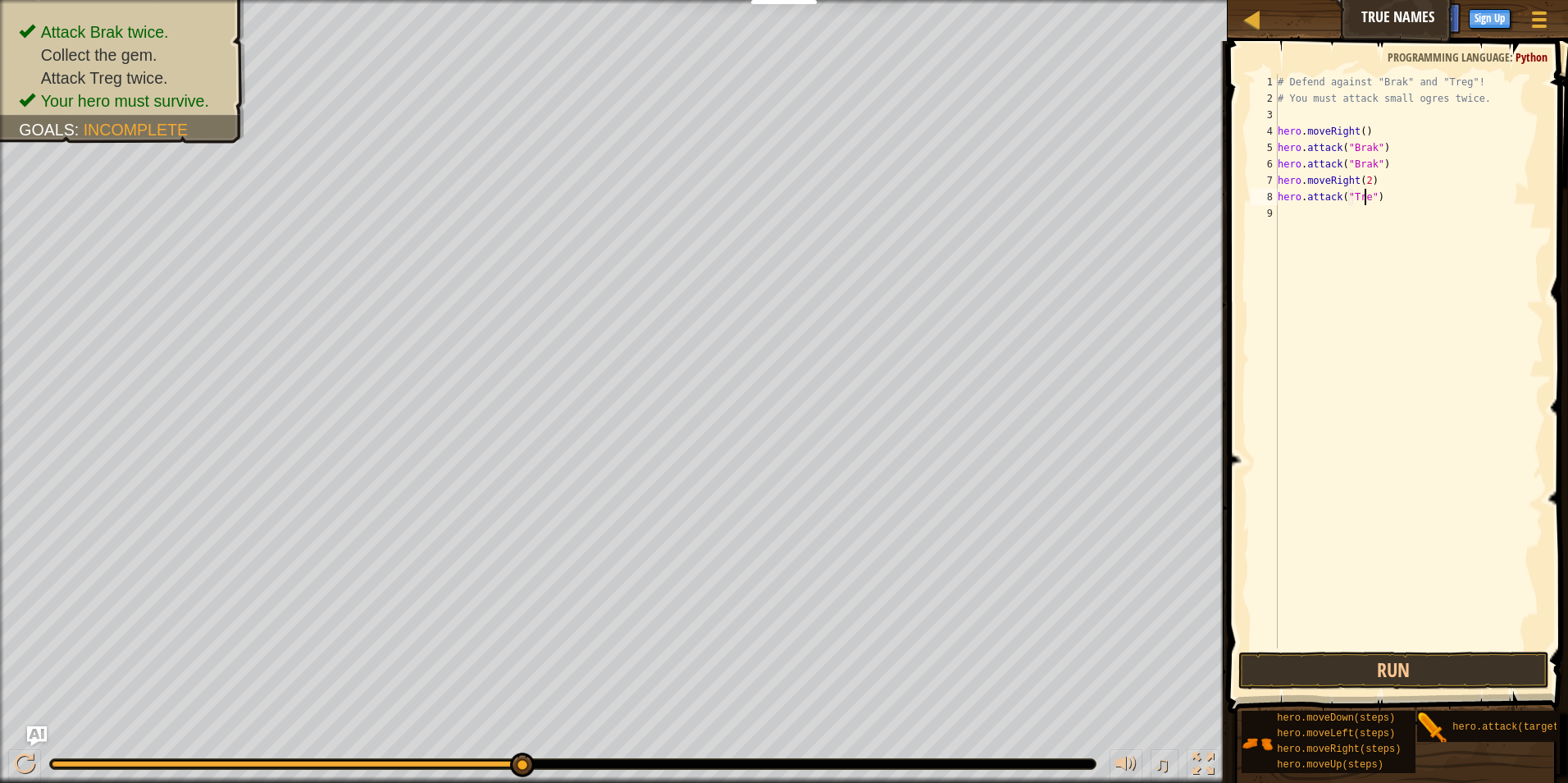
scroll to position [7, 7]
type textarea "hero.attack("Treg")"
click at [1358, 659] on button "Run" at bounding box center [1394, 670] width 311 height 37
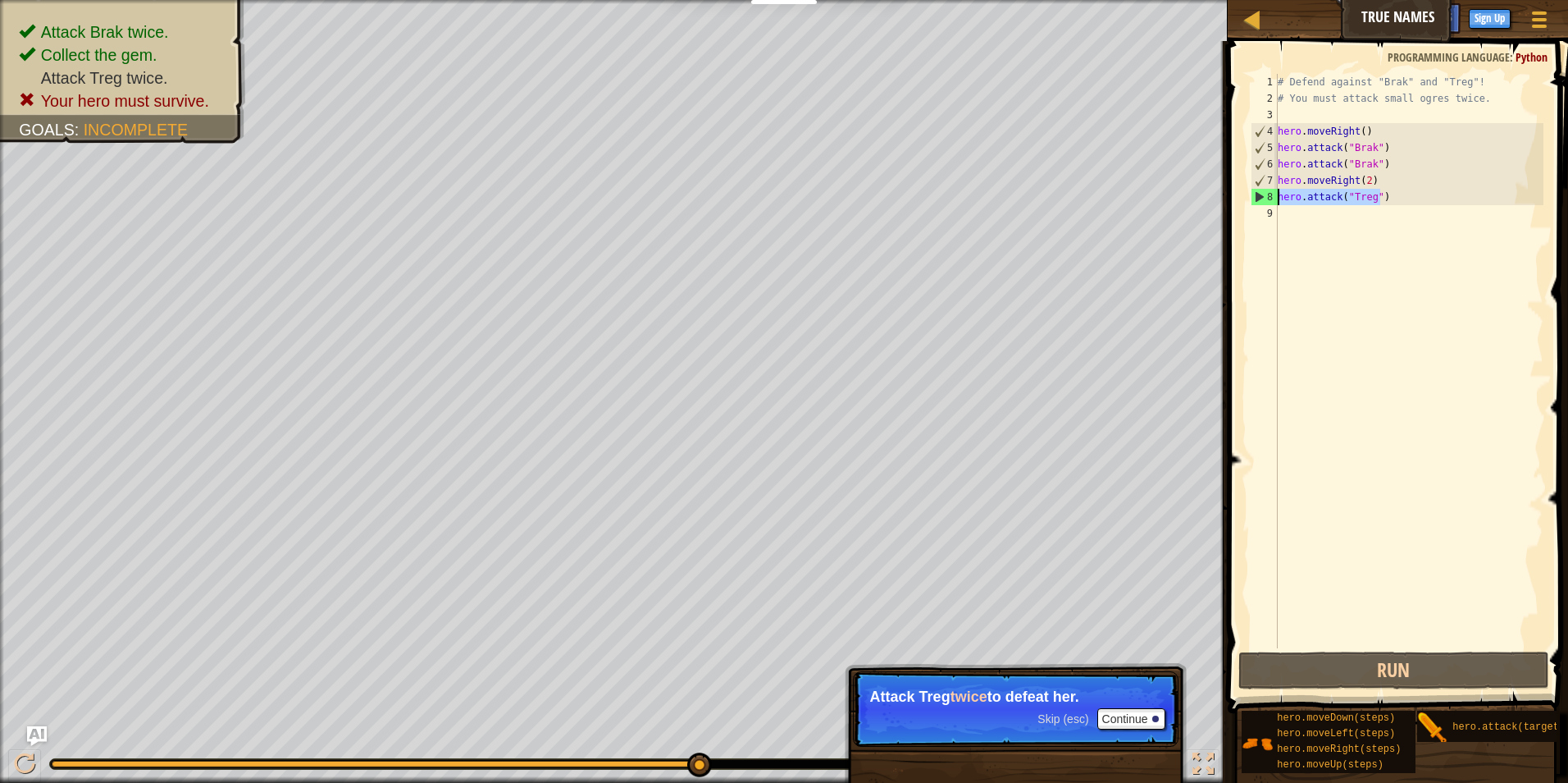
drag, startPoint x: 1388, startPoint y: 199, endPoint x: 1242, endPoint y: 194, distance: 146.1
click at [1242, 194] on div "hero.attack("Treg") 1 2 3 4 5 6 7 8 9 # Defend against "Brak" and "Treg"! # You…" at bounding box center [1395, 409] width 345 height 720
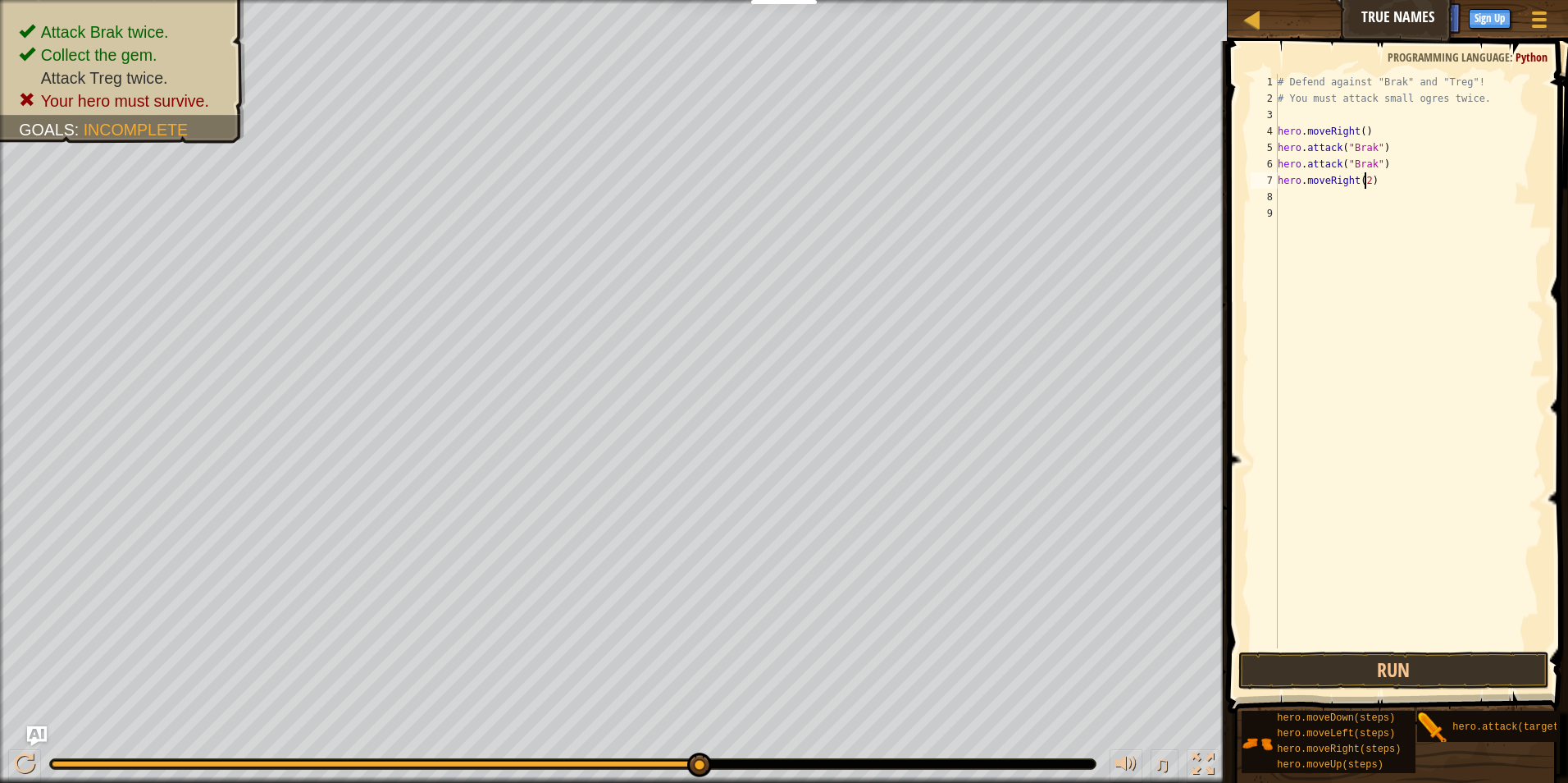
click at [1363, 184] on div "# Defend against "Brak" and "Treg"! # You must attack small ogres twice. hero .…" at bounding box center [1408, 378] width 269 height 607
type textarea "hero.moveRight(3)"
click at [1485, 665] on button "Run" at bounding box center [1394, 670] width 311 height 37
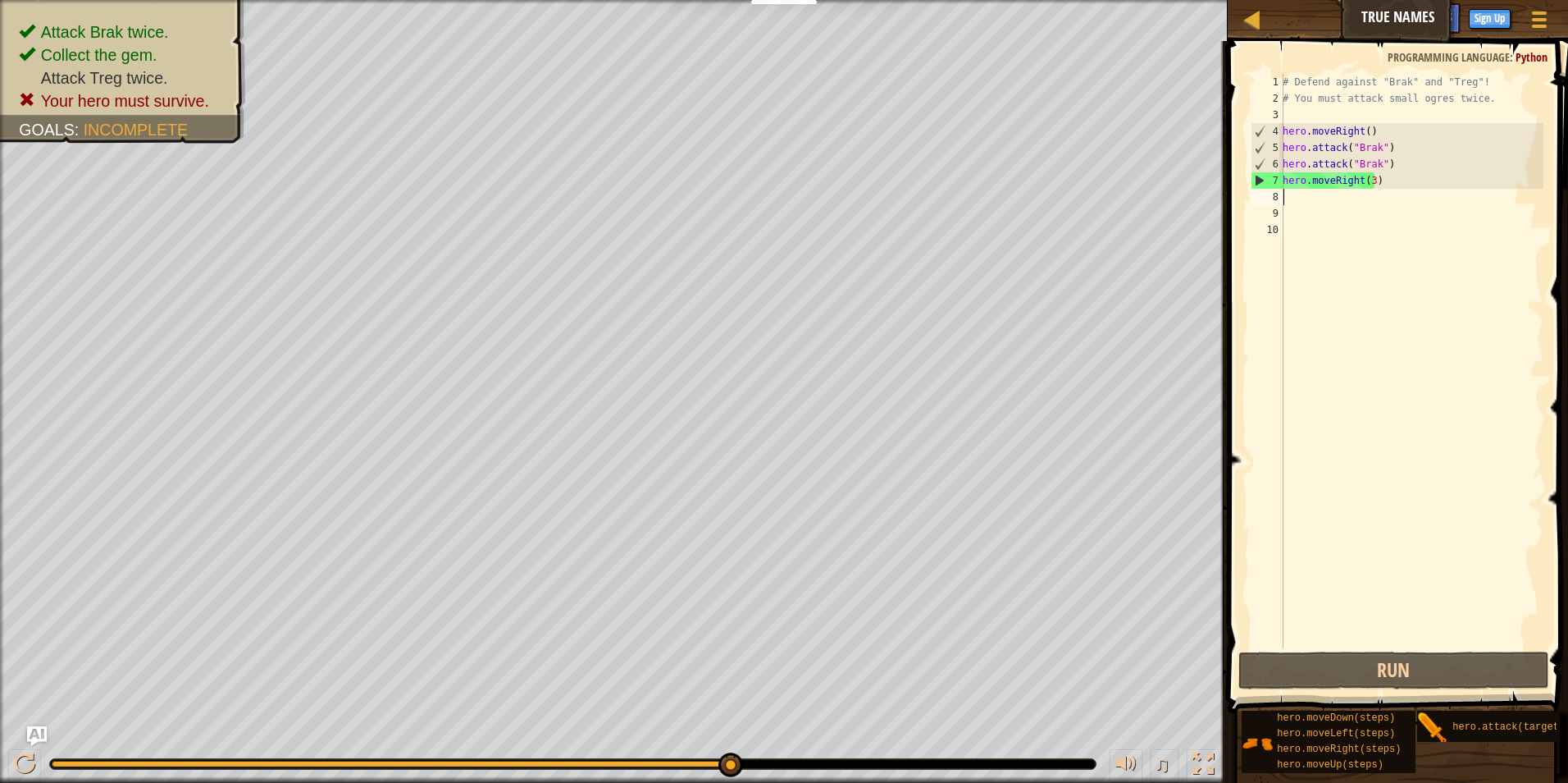
click at [1344, 196] on div "# Defend against "Brak" and "Treg"! # You must attack small ogres twice. hero .…" at bounding box center [1411, 378] width 264 height 607
click at [1392, 168] on div "# Defend against "Brak" and "Treg"! # You must attack small ogres twice. hero .…" at bounding box center [1411, 378] width 264 height 607
type textarea "hero.attack("Brak")"
click at [1367, 183] on div "# Defend against "Brak" and "Treg"! # You must attack small ogres twice. hero .…" at bounding box center [1411, 378] width 264 height 607
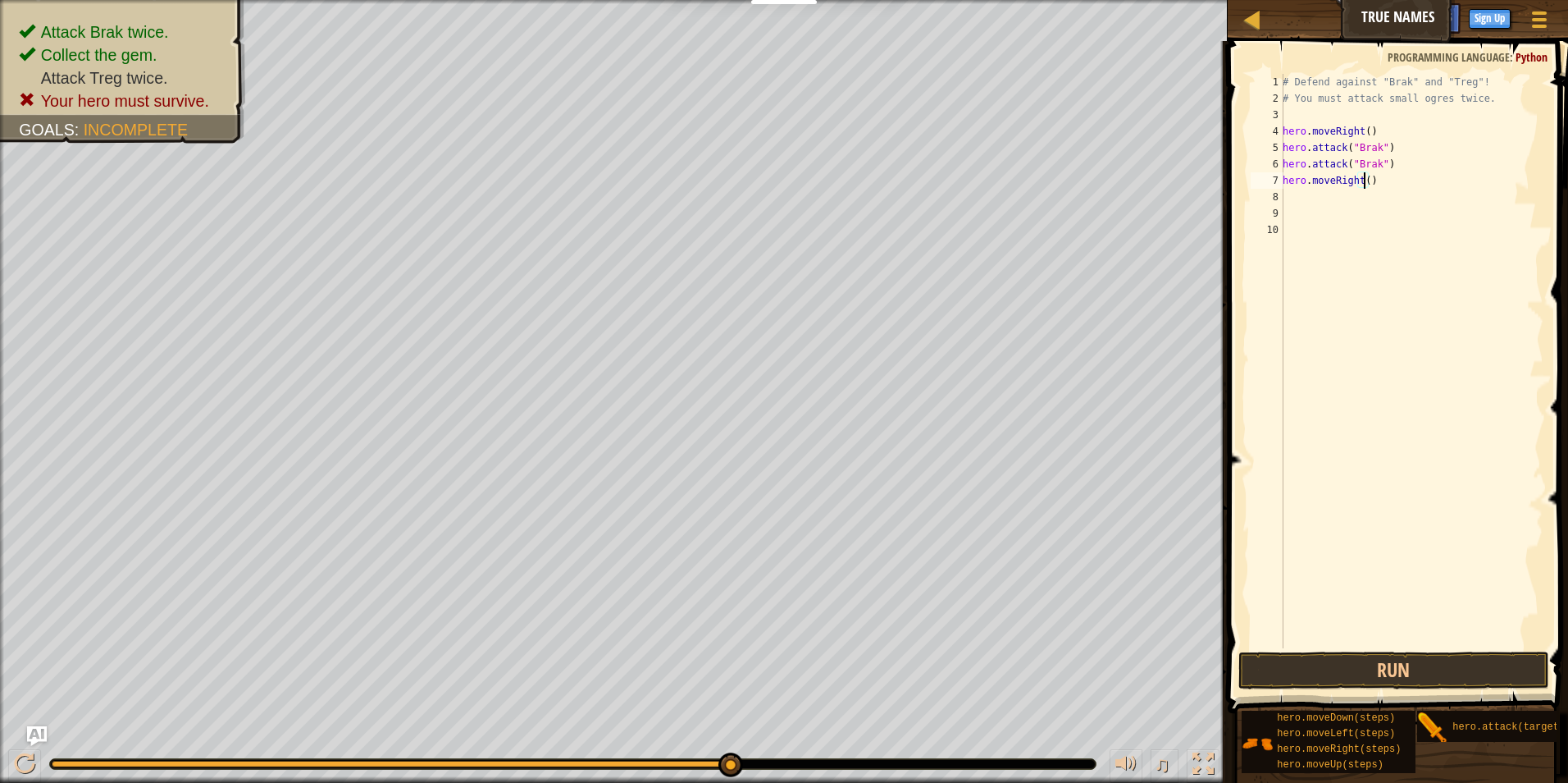
type textarea "hero.moveRight(2)"
click at [1351, 194] on div "# Defend against "Brak" and "Treg"! # You must attack small ogres twice. hero .…" at bounding box center [1411, 378] width 264 height 607
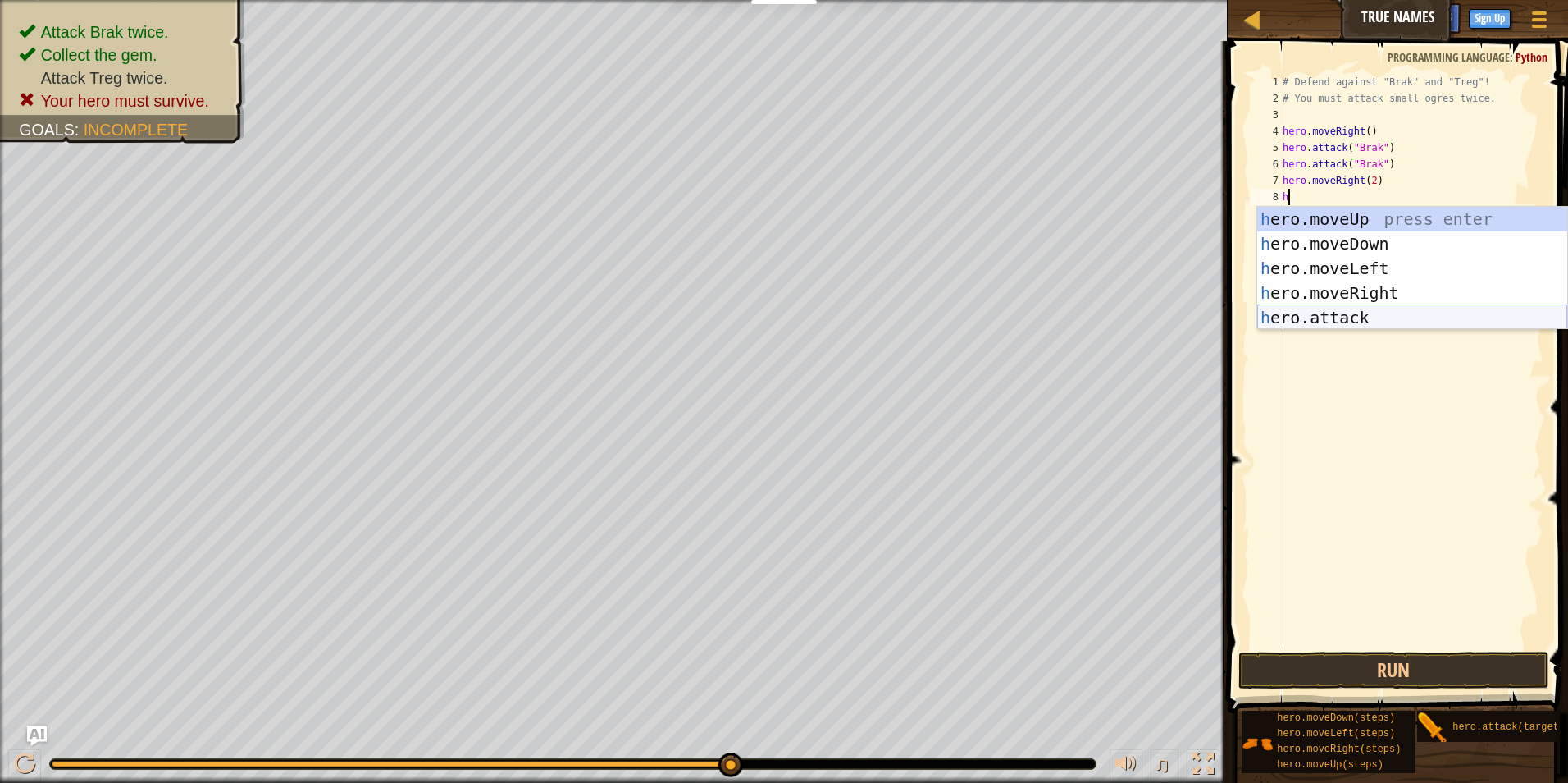
click at [1365, 315] on div "h ero.moveUp press enter h ero.moveDown press enter h ero.moveLeft press enter …" at bounding box center [1411, 293] width 309 height 173
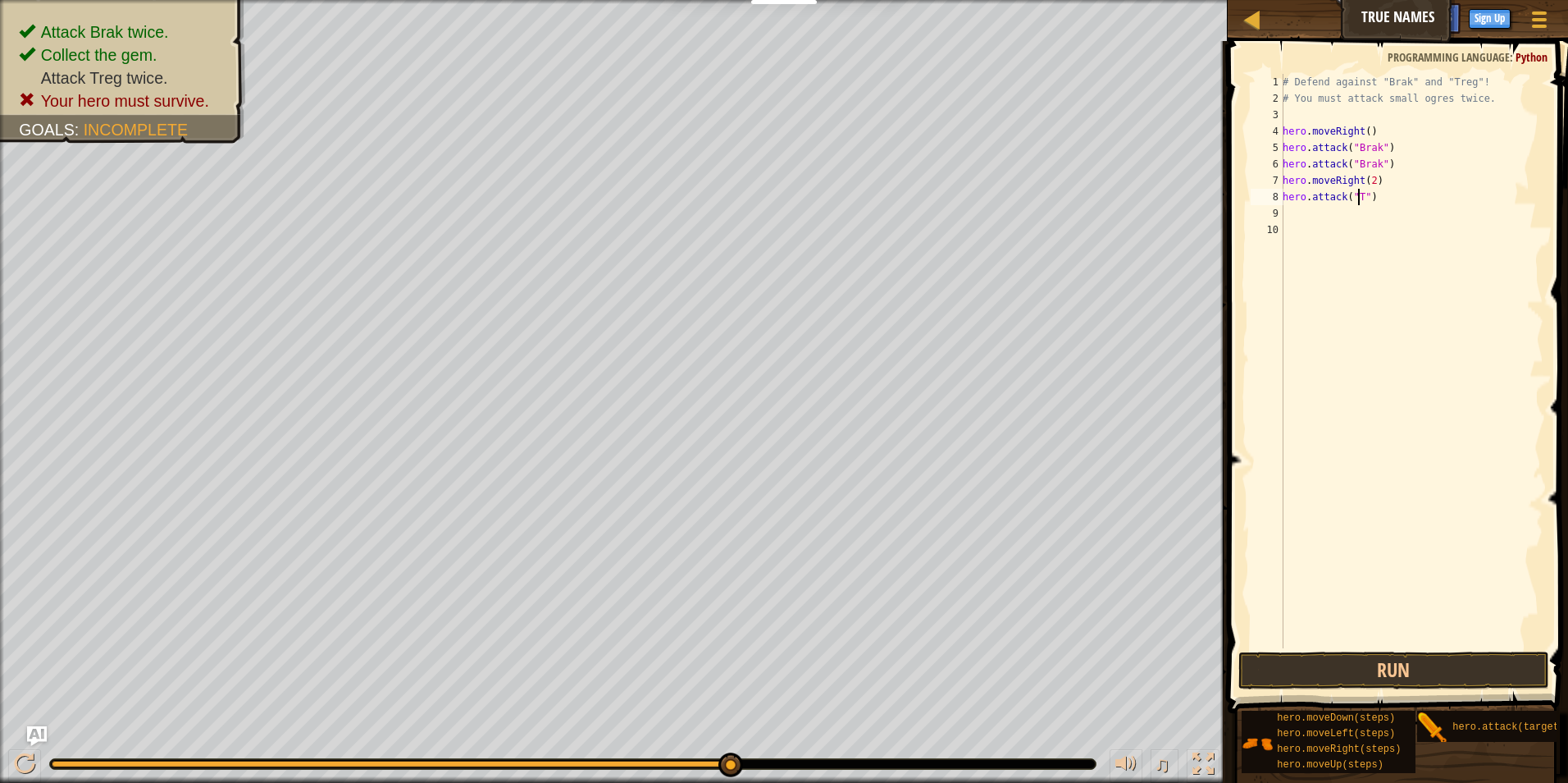
scroll to position [7, 7]
type textarea "hero.attack("Treg")"
drag, startPoint x: 1401, startPoint y: 196, endPoint x: 1259, endPoint y: 196, distance: 142.0
click at [1259, 196] on div "hero.attack("Treg") 1 2 3 4 5 6 7 8 9 10 # Defend against "Brak" and "Treg"! # …" at bounding box center [1395, 361] width 296 height 574
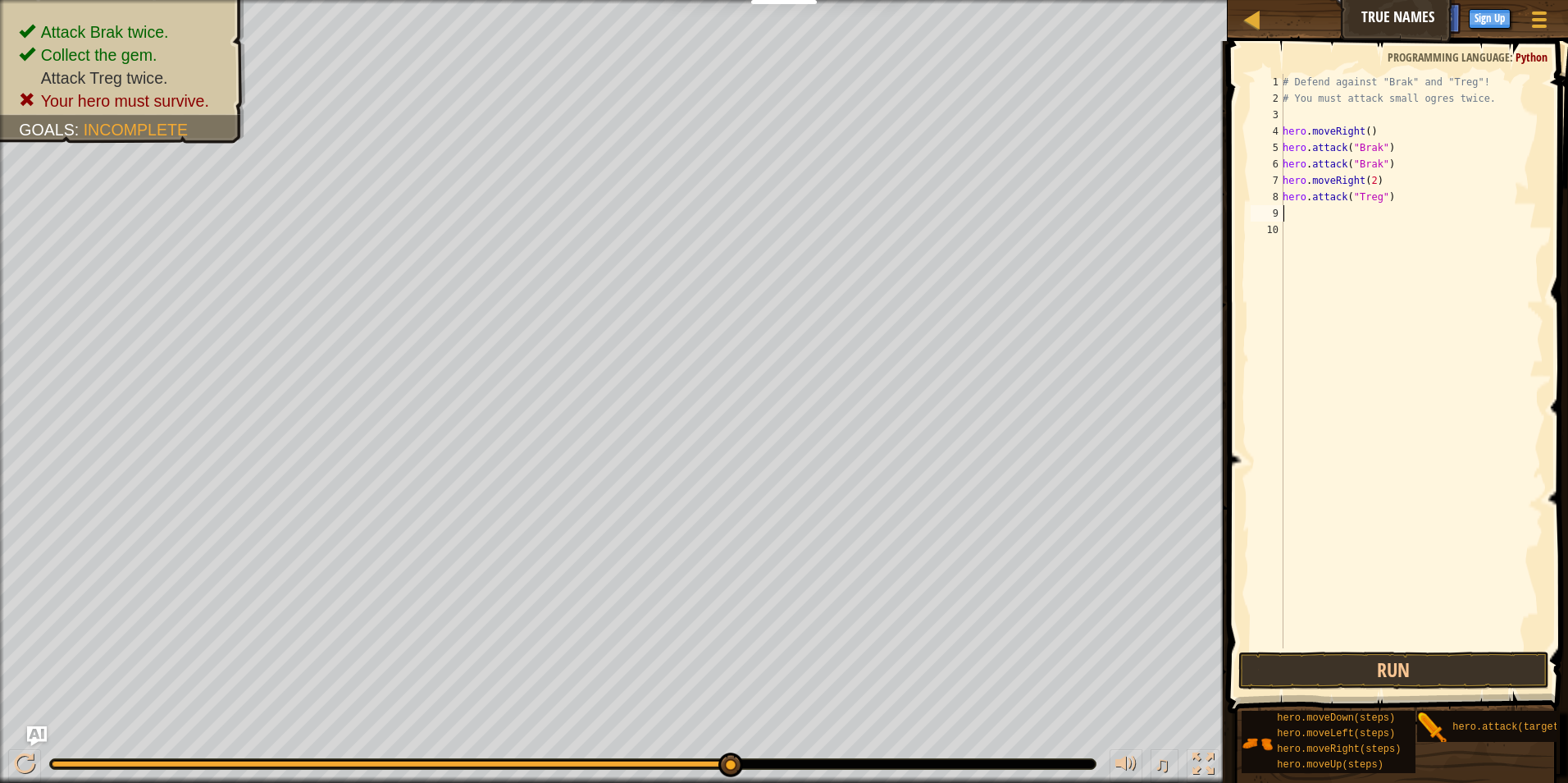
click at [1319, 216] on div "# Defend against "Brak" and "Treg"! # You must attack small ogres twice. hero .…" at bounding box center [1411, 378] width 264 height 607
paste textarea "hero.attack("Treg")"
type textarea "hero.attack("Treg")"
click at [1461, 672] on button "Run" at bounding box center [1394, 670] width 311 height 37
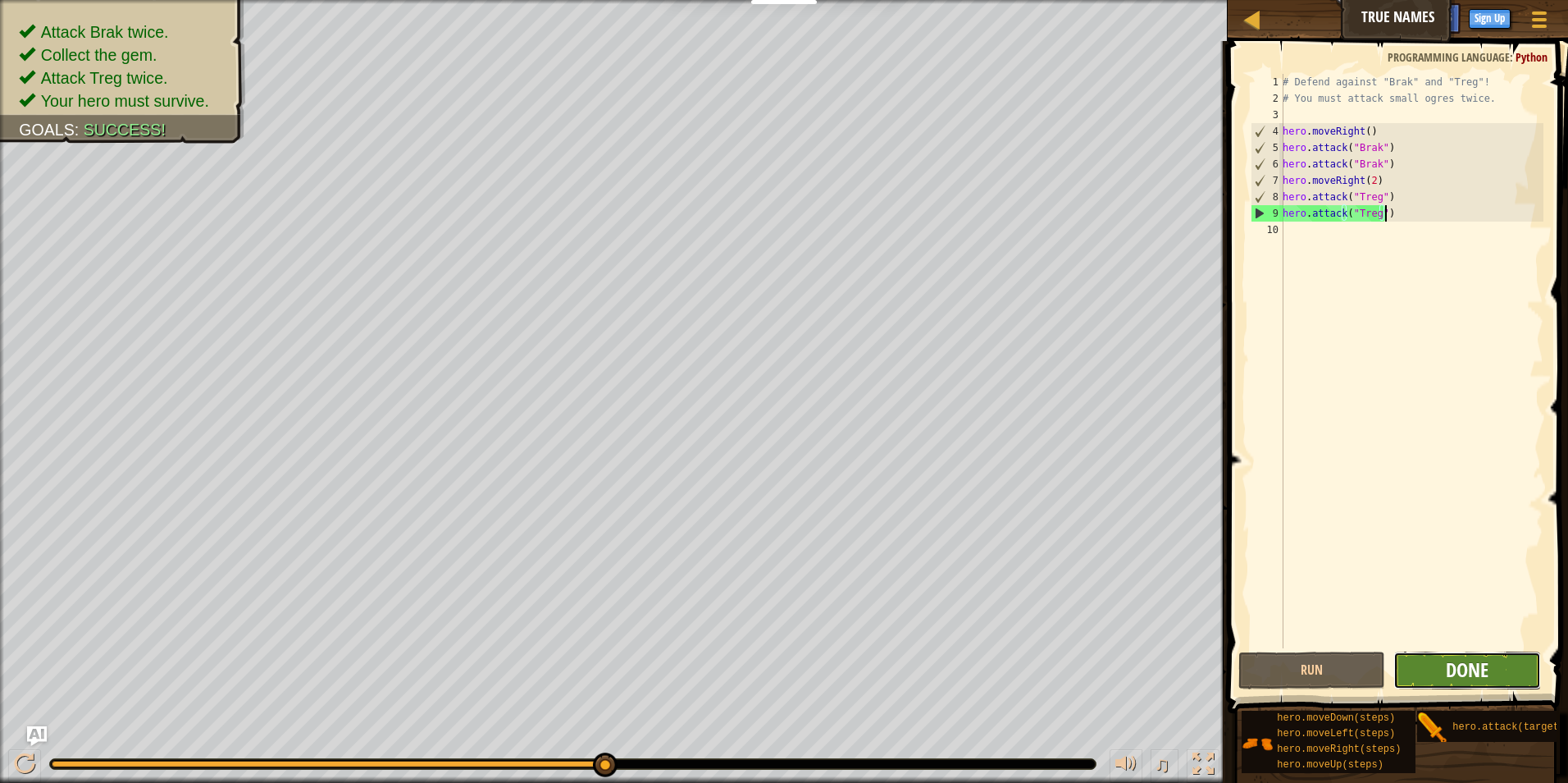
click at [1470, 658] on span "Done" at bounding box center [1466, 669] width 42 height 27
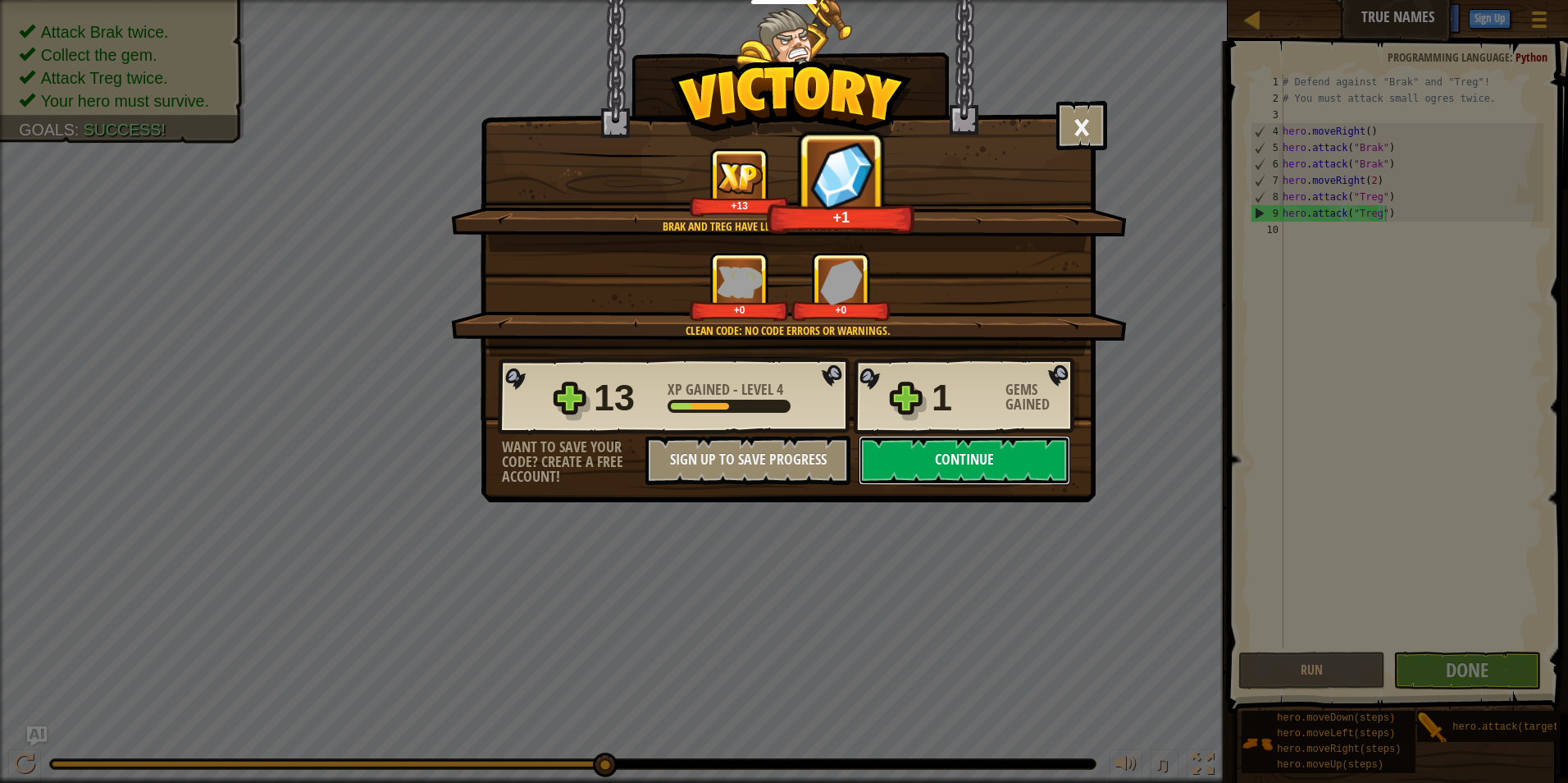
click at [968, 459] on button "Continue" at bounding box center [964, 461] width 212 height 49
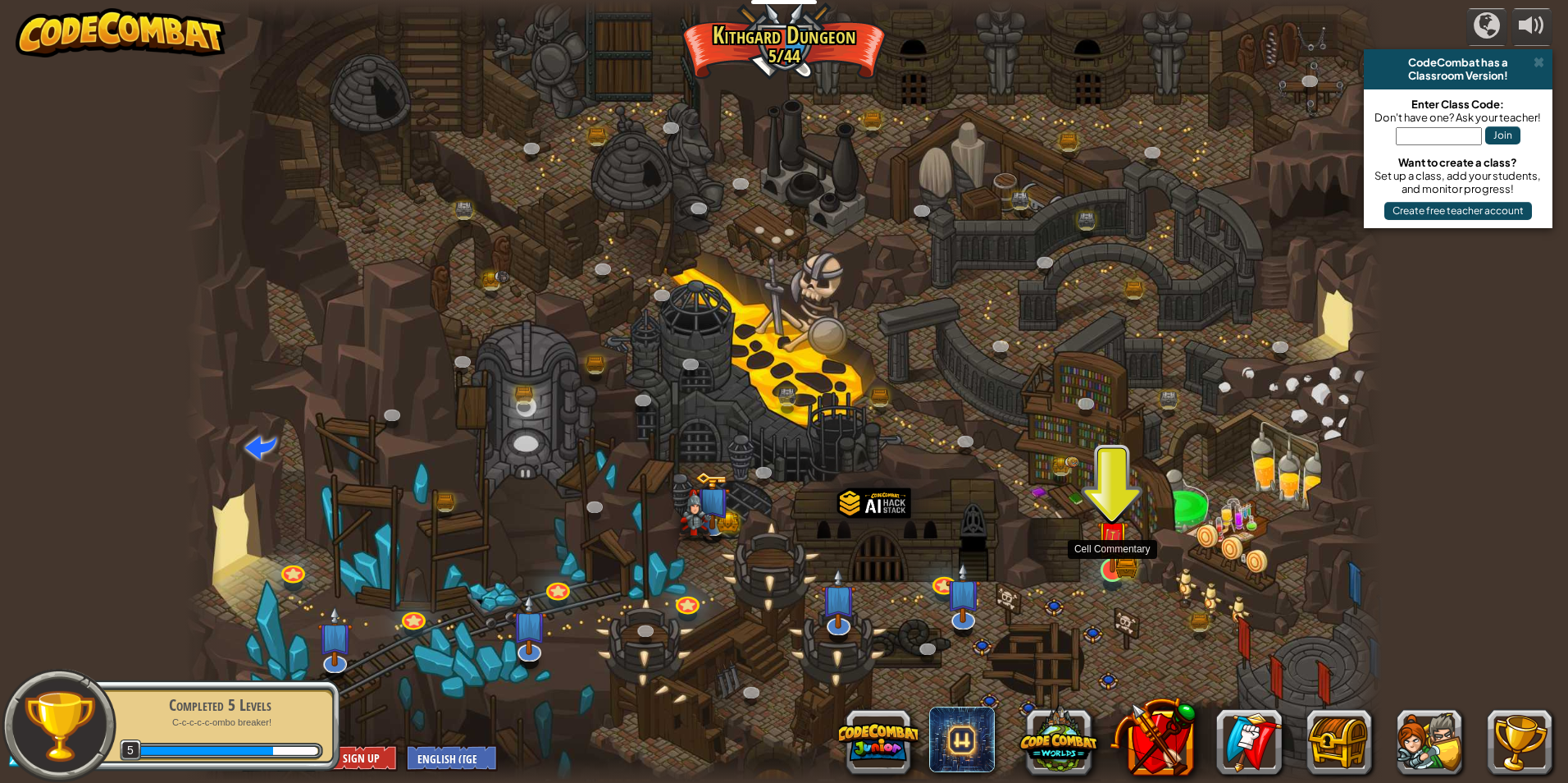
click at [1125, 553] on img at bounding box center [1112, 536] width 32 height 71
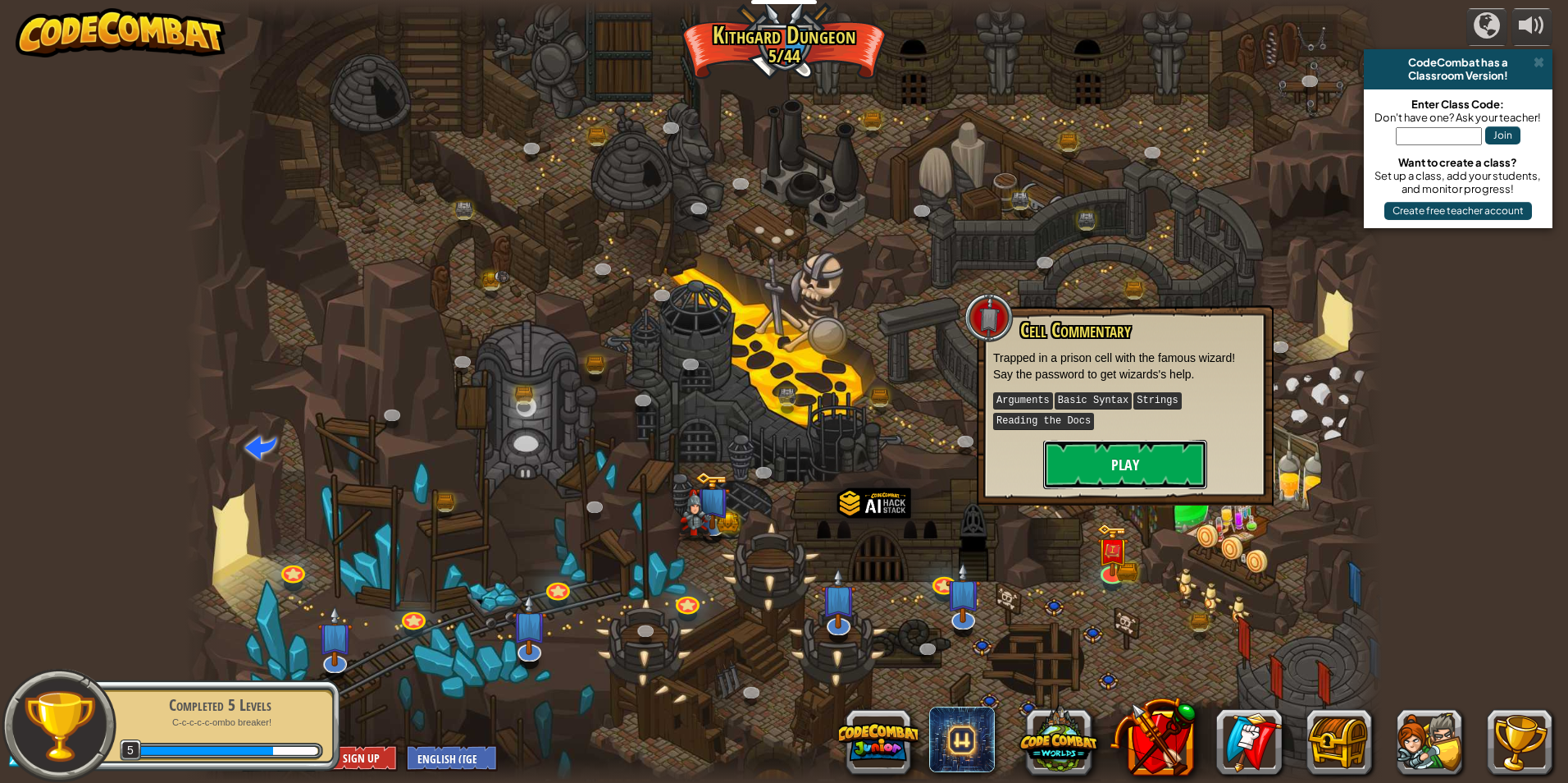
click at [1116, 462] on button "Play" at bounding box center [1125, 464] width 164 height 49
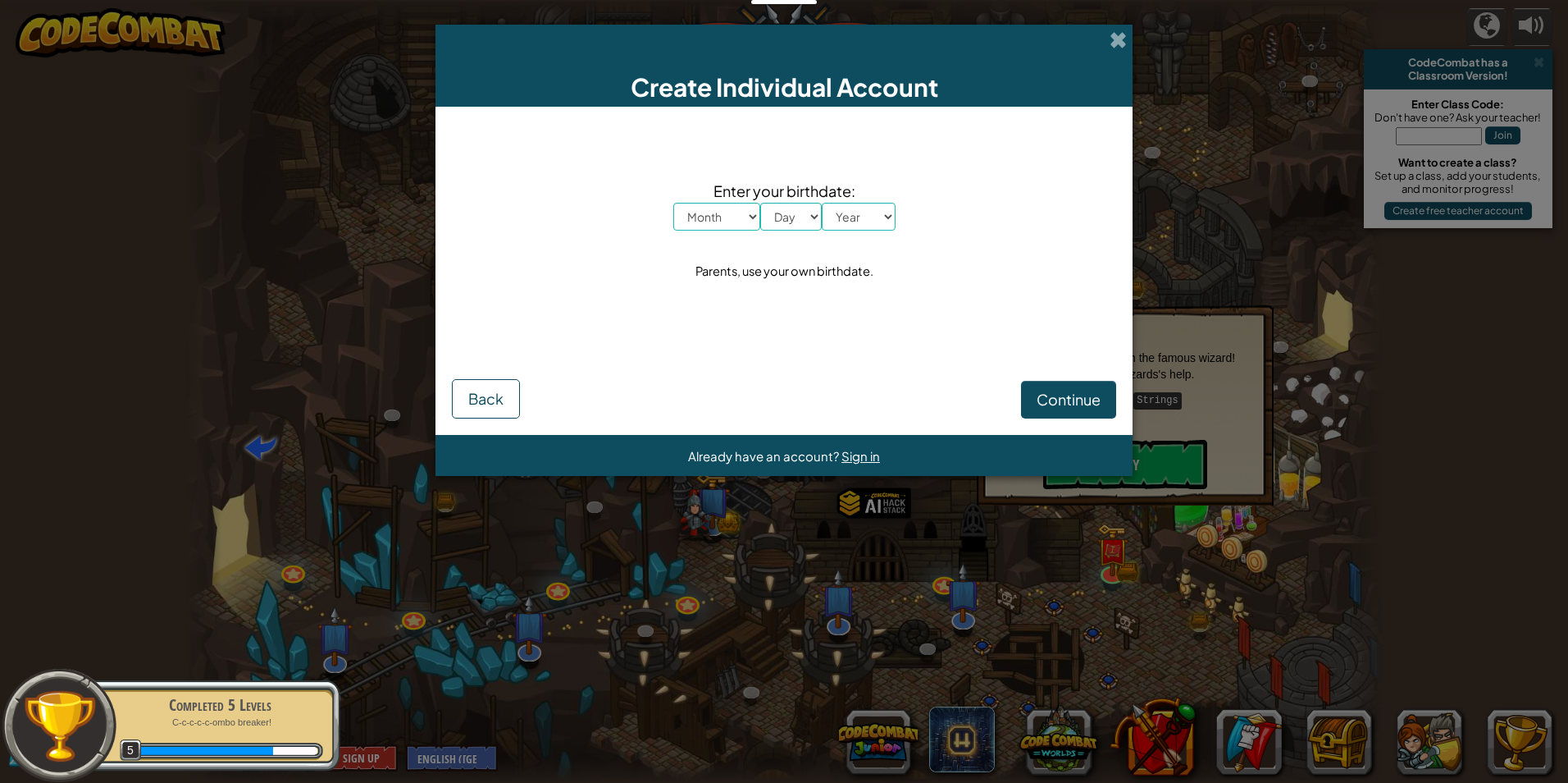
click at [707, 207] on select "Month January February March April May June July August September October Novem…" at bounding box center [716, 216] width 87 height 28
select select "1"
click at [673, 202] on select "Month January February March April May June July August September October Novem…" at bounding box center [716, 216] width 87 height 28
click at [772, 220] on select "Day 1 2 3 4 5 6 7 8 9 10 11 12 13 14 15 16 17 18 19 20 21 22 23 24 25 26 27 28 …" at bounding box center [790, 216] width 61 height 28
select select "28"
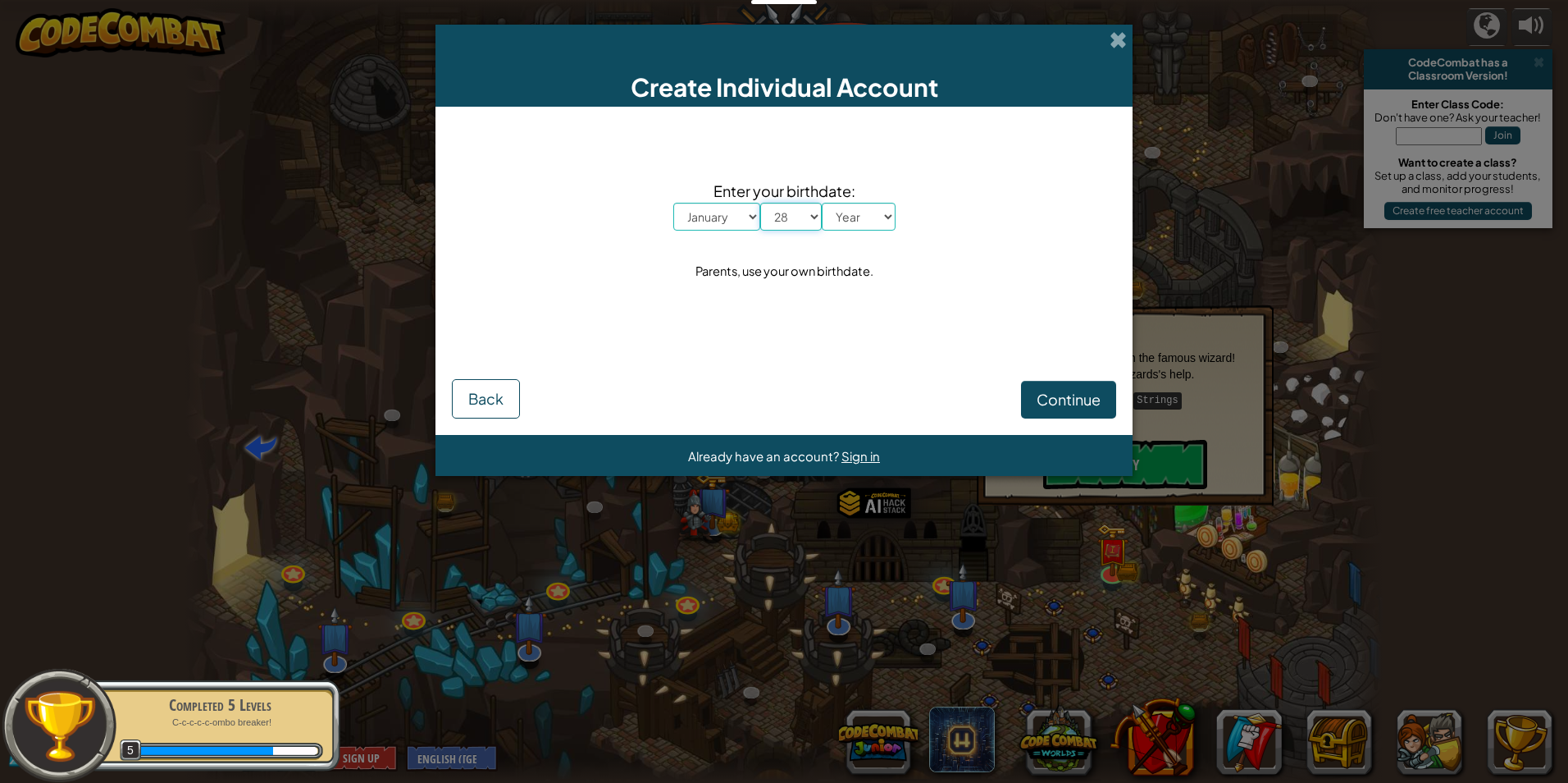
click at [760, 202] on select "Day 1 2 3 4 5 6 7 8 9 10 11 12 13 14 15 16 17 18 19 20 21 22 23 24 25 26 27 28 …" at bounding box center [790, 216] width 61 height 28
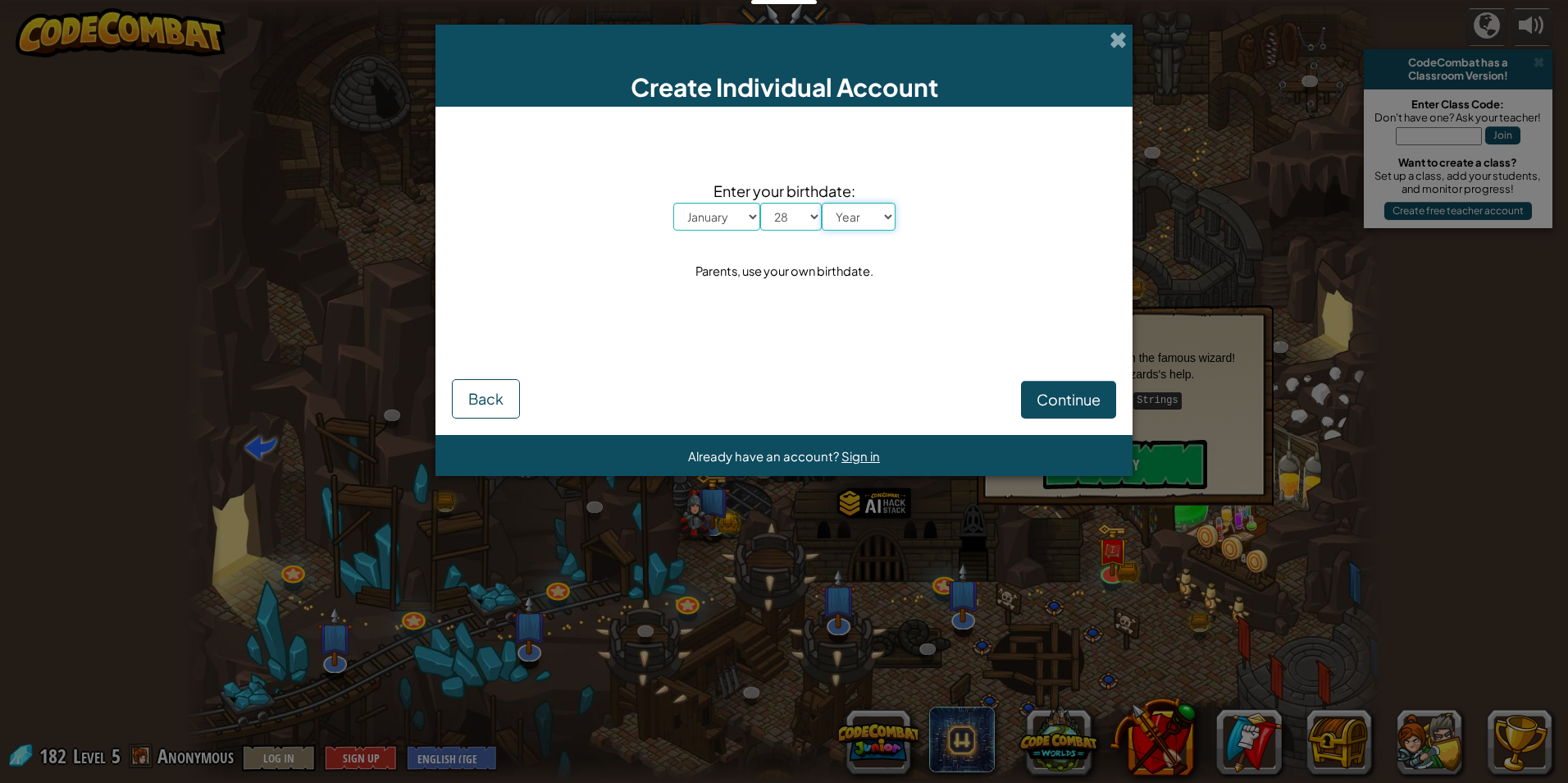
click at [862, 214] on select "Year 2025 2024 2023 2022 2021 2020 2019 2018 2017 2016 2015 2014 2013 2012 2011…" at bounding box center [858, 216] width 74 height 28
click at [871, 215] on select "Year 2025 2024 2023 2022 2021 2020 2019 2018 2017 2016 2015 2014 2013 2012 2011…" at bounding box center [858, 216] width 74 height 28
select select "2005"
click at [822, 202] on select "Year 2025 2024 2023 2022 2021 2020 2019 2018 2017 2016 2015 2014 2013 2012 2011…" at bounding box center [858, 216] width 74 height 28
click at [1052, 395] on span "Continue" at bounding box center [1067, 398] width 64 height 19
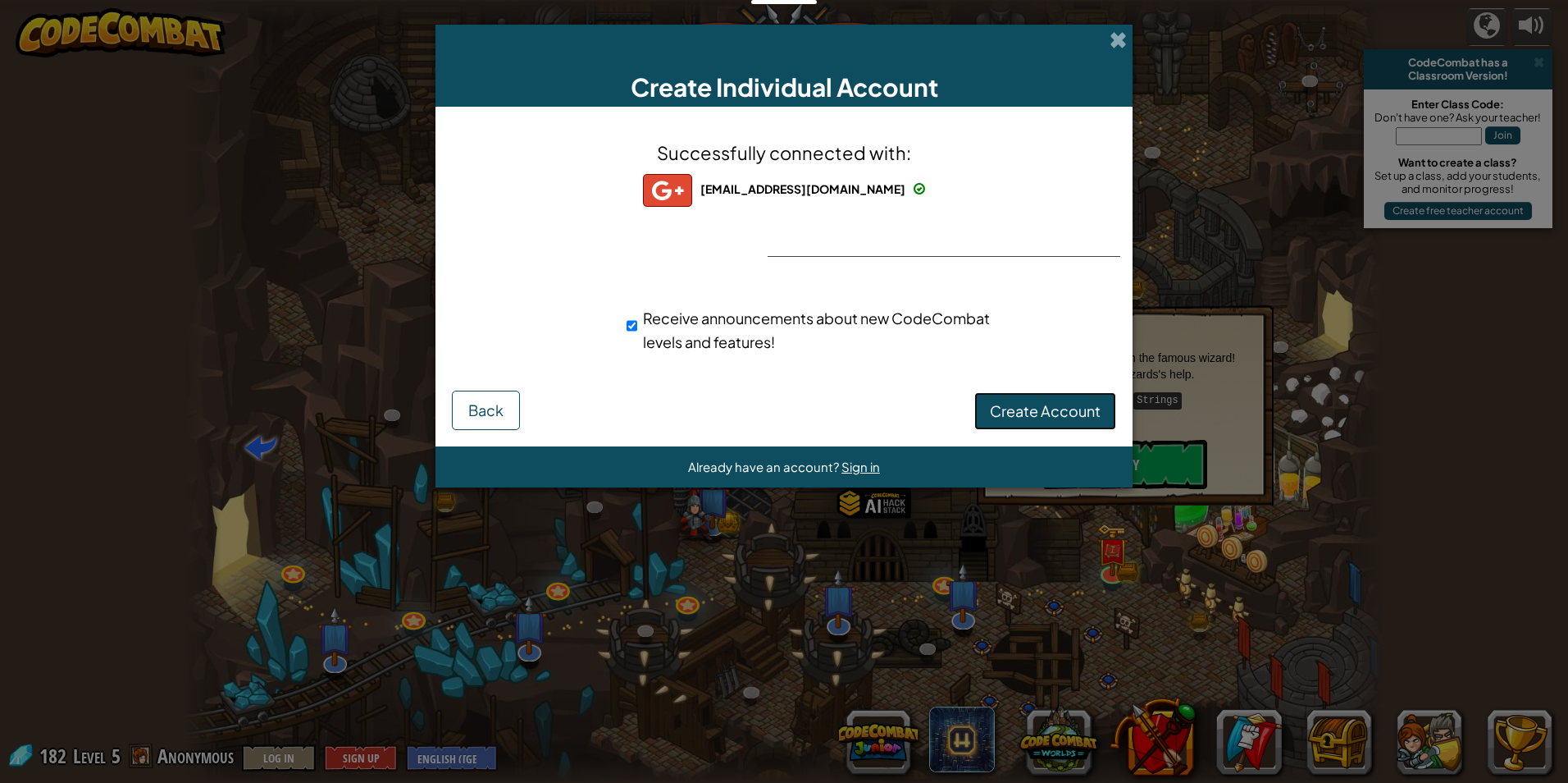
click at [1012, 406] on span "Create Account" at bounding box center [1045, 410] width 110 height 19
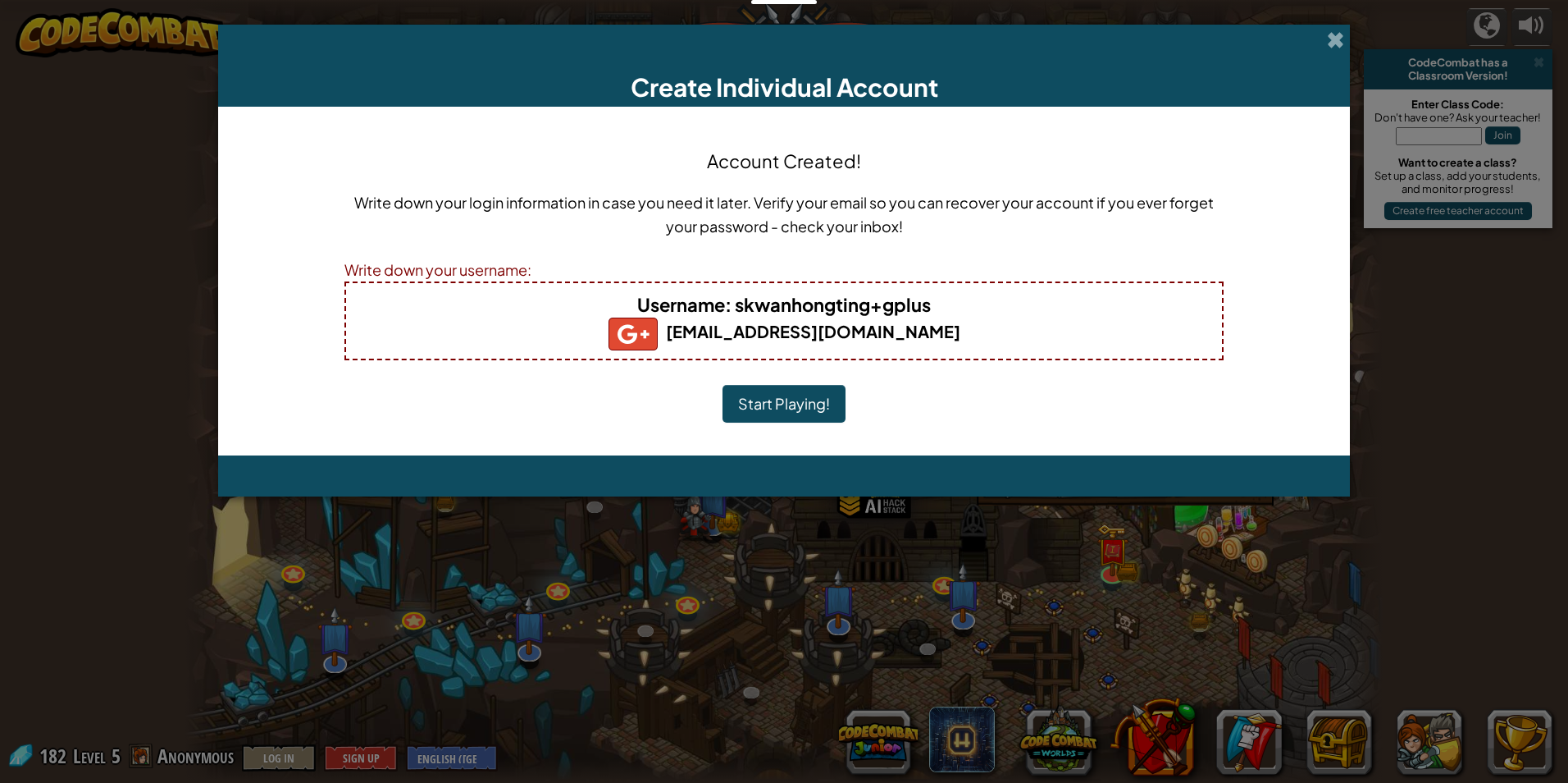
click at [812, 404] on button "Start Playing!" at bounding box center [784, 403] width 123 height 37
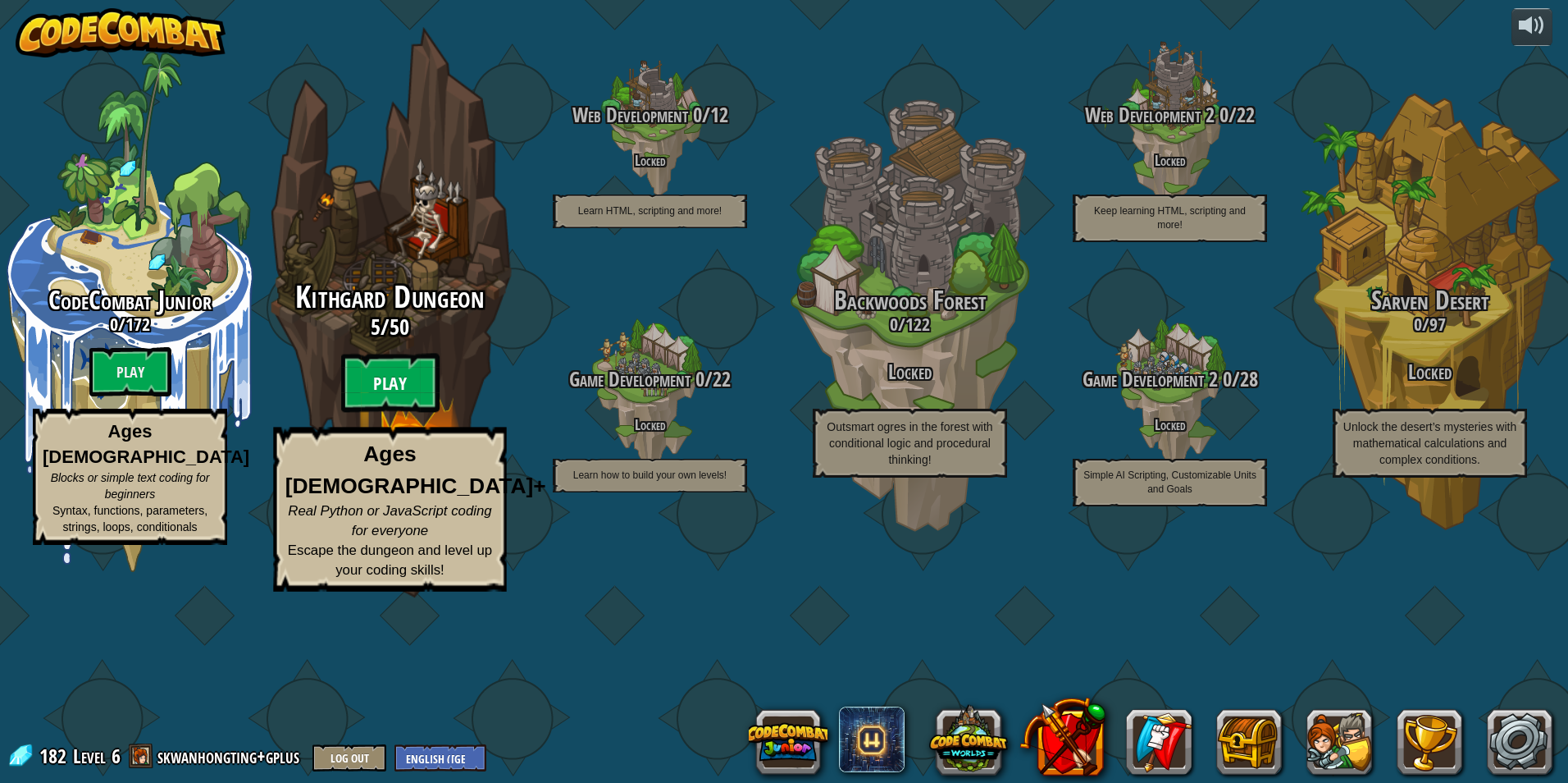
click at [351, 412] on btn "Play" at bounding box center [390, 384] width 99 height 59
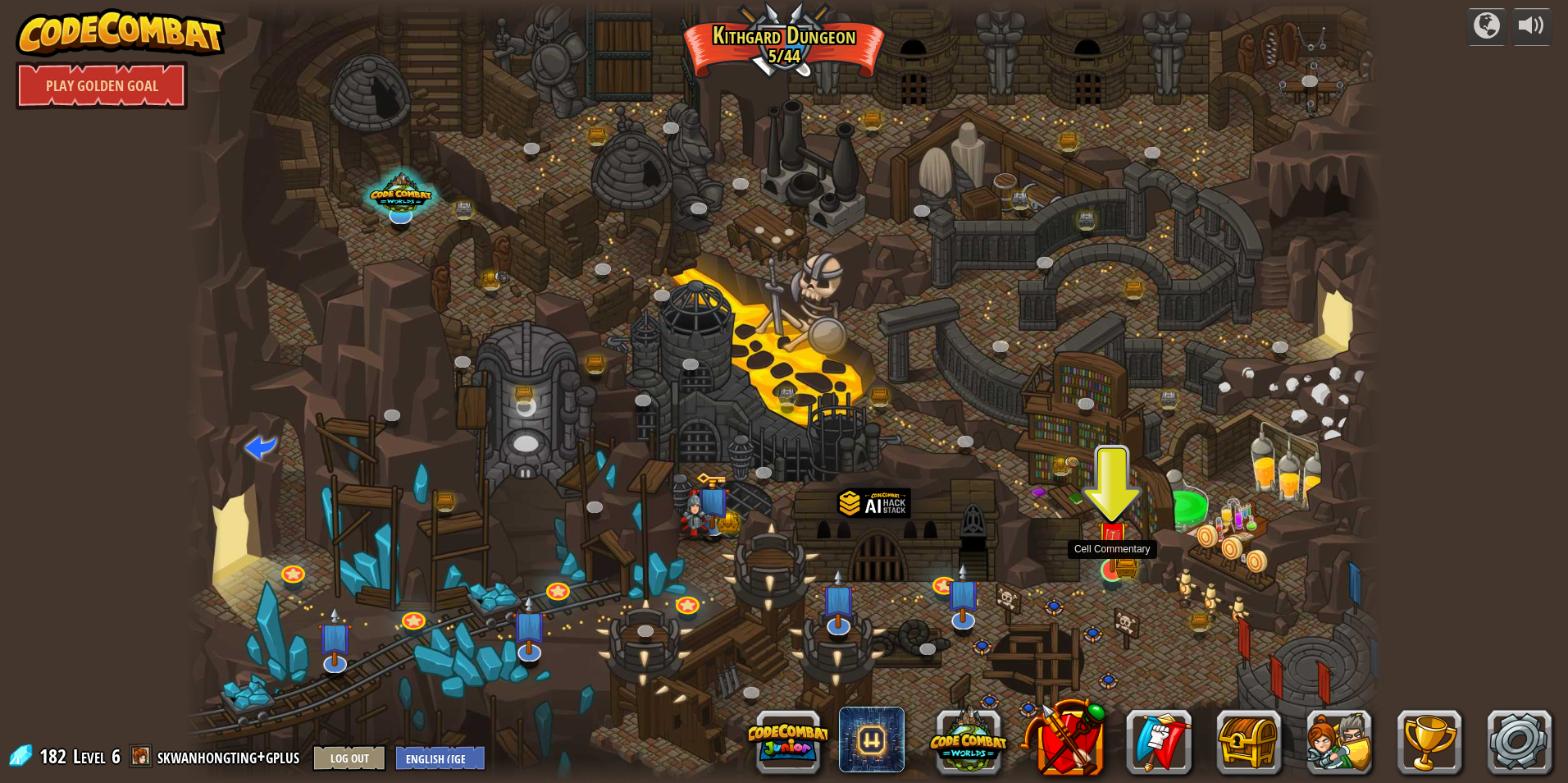
click at [1101, 541] on img at bounding box center [1112, 536] width 32 height 71
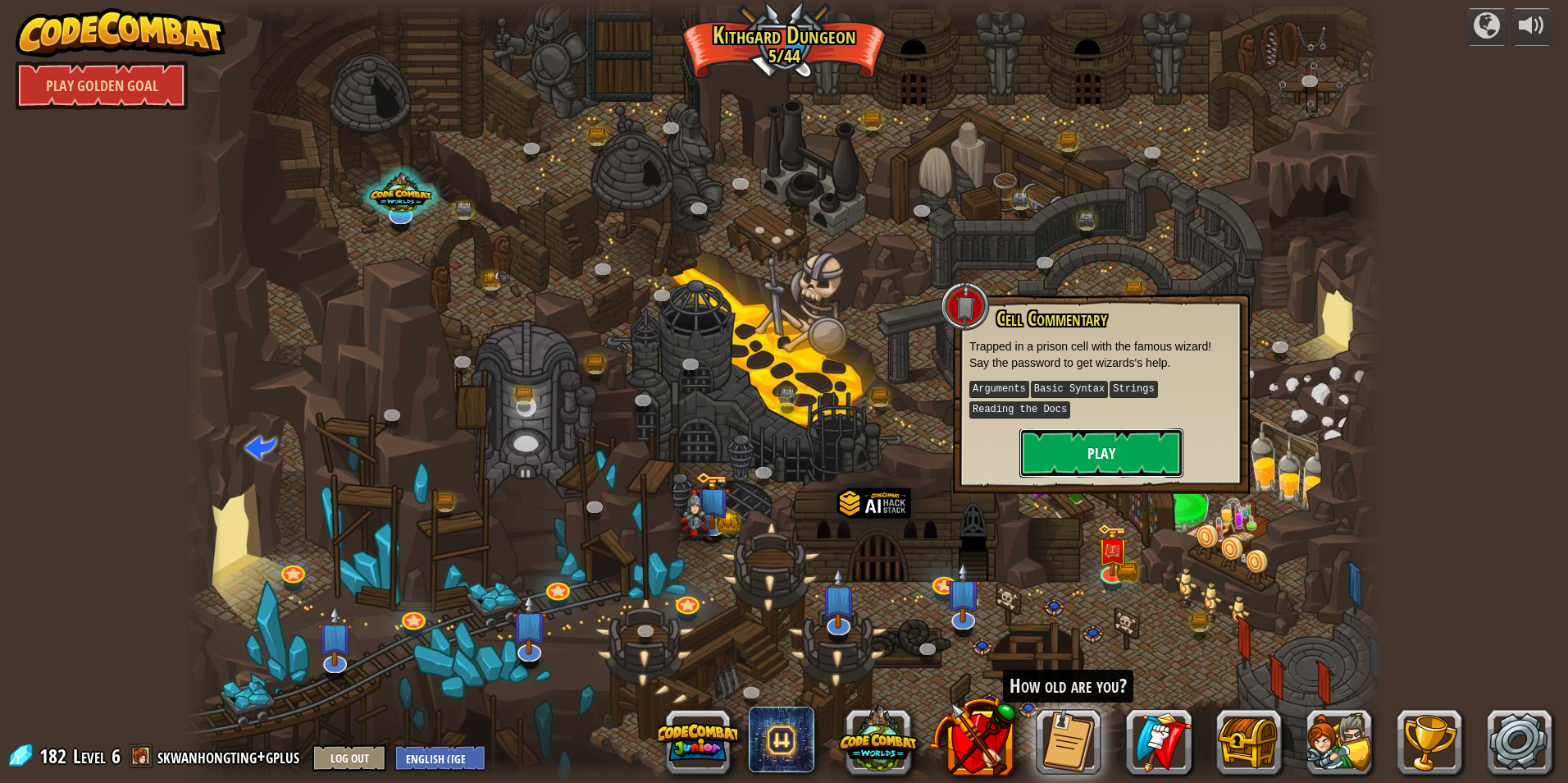
click at [1094, 447] on button "Play" at bounding box center [1101, 453] width 164 height 49
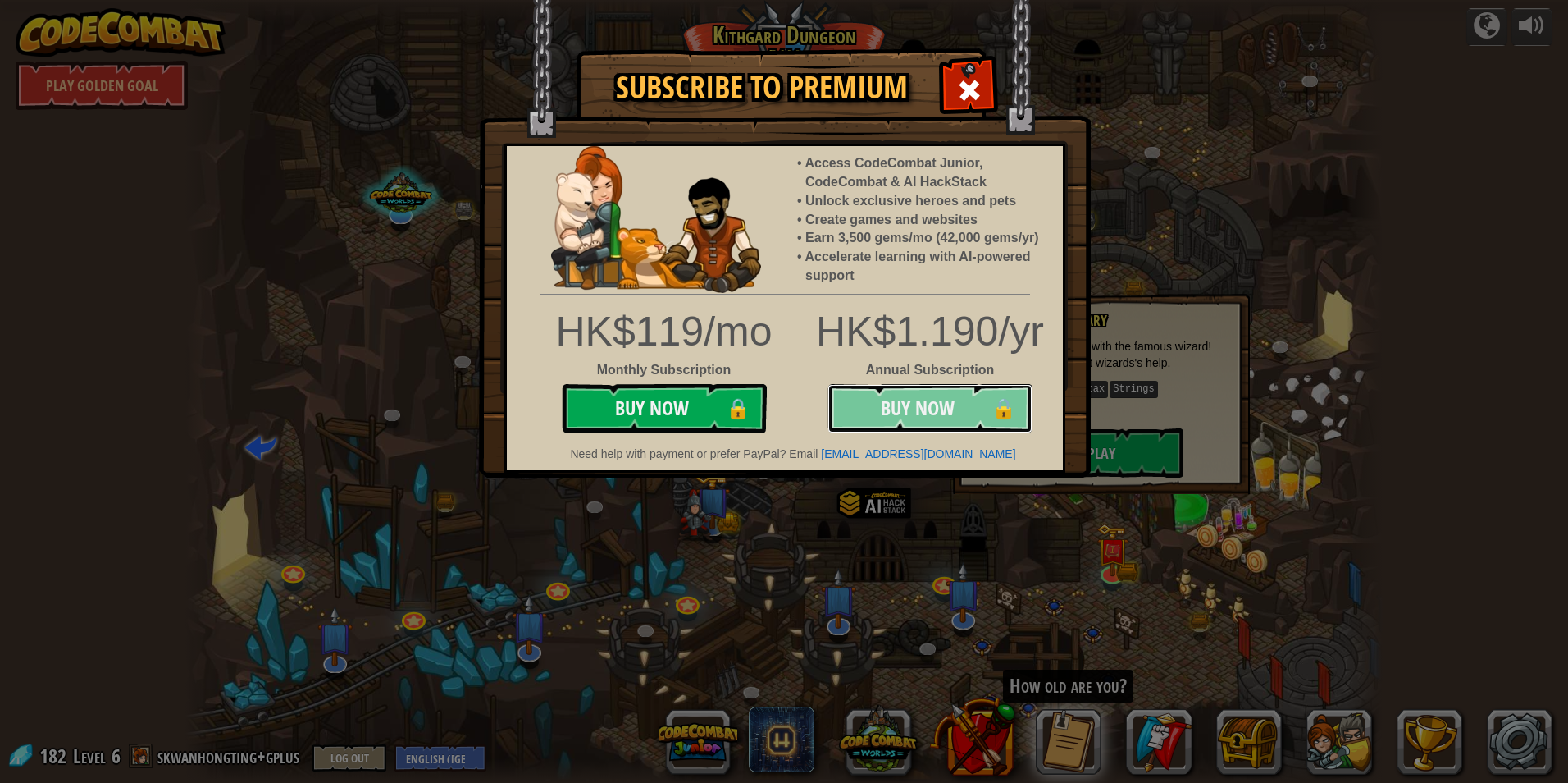
click at [885, 398] on button "Buy Now 🔒" at bounding box center [929, 408] width 205 height 49
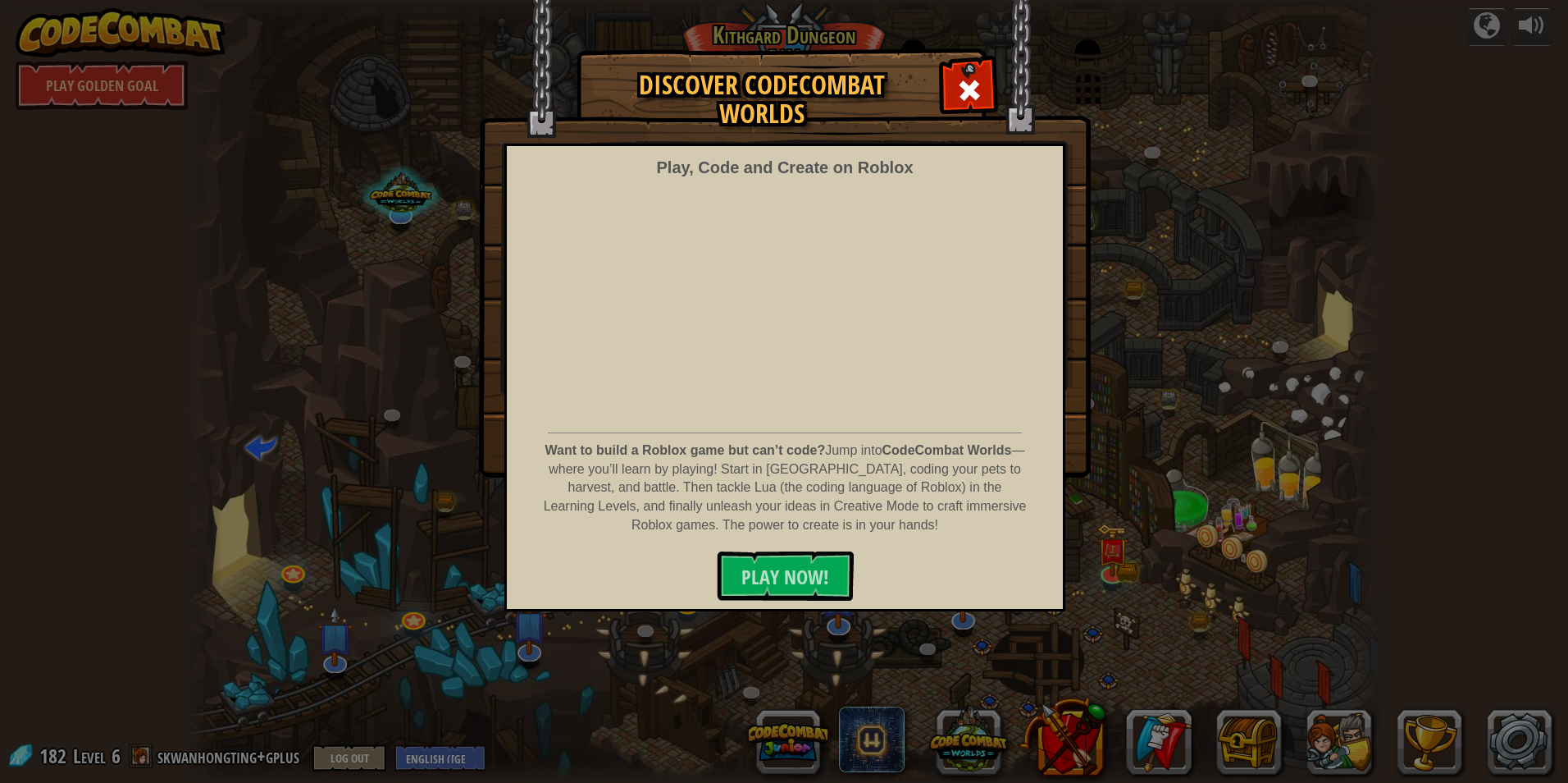
drag, startPoint x: 965, startPoint y: 86, endPoint x: 979, endPoint y: 106, distance: 24.4
click at [979, 106] on div at bounding box center [969, 88] width 51 height 51
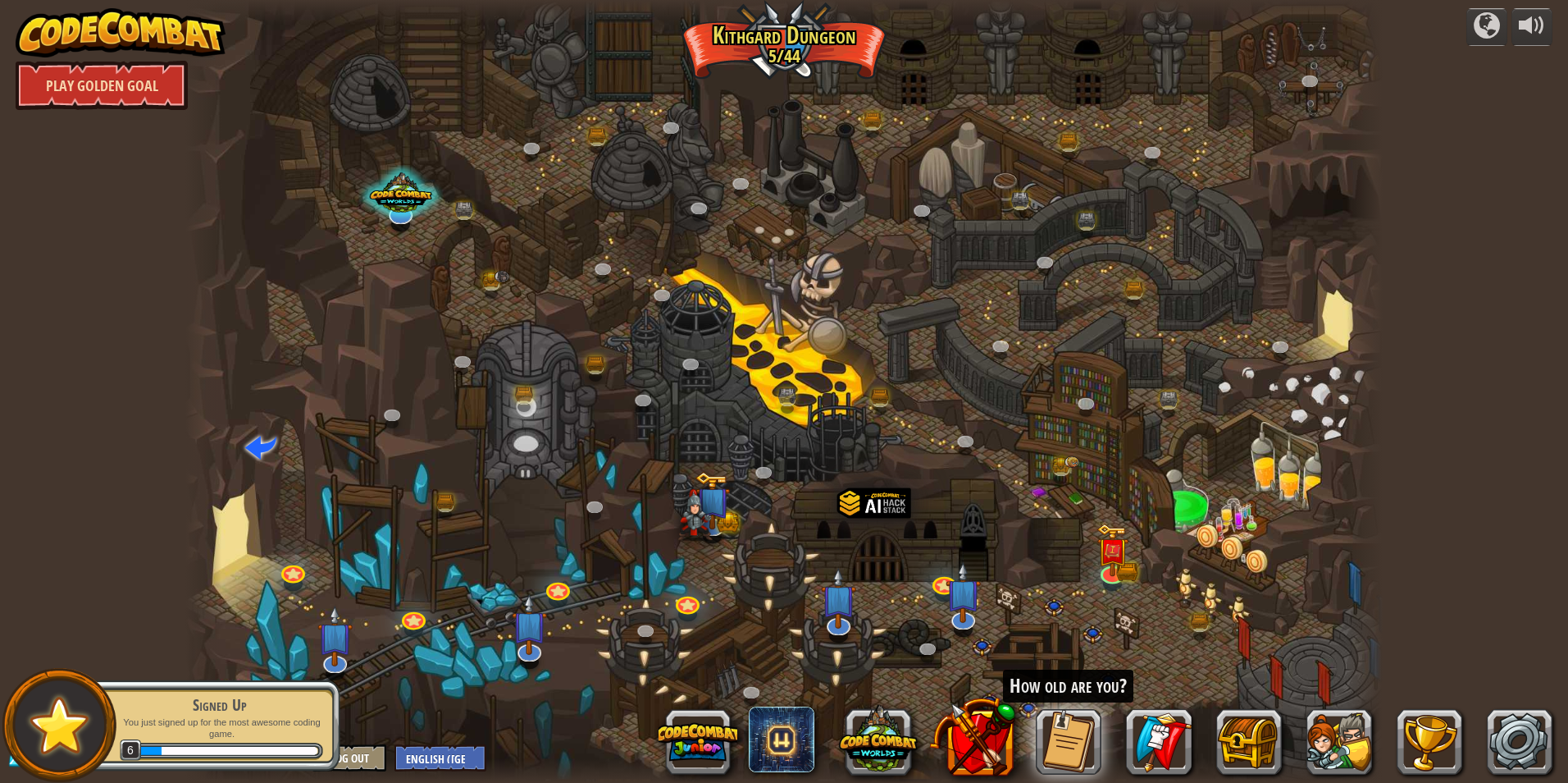
click at [83, 71] on link "Play Golden Goal" at bounding box center [102, 86] width 172 height 49
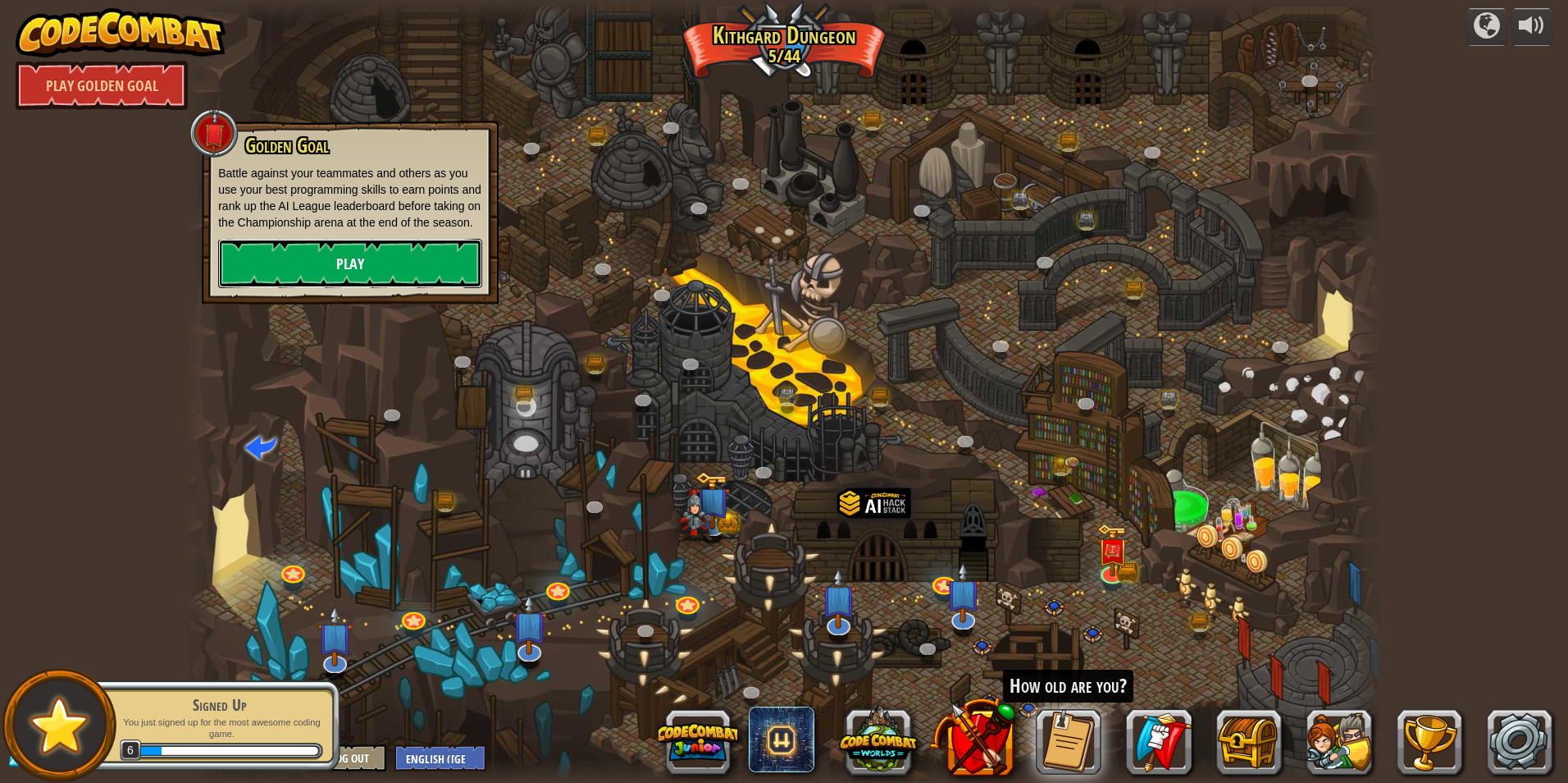
click at [344, 271] on link "Play" at bounding box center [350, 263] width 264 height 49
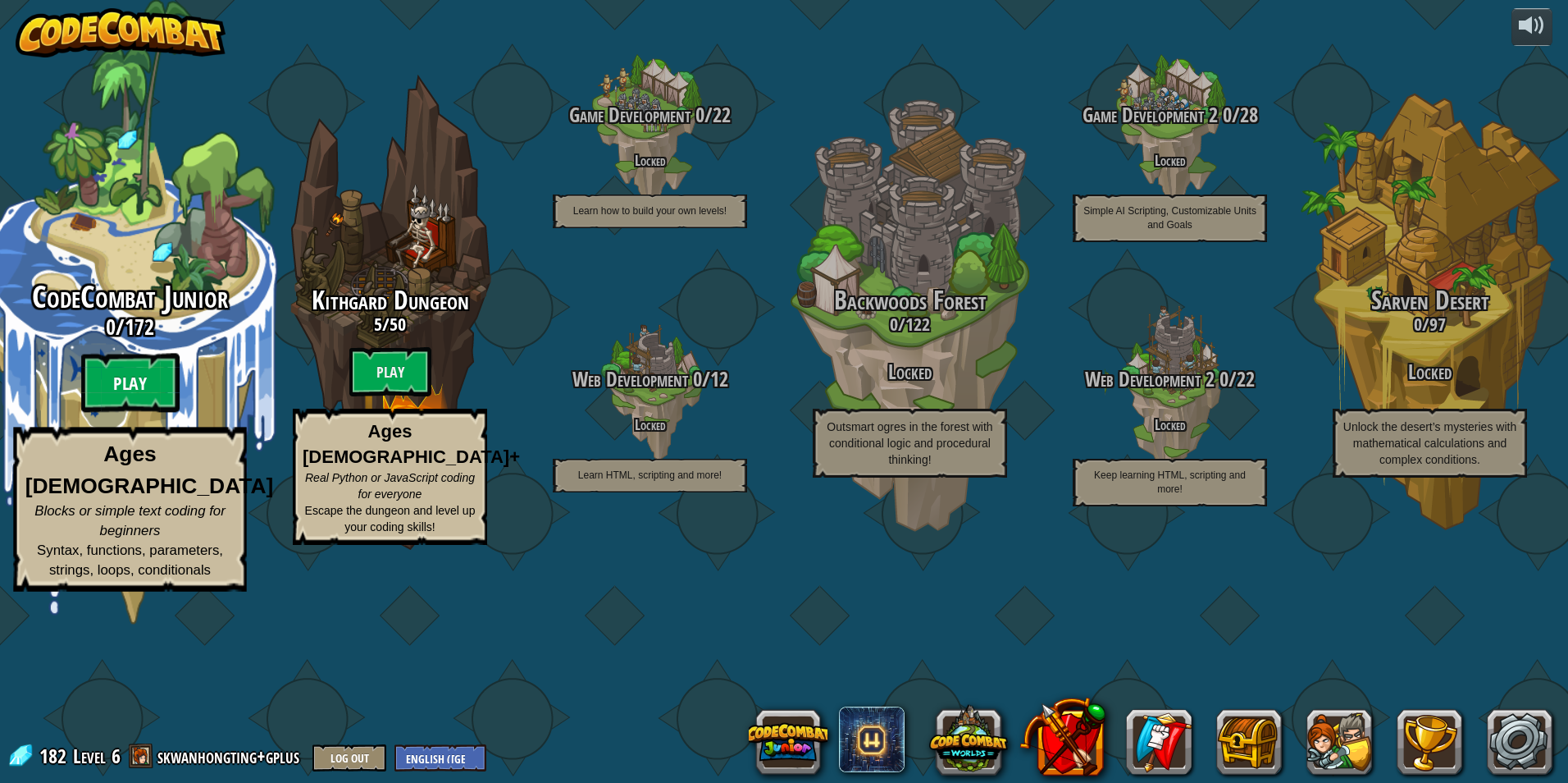
click at [159, 412] on btn "Play" at bounding box center [130, 384] width 99 height 59
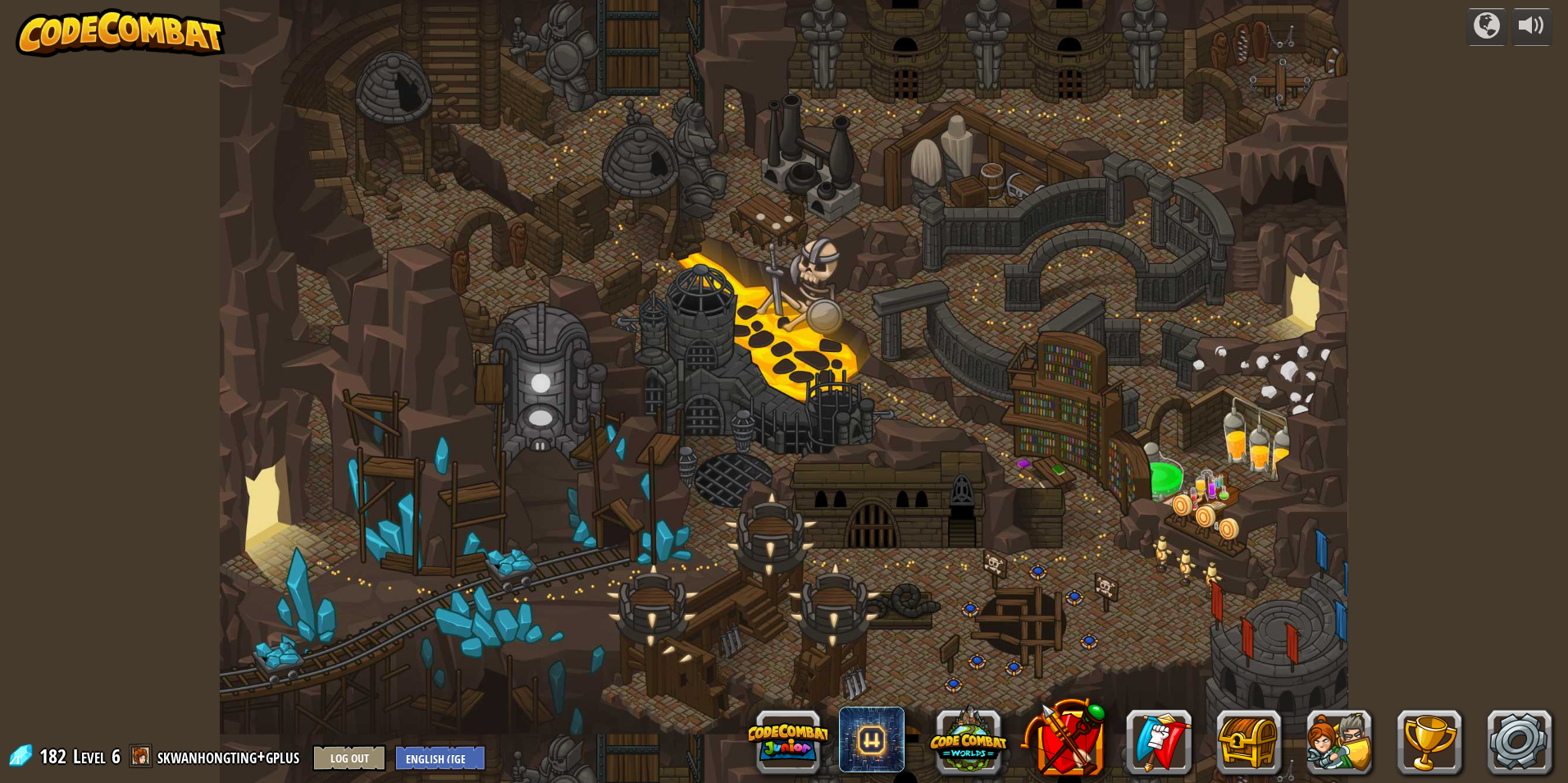
click at [1038, 544] on div at bounding box center [784, 392] width 1127 height 783
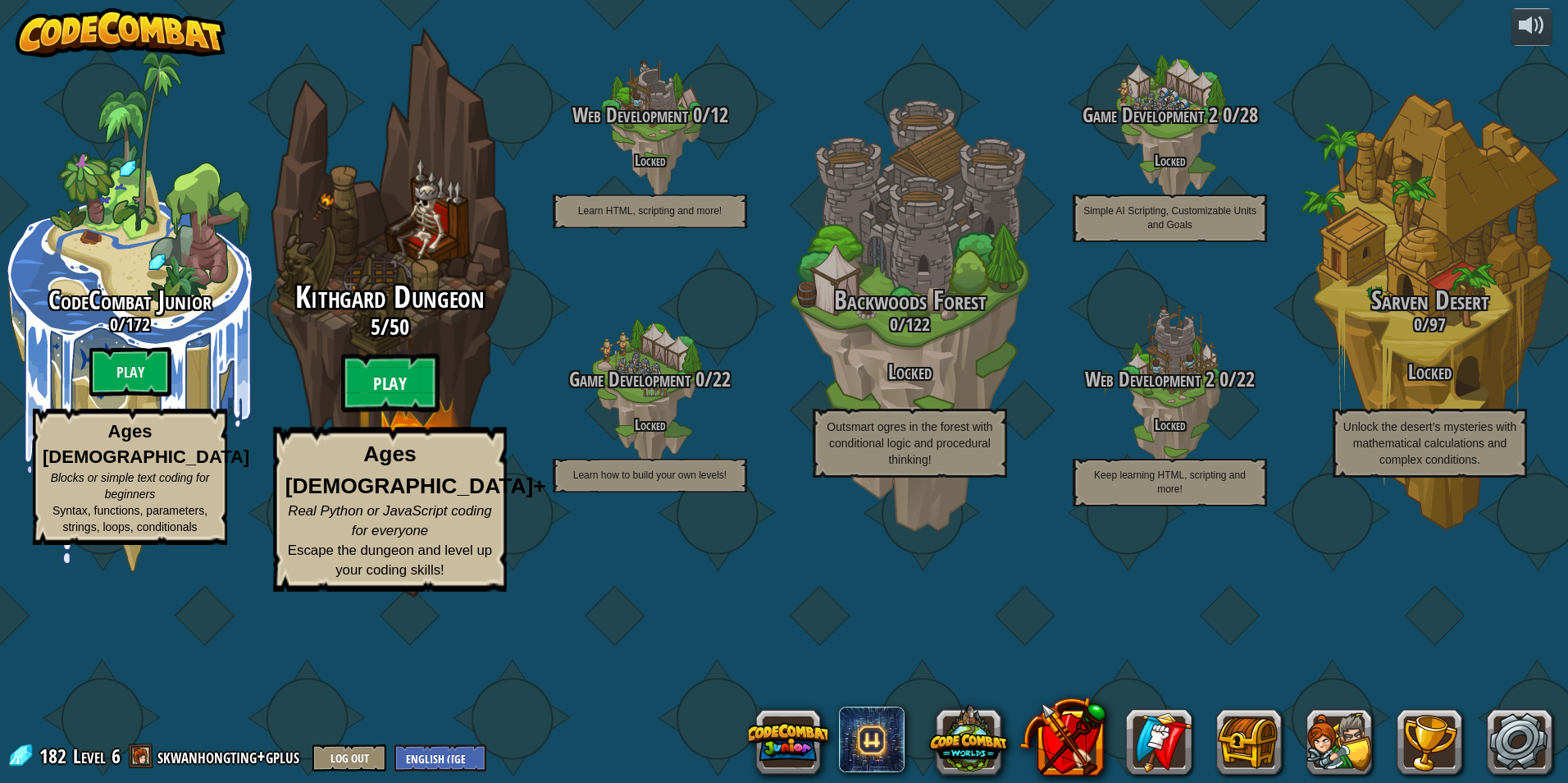
click at [428, 412] on btn "Play" at bounding box center [390, 384] width 99 height 59
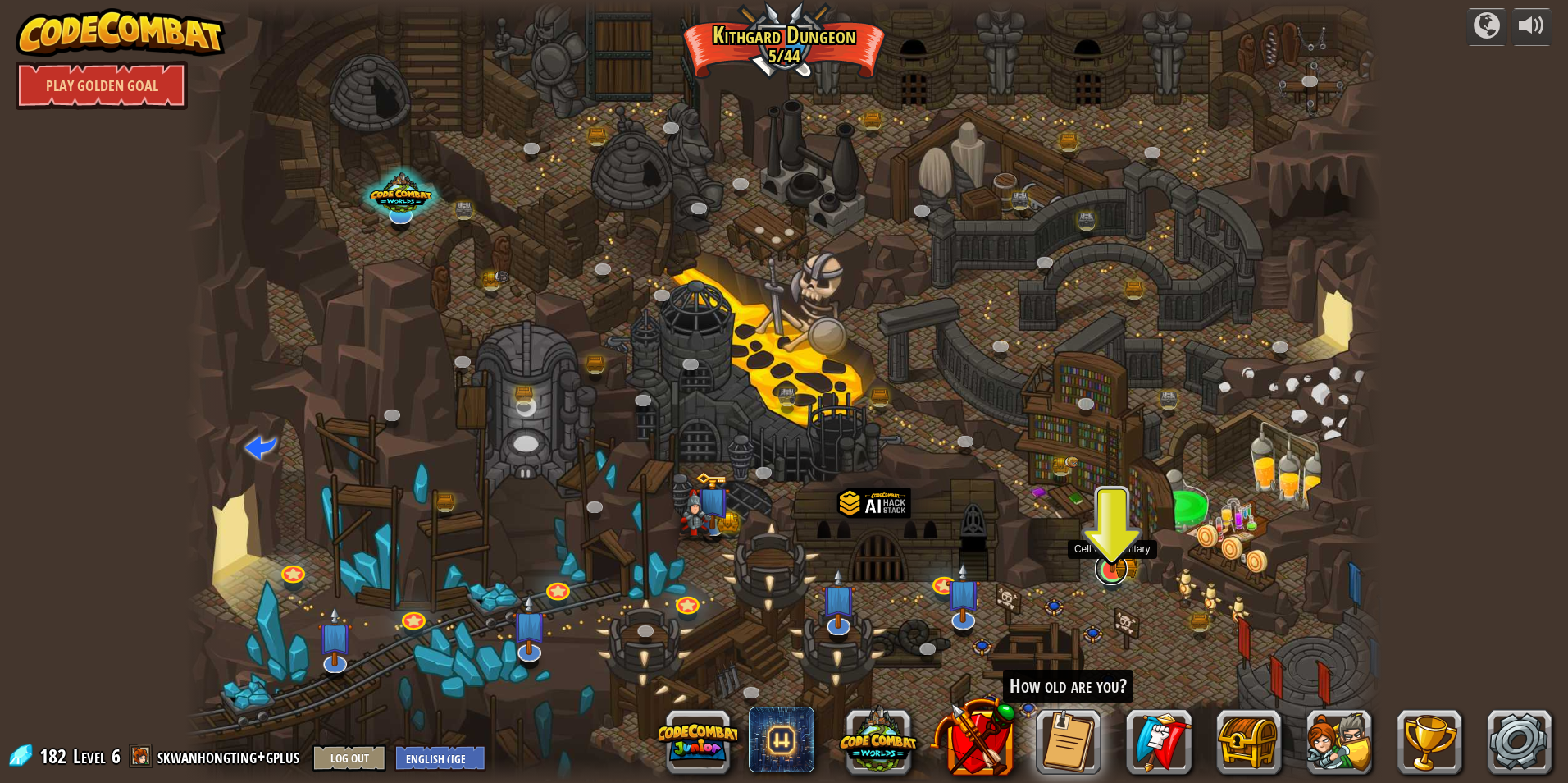
click at [1107, 577] on link at bounding box center [1111, 568] width 33 height 33
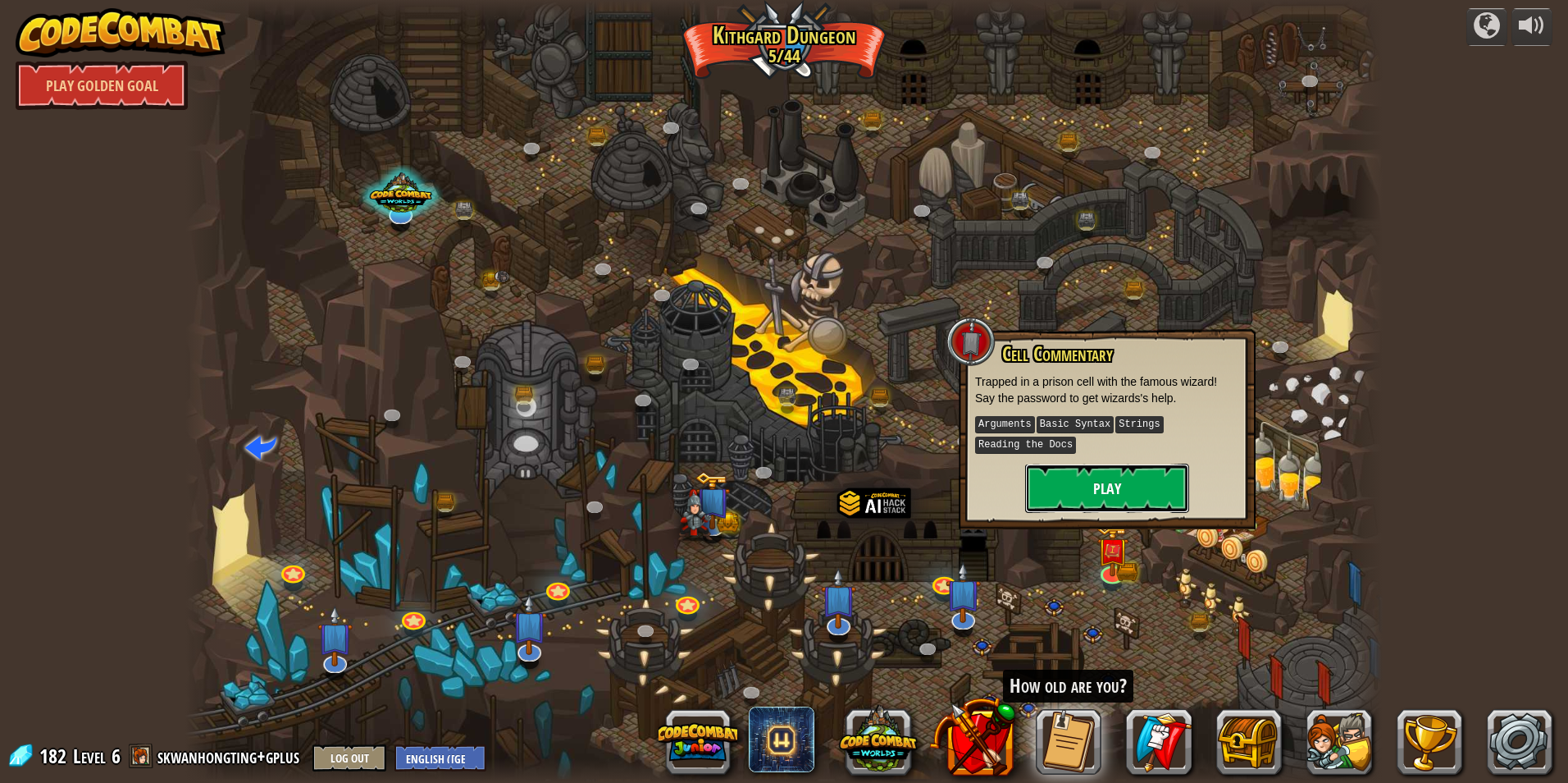
click at [1112, 500] on button "Play" at bounding box center [1107, 488] width 164 height 49
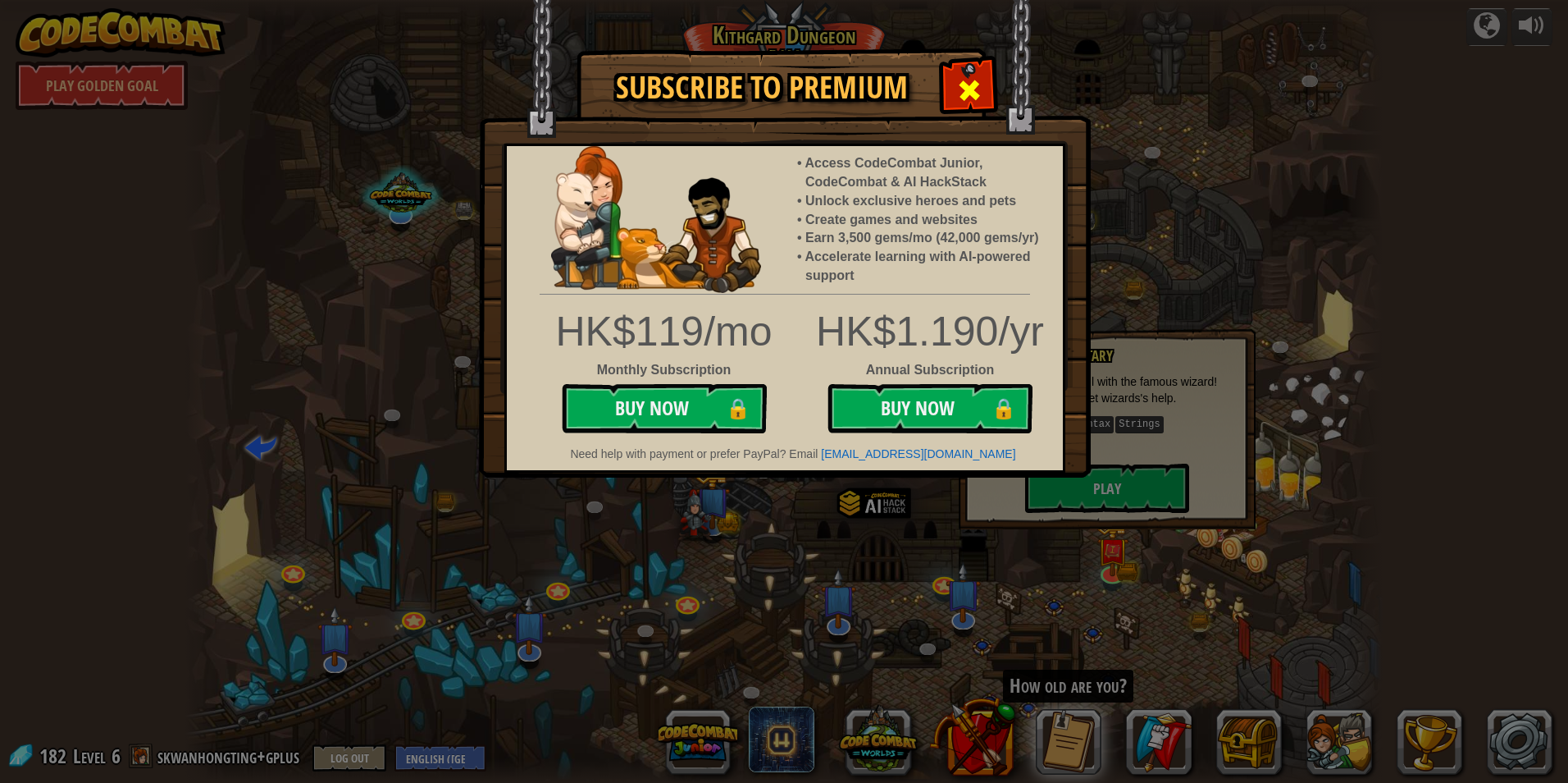
click at [971, 100] on span at bounding box center [969, 90] width 27 height 27
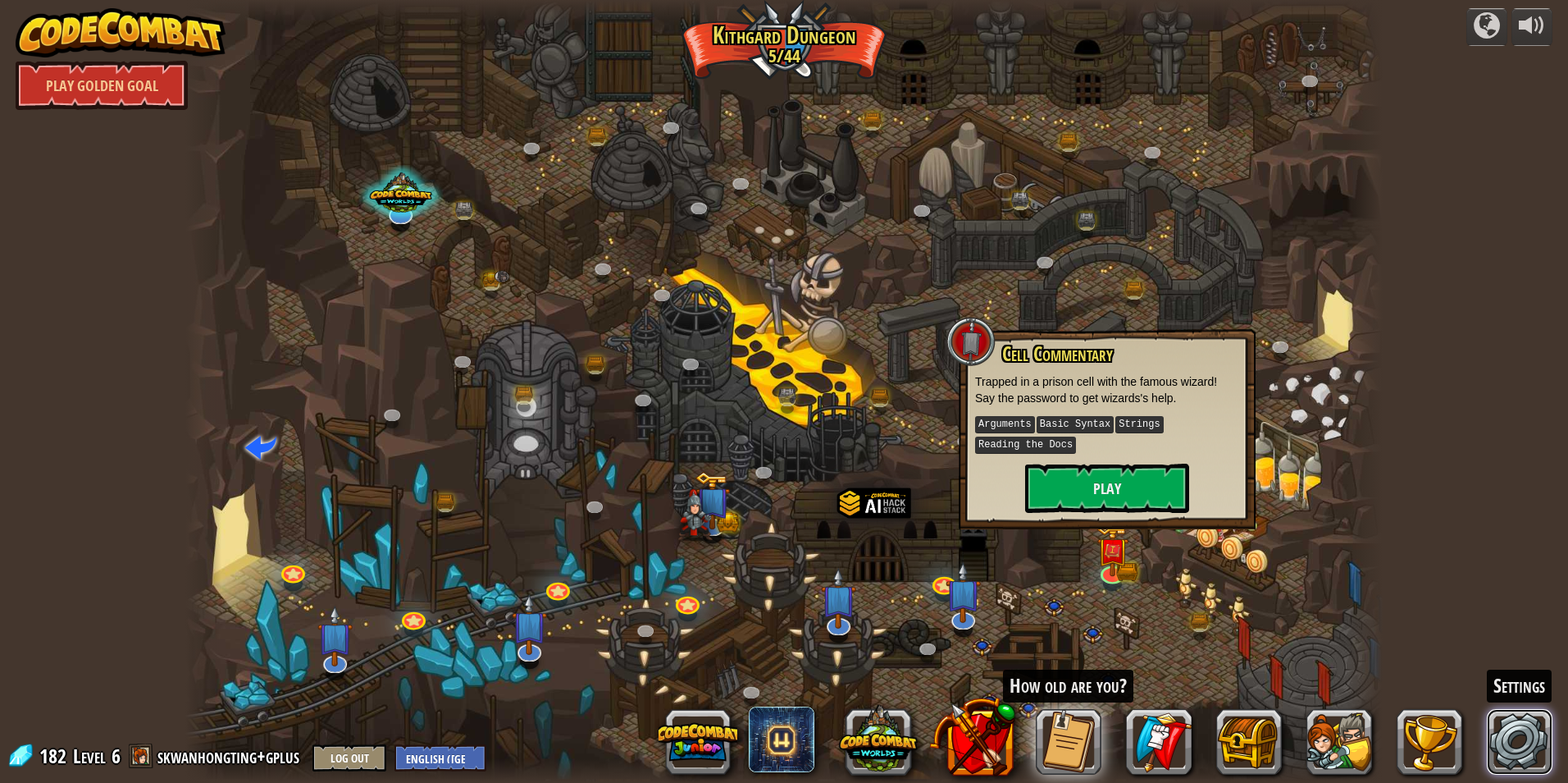
click at [1504, 753] on link at bounding box center [1519, 742] width 66 height 66
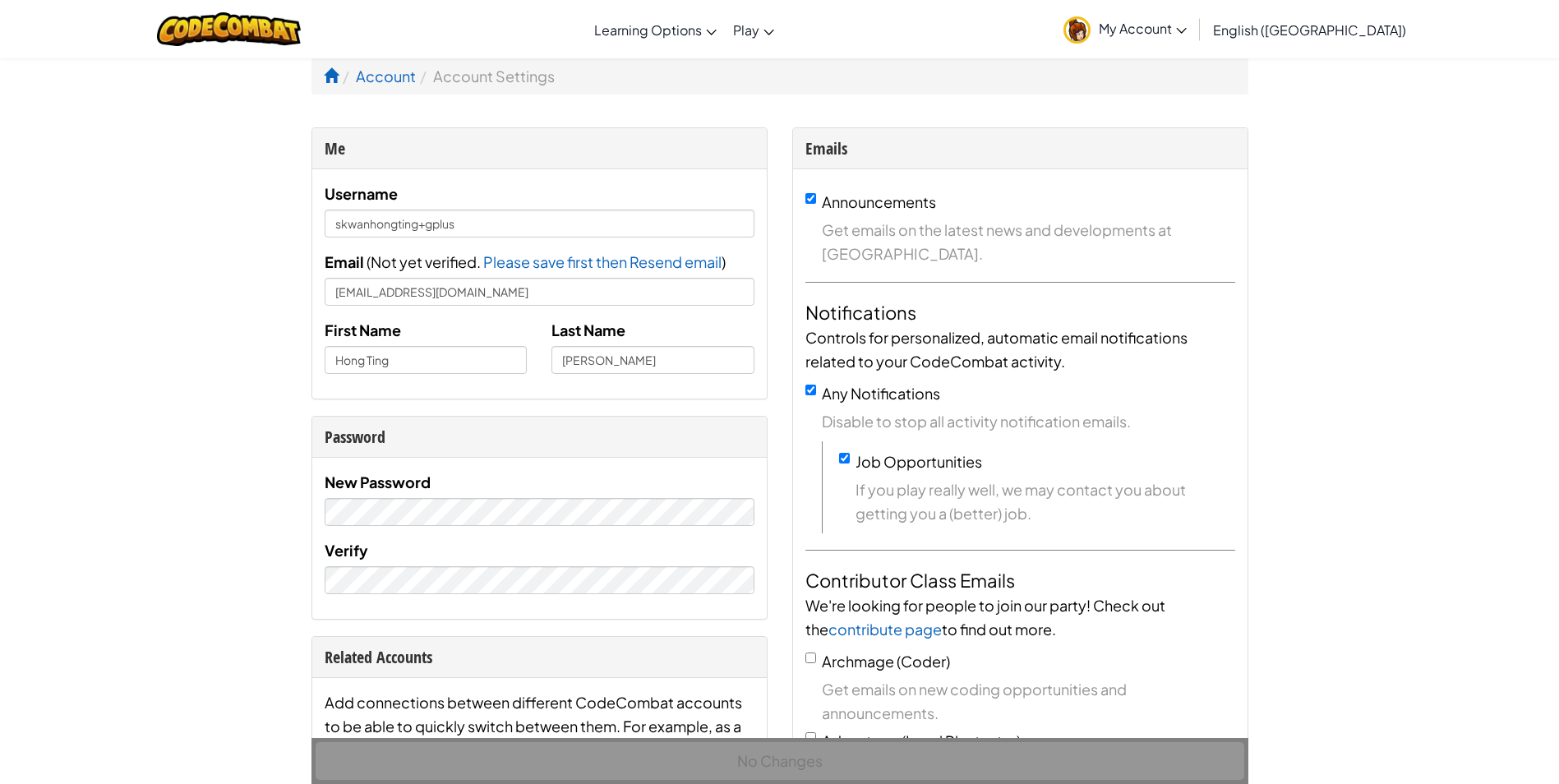
click at [1187, 32] on span "My Account" at bounding box center [1142, 28] width 88 height 17
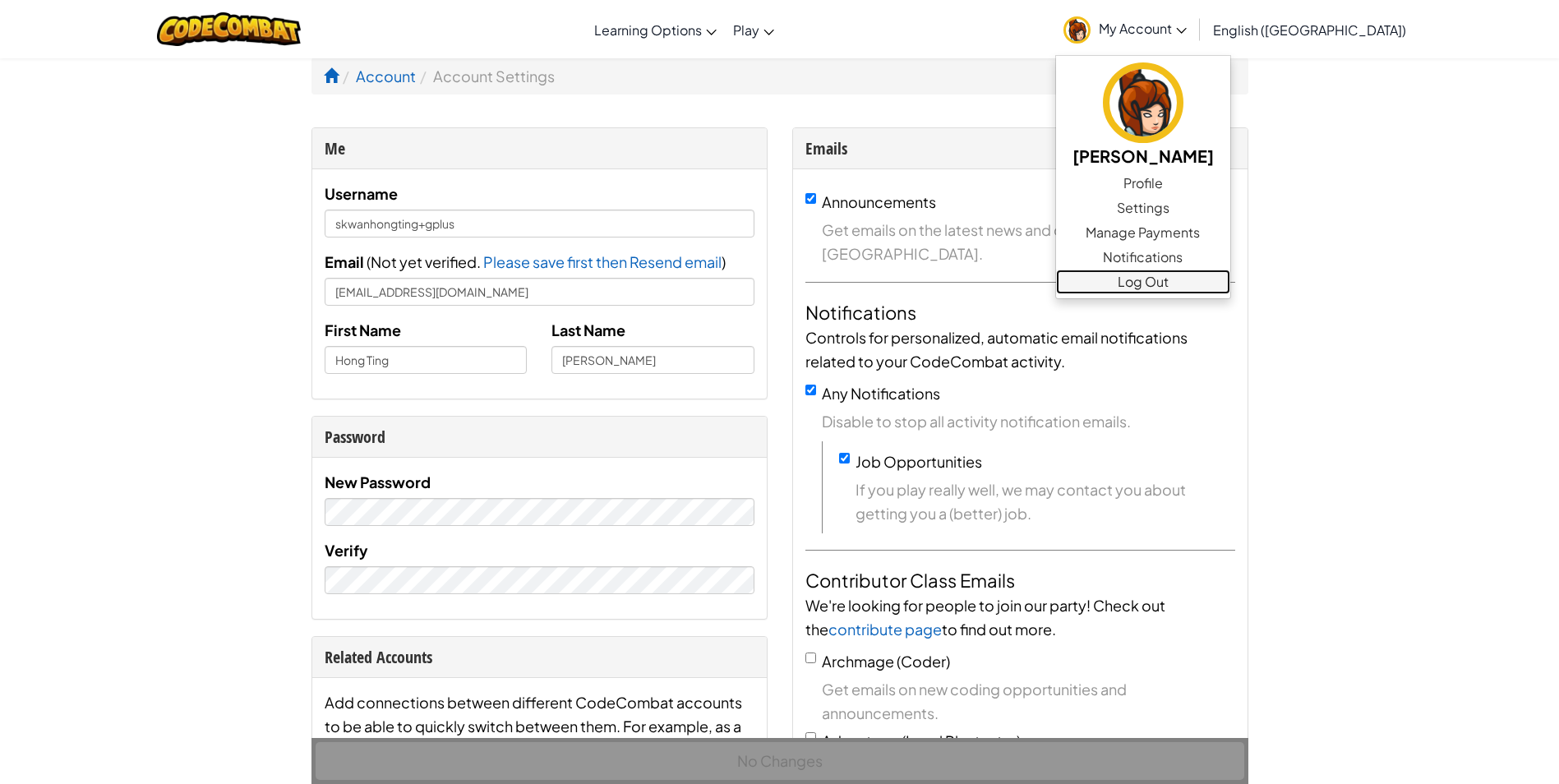
click at [1230, 288] on link "Log Out" at bounding box center [1143, 281] width 174 height 25
